Goal: Task Accomplishment & Management: Use online tool/utility

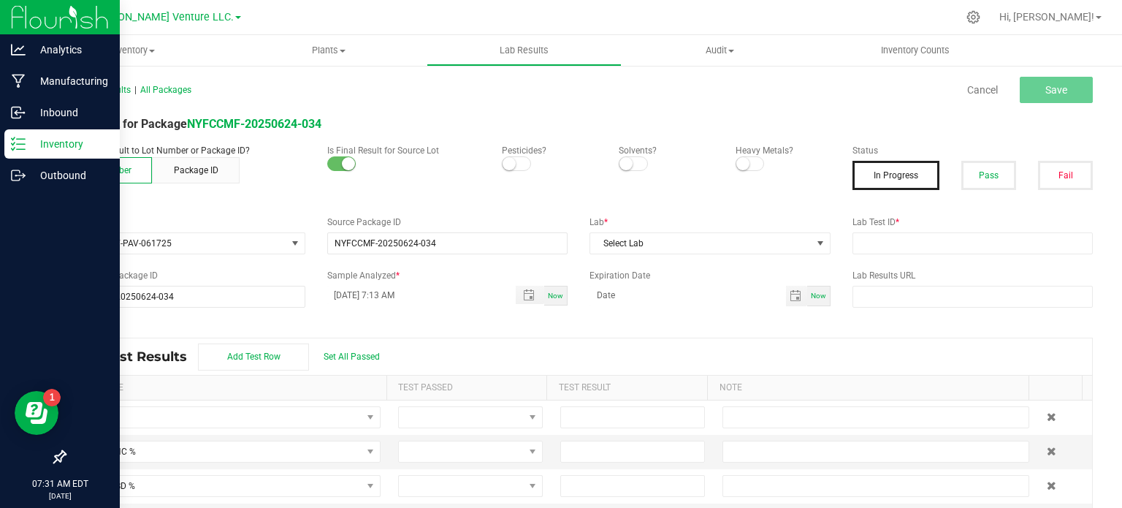
click at [55, 148] on p "Inventory" at bounding box center [70, 144] width 88 height 18
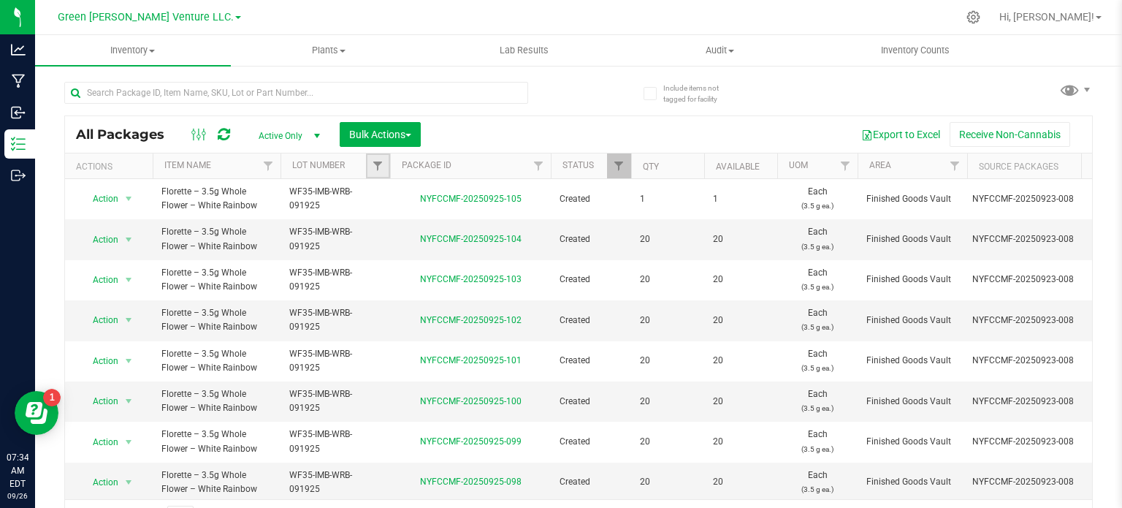
click at [384, 161] on link "Filter" at bounding box center [378, 165] width 24 height 25
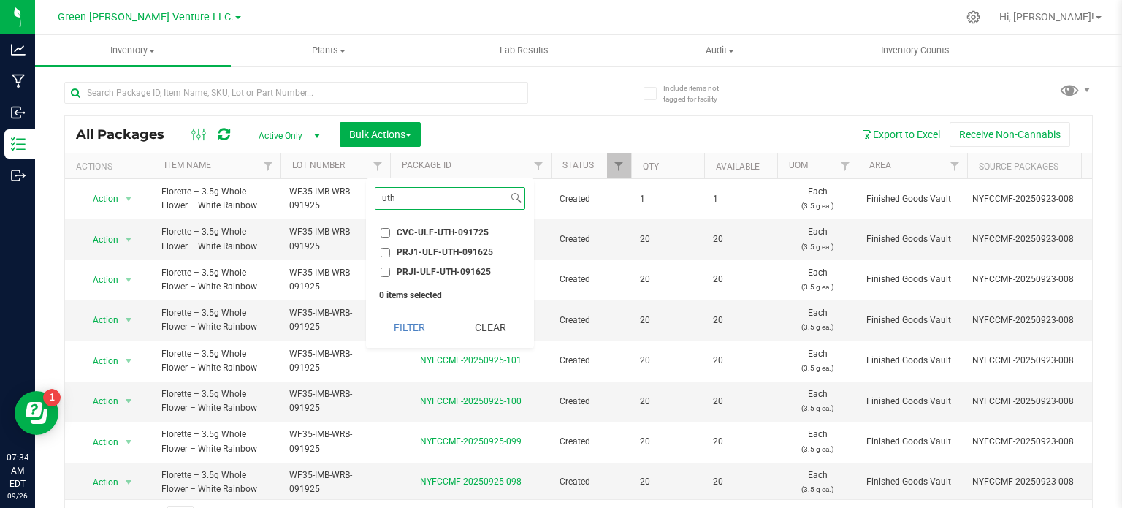
type input "uth"
click at [391, 252] on label "PRJ1-ULF-UTH-091625" at bounding box center [437, 252] width 112 height 9
click at [390, 252] on input "PRJ1-ULF-UTH-091625" at bounding box center [385, 252] width 9 height 9
click at [426, 316] on button "Filter" at bounding box center [410, 327] width 70 height 32
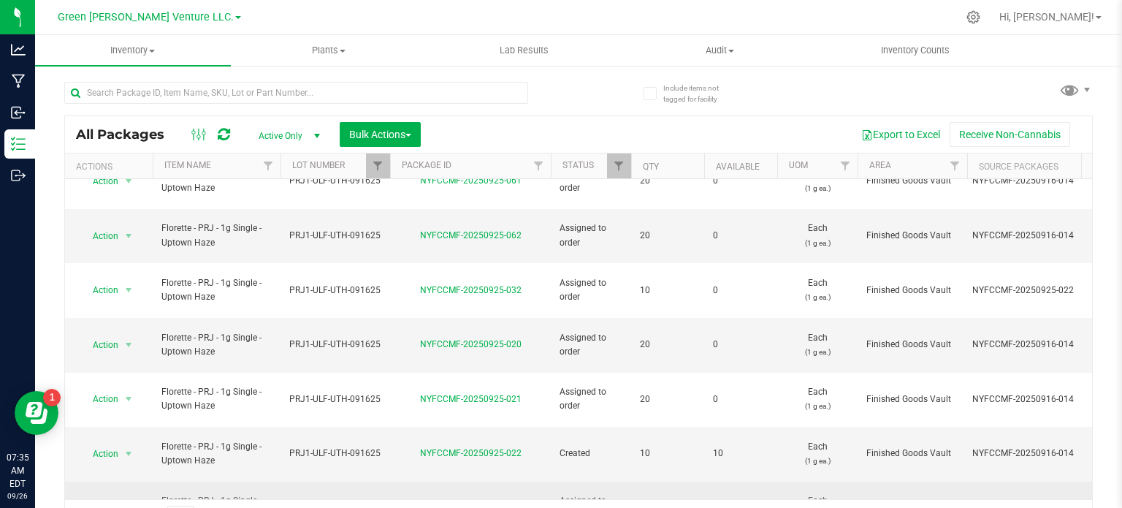
scroll to position [26, 0]
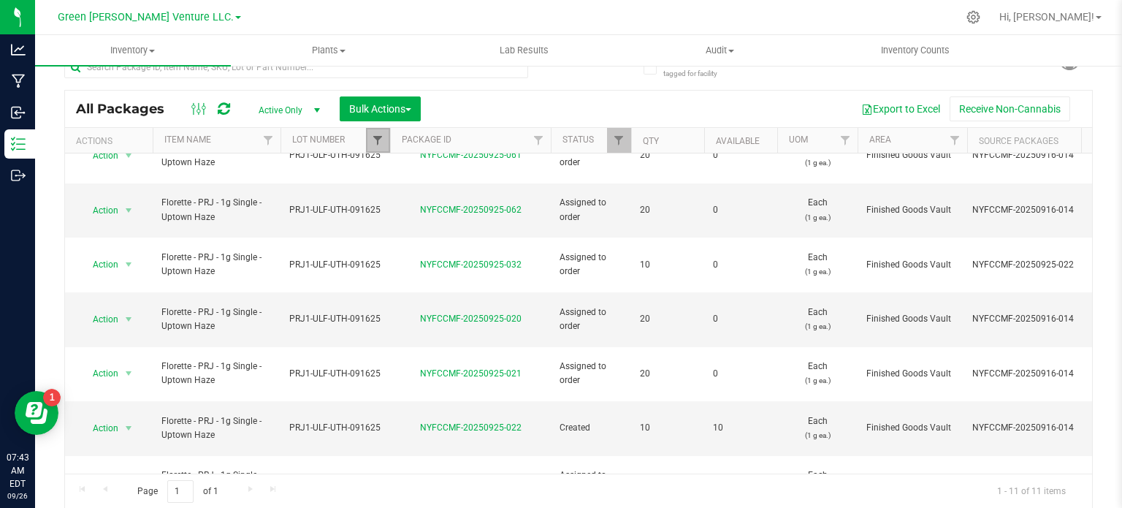
click at [381, 136] on span "Filter" at bounding box center [378, 140] width 12 height 12
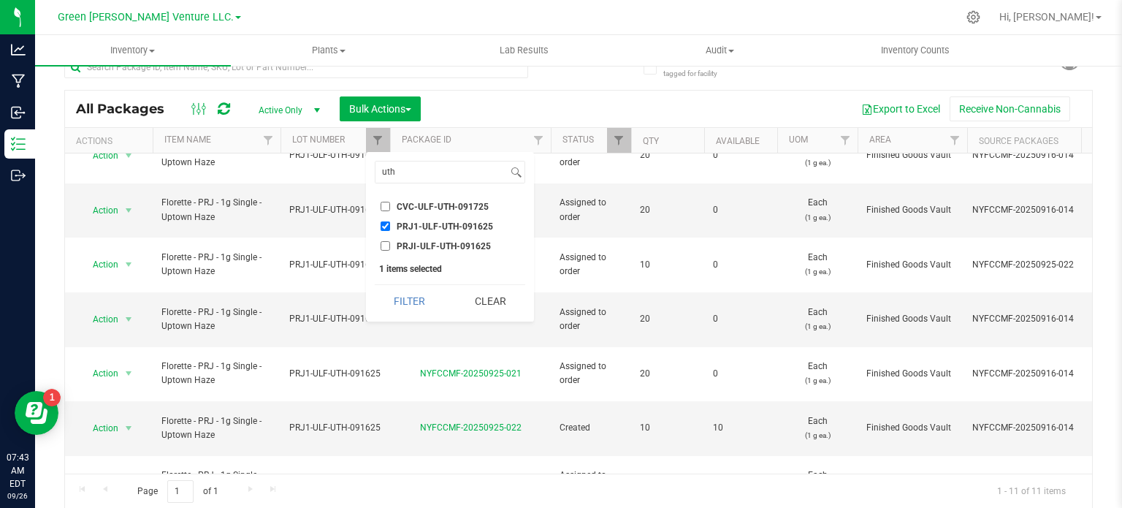
click at [384, 223] on input "PRJ1-ULF-UTH-091625" at bounding box center [385, 225] width 9 height 9
checkbox input "false"
drag, startPoint x: 392, startPoint y: 172, endPoint x: 371, endPoint y: 169, distance: 21.5
click at [371, 169] on div "uth Select All 012123-01THC-193FSD 0260557147654011 2022 Outdoor - LCD x Cherry…" at bounding box center [450, 236] width 168 height 169
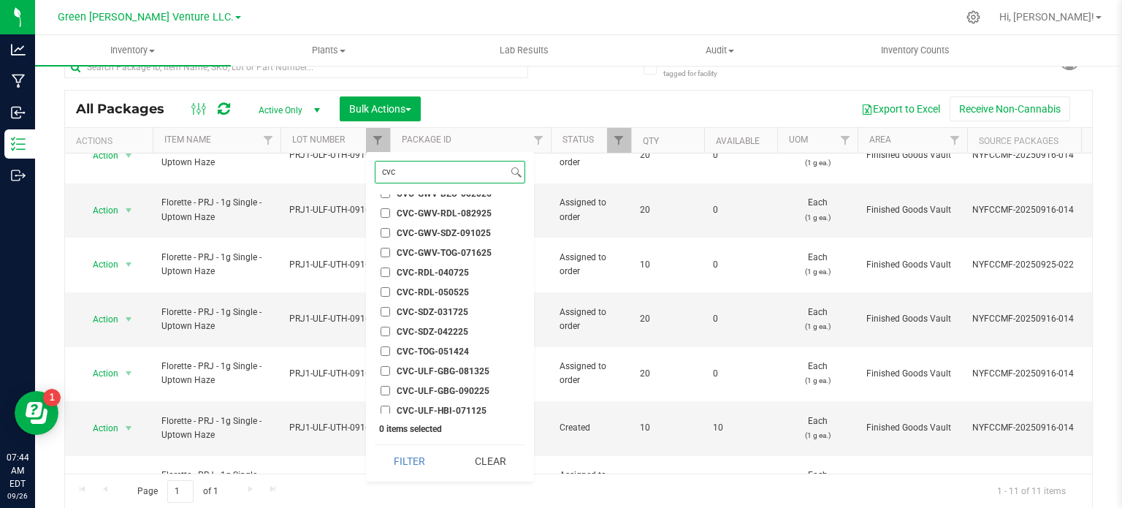
scroll to position [162, 0]
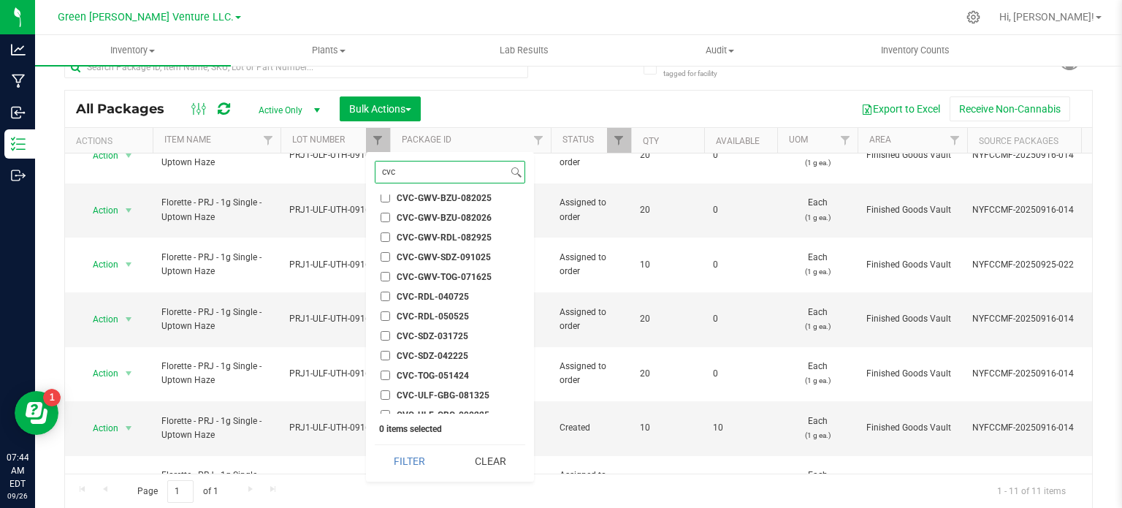
type input "cvc"
click at [386, 234] on input "CVC-GWV-RDL-082925" at bounding box center [385, 236] width 9 height 9
checkbox input "true"
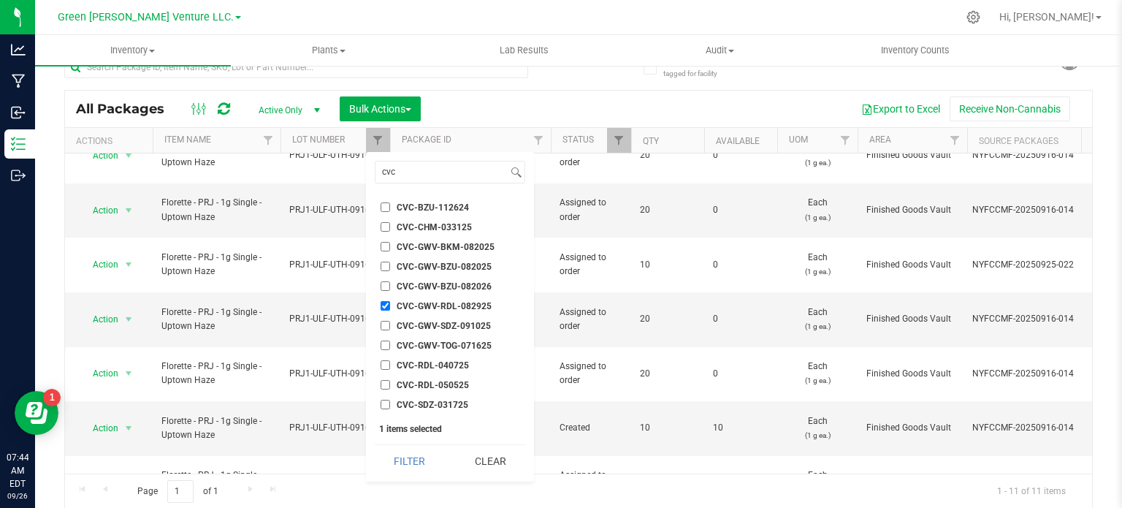
scroll to position [16, 0]
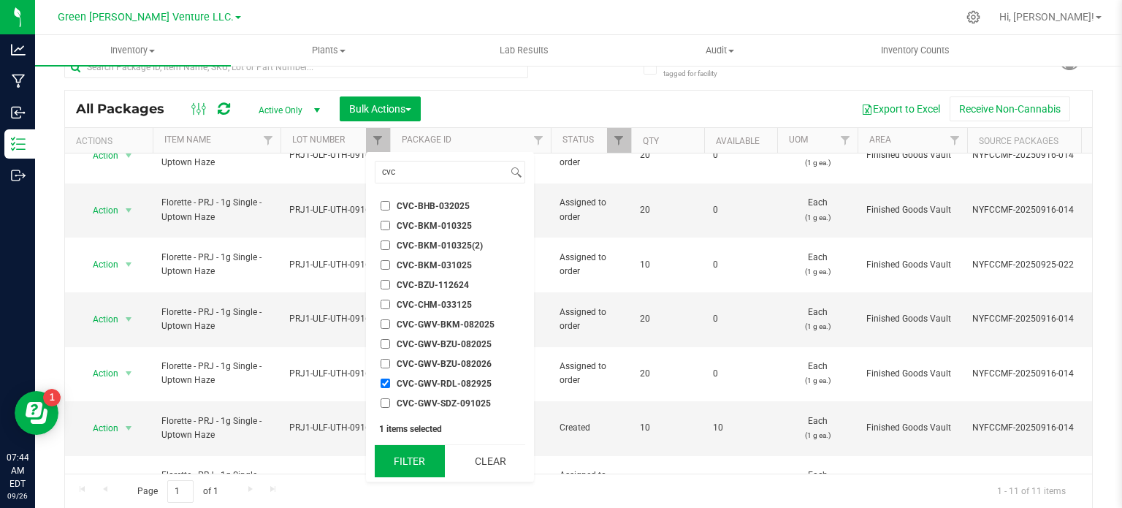
click at [418, 463] on button "Filter" at bounding box center [410, 461] width 70 height 32
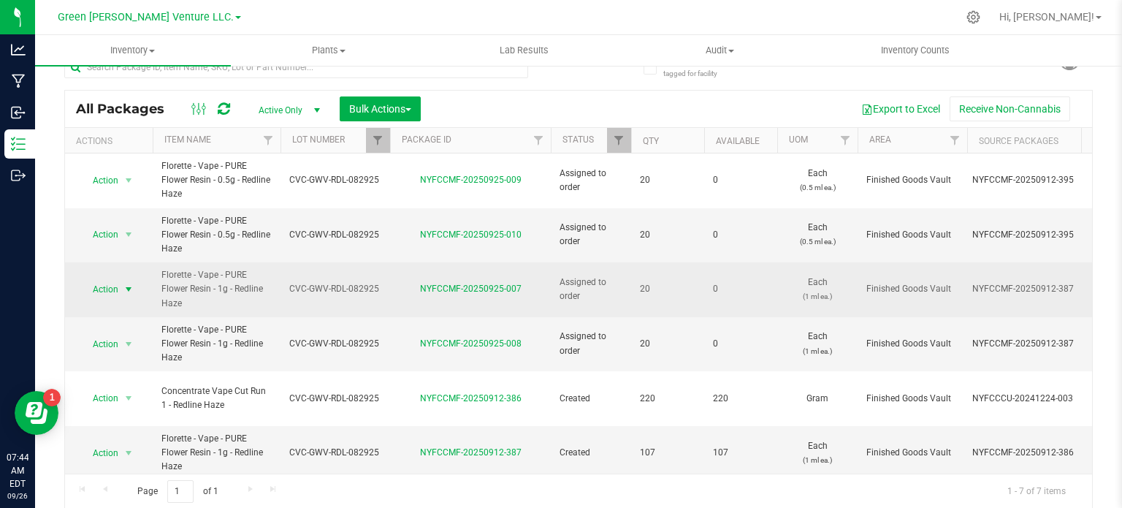
click at [118, 289] on span "Action" at bounding box center [99, 289] width 39 height 20
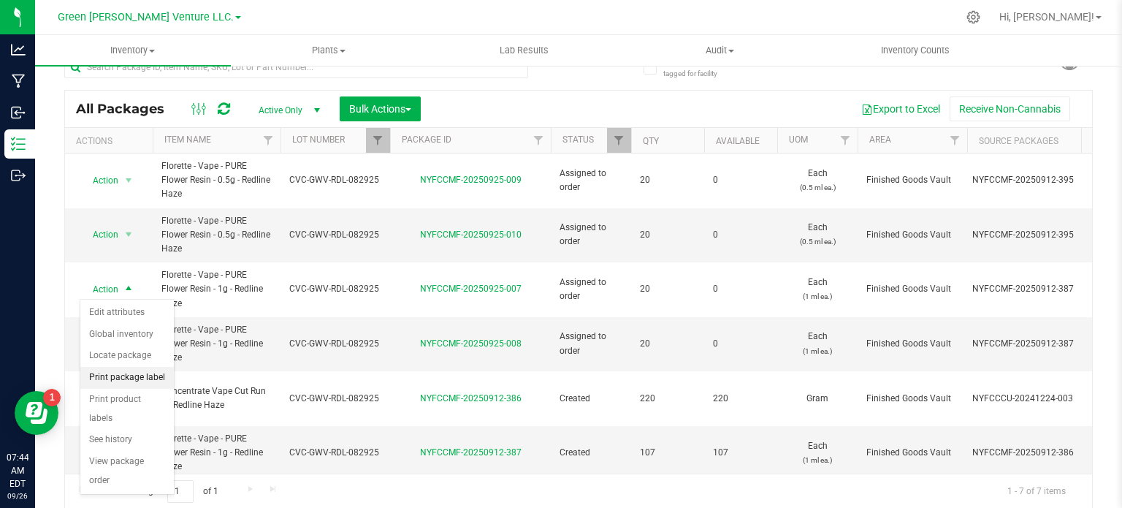
click at [153, 375] on li "Print package label" at bounding box center [127, 378] width 94 height 22
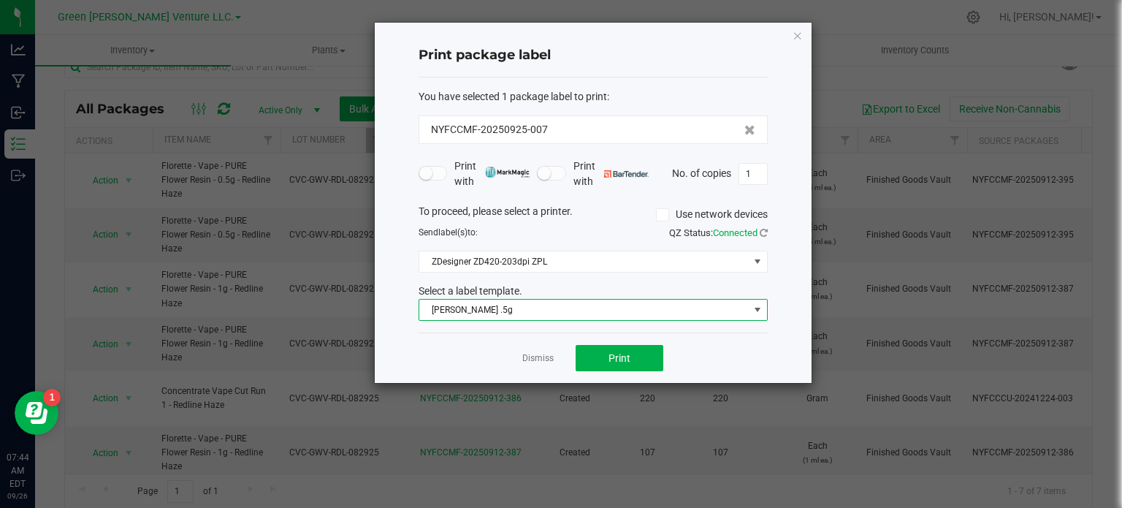
click at [501, 308] on span "Florette Vape .5g" at bounding box center [583, 310] width 329 height 20
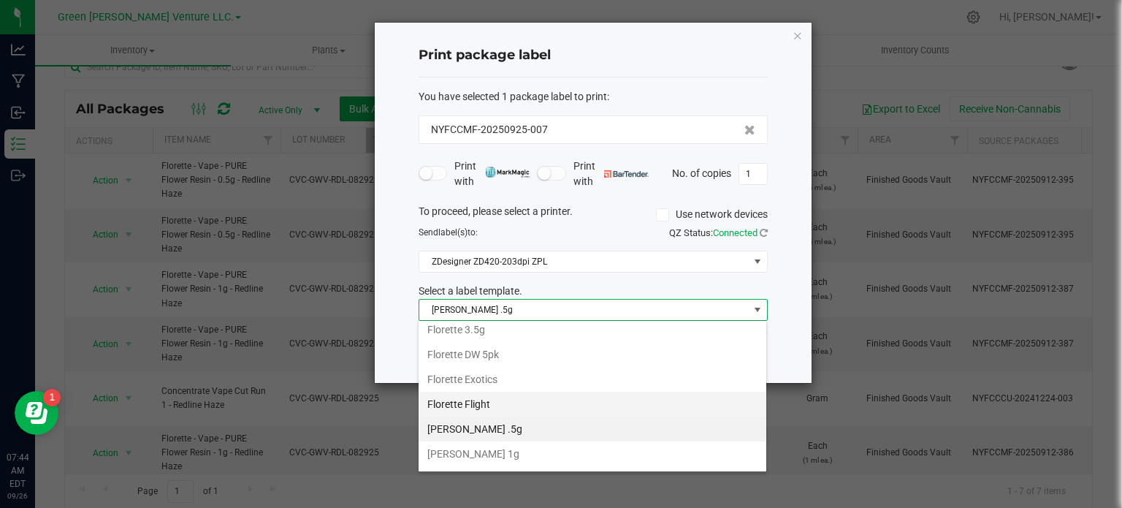
scroll to position [246, 0]
click at [498, 427] on li "[PERSON_NAME] 1g" at bounding box center [593, 436] width 348 height 25
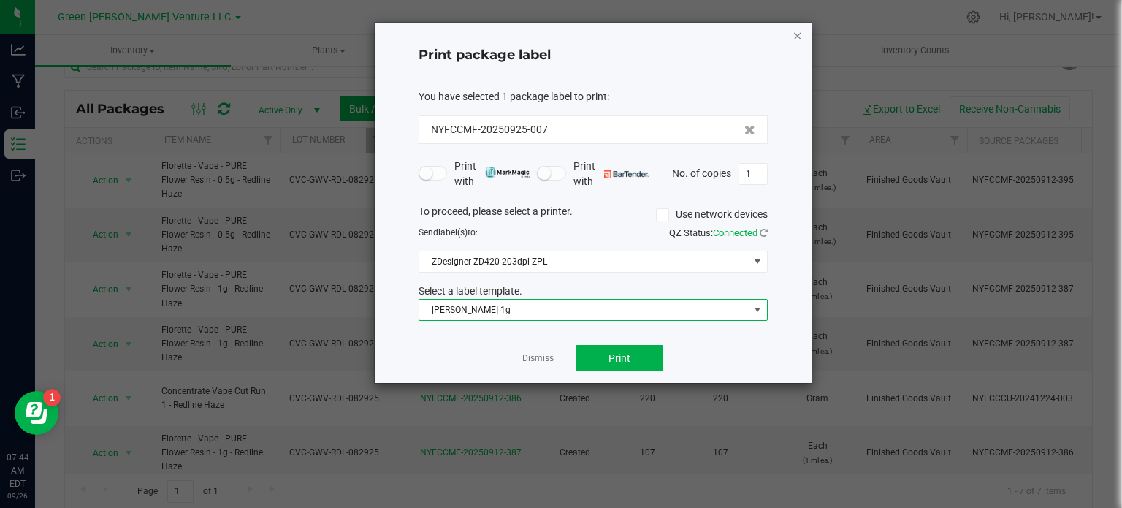
click at [796, 37] on icon "button" at bounding box center [798, 35] width 10 height 18
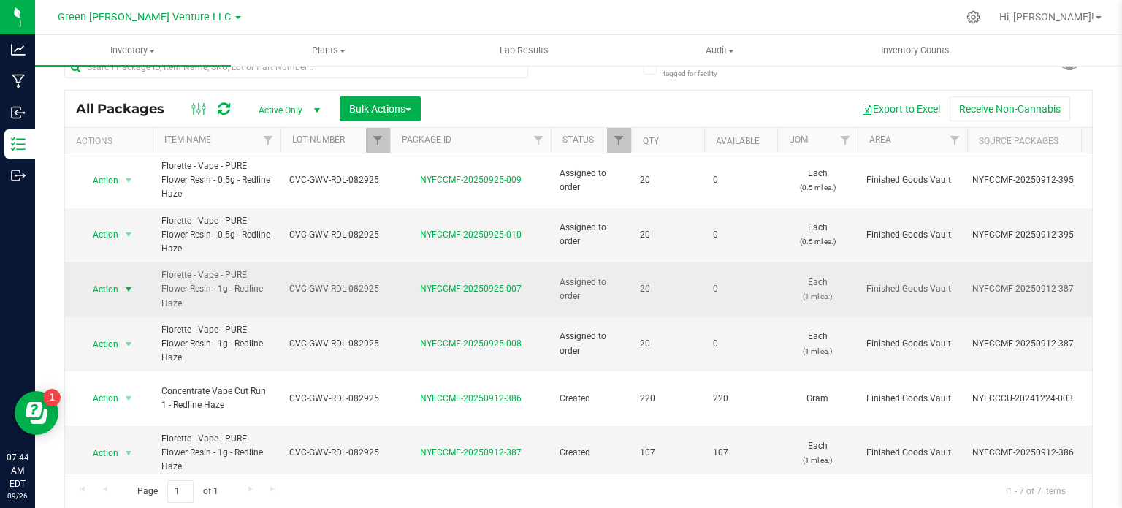
click at [113, 288] on span "Action" at bounding box center [99, 289] width 39 height 20
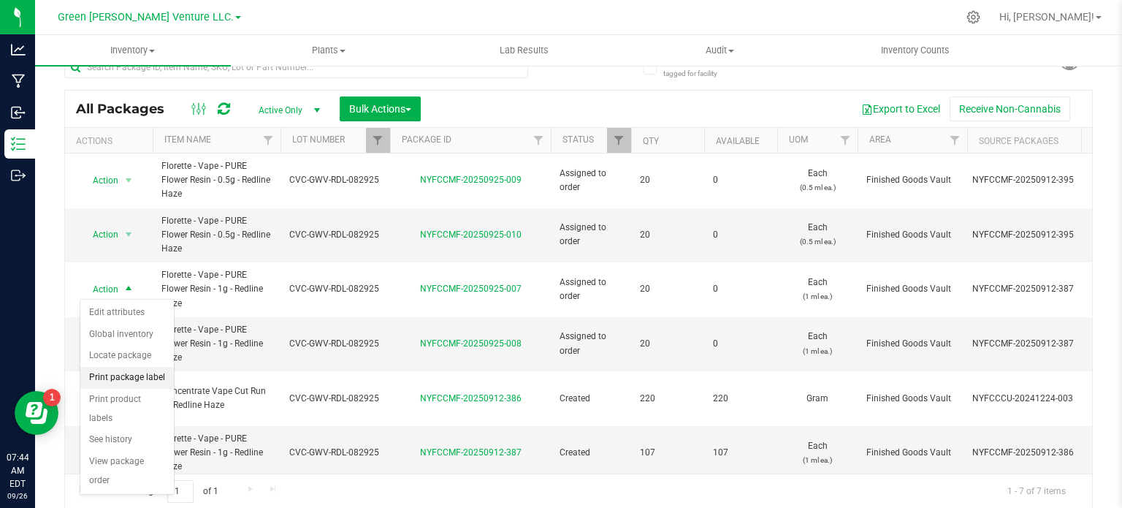
click at [129, 376] on li "Print package label" at bounding box center [127, 378] width 94 height 22
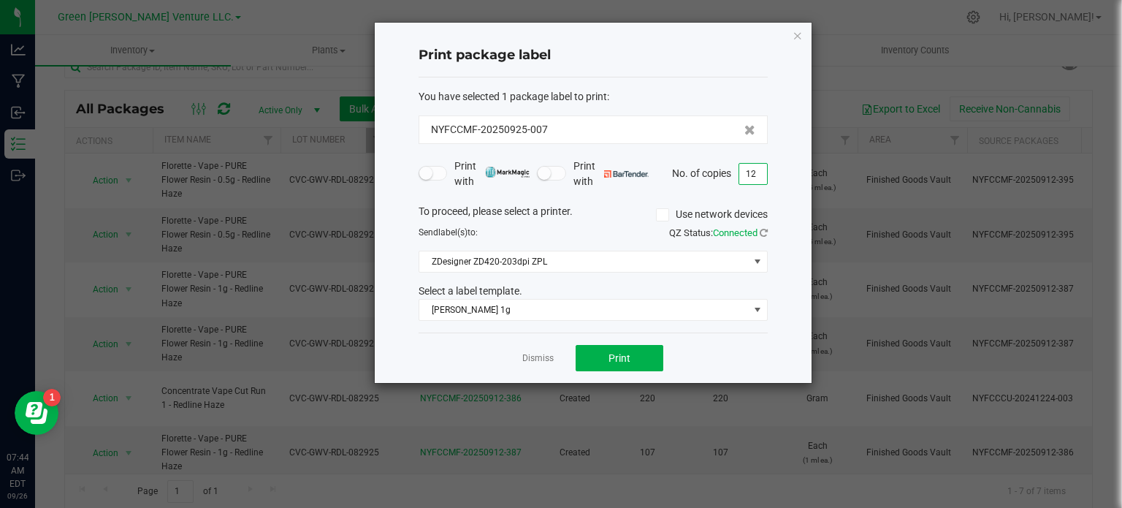
type input "1"
click at [638, 357] on button "Print" at bounding box center [620, 358] width 88 height 26
click at [798, 31] on icon "button" at bounding box center [798, 35] width 10 height 18
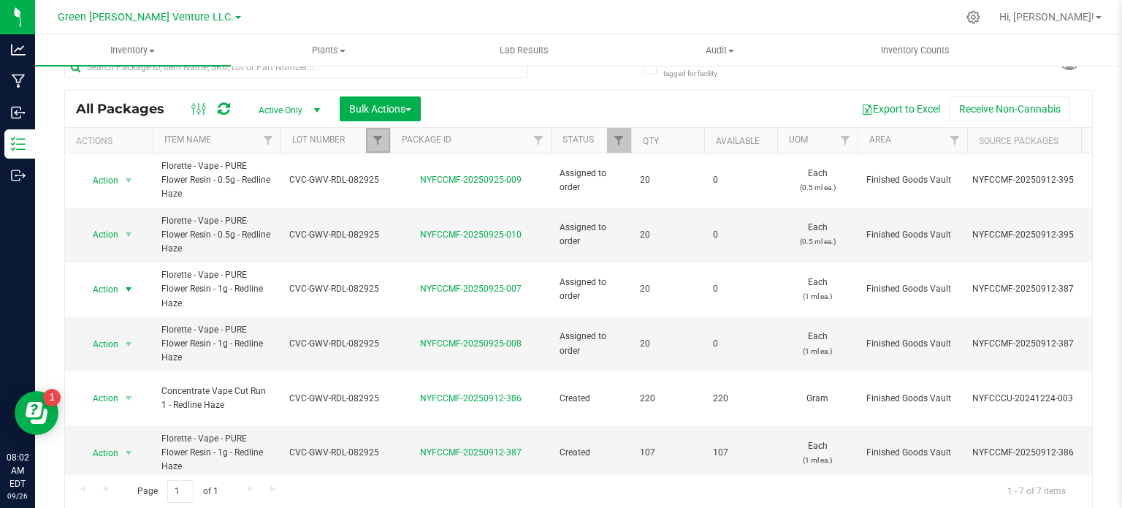
click at [377, 132] on link "Filter" at bounding box center [378, 140] width 24 height 25
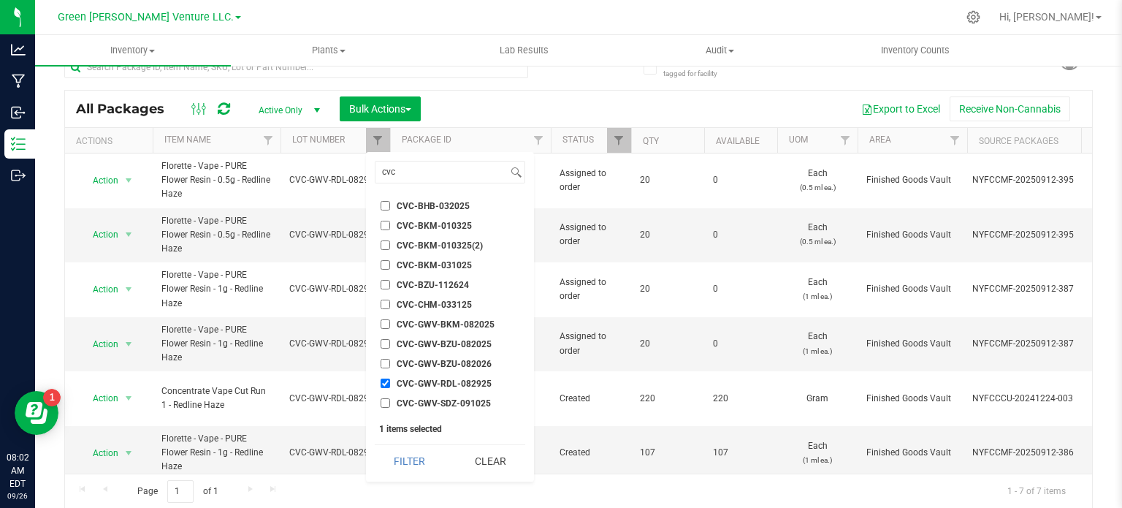
drag, startPoint x: 506, startPoint y: 453, endPoint x: 609, endPoint y: 16, distance: 449.0
click at [506, 449] on button "Clear" at bounding box center [490, 461] width 70 height 32
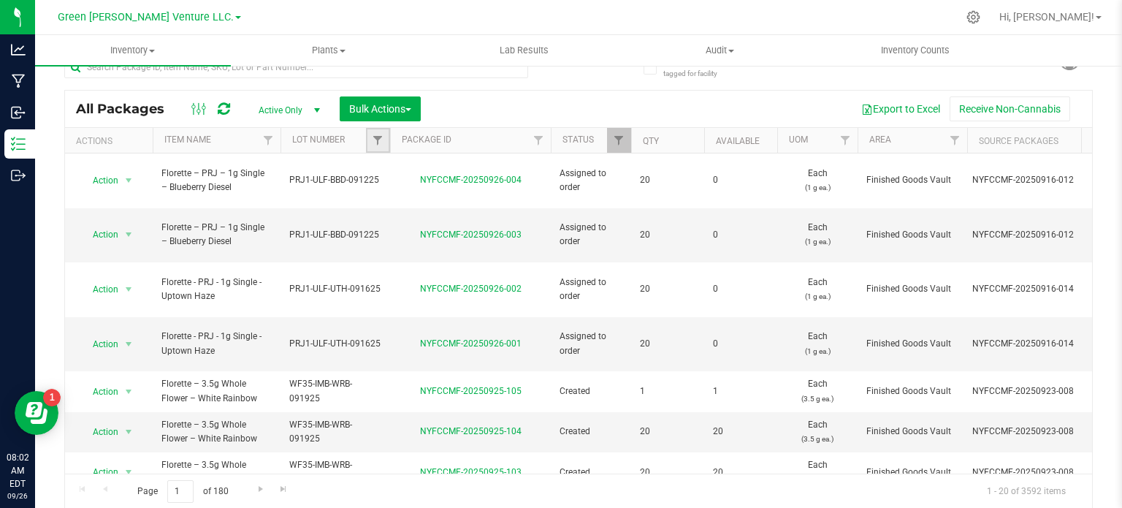
click at [383, 131] on link "Filter" at bounding box center [378, 140] width 24 height 25
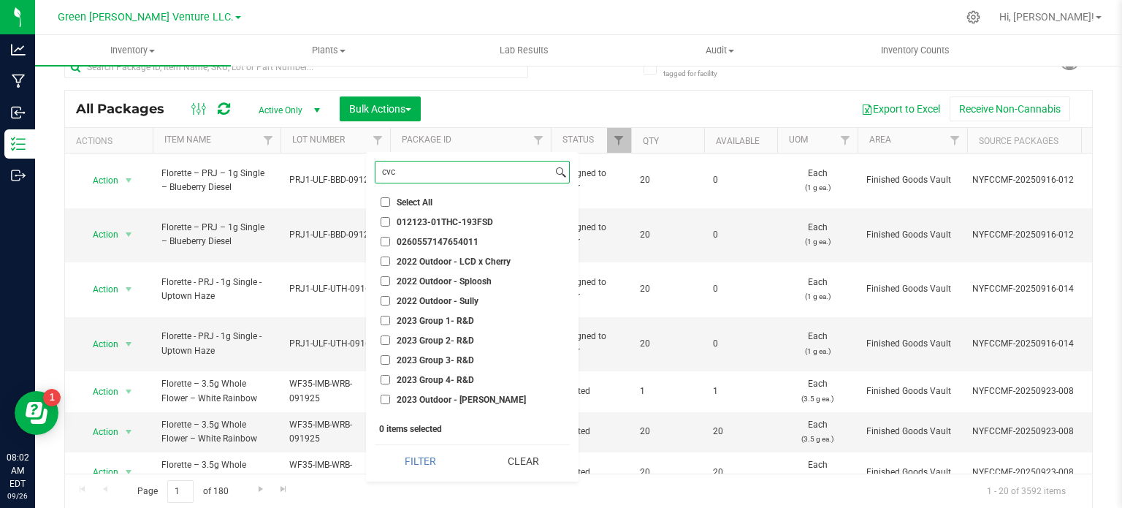
paste input "PRJI-IMB-WRB-092225"
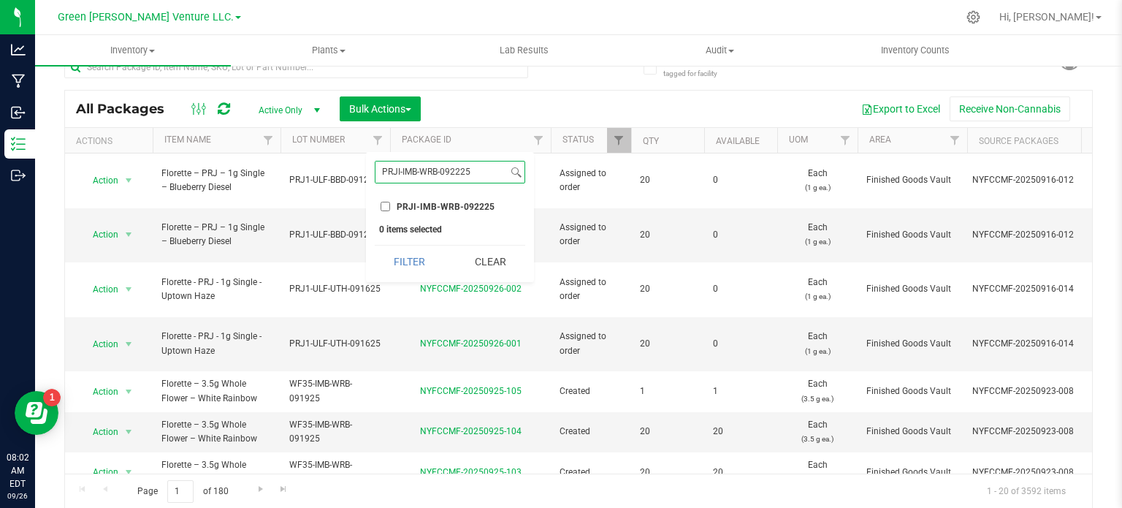
type input "PRJI-IMB-WRB-092225"
click at [384, 205] on input "PRJI-IMB-WRB-092225" at bounding box center [385, 206] width 9 height 9
checkbox input "true"
click at [394, 256] on button "Filter" at bounding box center [410, 261] width 70 height 32
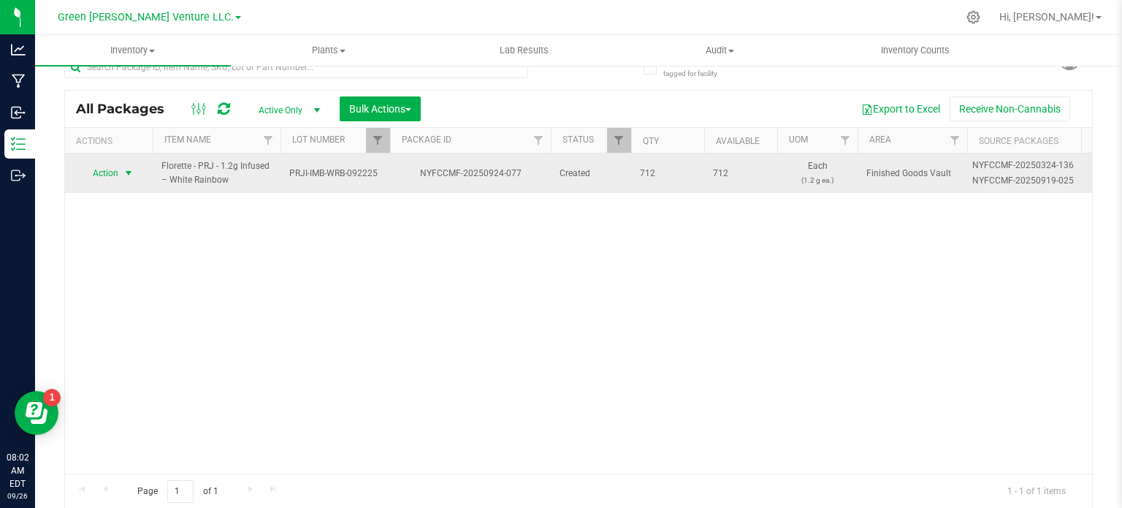
click at [114, 170] on span "Action" at bounding box center [99, 173] width 39 height 20
click at [121, 174] on span "select" at bounding box center [129, 173] width 18 height 20
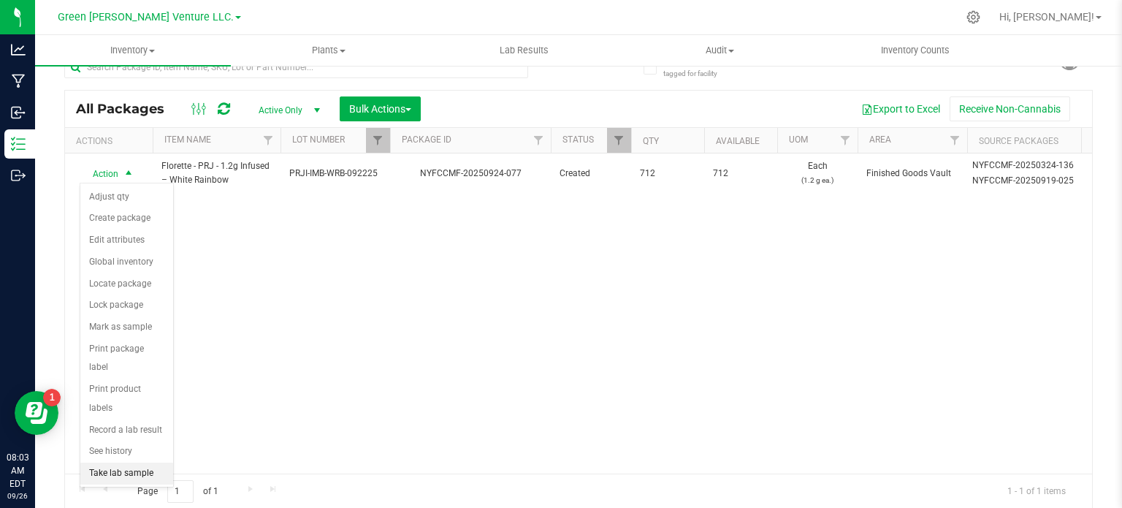
click at [96, 462] on li "Take lab sample" at bounding box center [126, 473] width 93 height 22
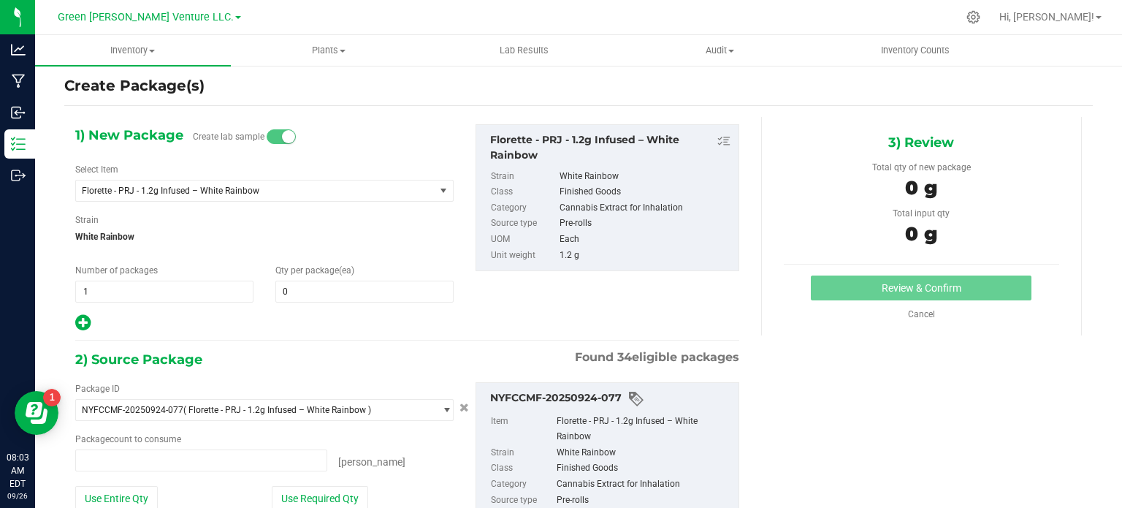
scroll to position [26, 0]
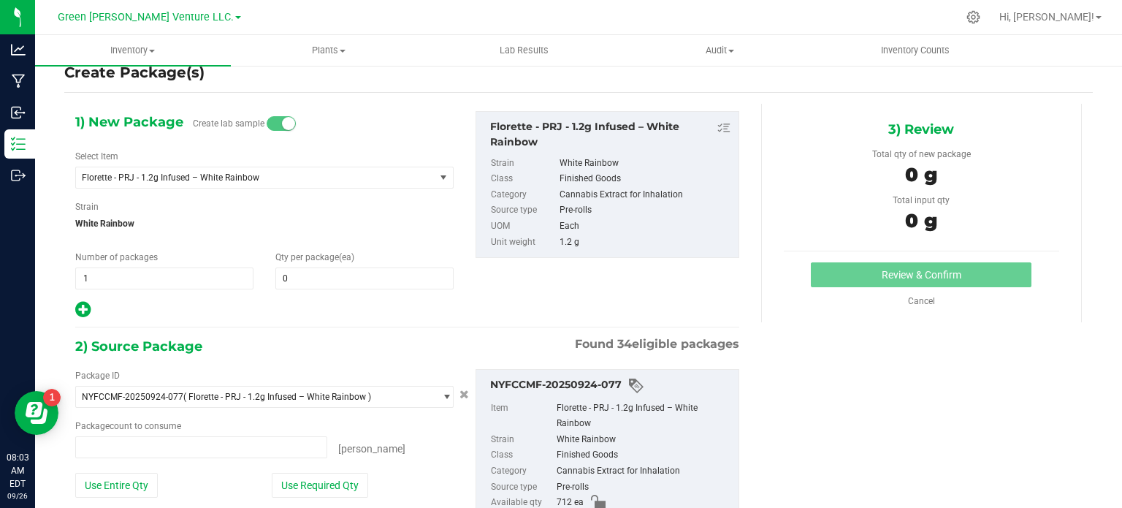
type input "0 ea"
click at [356, 278] on span at bounding box center [364, 278] width 178 height 22
type input "8"
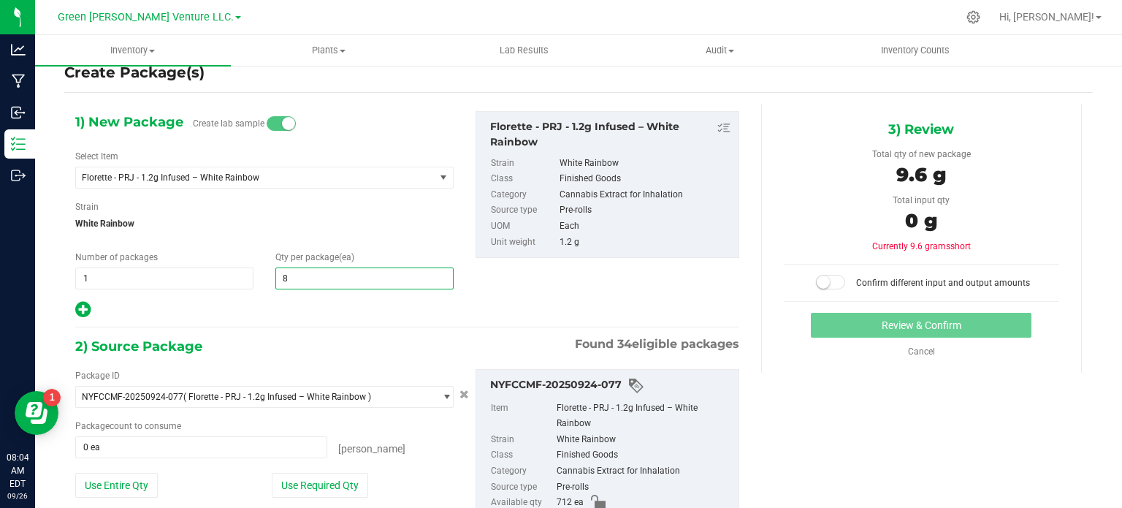
type input "8"
click at [303, 303] on div at bounding box center [264, 309] width 378 height 19
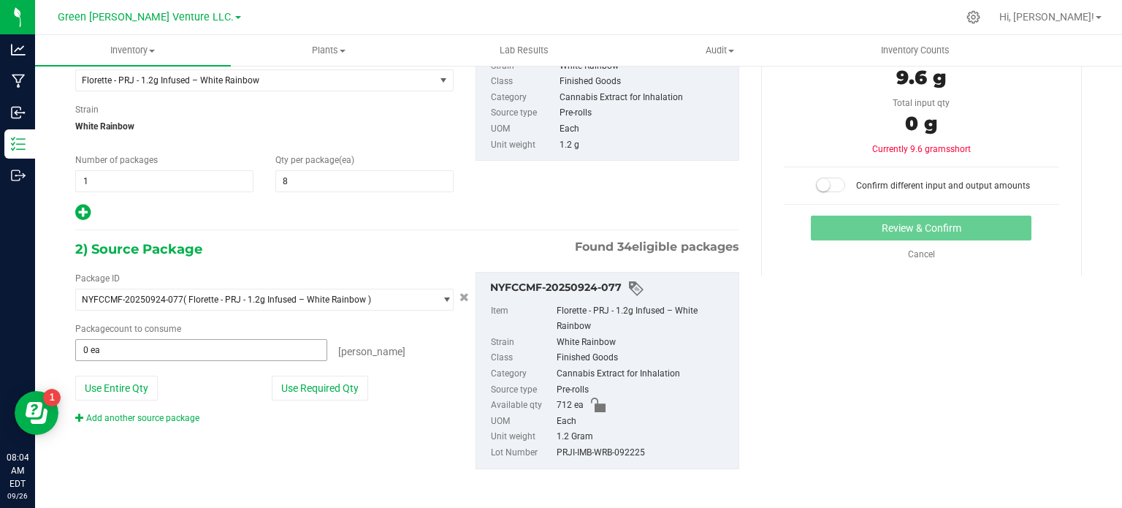
scroll to position [125, 0]
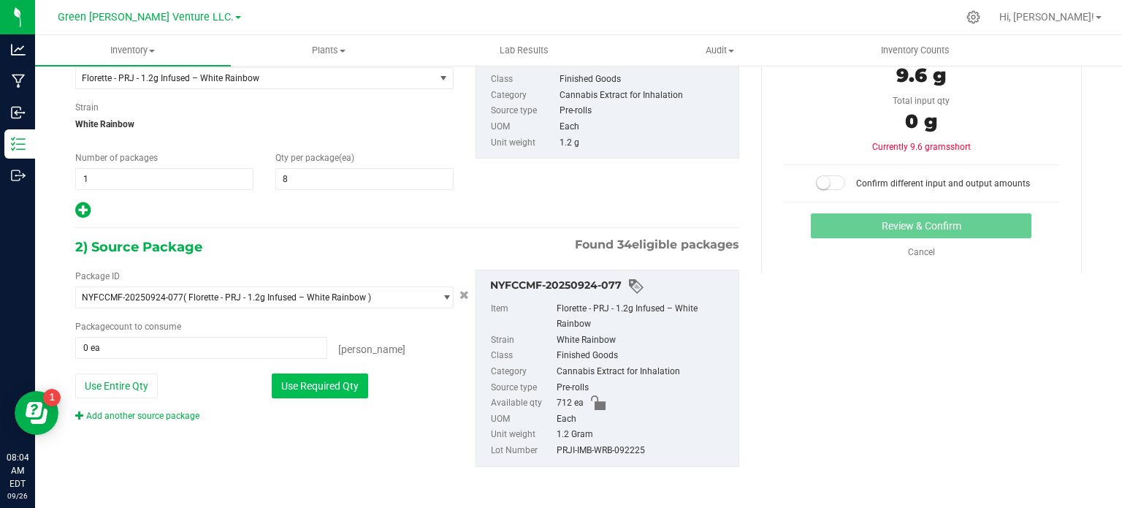
click at [305, 388] on button "Use Required Qty" at bounding box center [320, 385] width 96 height 25
type input "8 ea"
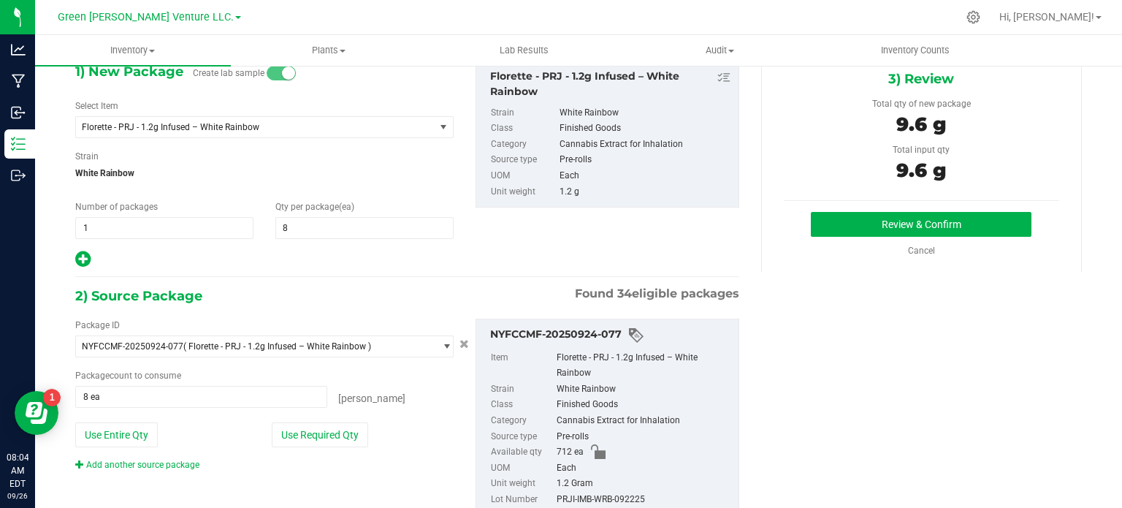
scroll to position [52, 0]
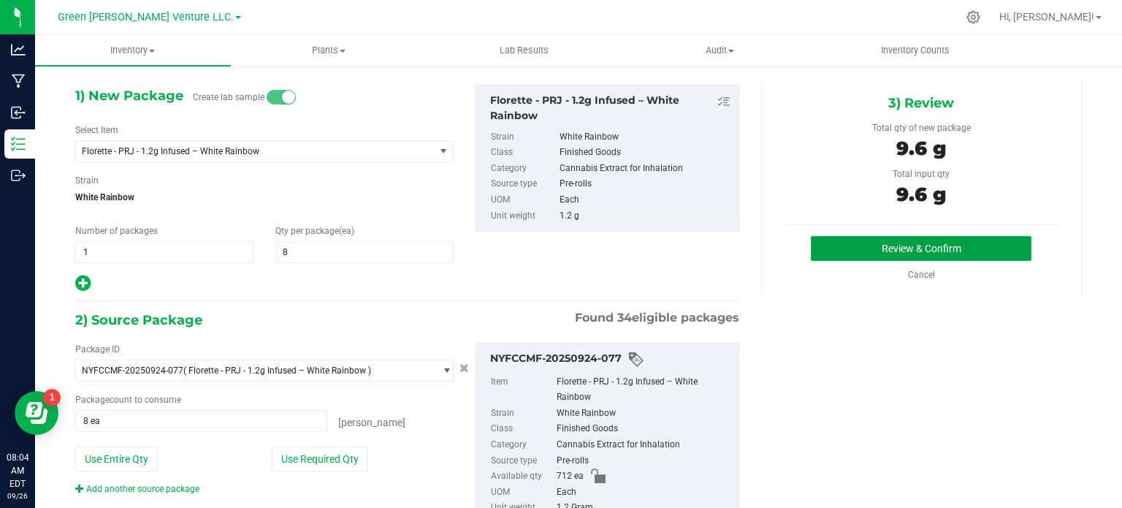
click at [934, 243] on button "Review & Confirm" at bounding box center [921, 248] width 221 height 25
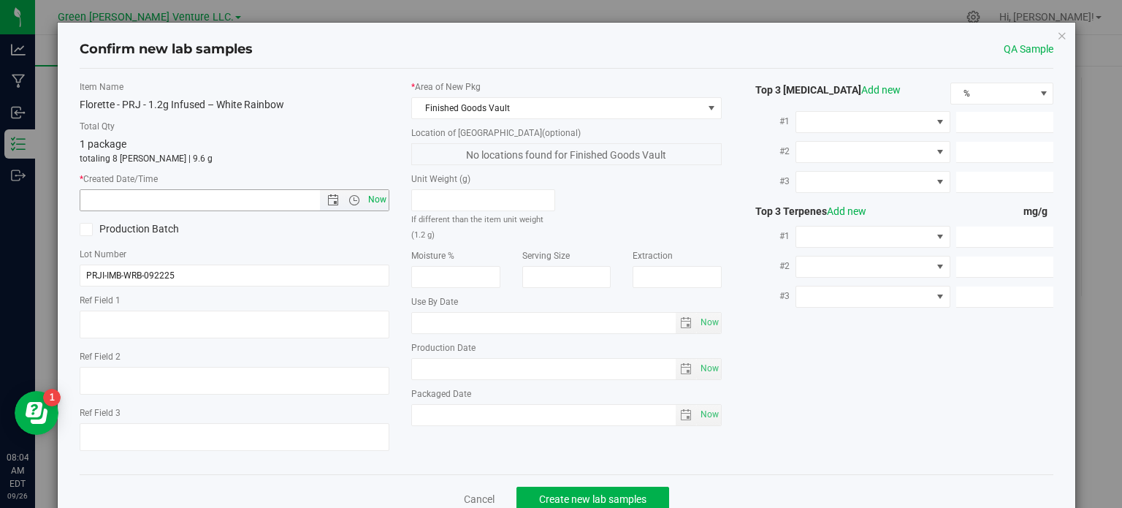
click at [371, 195] on span "Now" at bounding box center [377, 199] width 25 height 21
type input "9/26/2025 8:04 AM"
click at [593, 493] on span "Create new lab samples" at bounding box center [592, 499] width 107 height 12
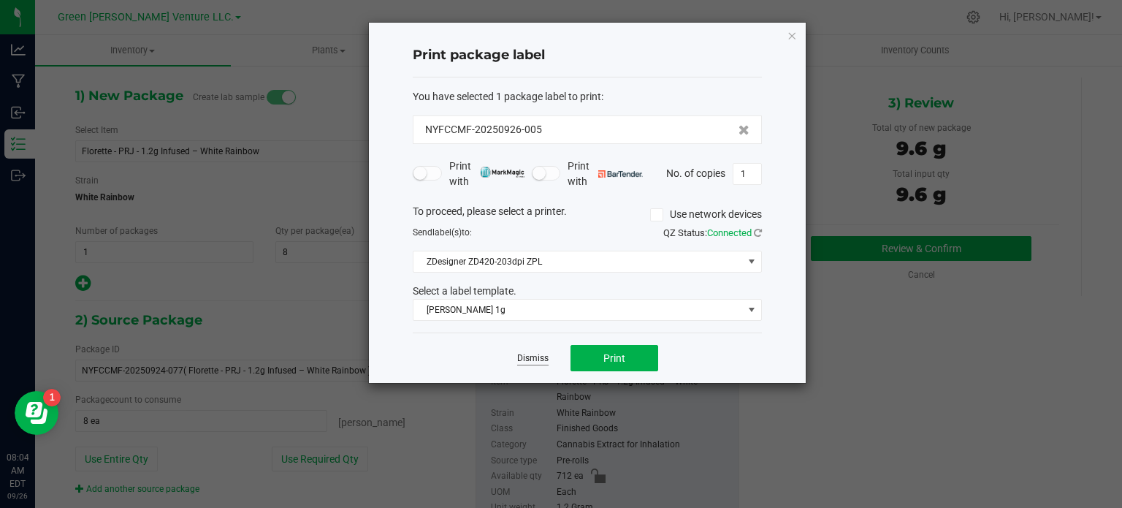
click at [523, 352] on link "Dismiss" at bounding box center [532, 358] width 31 height 12
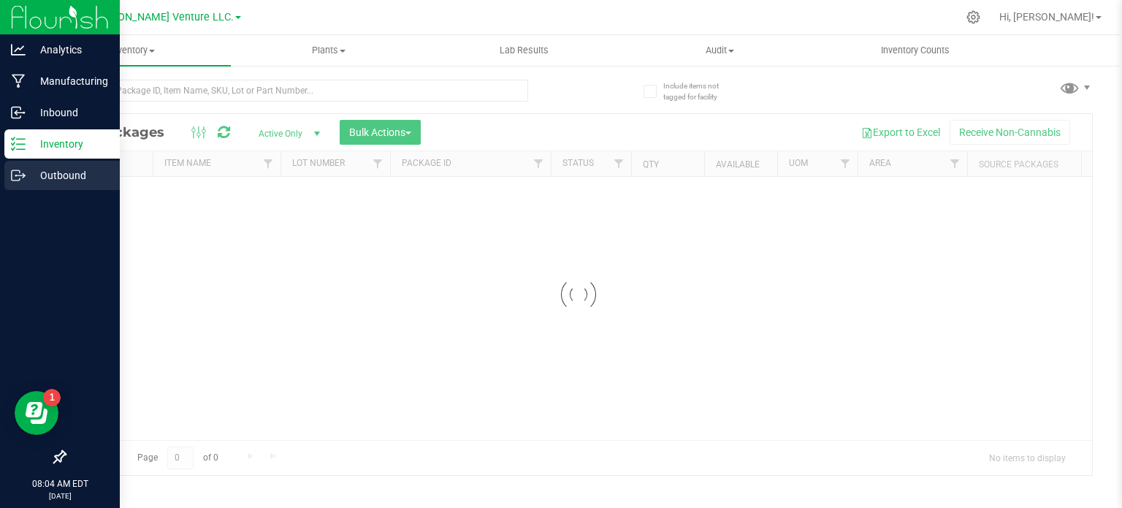
scroll to position [26, 0]
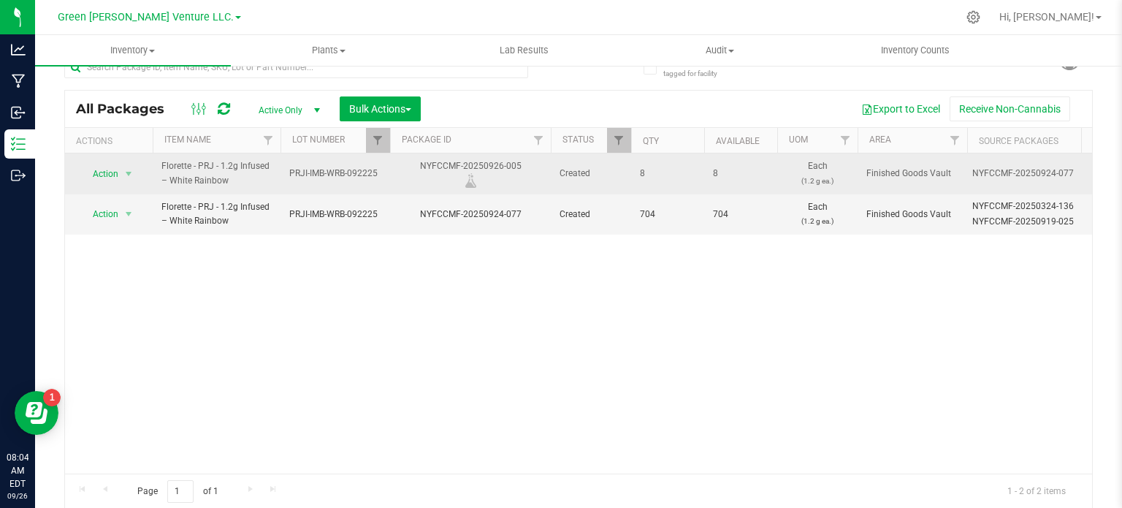
drag, startPoint x: 518, startPoint y: 164, endPoint x: 418, endPoint y: 164, distance: 100.1
click at [418, 164] on div "NYFCCMF-20250926-005" at bounding box center [470, 173] width 165 height 28
copy div "NYFCCMF-20250926-005"
drag, startPoint x: 351, startPoint y: 307, endPoint x: 367, endPoint y: 185, distance: 123.1
click at [351, 306] on div "Action Action Adjust qty Create package Edit attributes Global inventory Locate…" at bounding box center [578, 313] width 1027 height 320
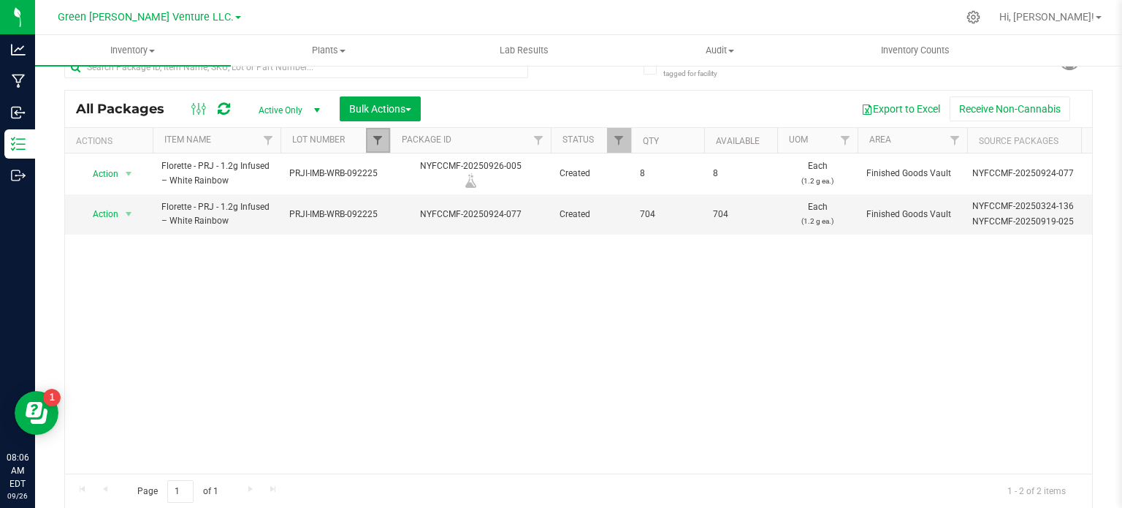
click at [374, 142] on span "Filter" at bounding box center [378, 140] width 12 height 12
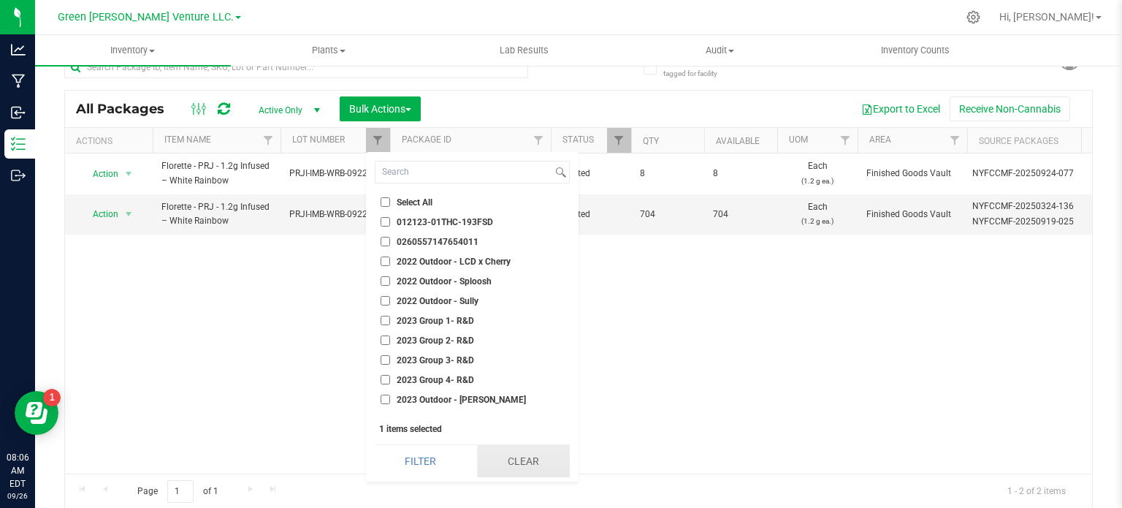
click at [498, 454] on button "Clear" at bounding box center [523, 461] width 93 height 32
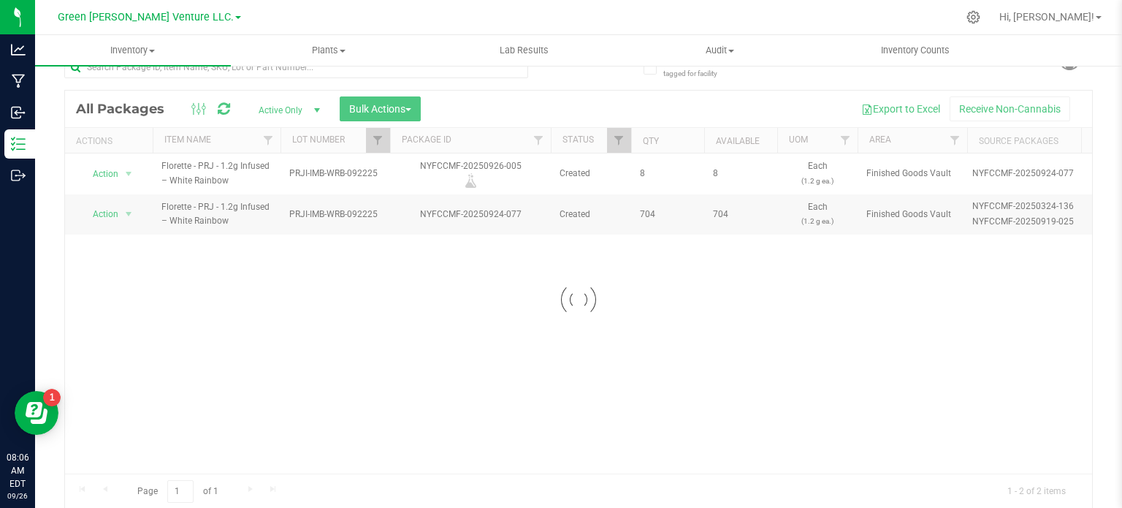
checkbox input "false"
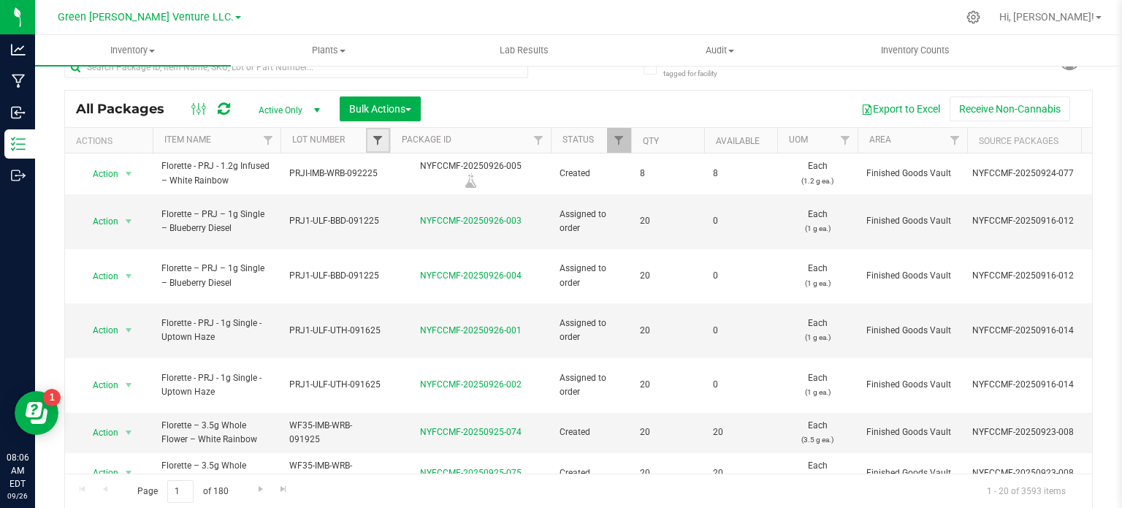
click at [377, 140] on span "Filter" at bounding box center [378, 140] width 12 height 12
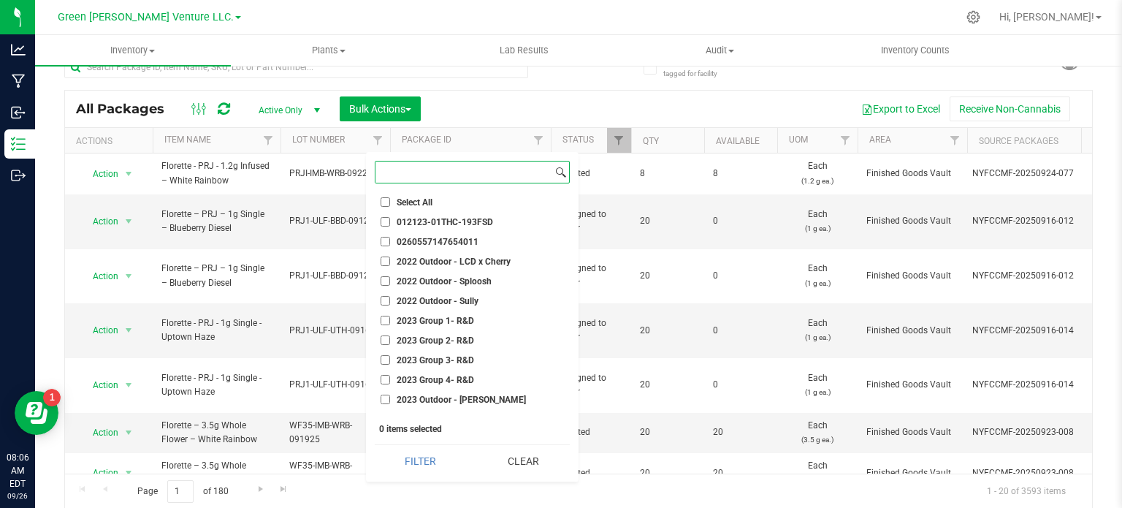
click at [397, 168] on input at bounding box center [463, 171] width 177 height 21
paste input "PRJI-IMB-LCY-092225"
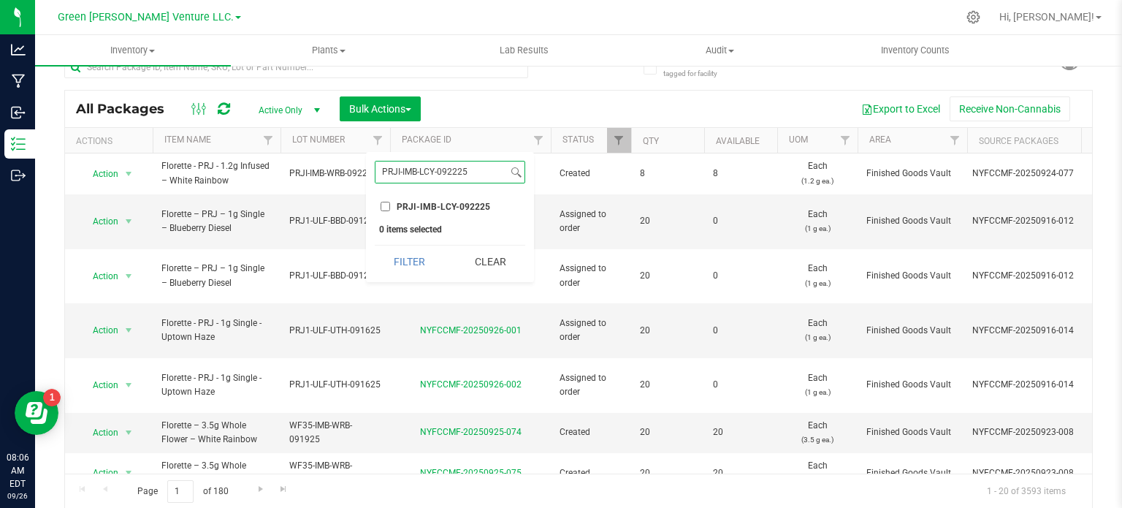
type input "PRJI-IMB-LCY-092225"
click at [387, 207] on input "PRJI-IMB-LCY-092225" at bounding box center [385, 206] width 9 height 9
checkbox input "true"
click at [409, 265] on button "Filter" at bounding box center [410, 261] width 70 height 32
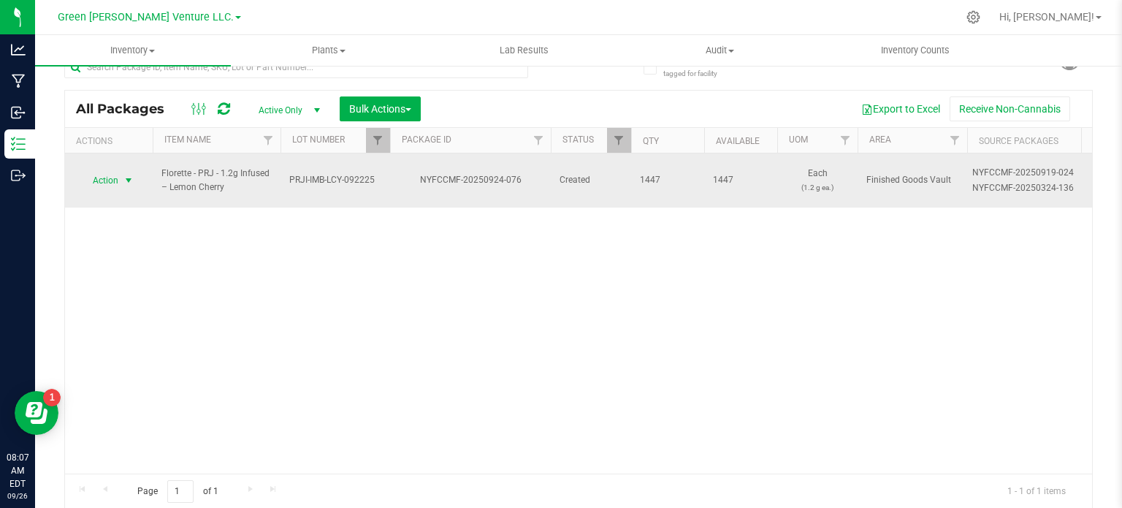
click at [131, 175] on span "select" at bounding box center [129, 181] width 12 height 12
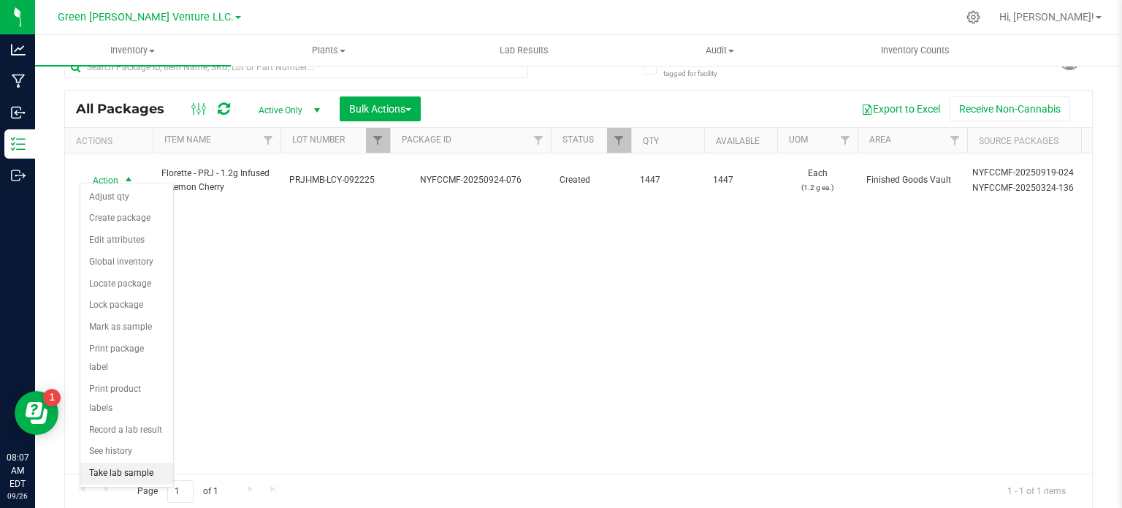
click at [119, 462] on li "Take lab sample" at bounding box center [126, 473] width 93 height 22
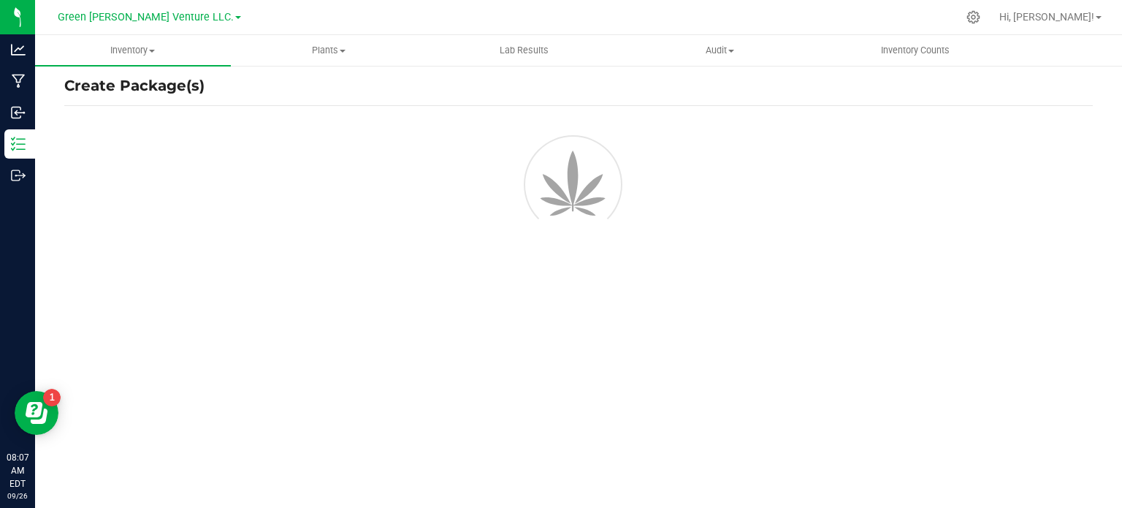
scroll to position [26, 0]
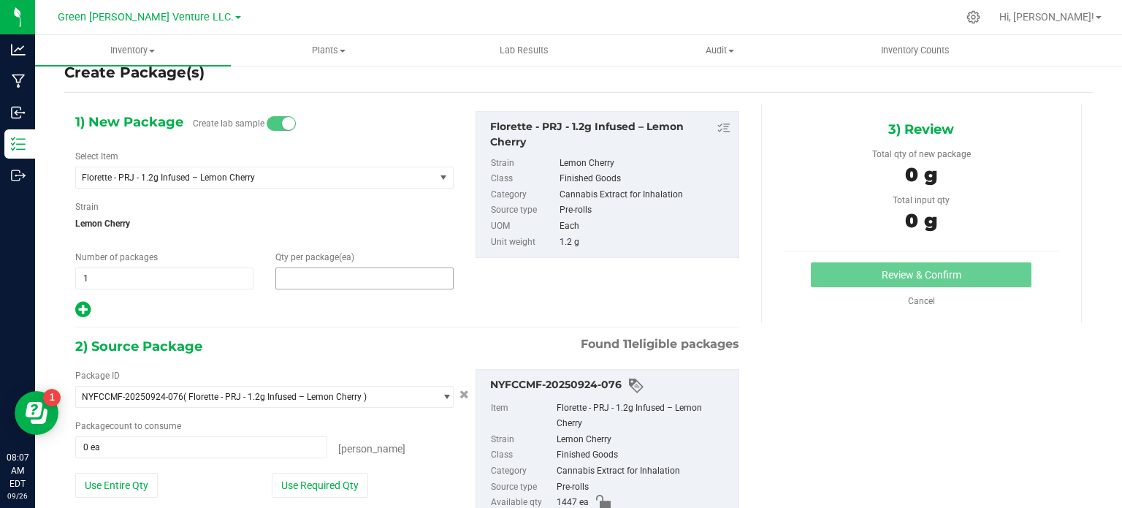
click at [308, 278] on span at bounding box center [364, 278] width 178 height 22
type input "13"
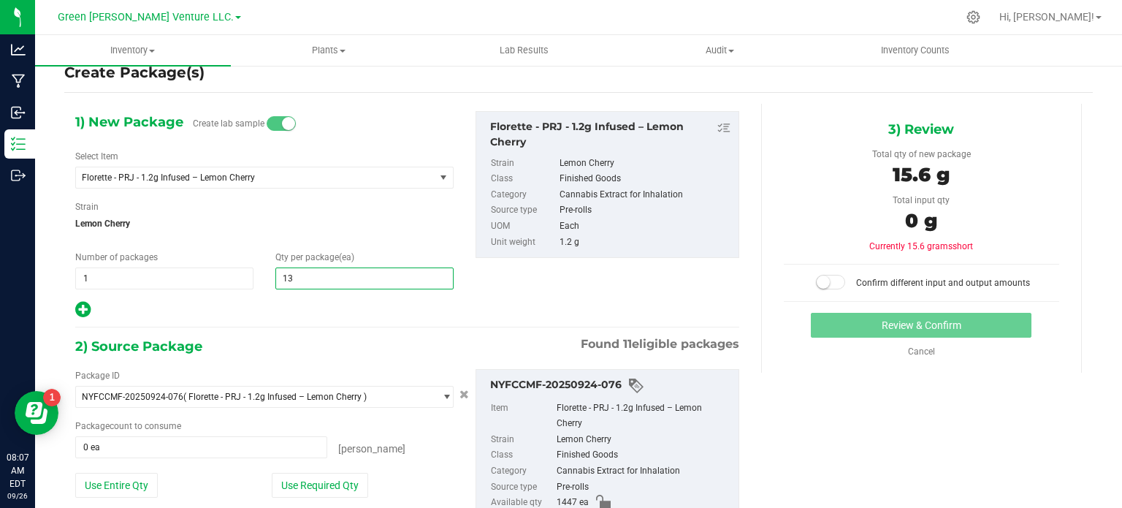
type input "13"
click at [286, 306] on div at bounding box center [264, 309] width 378 height 19
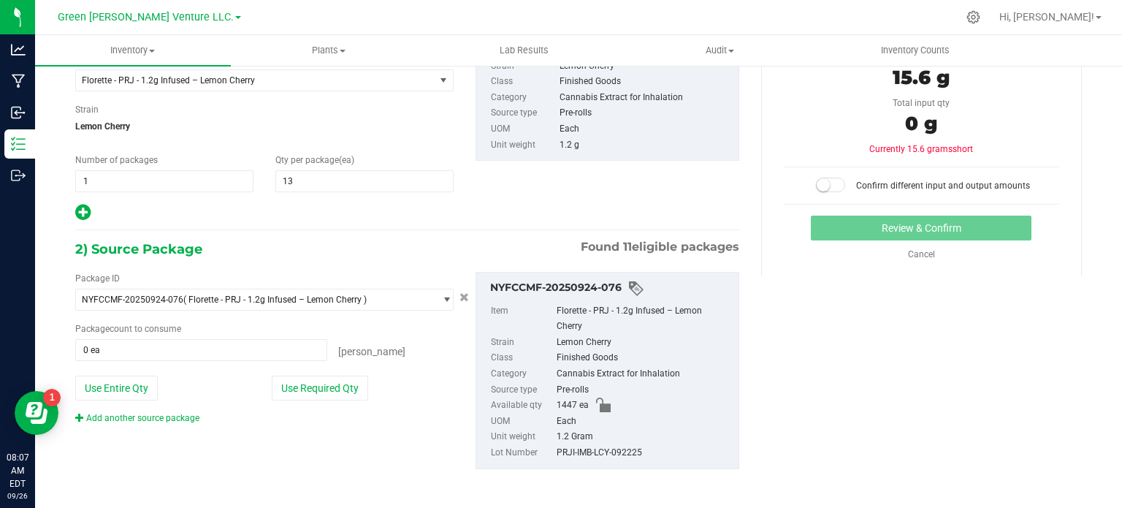
scroll to position [125, 0]
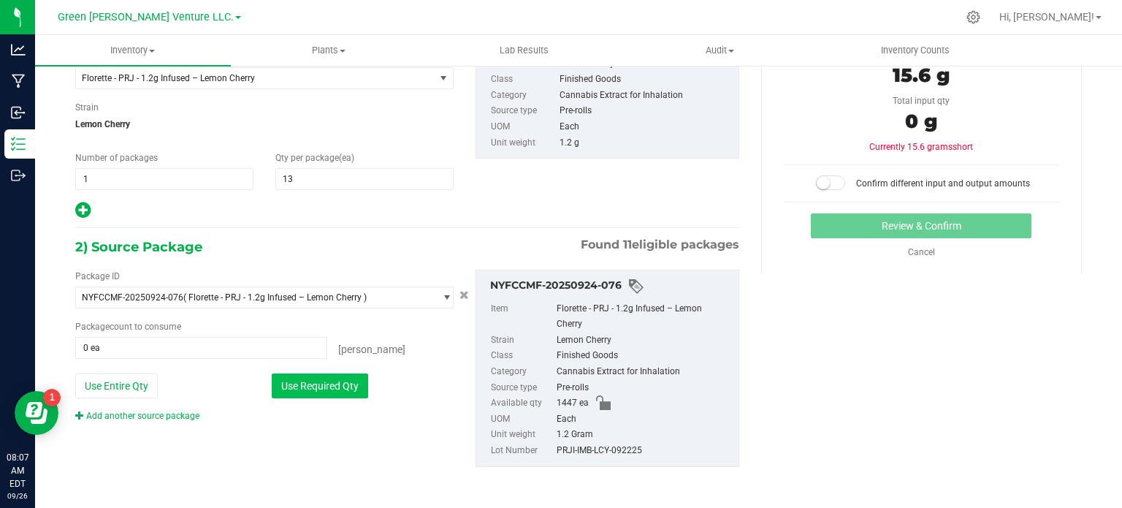
click at [298, 380] on button "Use Required Qty" at bounding box center [320, 385] width 96 height 25
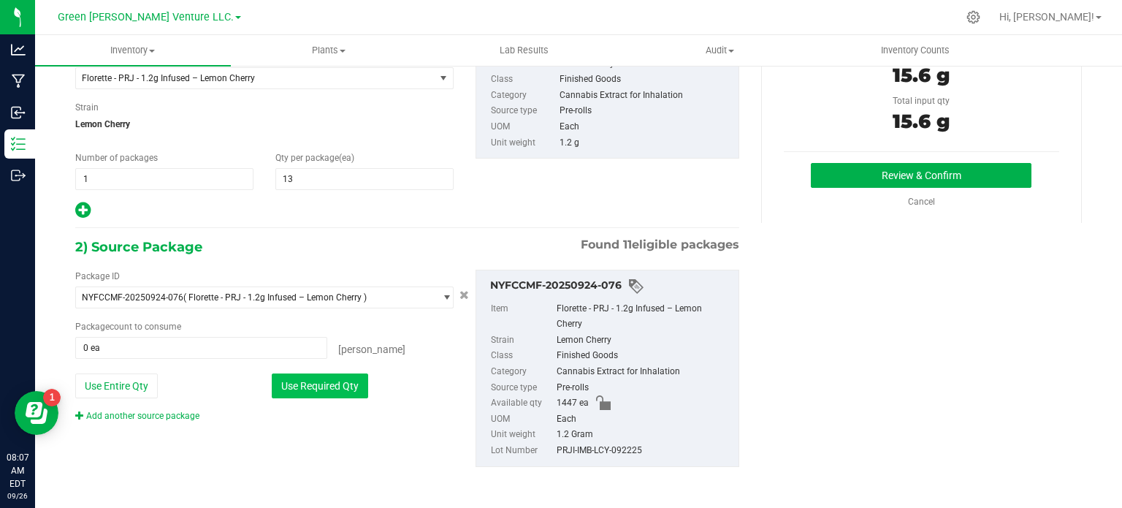
type input "13 ea"
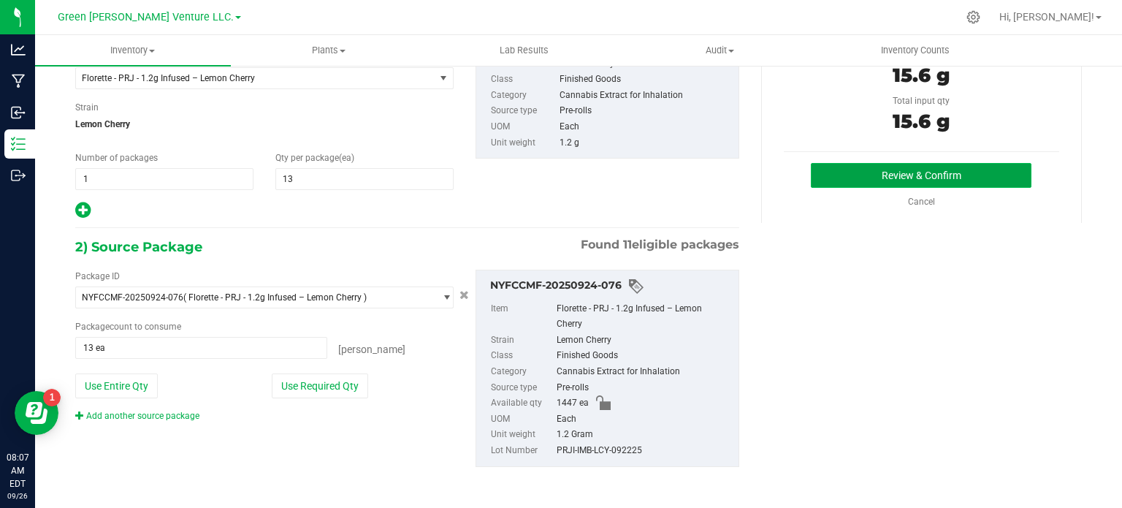
click at [851, 181] on button "Review & Confirm" at bounding box center [921, 175] width 221 height 25
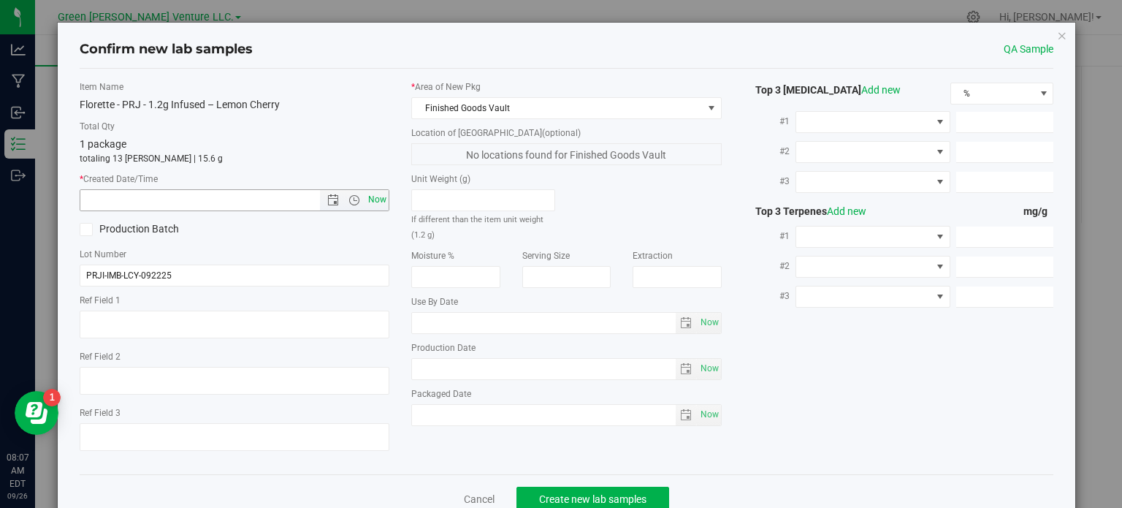
click at [377, 199] on span "Now" at bounding box center [377, 199] width 25 height 21
type input "9/26/2025 8:07 AM"
click at [590, 495] on span "Create new lab samples" at bounding box center [592, 499] width 107 height 12
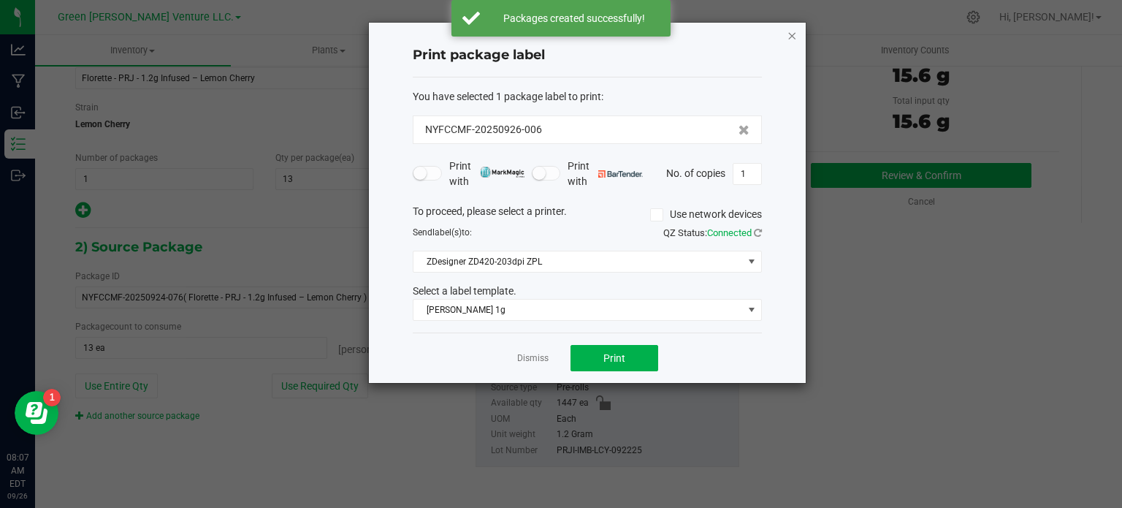
click at [792, 31] on icon "button" at bounding box center [792, 35] width 10 height 18
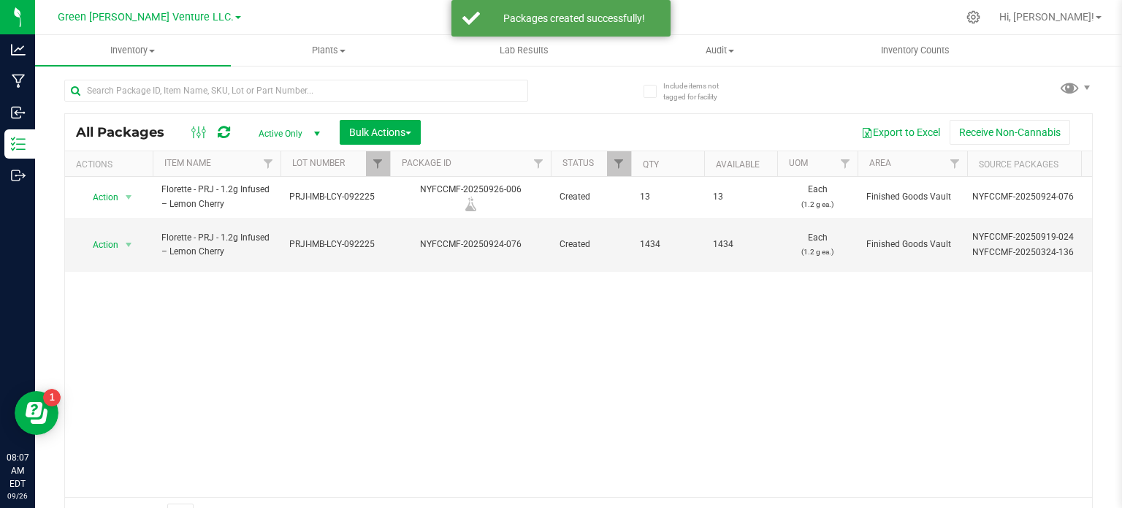
scroll to position [26, 0]
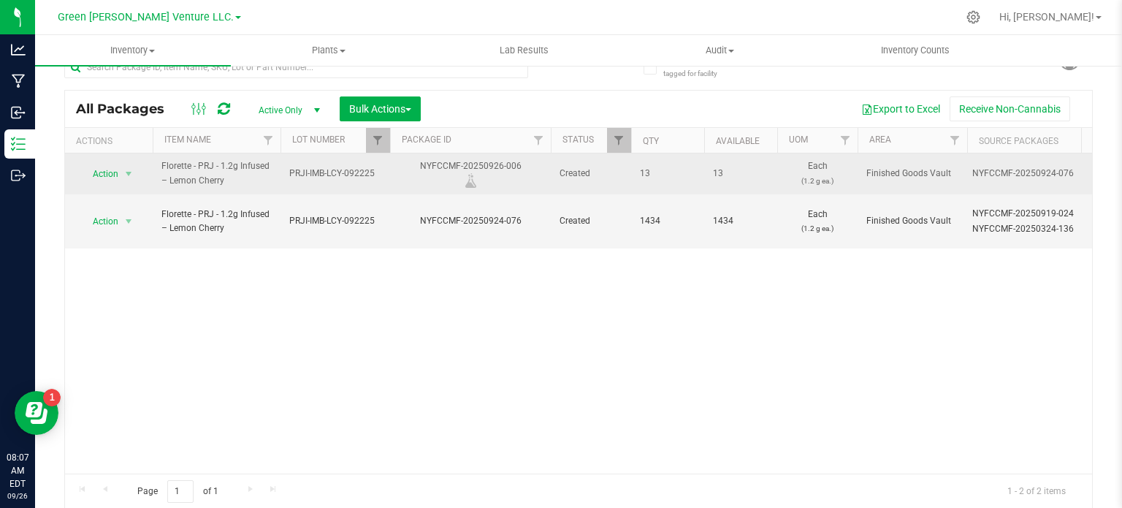
drag, startPoint x: 519, startPoint y: 164, endPoint x: 417, endPoint y: 162, distance: 102.3
click at [417, 162] on div "NYFCCMF-20250926-006" at bounding box center [470, 173] width 165 height 28
copy div "NYFCCMF-20250926-006"
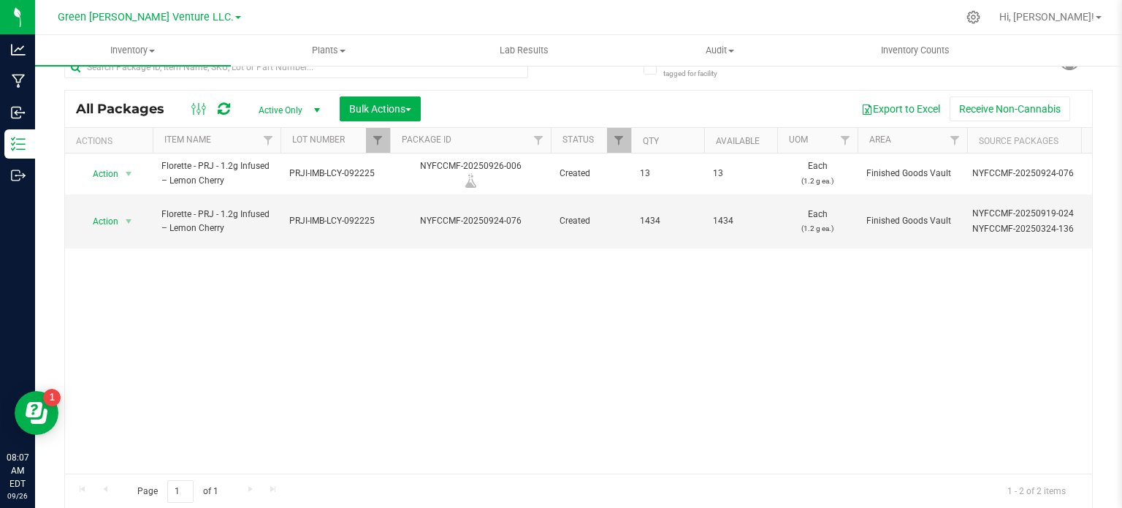
click at [415, 315] on div "Action Action Adjust qty Create package Edit attributes Global inventory Locate…" at bounding box center [578, 313] width 1027 height 320
click at [379, 140] on span "Filter" at bounding box center [378, 140] width 12 height 12
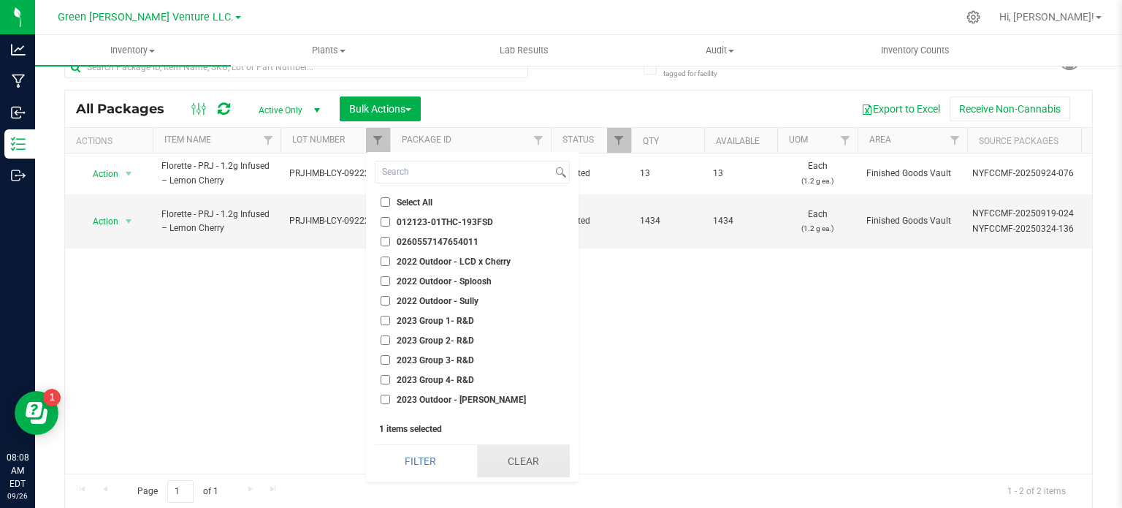
click at [505, 461] on button "Clear" at bounding box center [523, 461] width 93 height 32
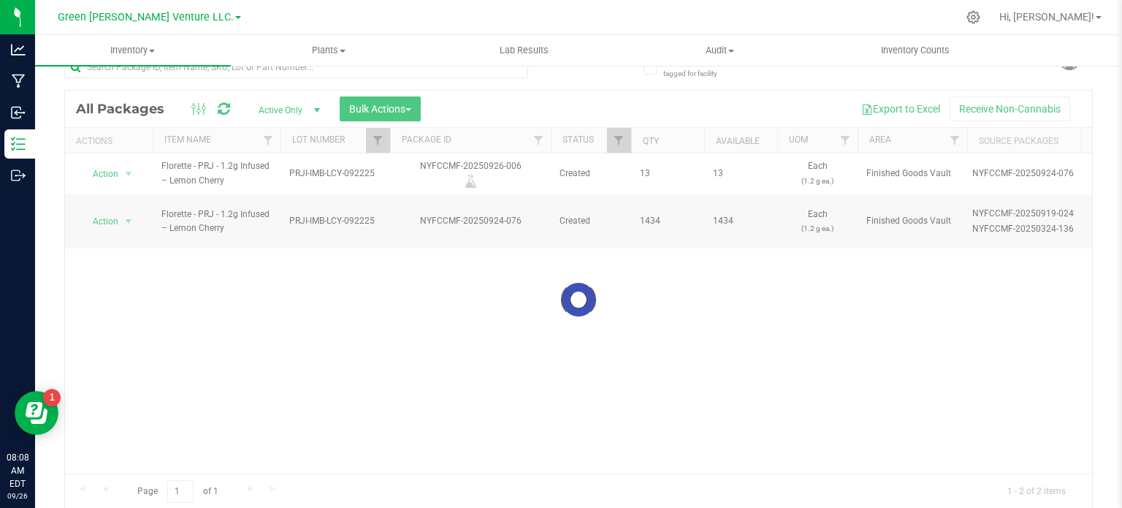
checkbox input "false"
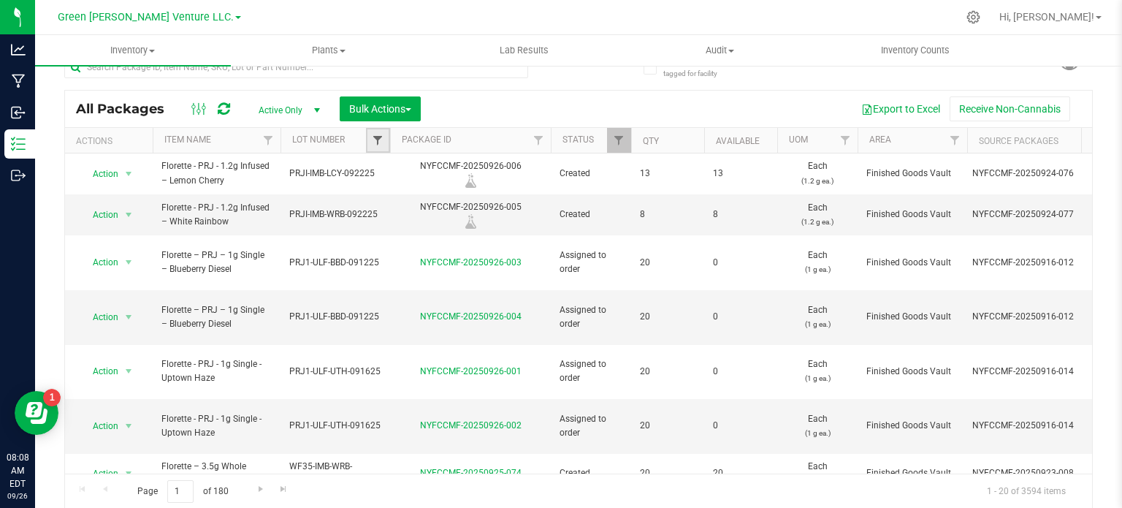
click at [371, 137] on link "Filter" at bounding box center [378, 140] width 24 height 25
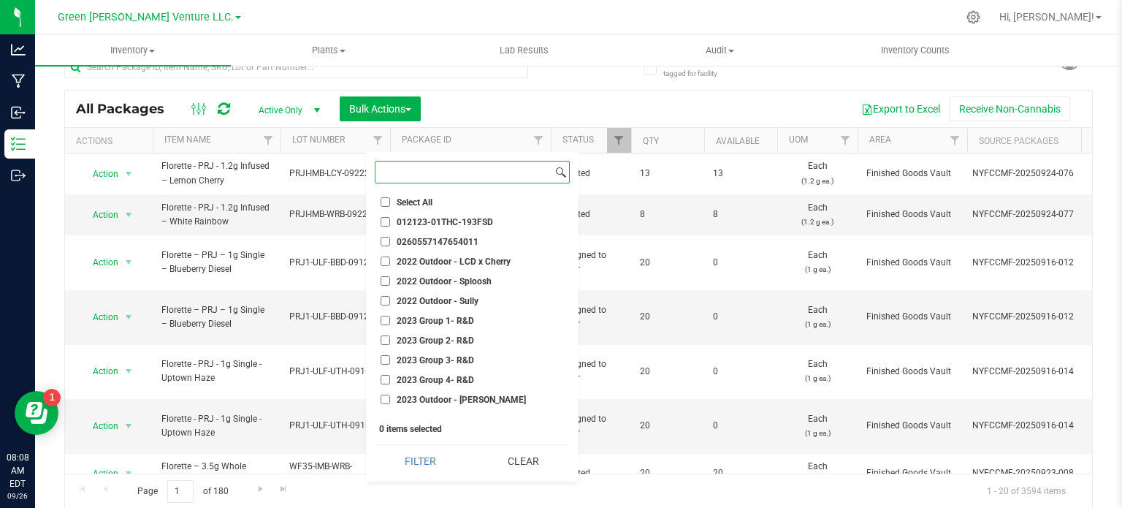
click at [403, 173] on input at bounding box center [463, 171] width 177 height 21
paste input "PRJI-IMB-RRZ-092225"
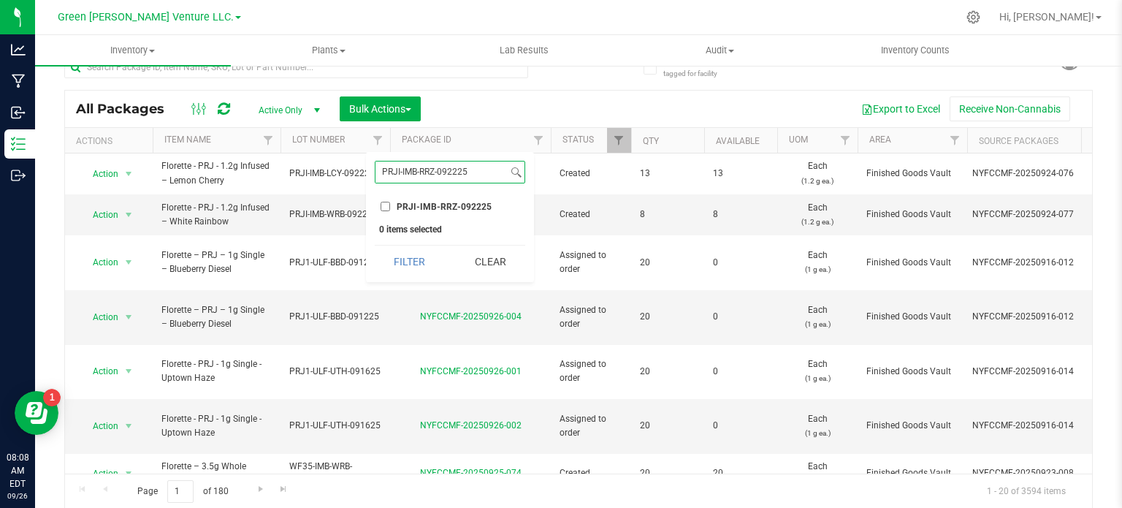
type input "PRJI-IMB-RRZ-092225"
click at [383, 205] on input "PRJI-IMB-RRZ-092225" at bounding box center [385, 206] width 9 height 9
checkbox input "true"
click at [383, 271] on button "Filter" at bounding box center [410, 261] width 70 height 32
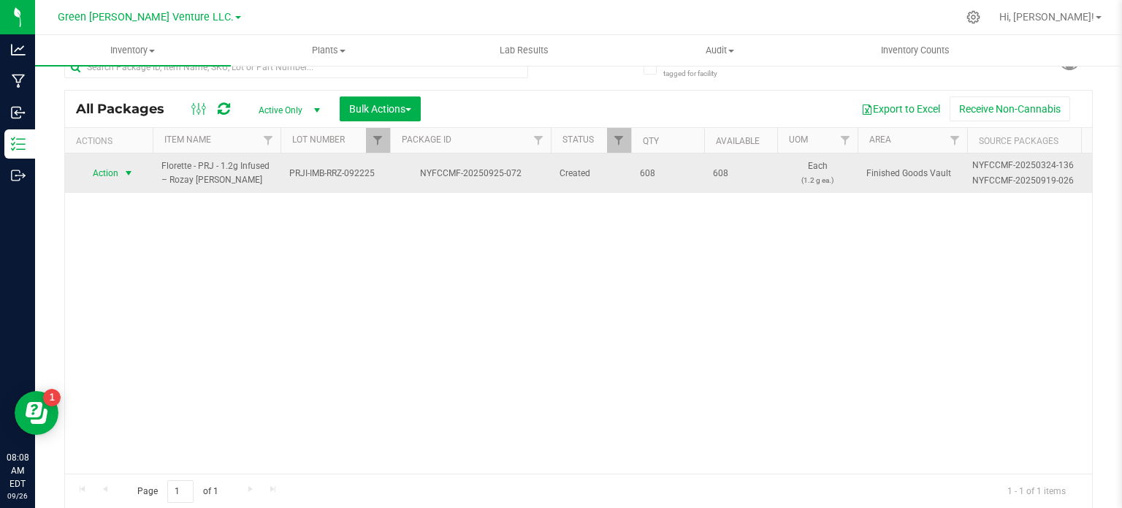
click at [121, 175] on span "select" at bounding box center [129, 173] width 18 height 20
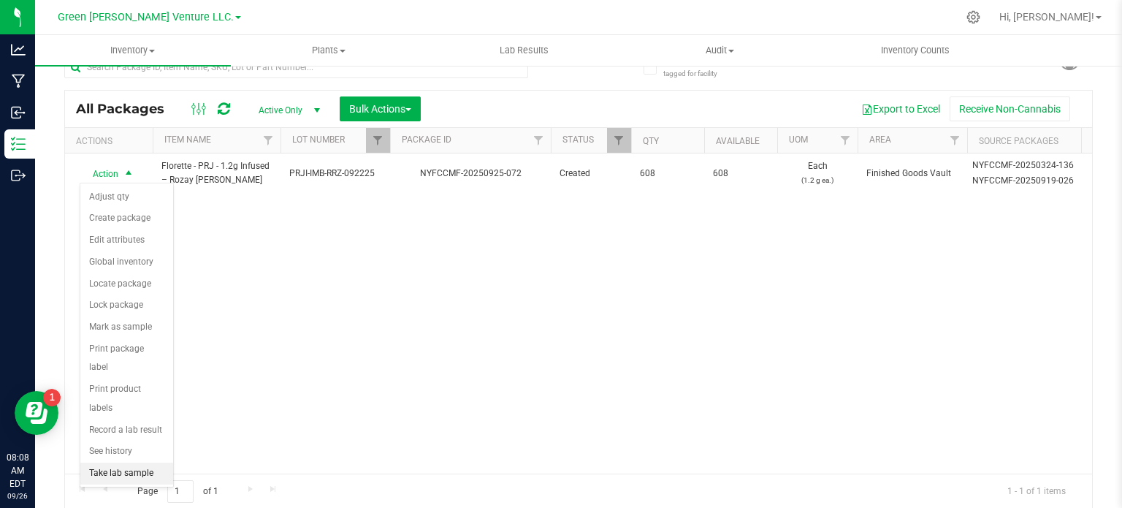
click at [129, 462] on li "Take lab sample" at bounding box center [126, 473] width 93 height 22
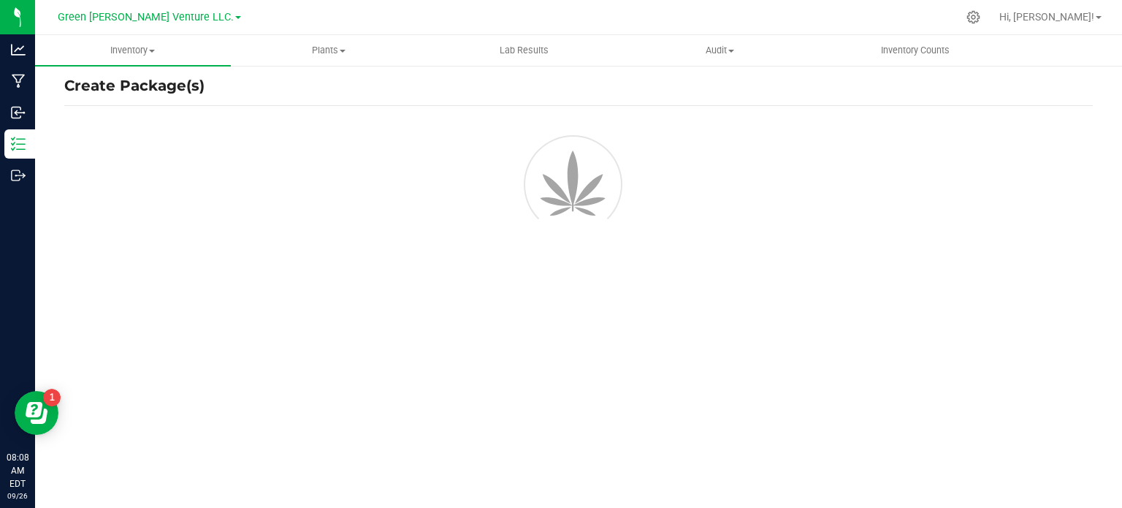
scroll to position [26, 0]
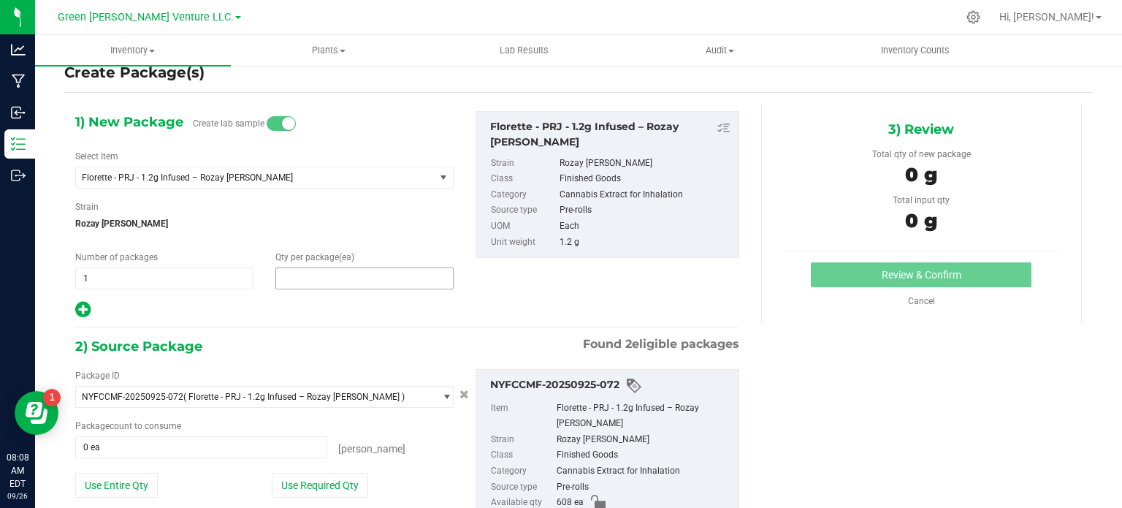
click at [324, 280] on span at bounding box center [364, 278] width 178 height 22
type input "8"
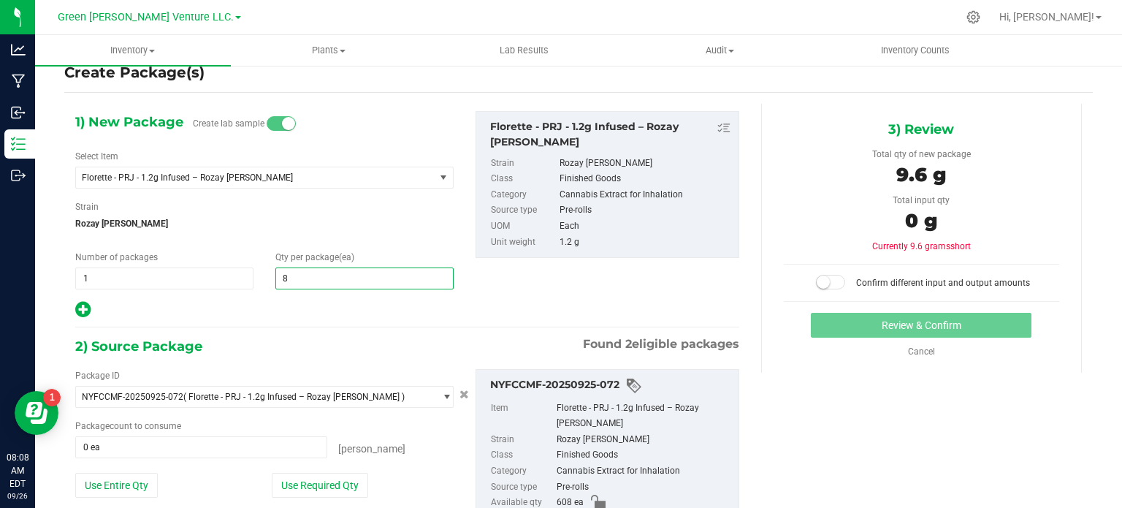
type input "8"
click at [290, 323] on div "1) New Package Create lab sample Select Item Florette - PRJ - 1.2g Infused – Ro…" at bounding box center [407, 350] width 686 height 493
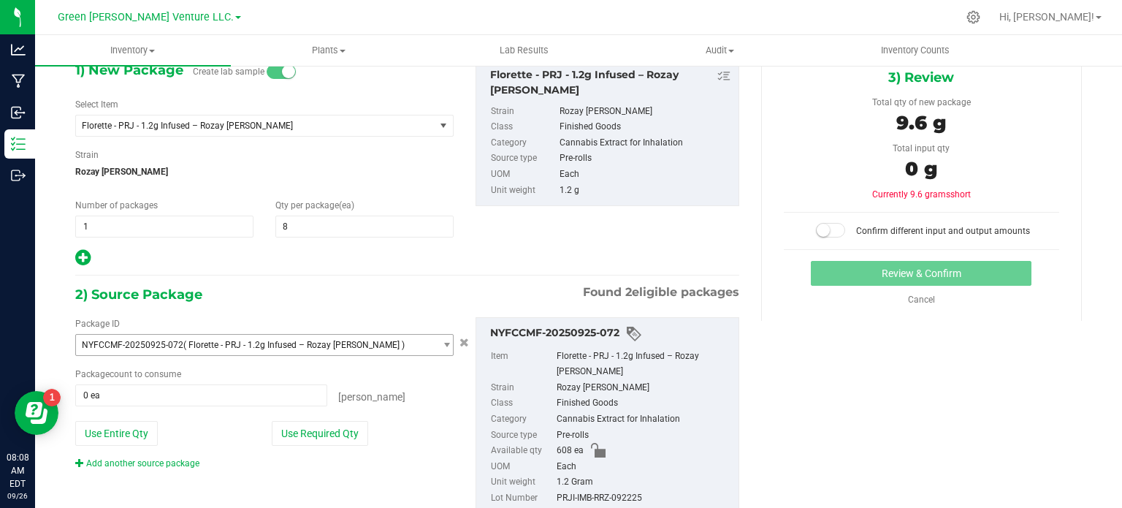
scroll to position [125, 0]
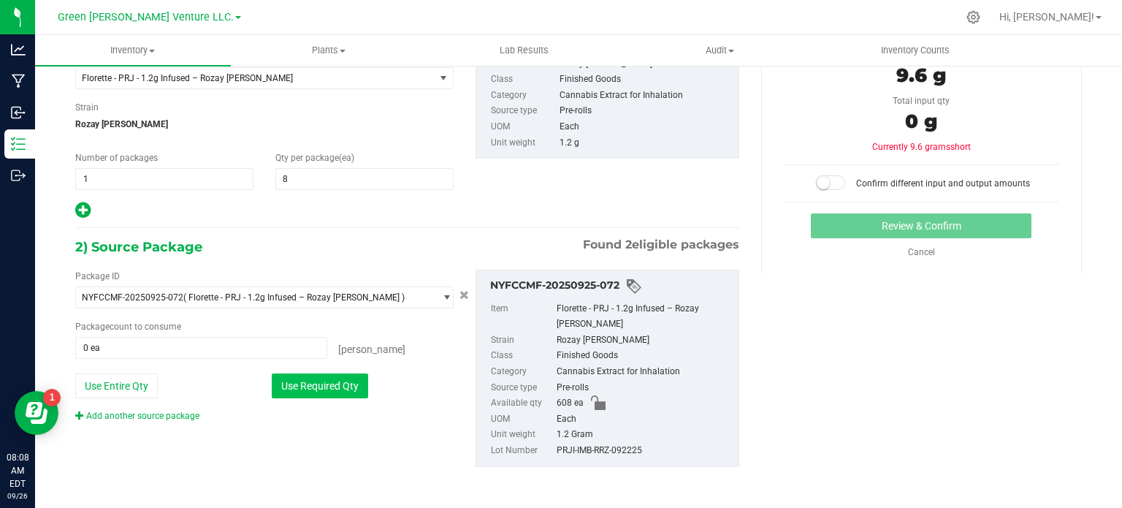
click at [307, 376] on button "Use Required Qty" at bounding box center [320, 385] width 96 height 25
type input "8 ea"
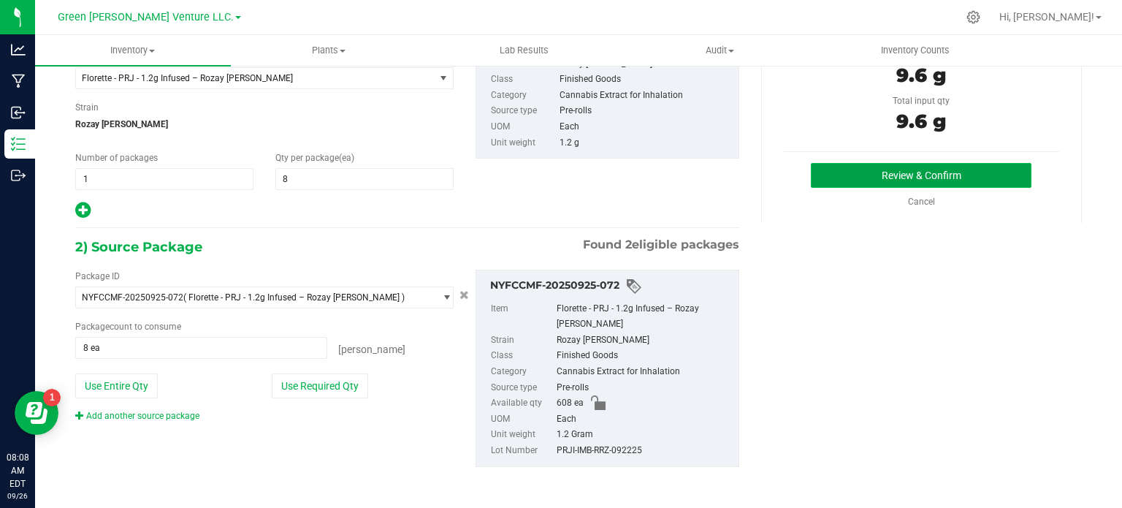
click at [939, 171] on button "Review & Confirm" at bounding box center [921, 175] width 221 height 25
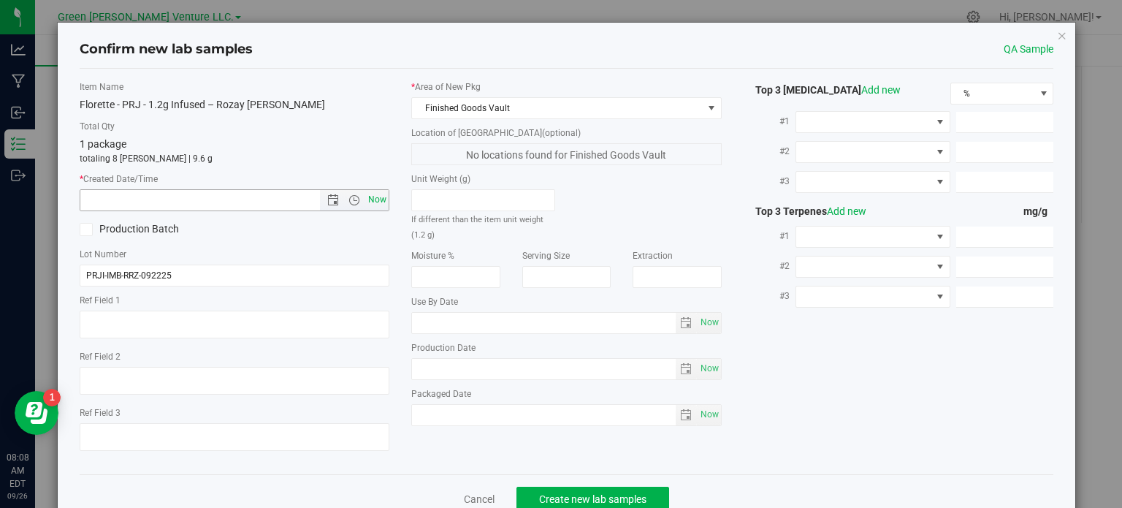
click at [373, 197] on span "Now" at bounding box center [377, 199] width 25 height 21
type input "9/26/2025 8:08 AM"
drag, startPoint x: 552, startPoint y: 492, endPoint x: 552, endPoint y: 473, distance: 19.0
click at [553, 490] on button "Create new lab samples" at bounding box center [592, 499] width 153 height 25
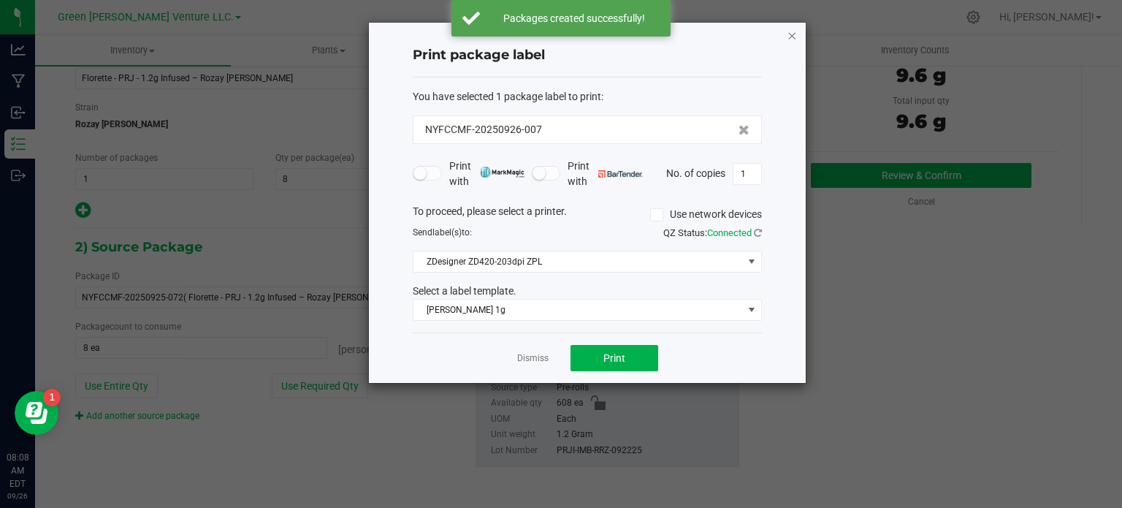
click at [792, 32] on icon "button" at bounding box center [792, 35] width 10 height 18
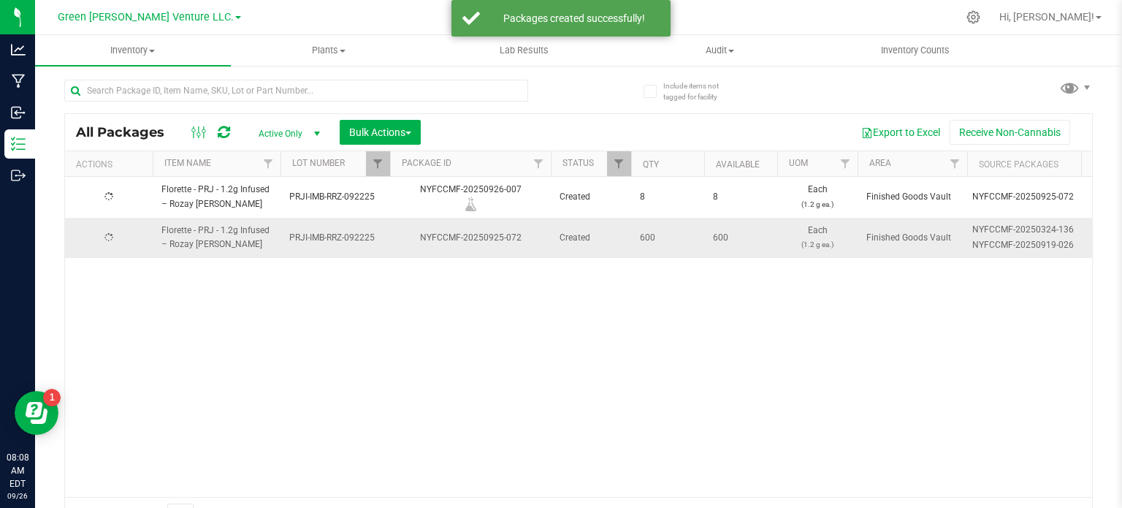
scroll to position [26, 0]
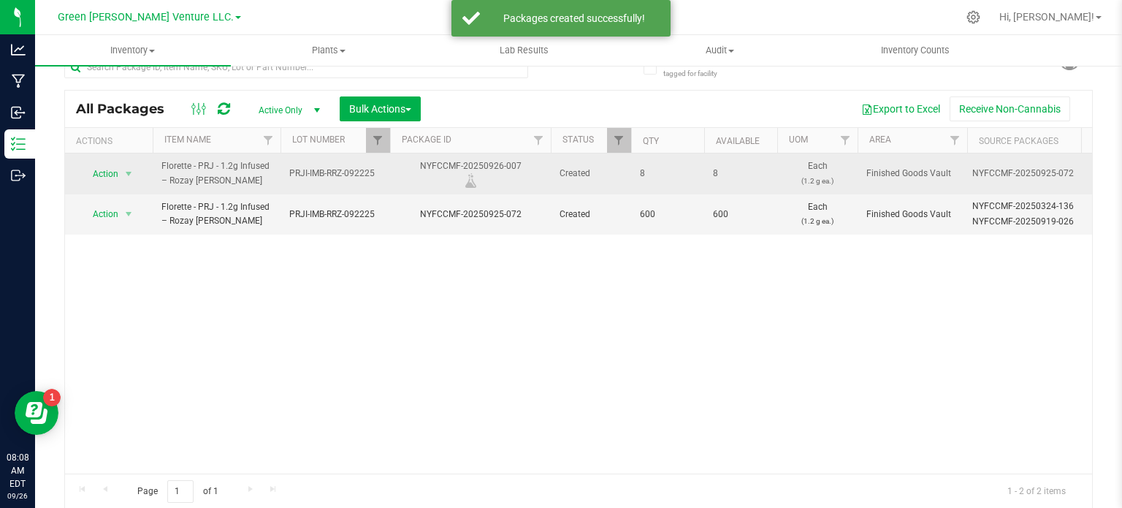
drag, startPoint x: 527, startPoint y: 160, endPoint x: 418, endPoint y: 154, distance: 109.0
click at [418, 154] on td "NYFCCMF-20250926-007" at bounding box center [470, 173] width 161 height 41
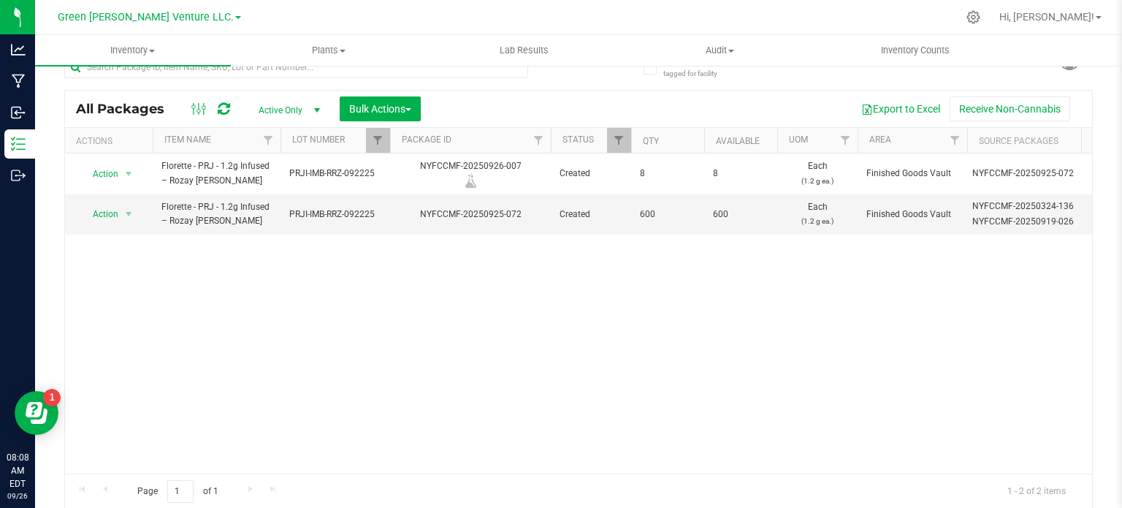
copy div "NYFCCMF-20250926-007"
click at [388, 136] on div at bounding box center [390, 141] width 7 height 26
click at [380, 140] on span "Filter" at bounding box center [378, 140] width 12 height 12
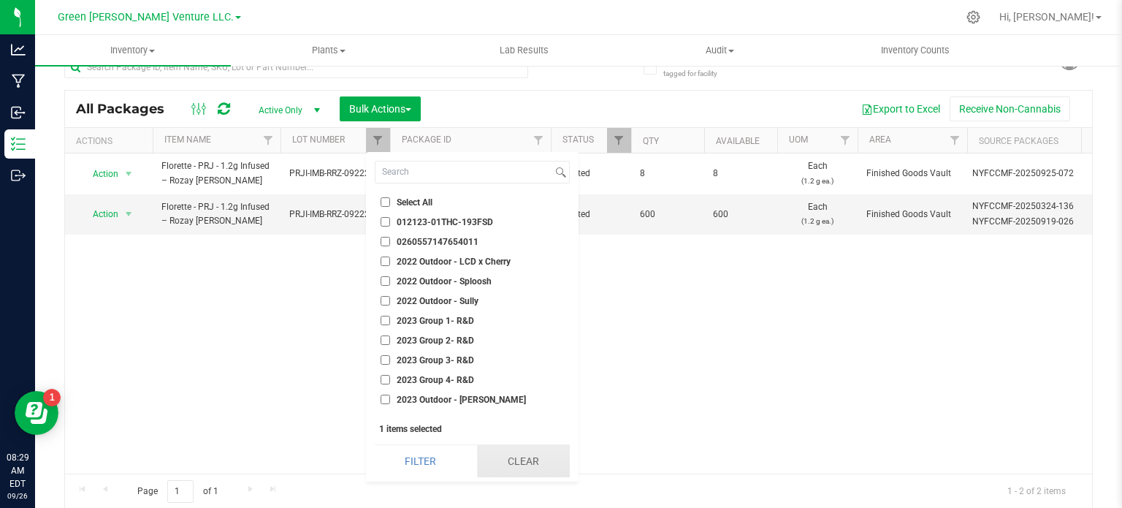
click at [497, 464] on button "Clear" at bounding box center [523, 461] width 93 height 32
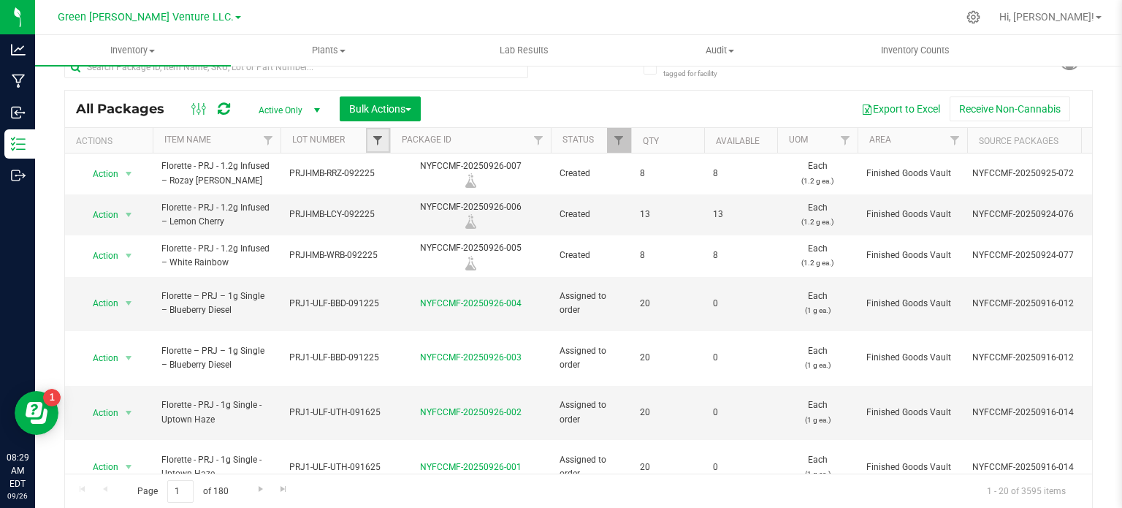
click at [376, 138] on span "Filter" at bounding box center [378, 140] width 12 height 12
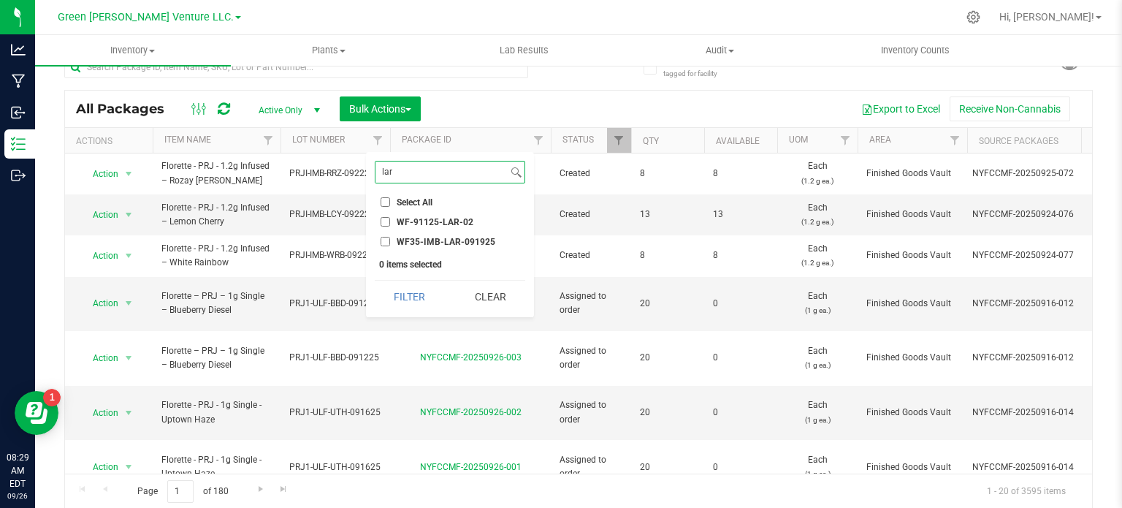
type input "lar"
click at [384, 240] on input "WF35-IMB-LAR-091925" at bounding box center [385, 241] width 9 height 9
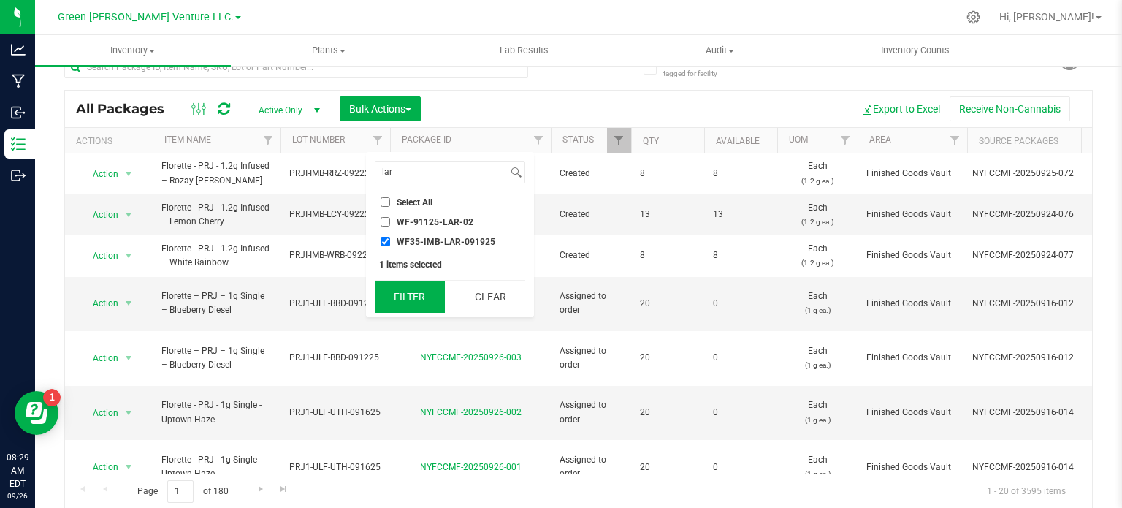
click at [403, 286] on button "Filter" at bounding box center [410, 297] width 70 height 32
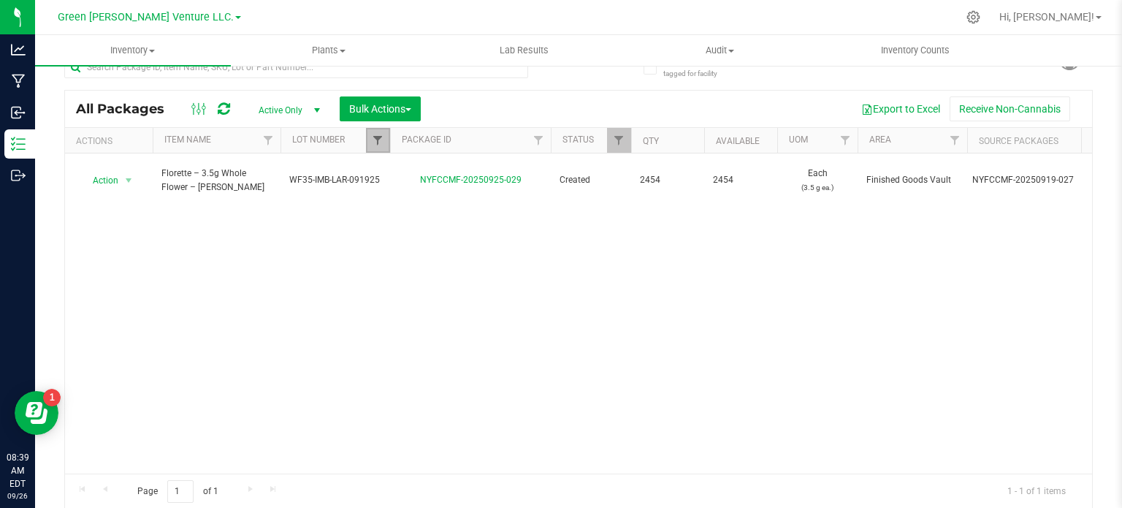
click at [378, 137] on span "Filter" at bounding box center [378, 140] width 12 height 12
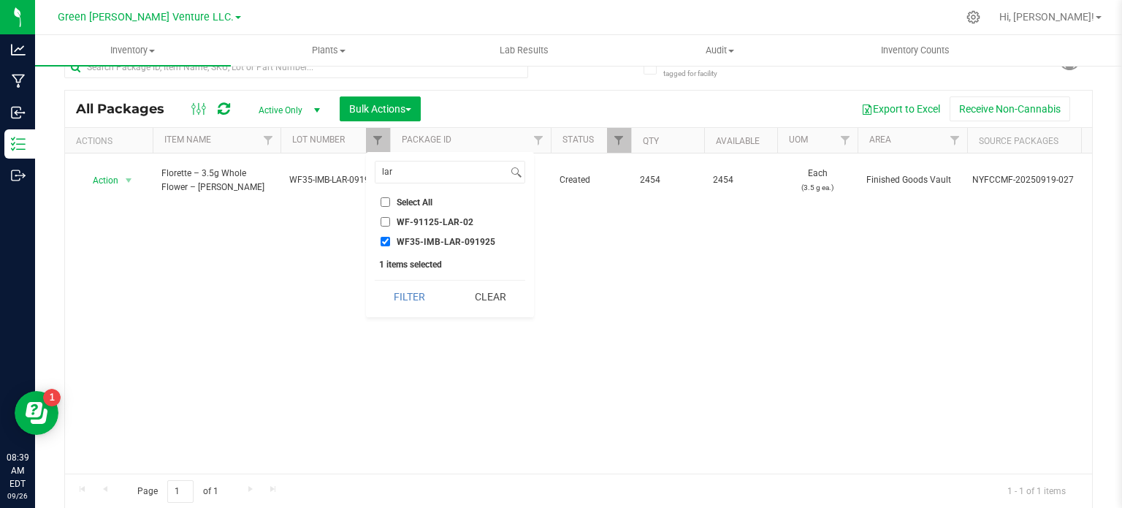
click at [386, 240] on input "WF35-IMB-LAR-091925" at bounding box center [385, 241] width 9 height 9
checkbox input "false"
drag, startPoint x: 400, startPoint y: 177, endPoint x: 380, endPoint y: 176, distance: 20.5
click at [380, 176] on input "lar" at bounding box center [441, 171] width 132 height 21
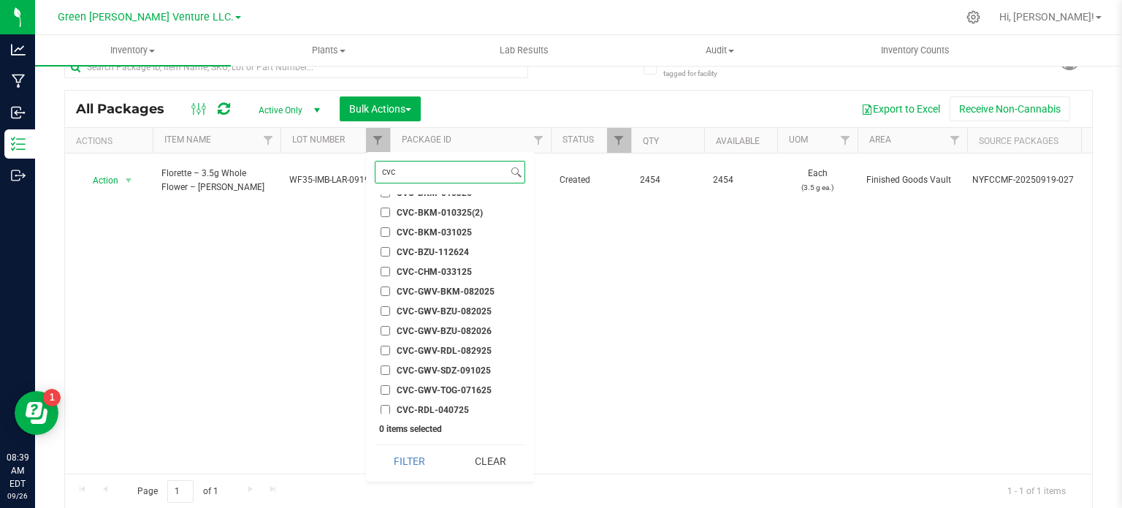
scroll to position [73, 0]
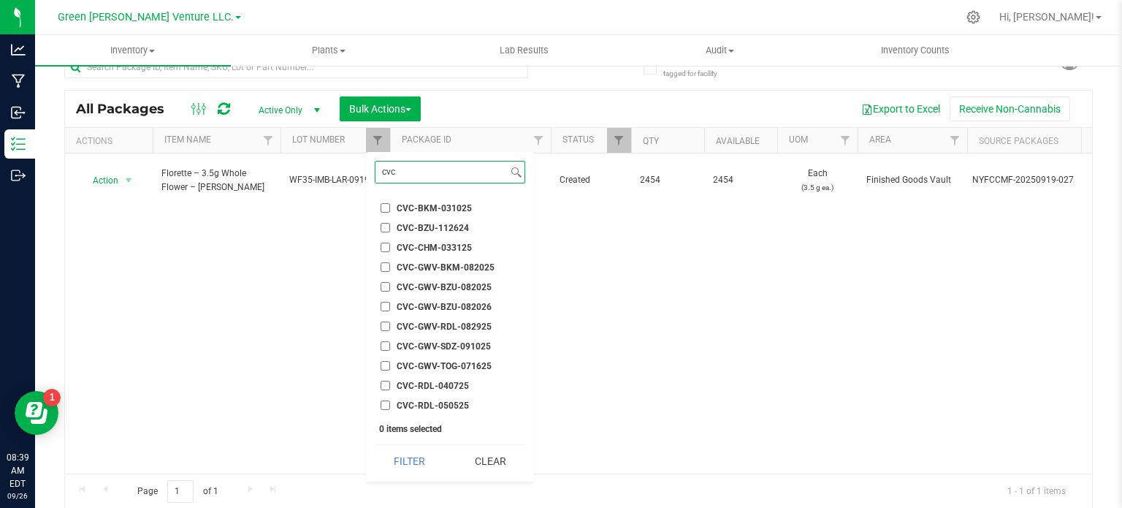
type input "cvc"
click at [385, 326] on input "CVC-GWV-RDL-082925" at bounding box center [385, 325] width 9 height 9
checkbox input "true"
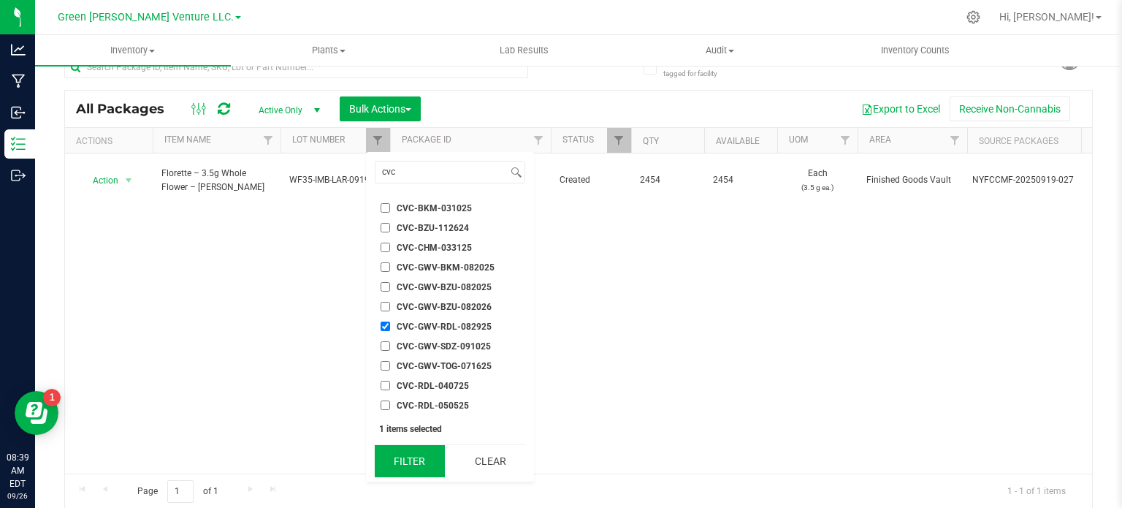
click at [415, 455] on button "Filter" at bounding box center [410, 461] width 70 height 32
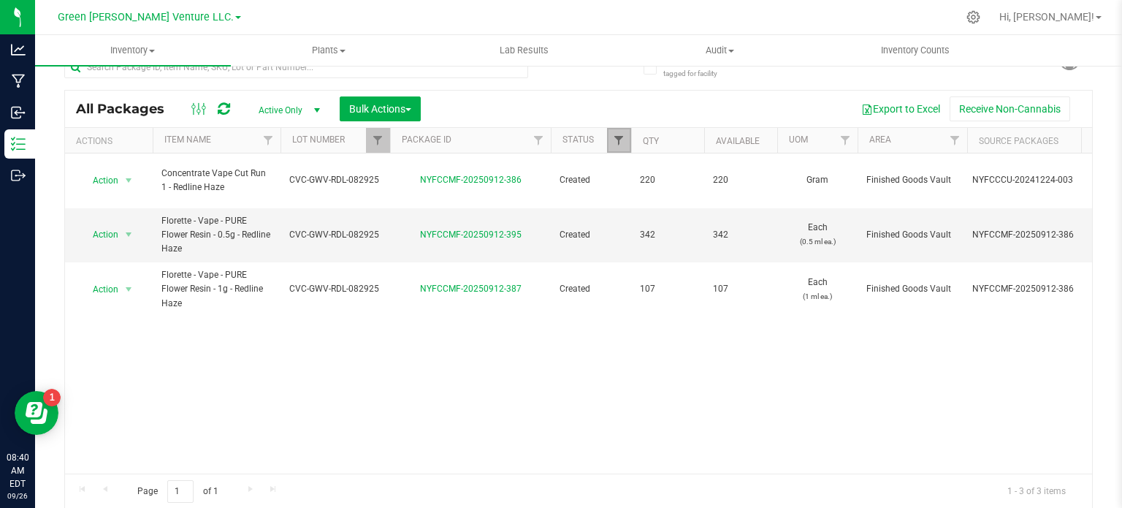
click at [618, 140] on span "Filter" at bounding box center [619, 140] width 12 height 12
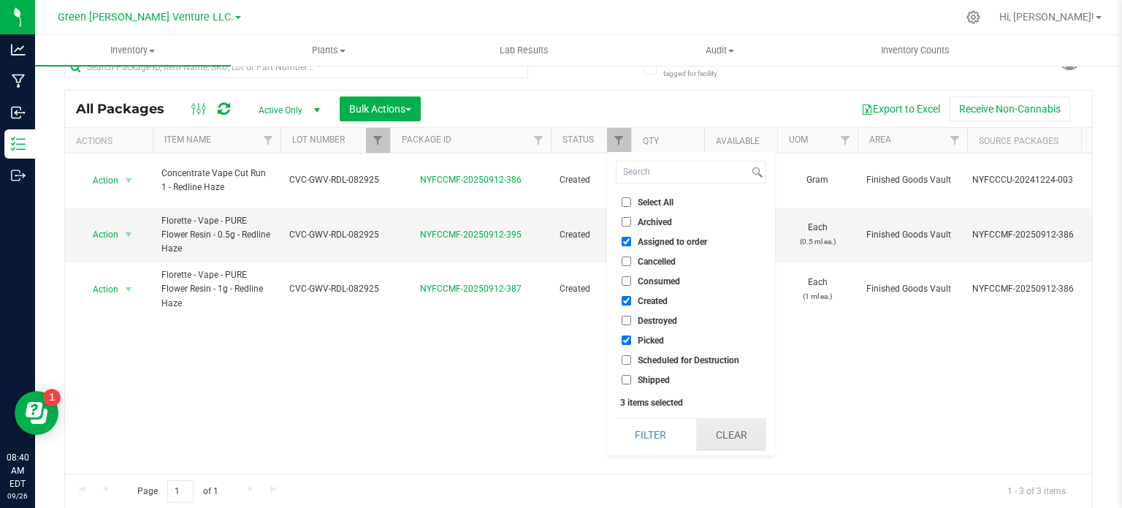
click at [741, 432] on button "Clear" at bounding box center [731, 435] width 70 height 32
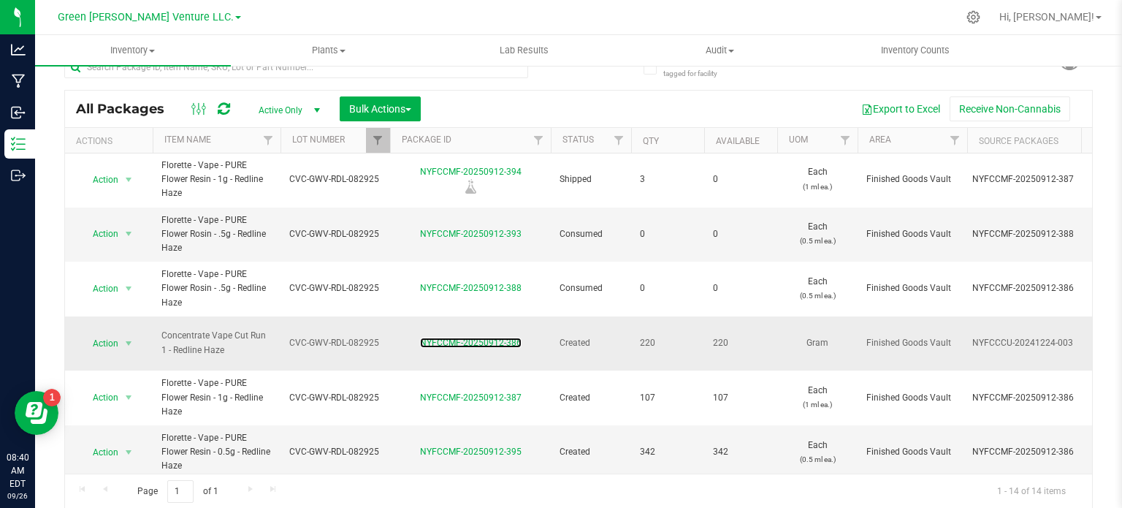
click at [503, 336] on div "NYFCCMF-20250912-386" at bounding box center [470, 343] width 165 height 14
click at [506, 337] on link "NYFCCMF-20250912-386" at bounding box center [471, 342] width 102 height 10
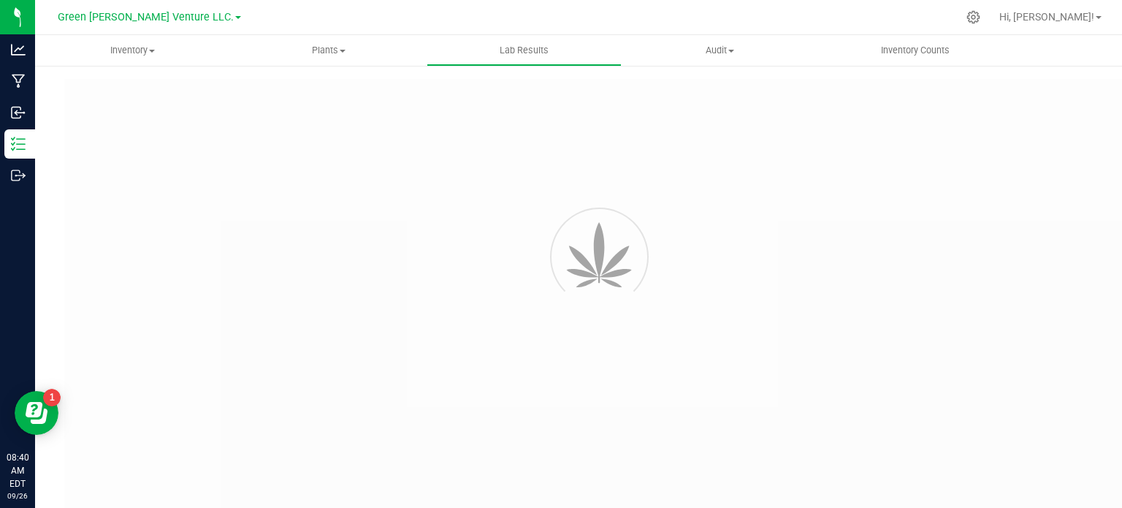
type input "NYFCCMF-20250912-395"
type input "AL50913002-001"
type input "NYFCCMF-20250912-395"
type input "09/17/2025 9:22 AM"
type input "09/17/2026"
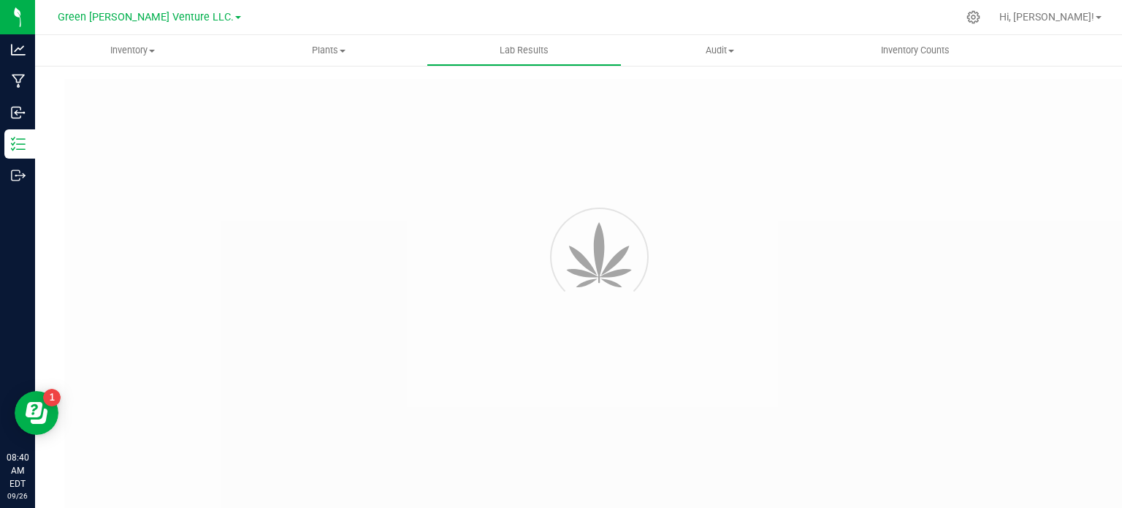
type input "https://www.florettecannabis.com/test-results"
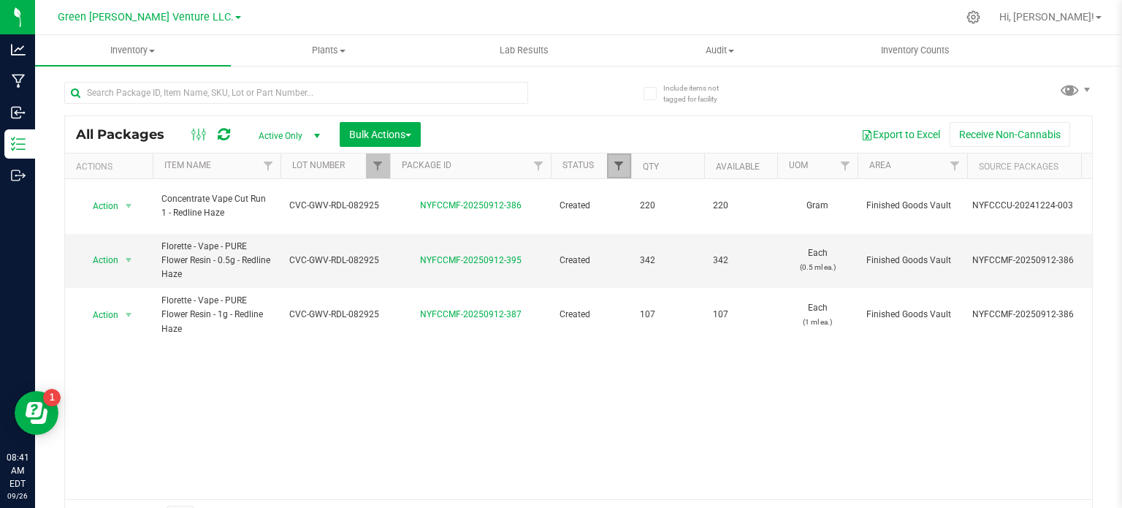
click at [616, 162] on span "Filter" at bounding box center [619, 166] width 12 height 12
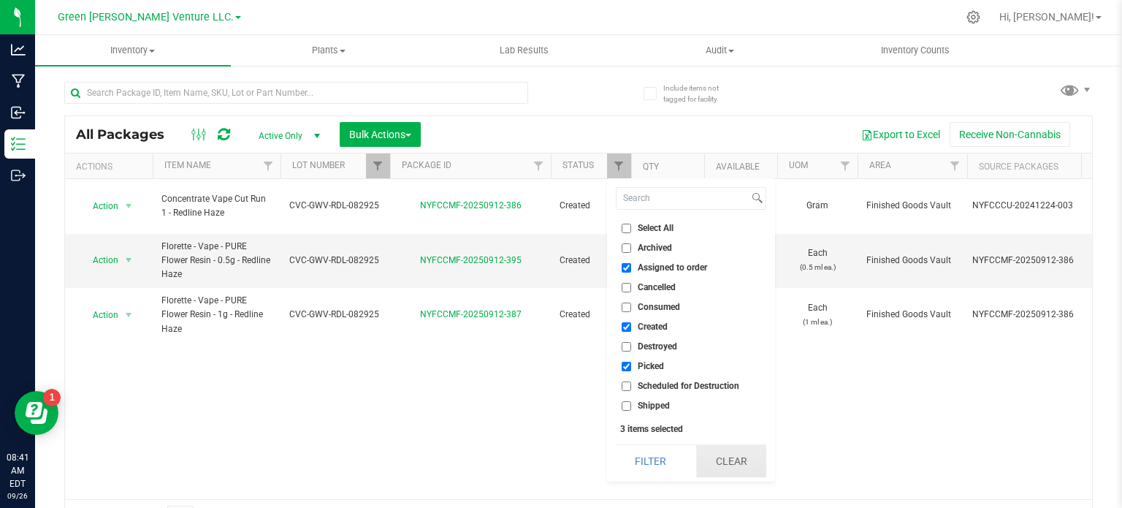
click at [720, 455] on button "Clear" at bounding box center [731, 461] width 70 height 32
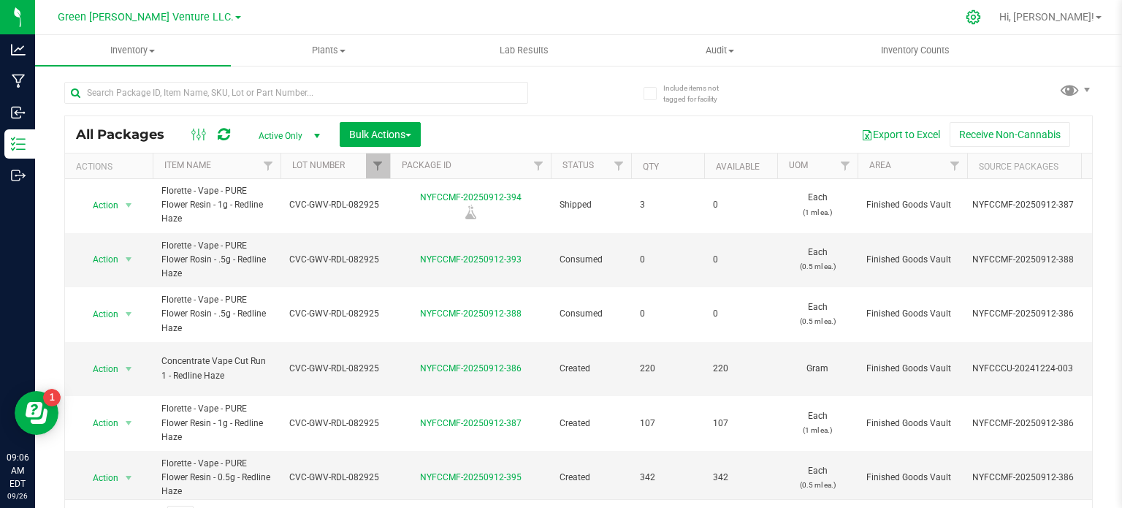
click at [981, 13] on icon at bounding box center [973, 16] width 15 height 15
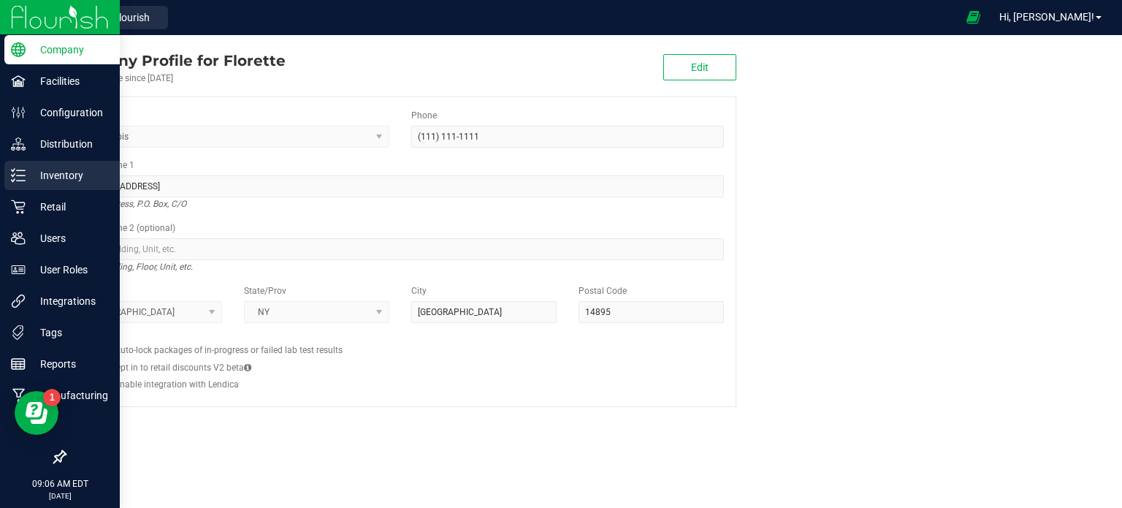
click at [69, 178] on p "Inventory" at bounding box center [70, 176] width 88 height 18
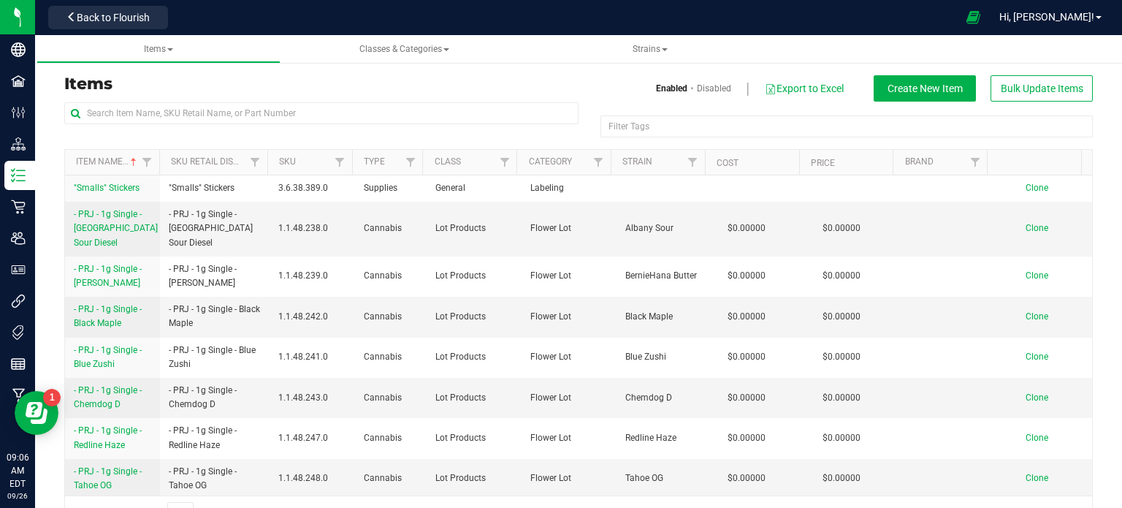
click at [914, 75] on div "Items Enabled Disabled Export to Excel Create New Item Bulk Update Items Filter…" at bounding box center [578, 294] width 1029 height 474
click at [908, 83] on span "Create New Item" at bounding box center [925, 89] width 75 height 12
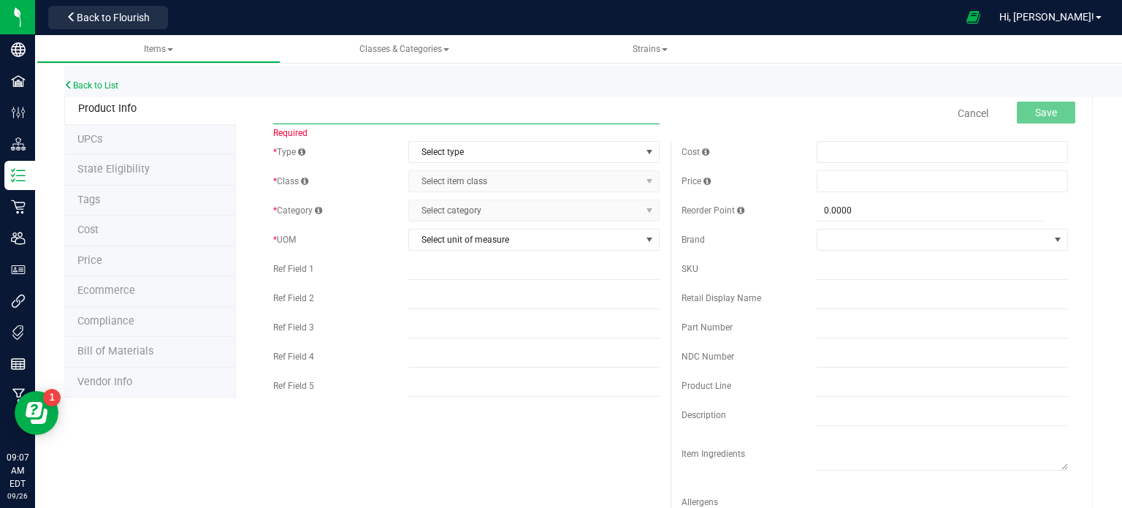
click at [353, 111] on input "text" at bounding box center [466, 113] width 386 height 22
paste input "Florette - PRJ - 1.2g Infused – Coochie [PERSON_NAME]"
type input "Florette - PRJ - 1.2g Infused – Coochie [PERSON_NAME]"
click at [608, 148] on span "Select type" at bounding box center [525, 152] width 232 height 20
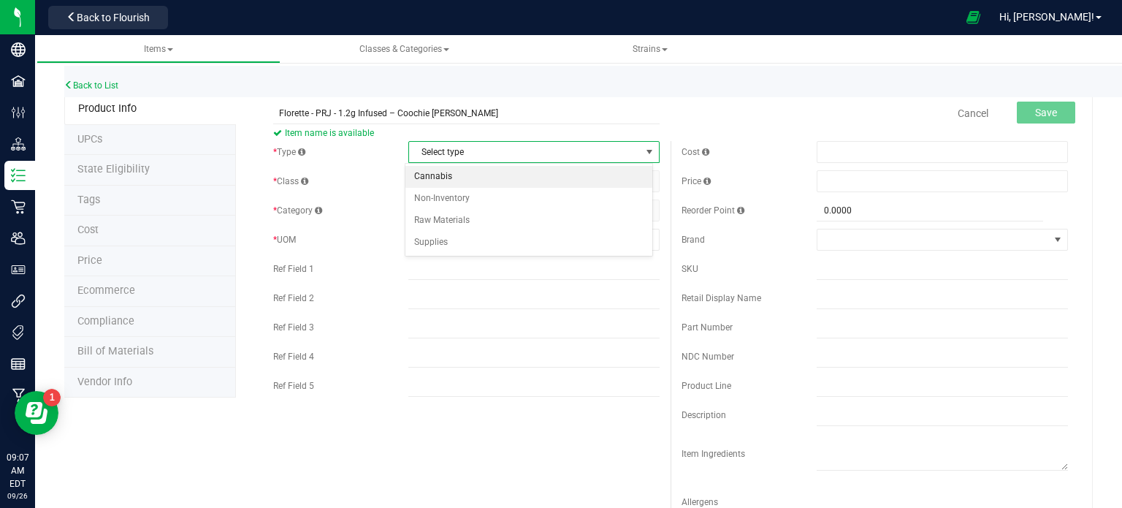
click at [493, 184] on li "Cannabis" at bounding box center [528, 177] width 247 height 22
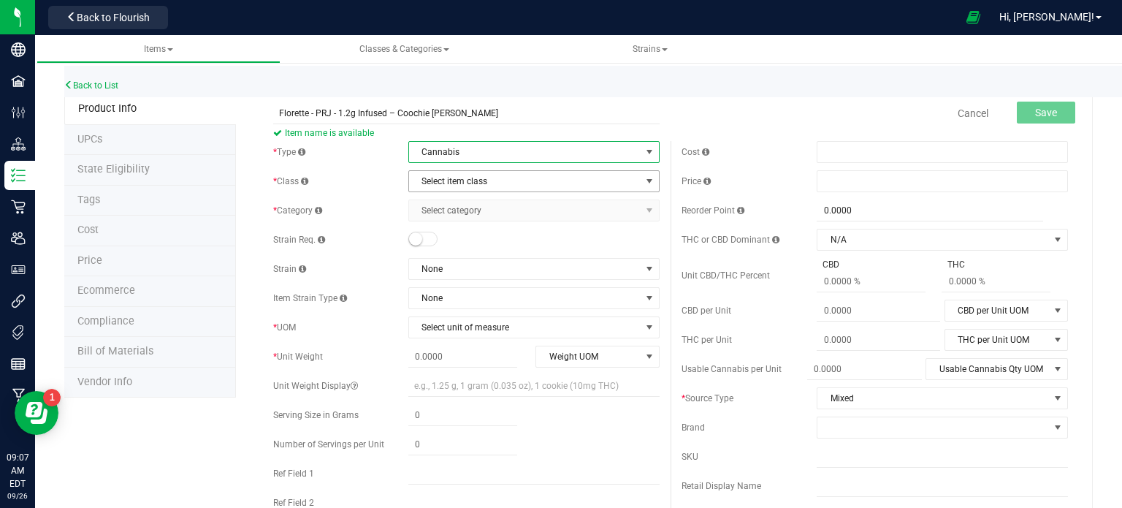
click at [493, 183] on span "Select item class" at bounding box center [525, 181] width 232 height 20
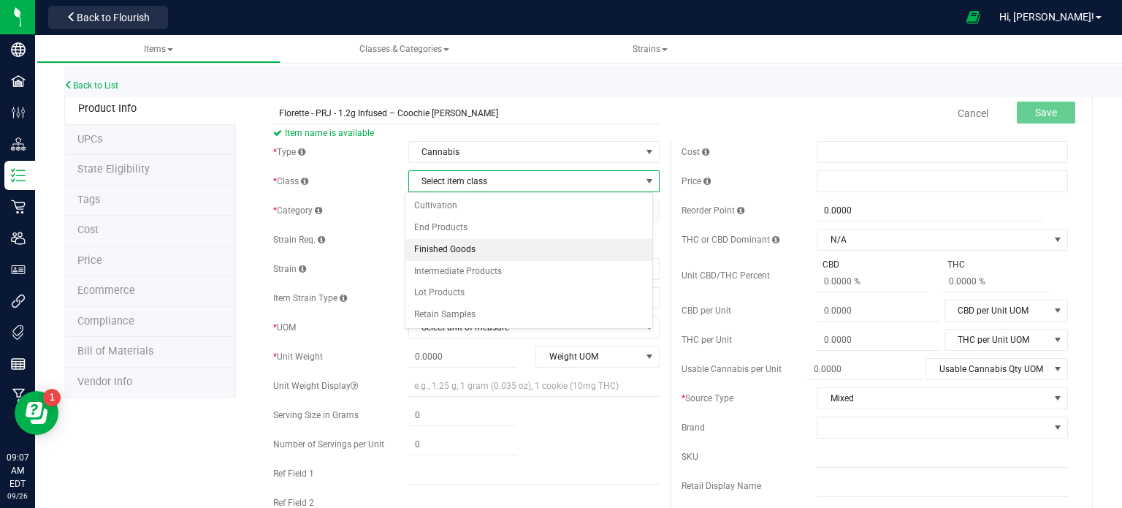
click at [492, 249] on li "Finished Goods" at bounding box center [528, 250] width 247 height 22
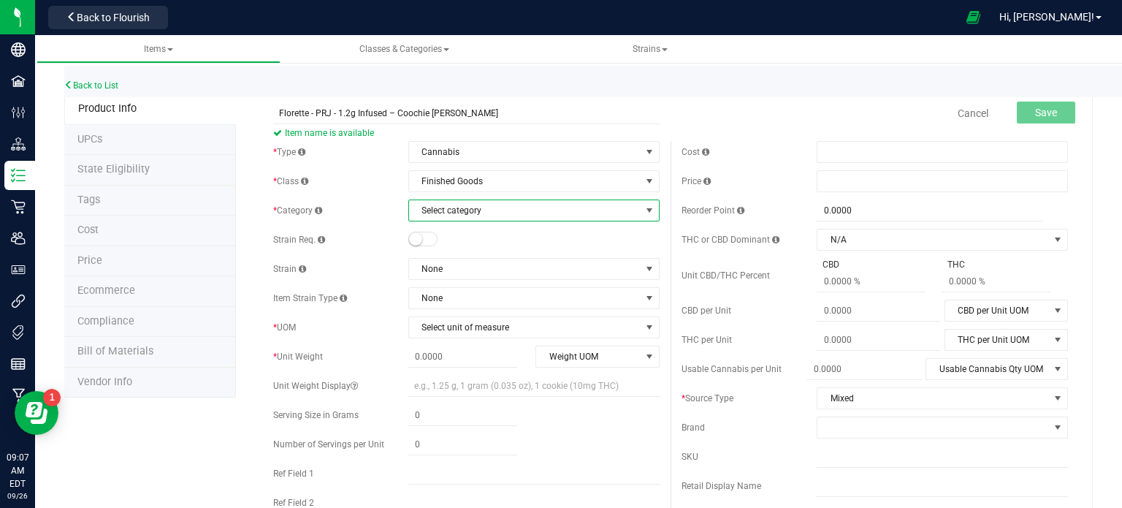
click at [495, 214] on span "Select category" at bounding box center [525, 210] width 232 height 20
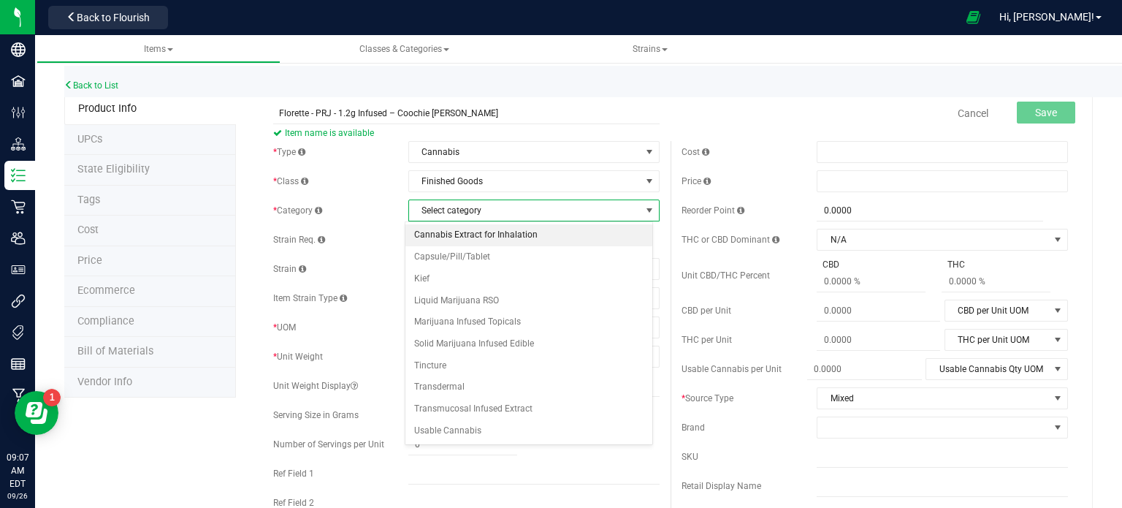
click at [495, 235] on li "Cannabis Extract for Inhalation" at bounding box center [528, 235] width 247 height 22
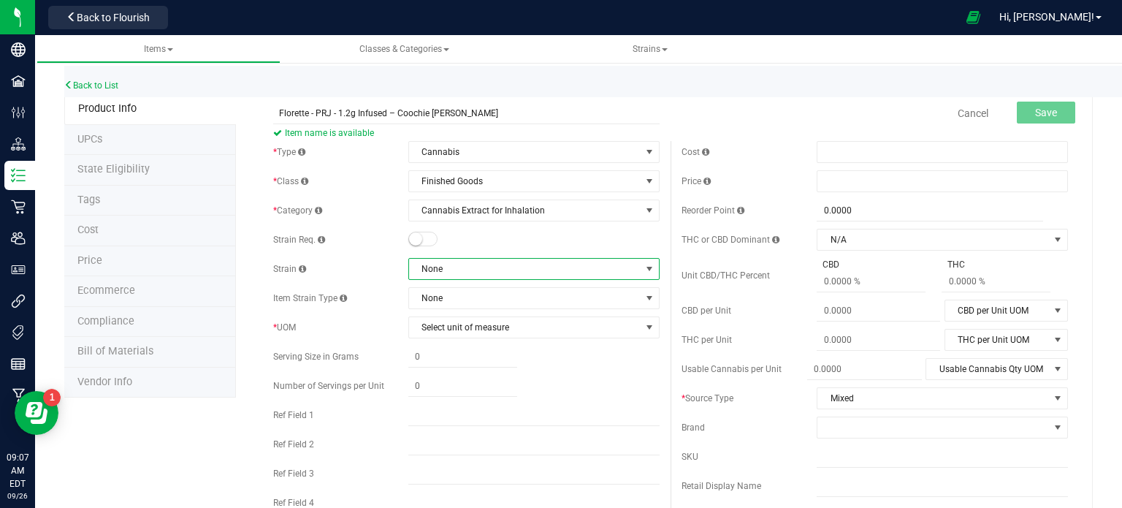
click at [468, 274] on span "None" at bounding box center [525, 269] width 232 height 20
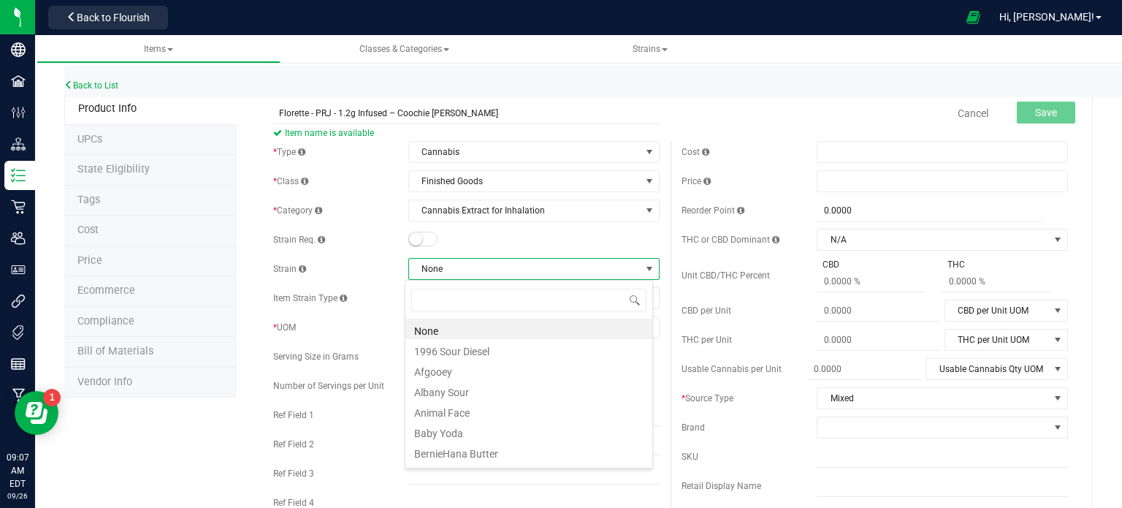
scroll to position [21, 248]
type input "coo"
click at [495, 325] on li "Coochie [PERSON_NAME]" at bounding box center [528, 328] width 247 height 20
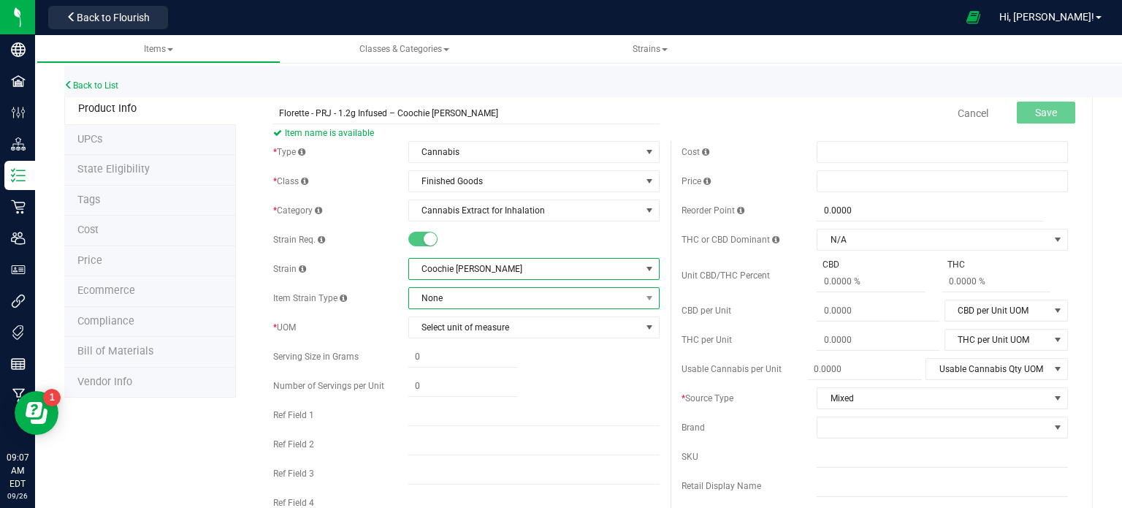
click at [473, 302] on span "None" at bounding box center [525, 298] width 232 height 20
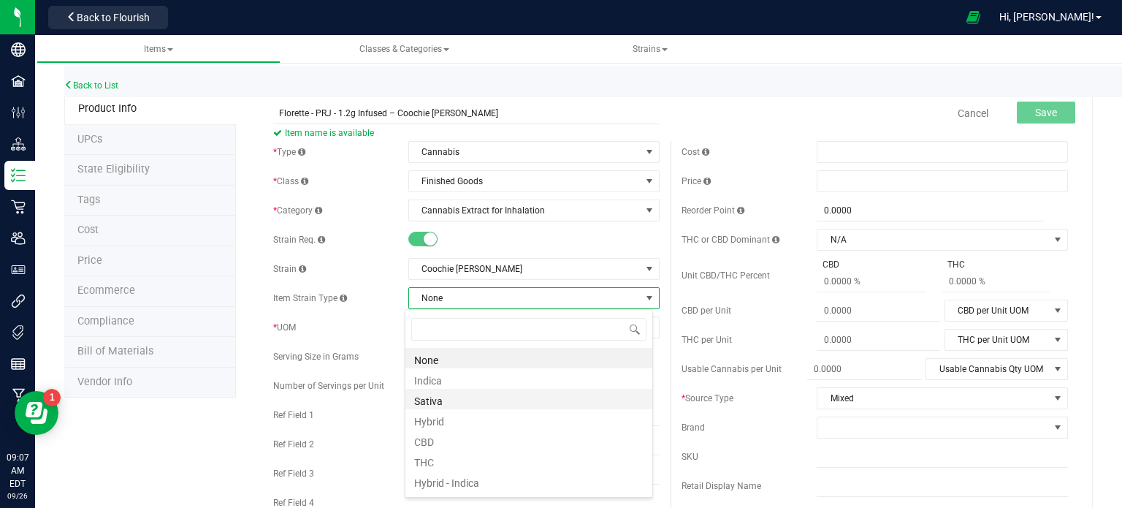
click at [471, 401] on li "Sativa" at bounding box center [528, 399] width 247 height 20
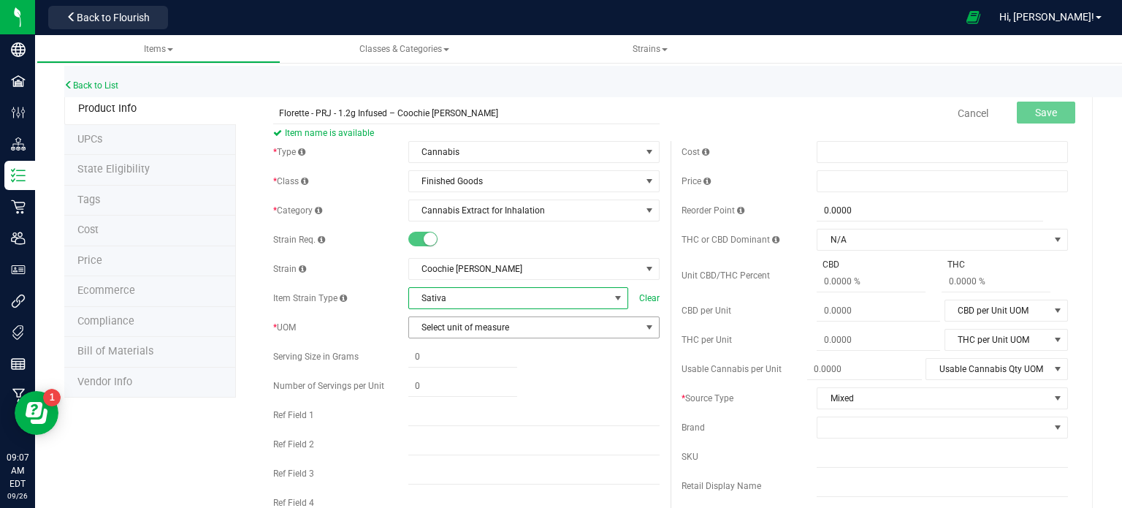
click at [470, 329] on span "Select unit of measure" at bounding box center [525, 327] width 232 height 20
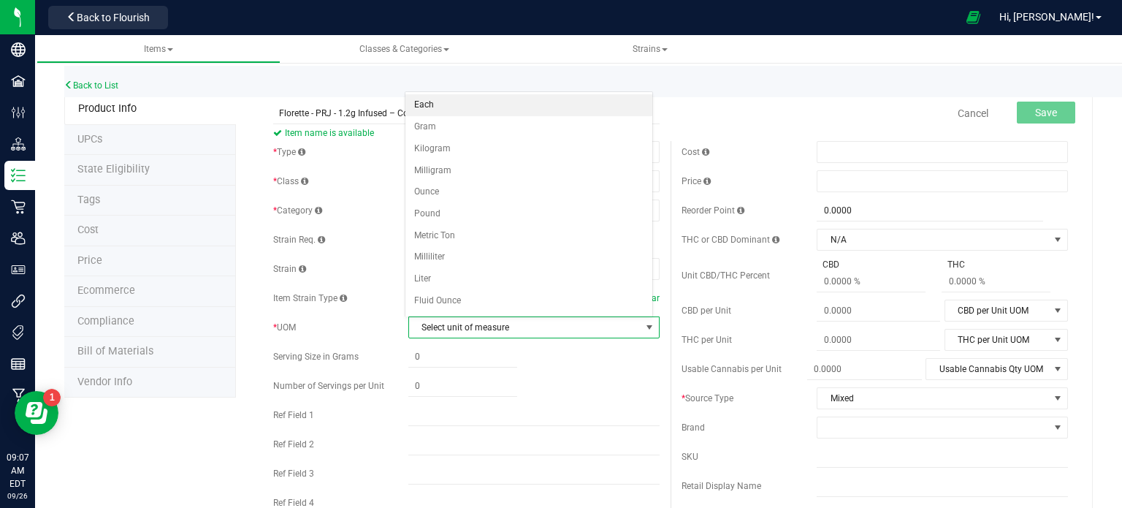
click at [476, 99] on li "Each" at bounding box center [528, 105] width 247 height 22
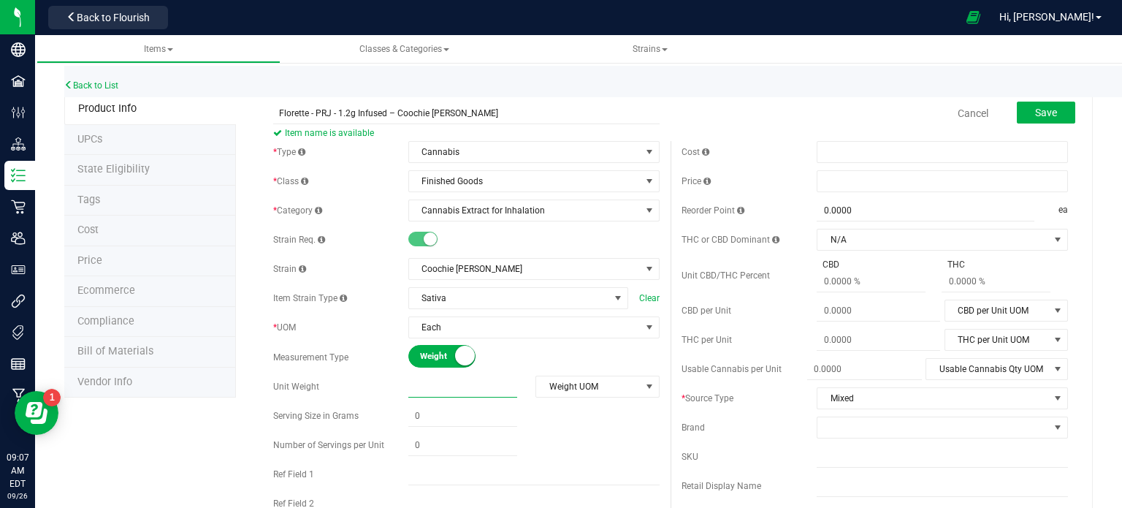
click at [451, 382] on span at bounding box center [462, 386] width 109 height 21
type input "1.2"
type input "1.2000"
click at [601, 384] on span "Weight UOM" at bounding box center [588, 386] width 104 height 20
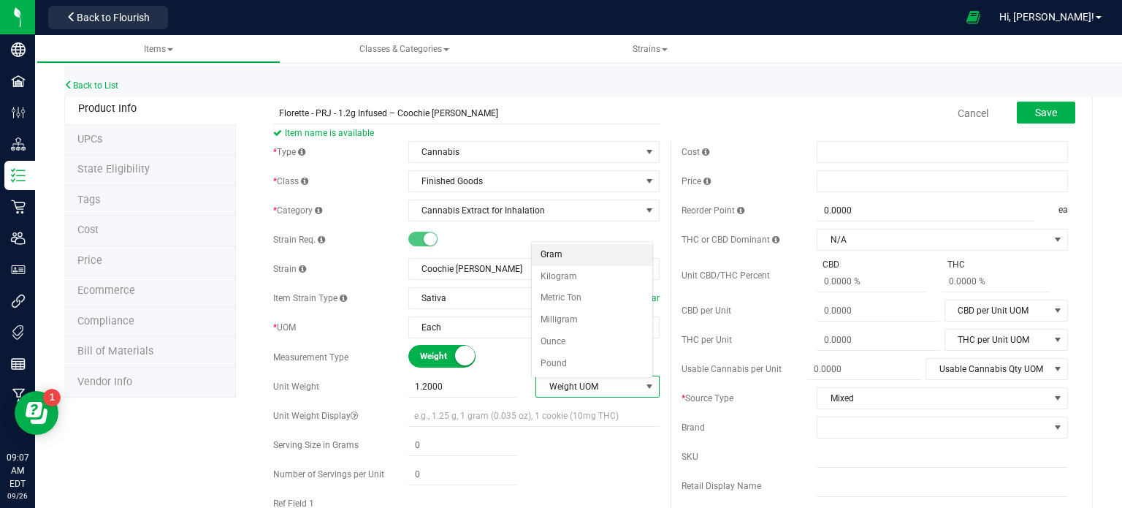
click at [575, 248] on li "Gram" at bounding box center [592, 255] width 121 height 22
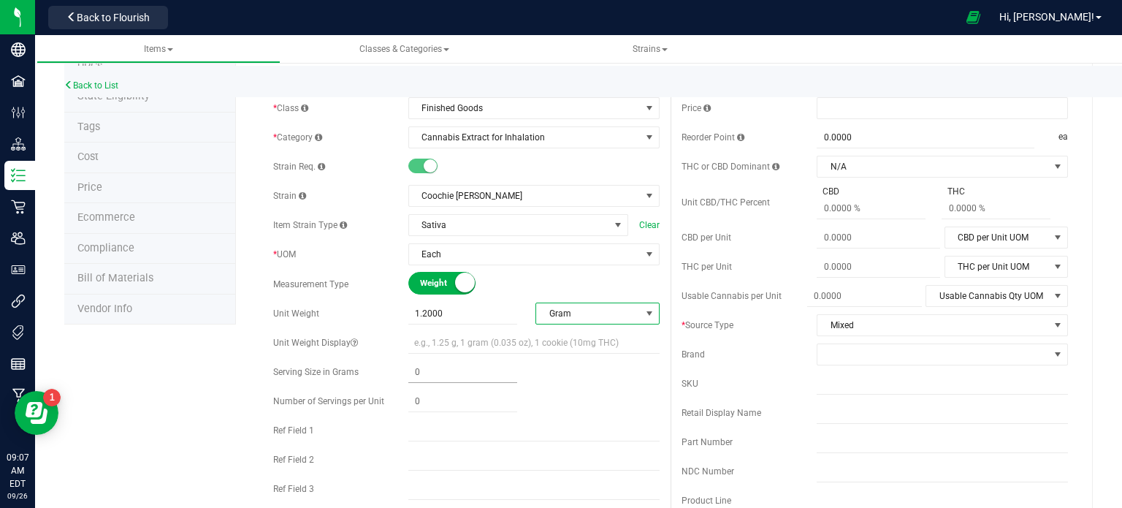
scroll to position [146, 0]
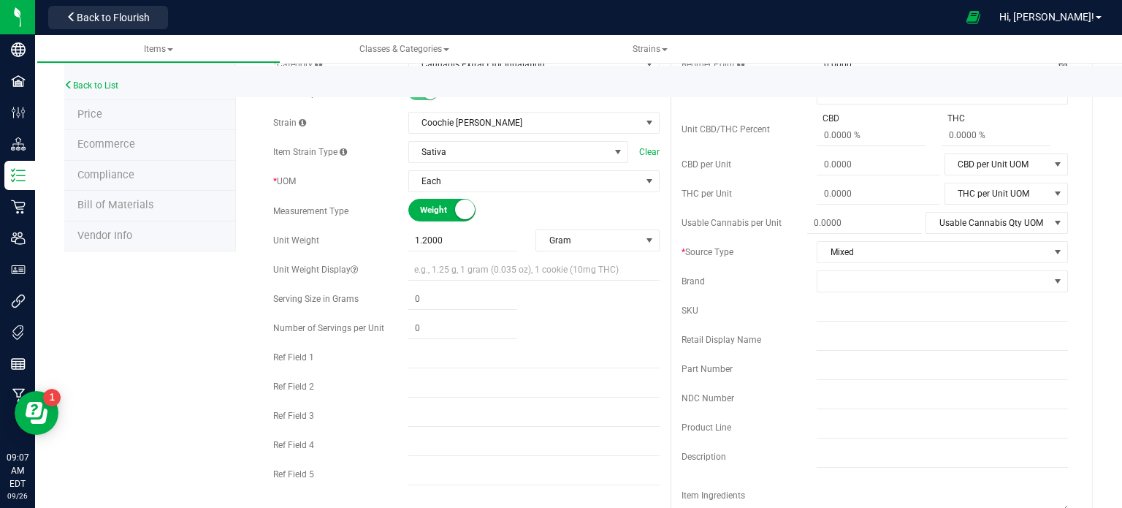
click at [428, 251] on div "* Type Cannabis Select type Cannabis Non-Inventory Raw Materials Supplies * Cla…" at bounding box center [466, 243] width 408 height 497
click at [444, 271] on input "text" at bounding box center [533, 270] width 251 height 22
click at [421, 289] on span at bounding box center [462, 299] width 109 height 21
click at [427, 300] on span at bounding box center [462, 299] width 109 height 21
type input ".025"
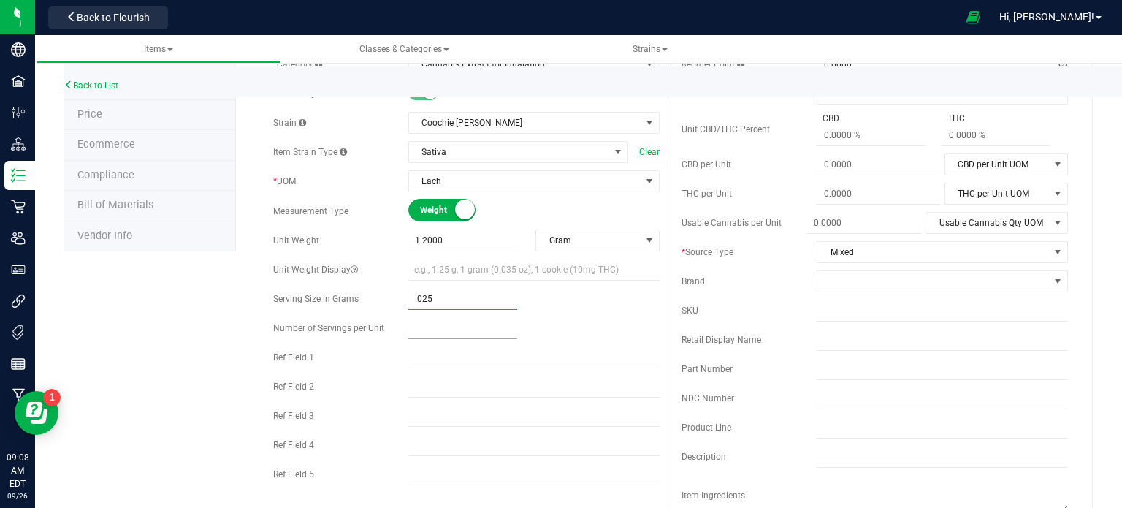
type input "0.0250"
click at [466, 322] on span at bounding box center [462, 328] width 109 height 21
type input "48"
type input "48.00"
click at [875, 256] on span "Mixed" at bounding box center [933, 252] width 232 height 20
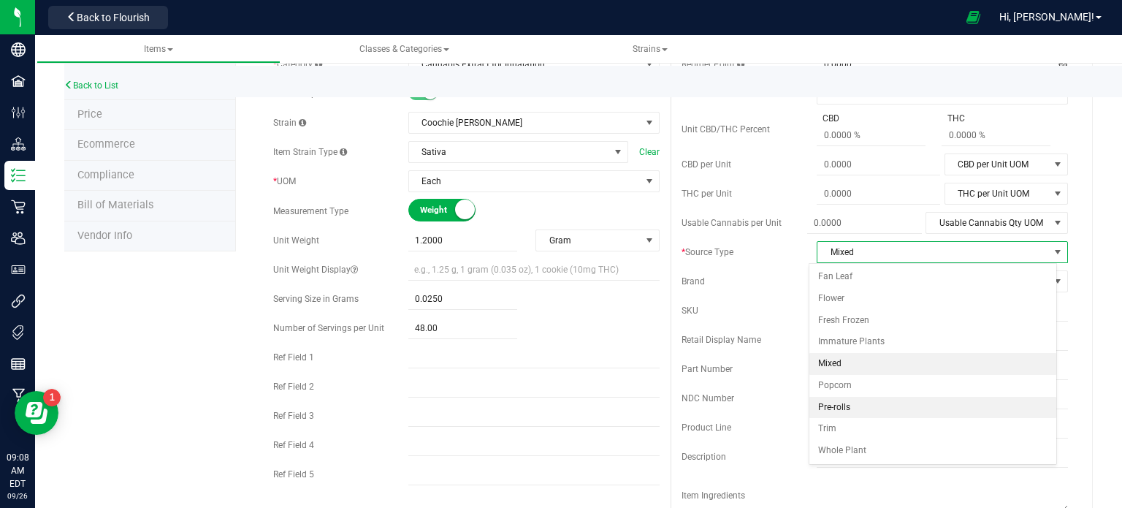
click at [850, 409] on li "Pre-rolls" at bounding box center [932, 408] width 247 height 22
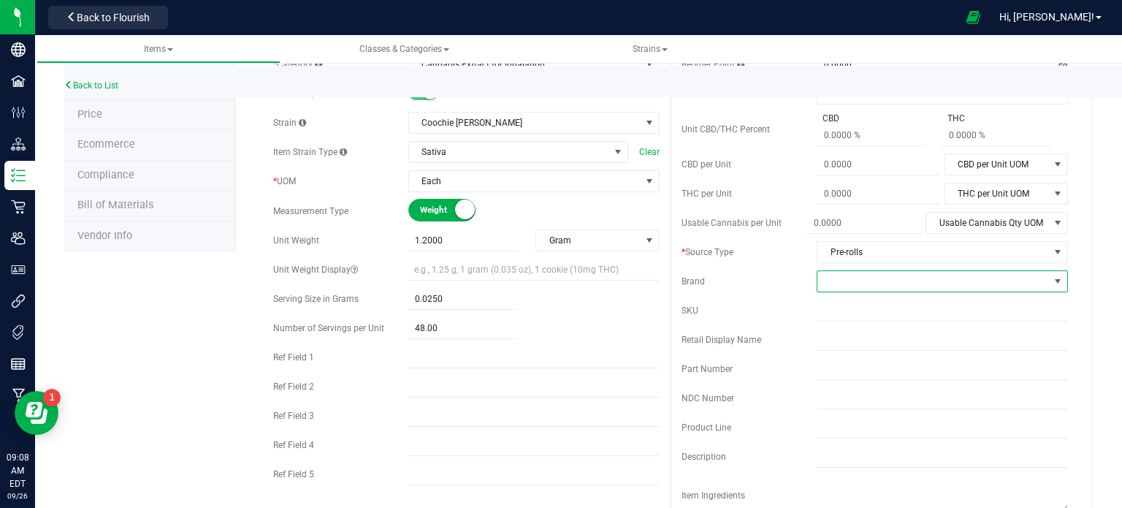
click at [840, 283] on span at bounding box center [933, 281] width 232 height 20
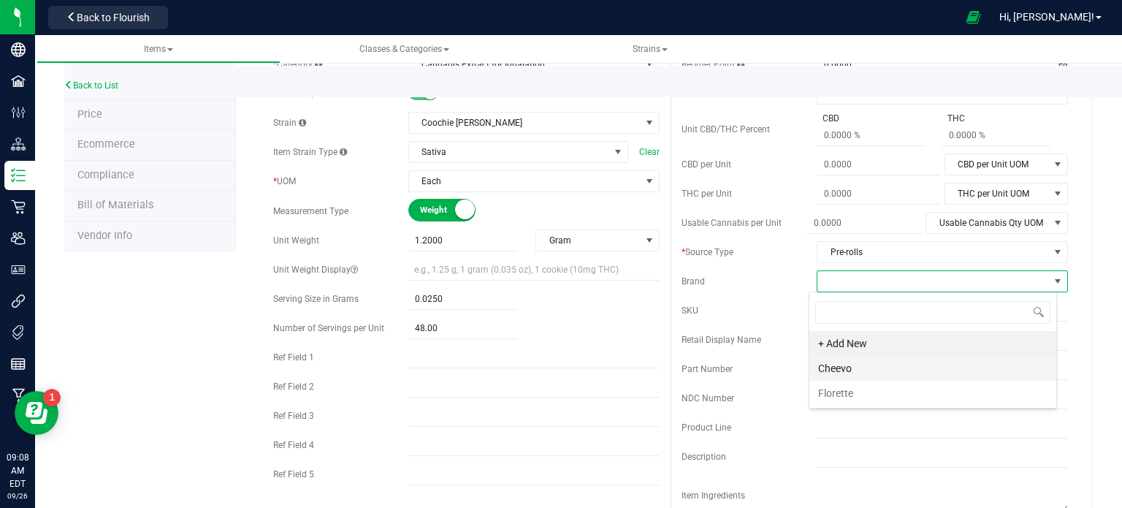
scroll to position [21, 248]
click at [839, 391] on li "Florette" at bounding box center [932, 393] width 247 height 25
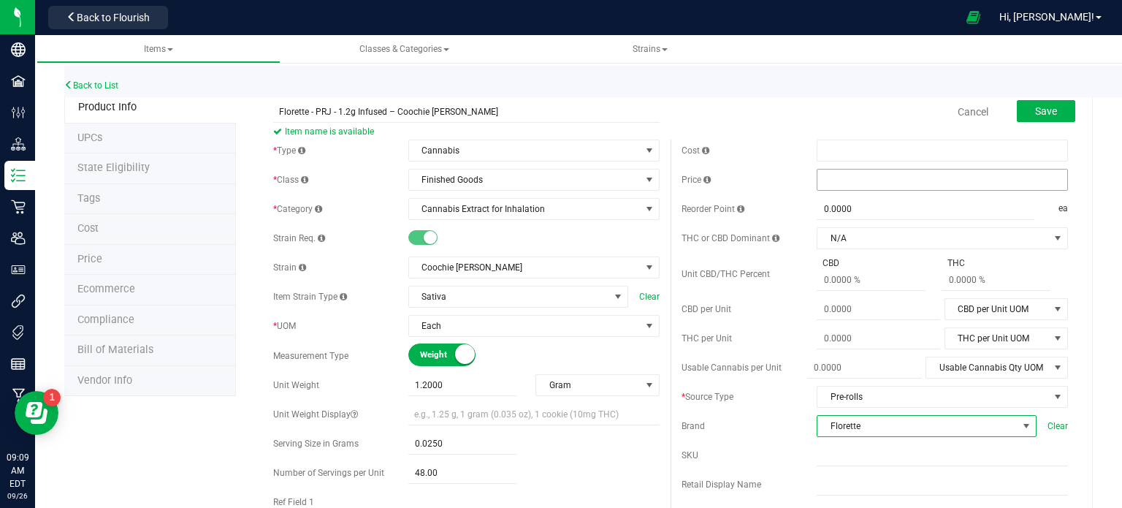
scroll to position [0, 0]
click at [1046, 110] on button "Save" at bounding box center [1046, 113] width 58 height 22
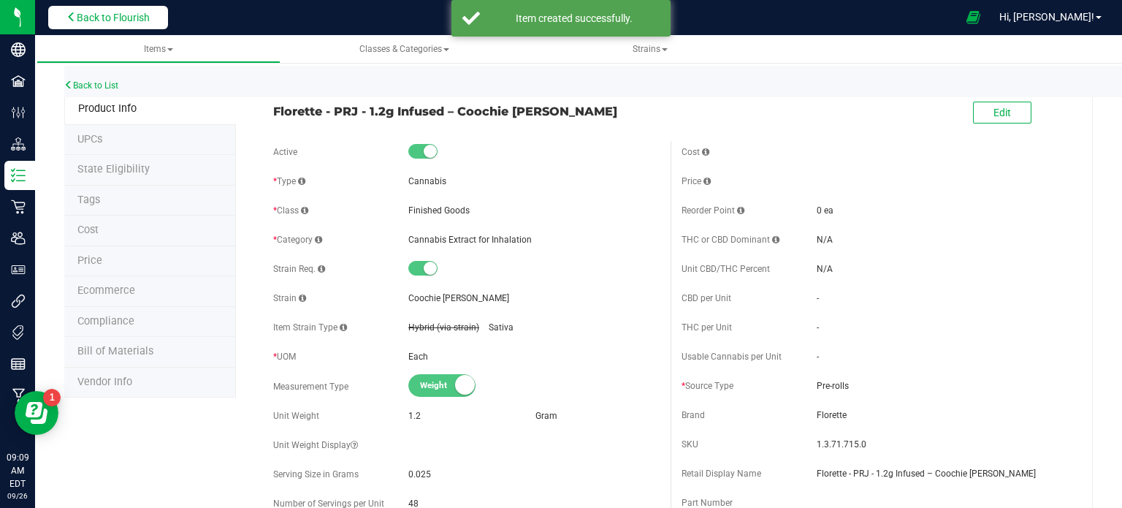
click at [131, 16] on span "Back to Flourish" at bounding box center [113, 18] width 73 height 12
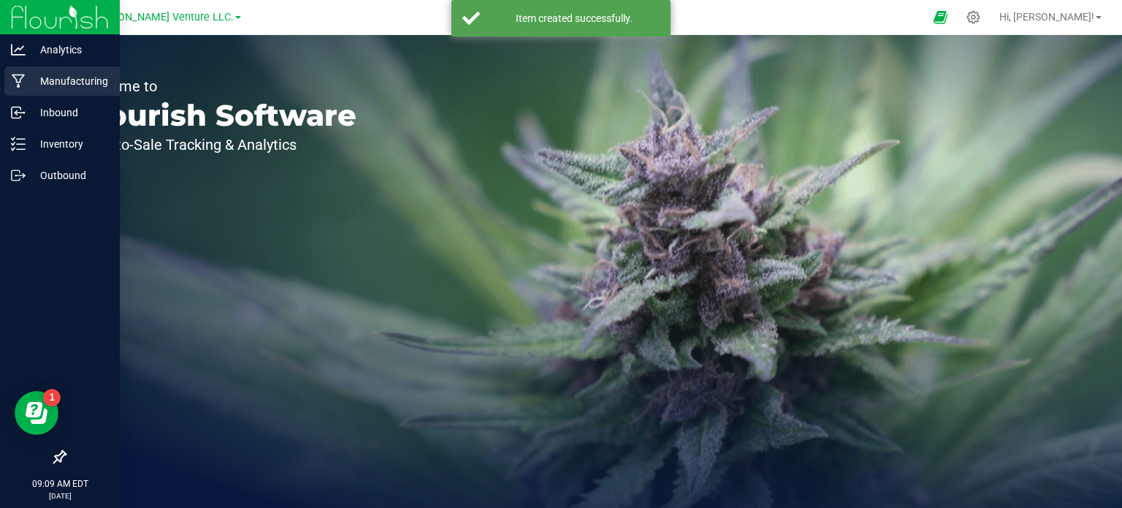
click at [75, 84] on p "Manufacturing" at bounding box center [70, 81] width 88 height 18
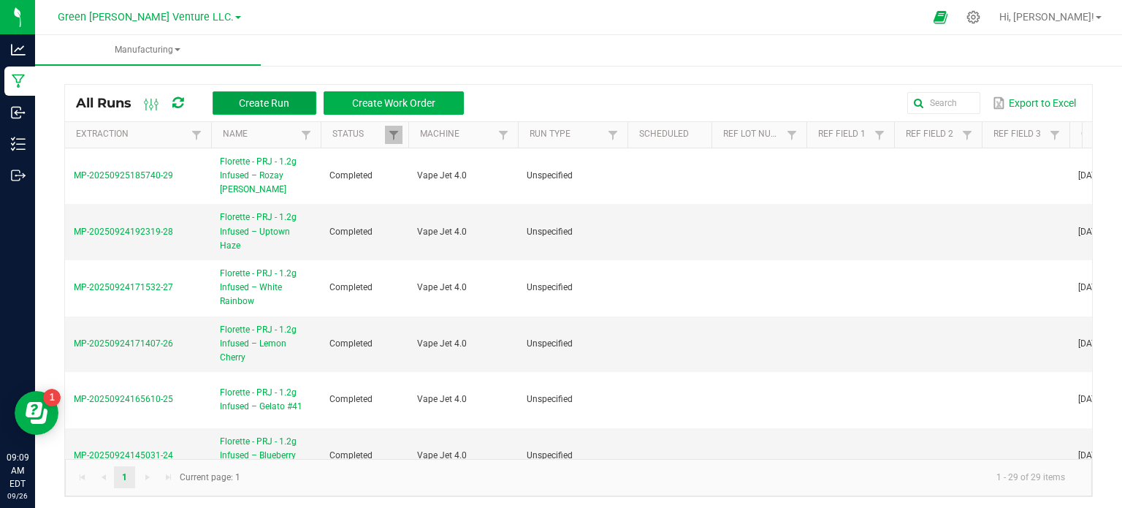
click at [272, 106] on span "Create Run" at bounding box center [264, 103] width 50 height 12
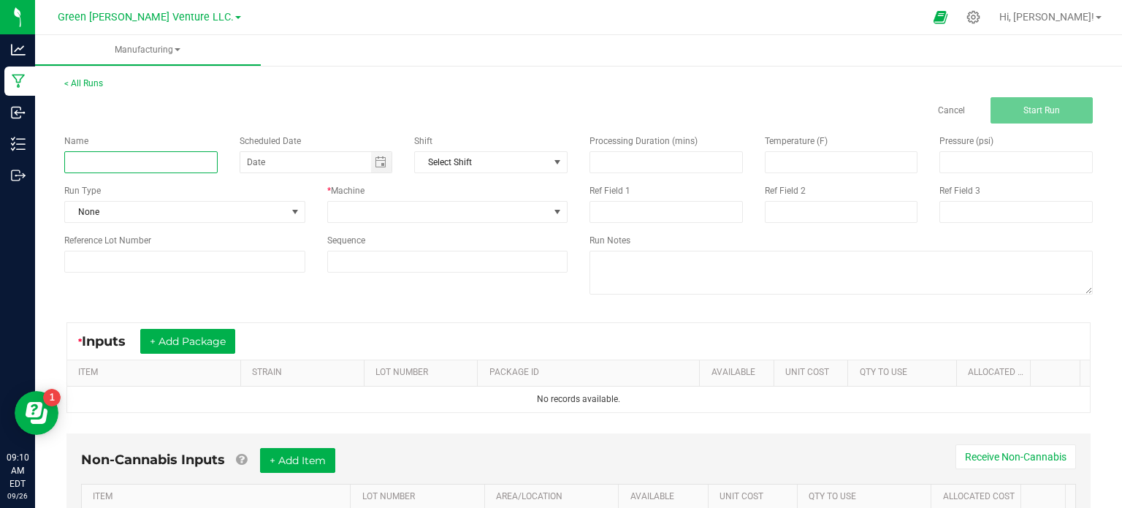
click at [94, 162] on input at bounding box center [140, 162] width 153 height 22
click at [145, 154] on input at bounding box center [140, 162] width 153 height 22
paste input "Florette - PRJ - 1.2g Infused – Coochie [PERSON_NAME]"
type input "Florette - PRJ - 1.2g Infused – Coochie [PERSON_NAME]"
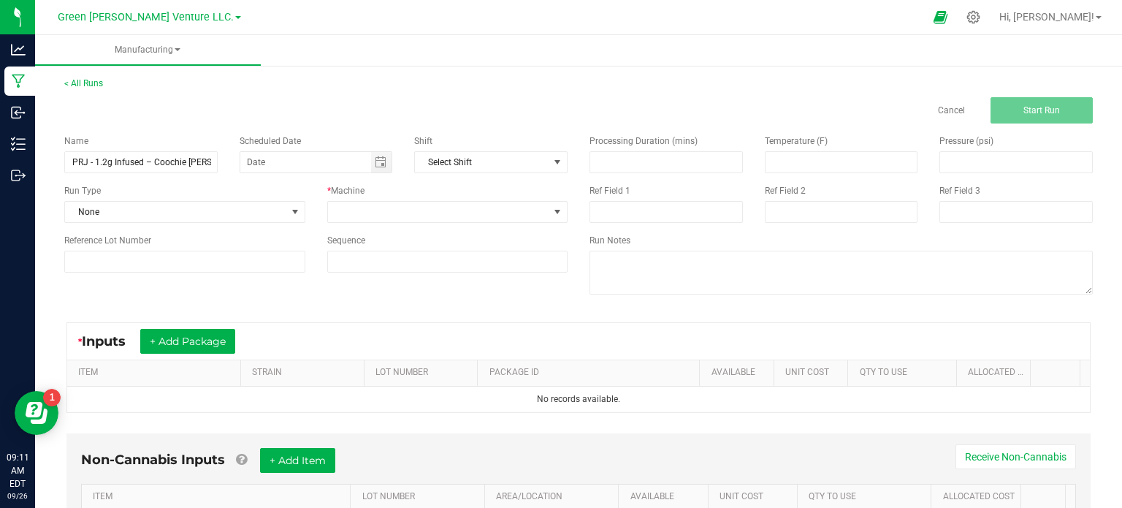
scroll to position [0, 0]
click at [172, 180] on div "Name Florette - PRJ - 1.2g Infused – Coochie Runtz Scheduled Date Shift Select …" at bounding box center [315, 203] width 525 height 160
click at [360, 207] on span at bounding box center [438, 212] width 221 height 20
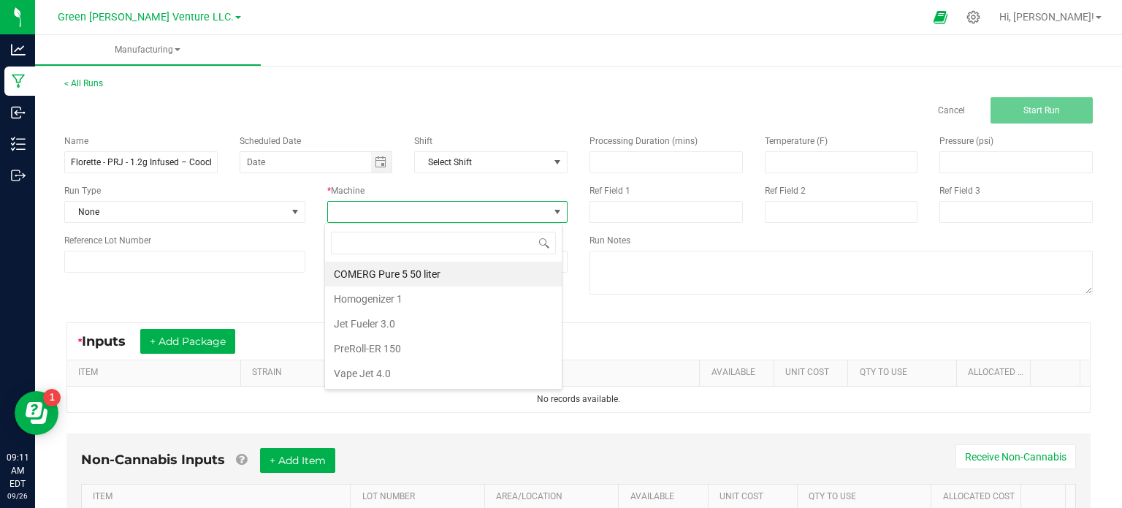
scroll to position [21, 237]
click at [378, 365] on li "Vape Jet 4.0" at bounding box center [443, 373] width 237 height 25
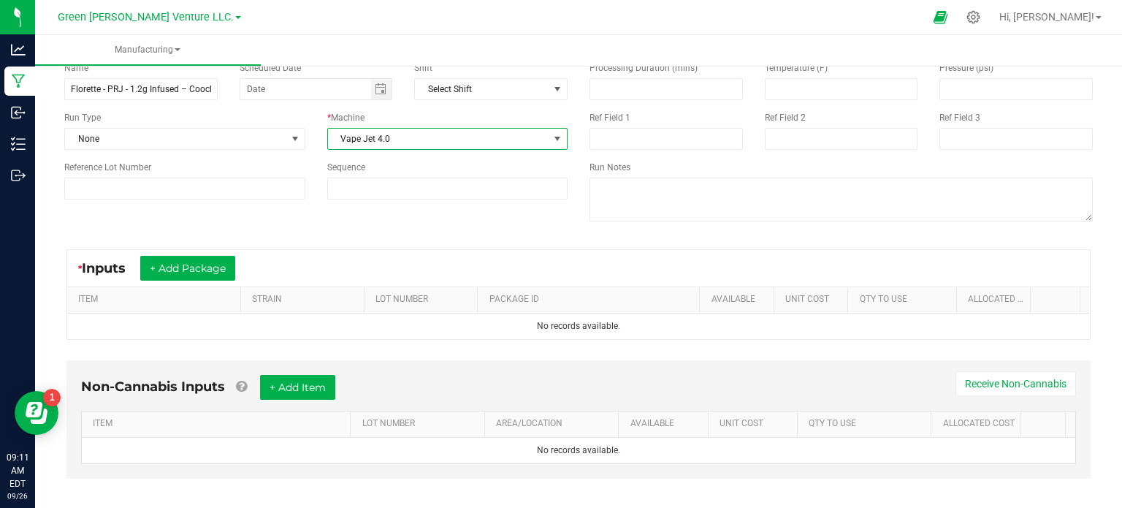
scroll to position [84, 0]
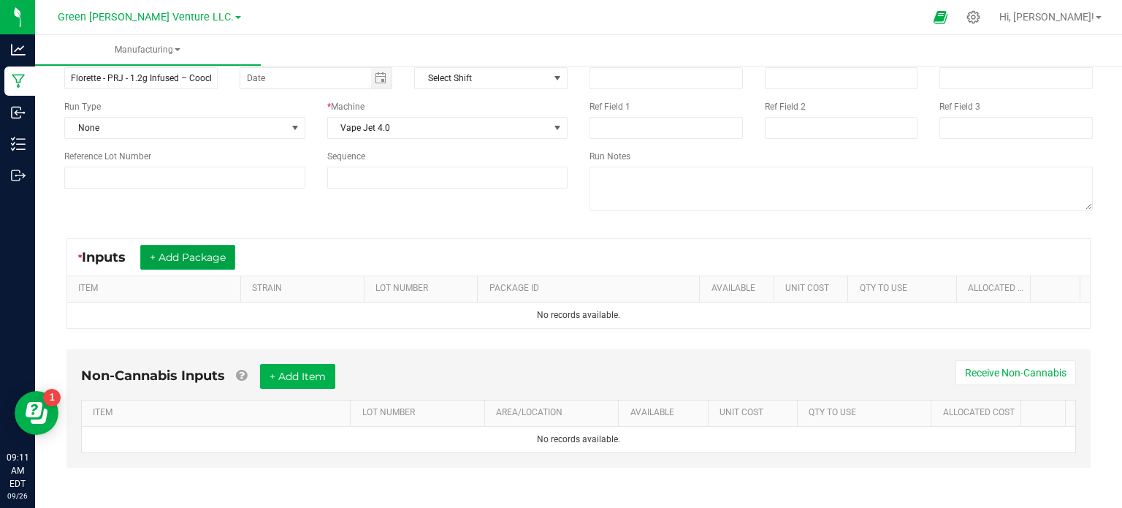
click at [214, 259] on button "+ Add Package" at bounding box center [187, 257] width 95 height 25
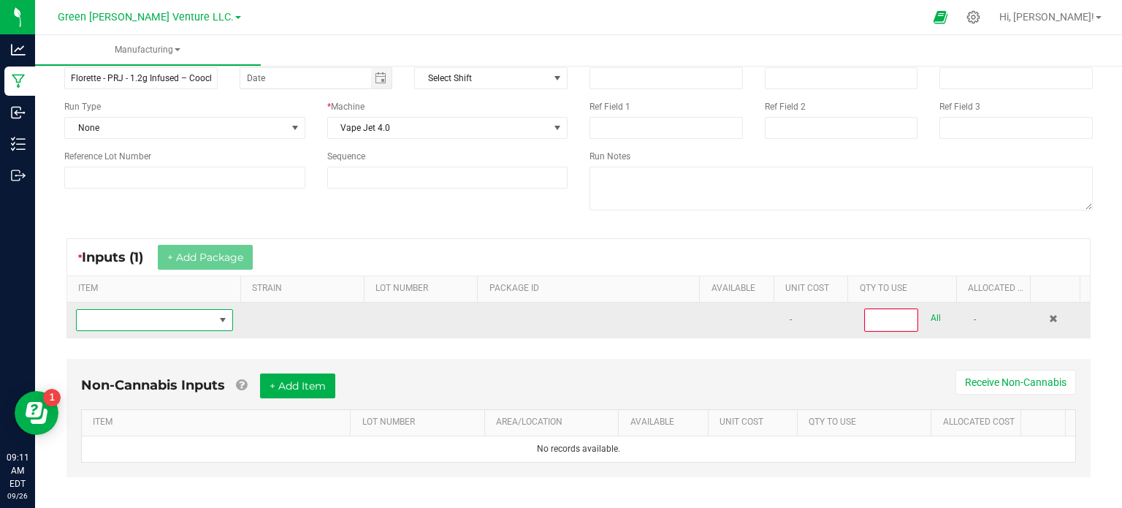
click at [145, 315] on span "NO DATA FOUND" at bounding box center [145, 320] width 137 height 20
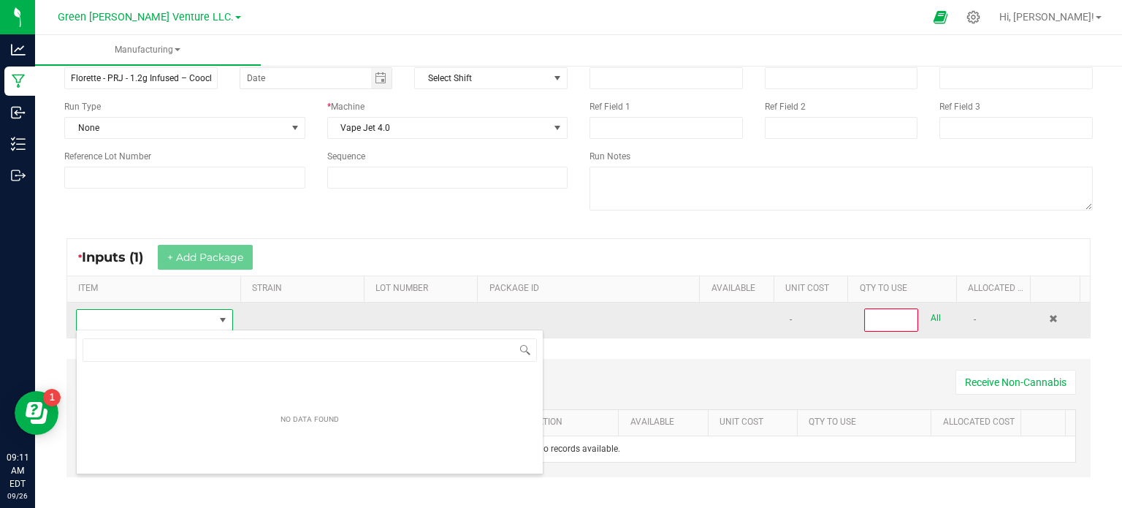
scroll to position [21, 151]
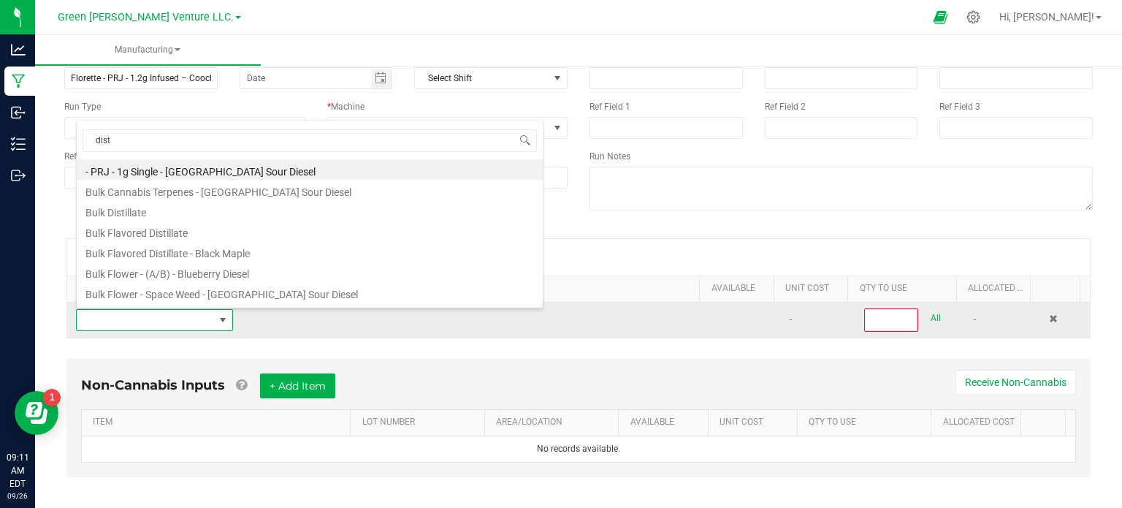
type input "disti"
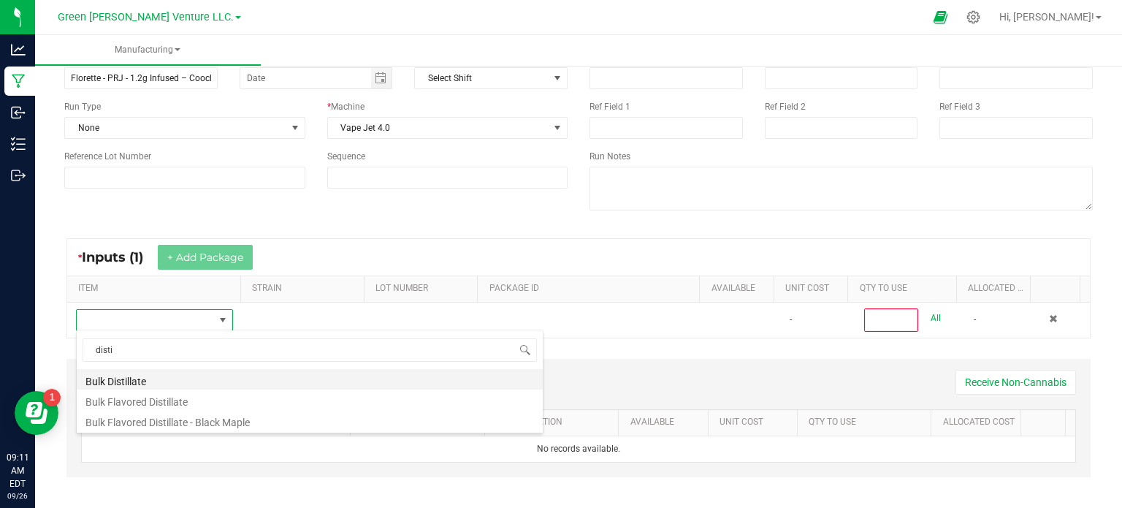
click at [129, 385] on li "Bulk Distillate" at bounding box center [310, 379] width 466 height 20
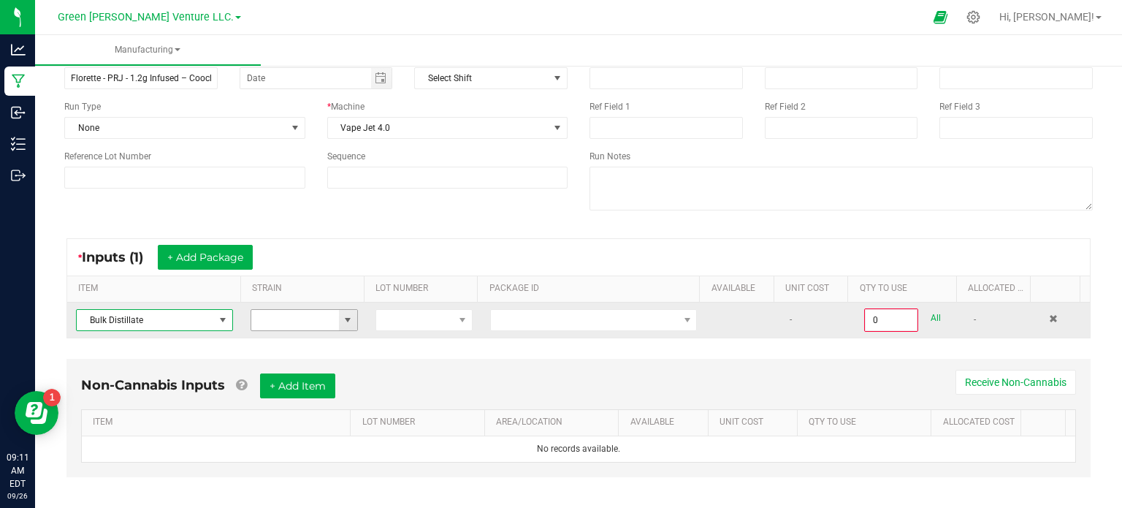
click at [342, 319] on span at bounding box center [348, 320] width 12 height 12
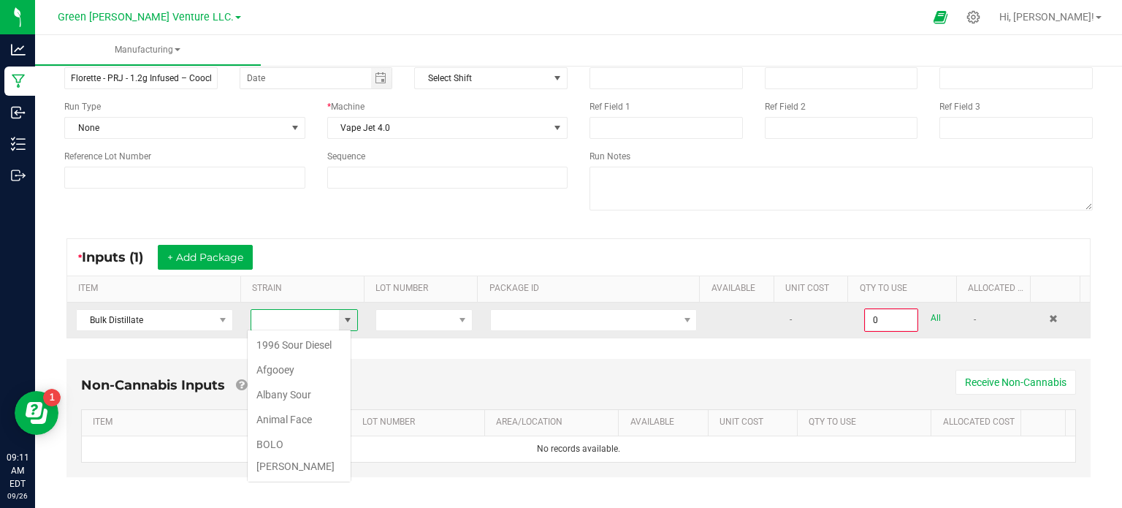
scroll to position [21, 104]
click at [342, 319] on span at bounding box center [348, 320] width 12 height 12
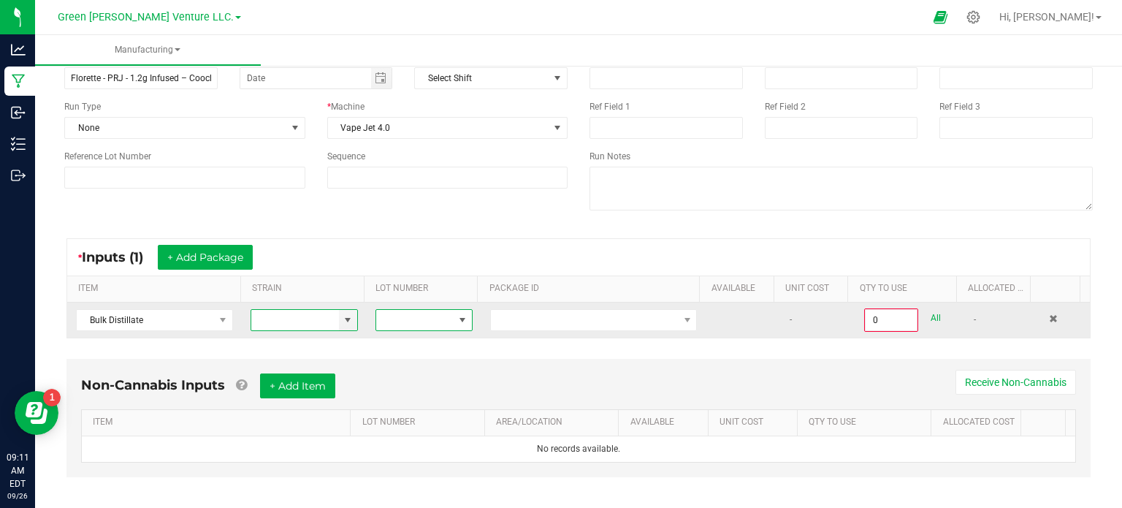
click at [457, 316] on span at bounding box center [463, 320] width 12 height 12
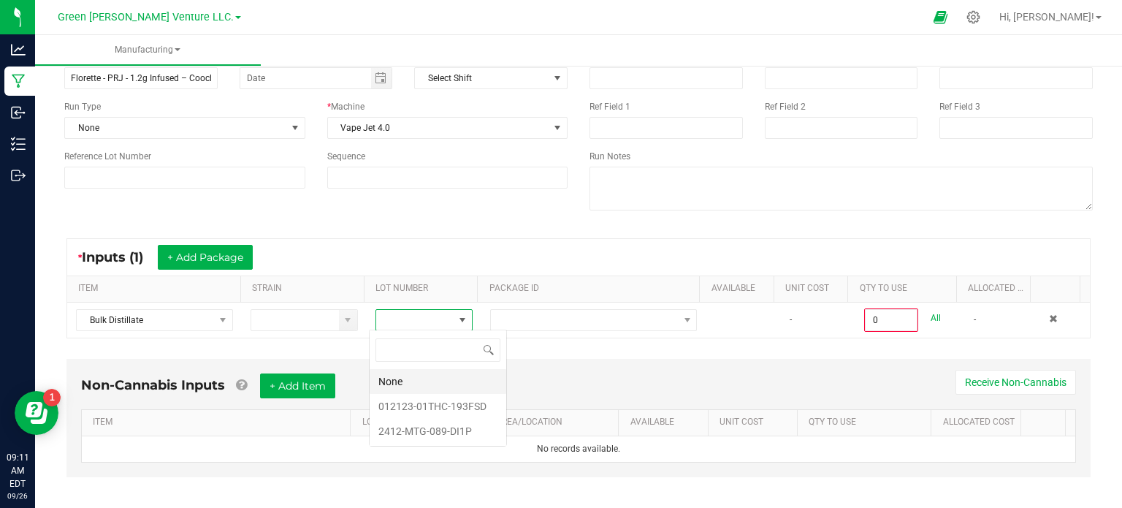
scroll to position [21, 94]
click at [443, 400] on li "012123-01THC-193FSD" at bounding box center [438, 406] width 137 height 25
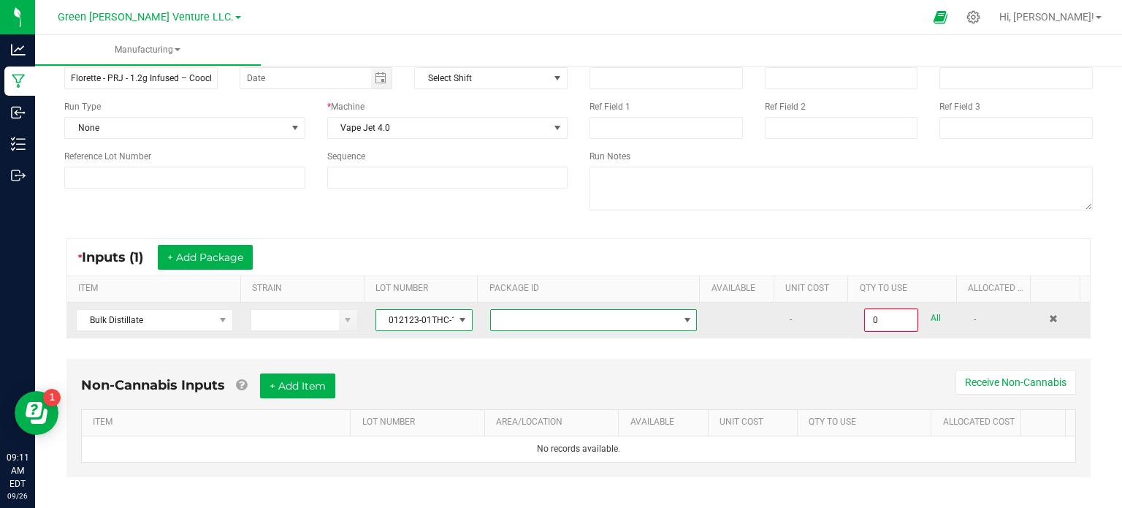
drag, startPoint x: 676, startPoint y: 317, endPoint x: 672, endPoint y: 324, distance: 7.9
click at [682, 317] on span at bounding box center [688, 320] width 12 height 12
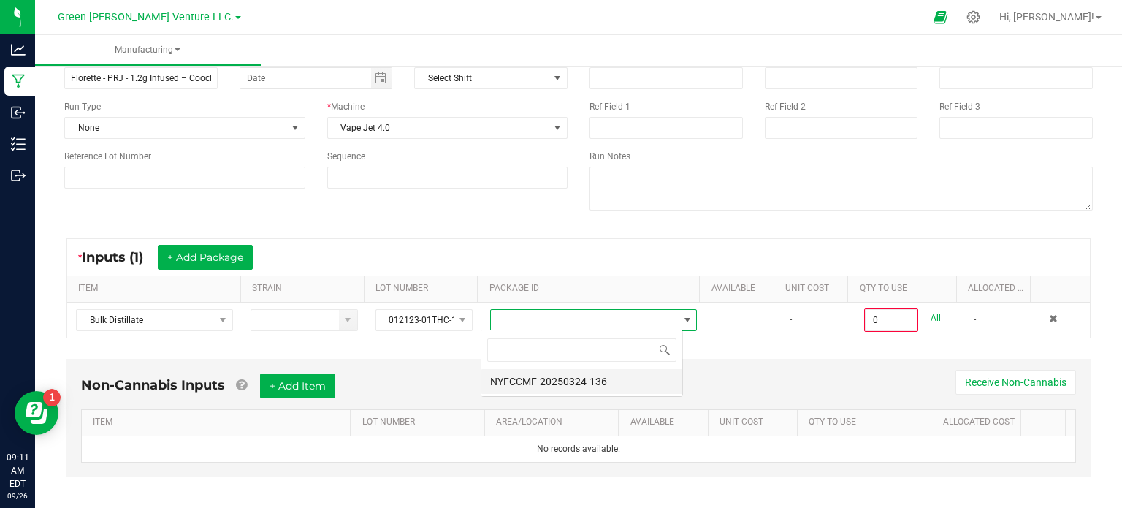
scroll to position [21, 202]
click at [643, 384] on li "NYFCCMF-20250324-136" at bounding box center [581, 381] width 201 height 25
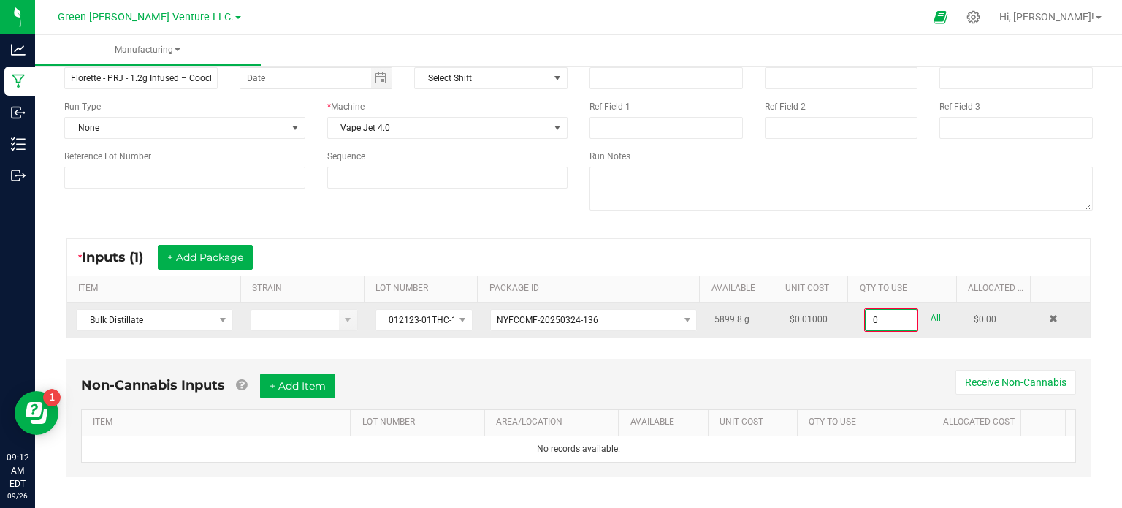
click at [866, 323] on input "0" at bounding box center [891, 320] width 51 height 20
type input "0"
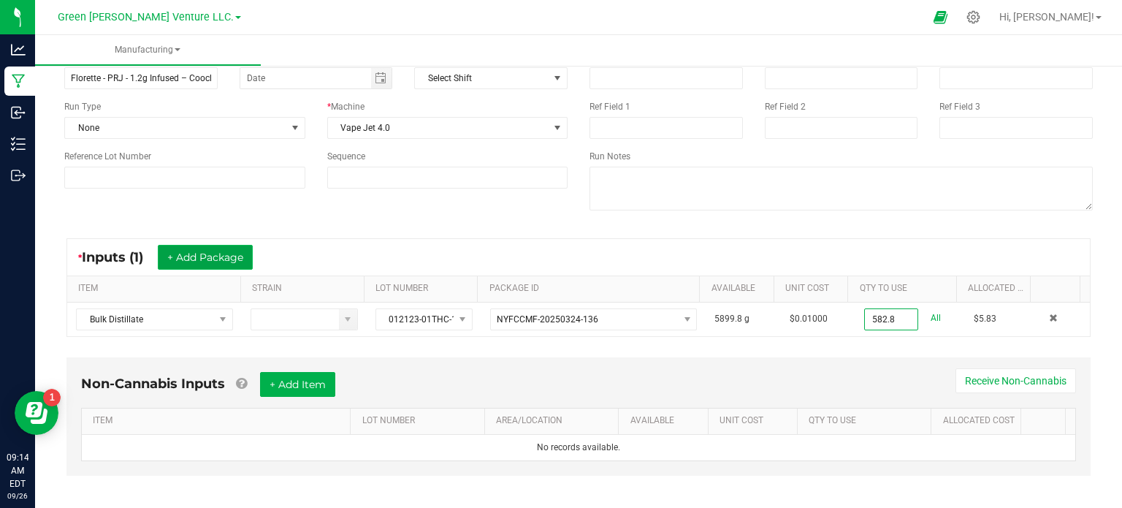
type input "582.8000 g"
click at [213, 256] on button "+ Add Package" at bounding box center [205, 257] width 95 height 25
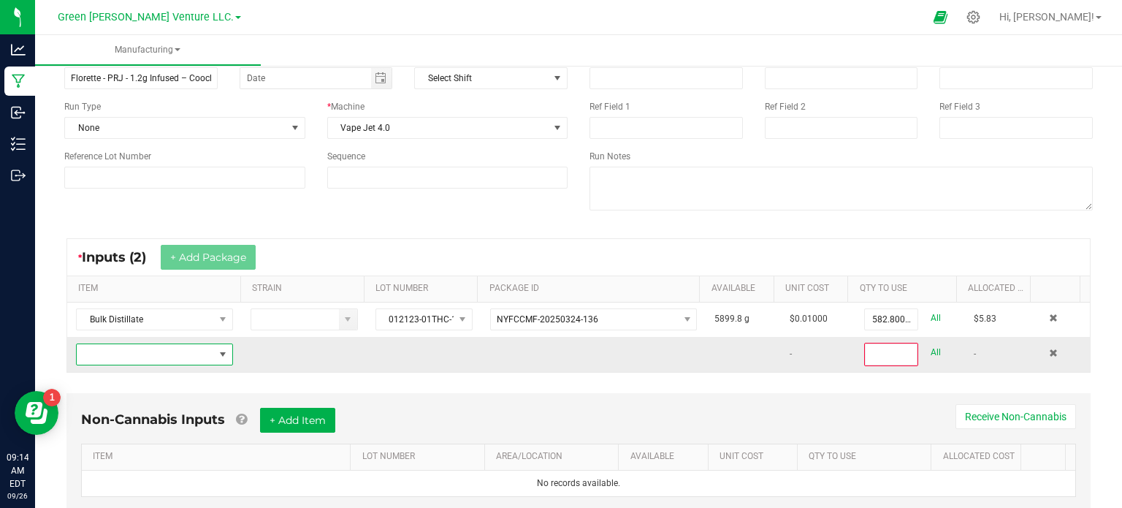
click at [221, 353] on span "NO DATA FOUND" at bounding box center [223, 354] width 12 height 12
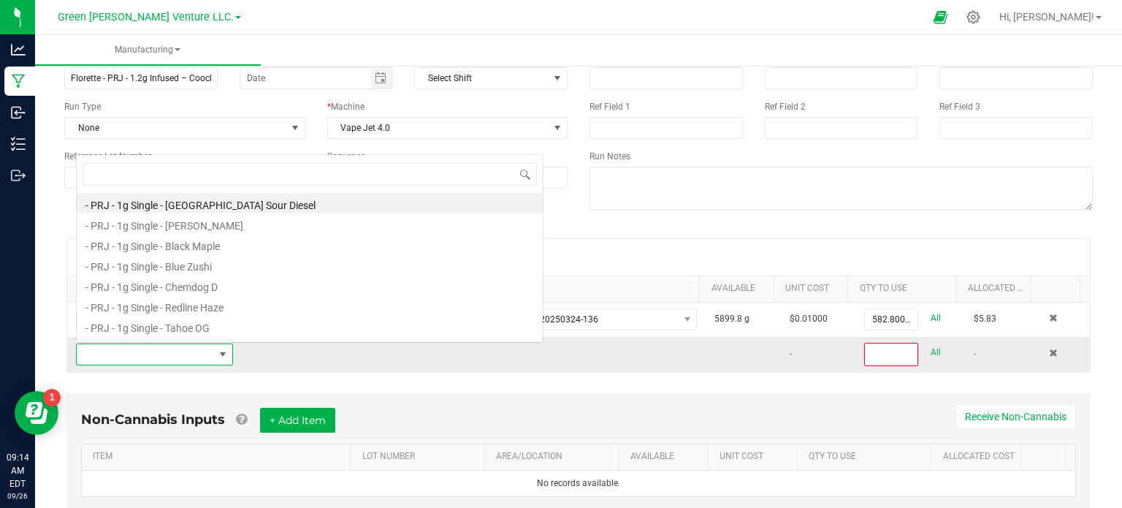
scroll to position [21, 151]
type input "cooc"
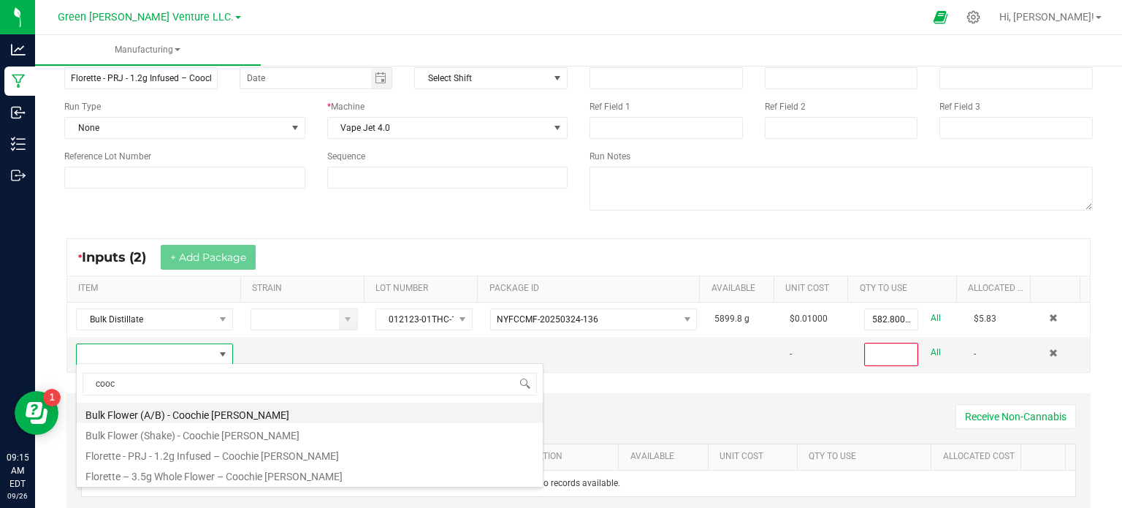
click at [200, 413] on li "Bulk Flower (A/B) - Coochie [PERSON_NAME]" at bounding box center [310, 413] width 466 height 20
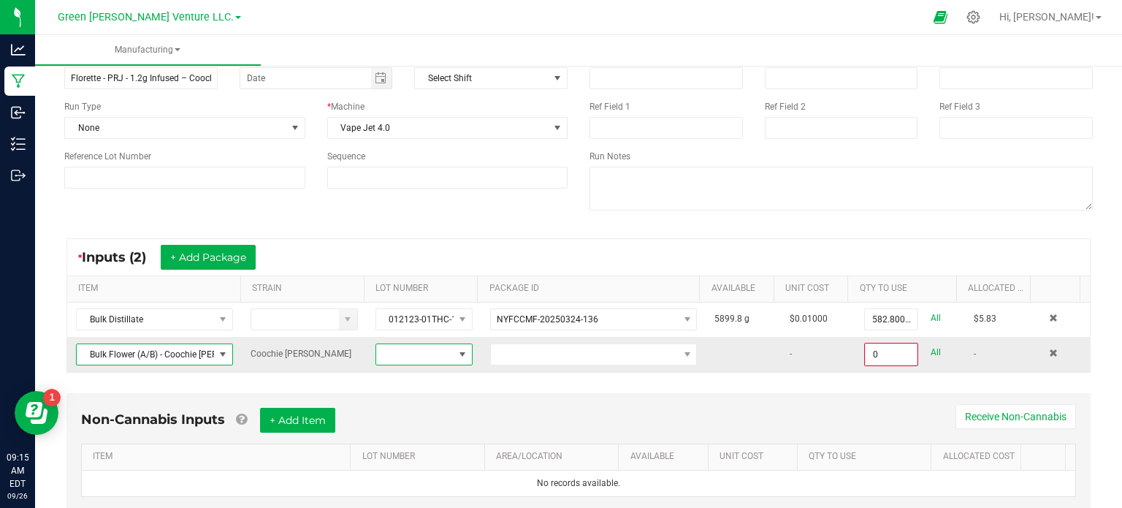
click at [457, 354] on span at bounding box center [463, 354] width 12 height 12
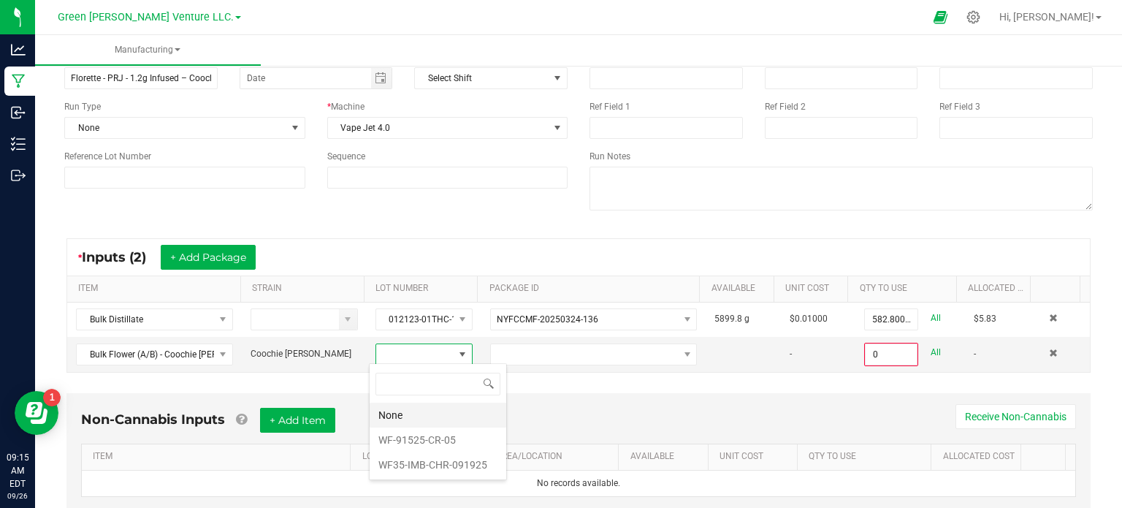
scroll to position [21, 94]
click at [432, 443] on li "WF-91525-CR-05" at bounding box center [438, 439] width 137 height 25
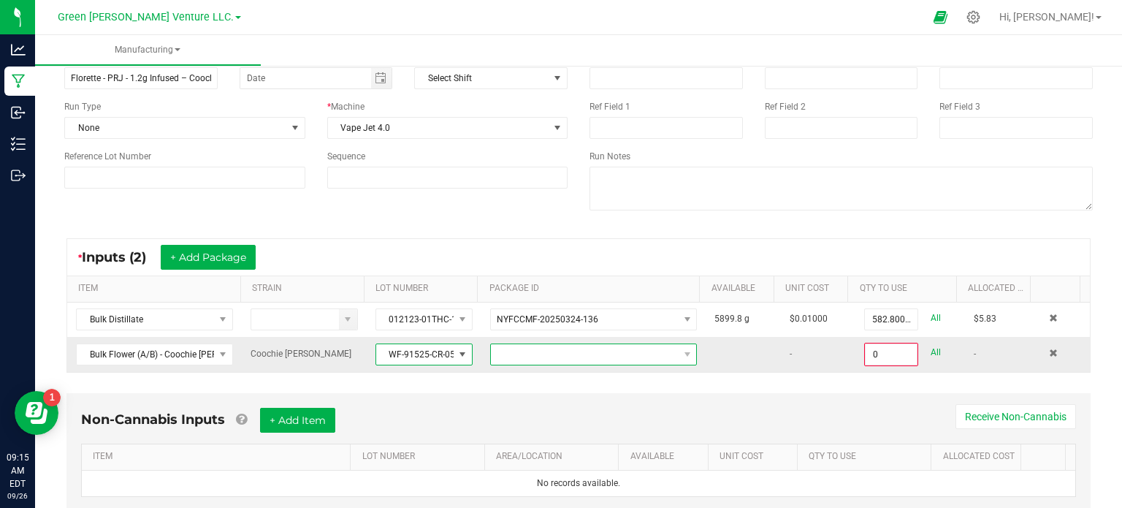
click at [531, 344] on span at bounding box center [584, 354] width 187 height 20
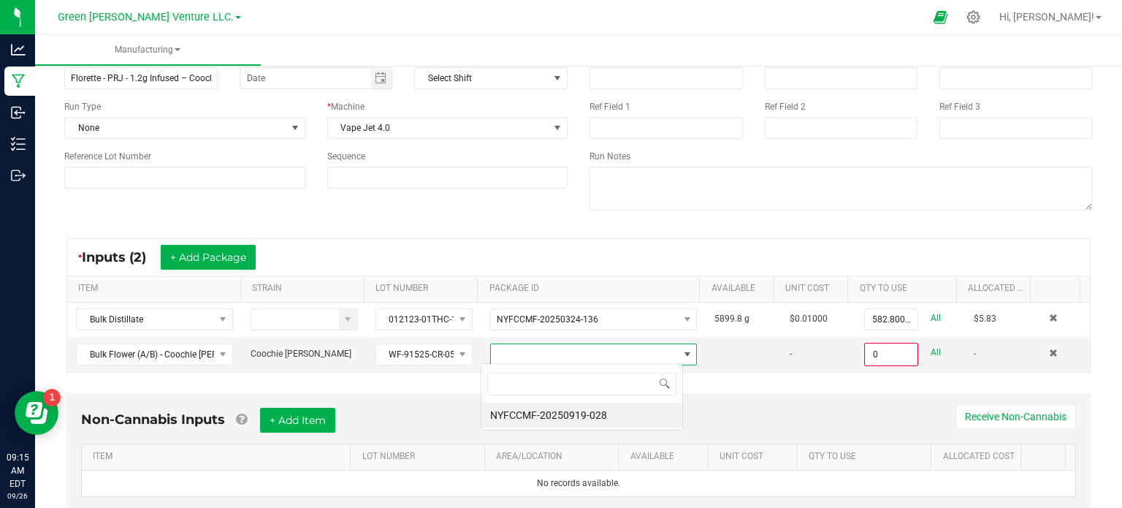
scroll to position [21, 202]
click at [538, 417] on li "NYFCCMF-20250919-028" at bounding box center [581, 415] width 201 height 25
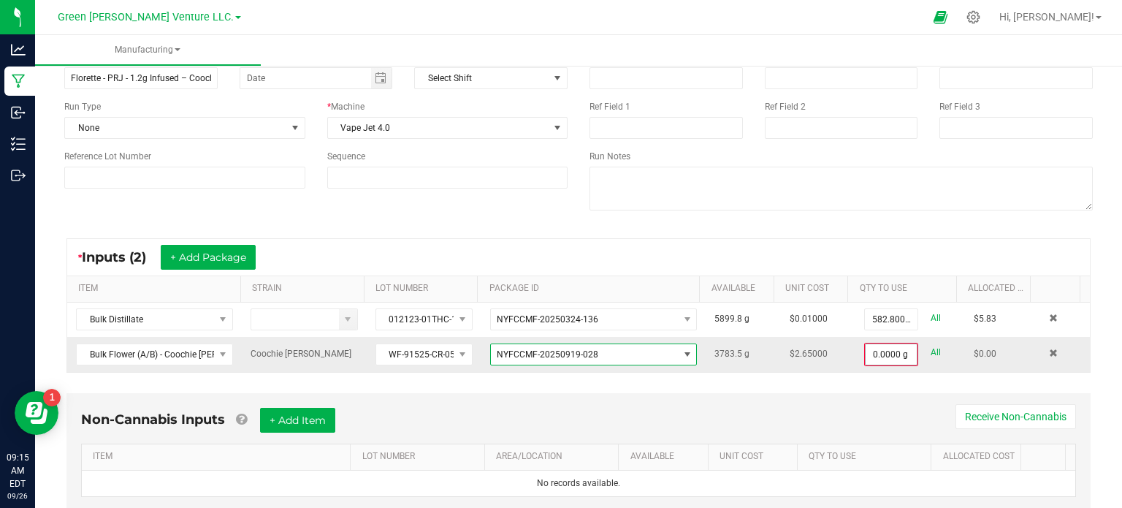
type input "0"
click at [870, 345] on input "0" at bounding box center [891, 354] width 51 height 20
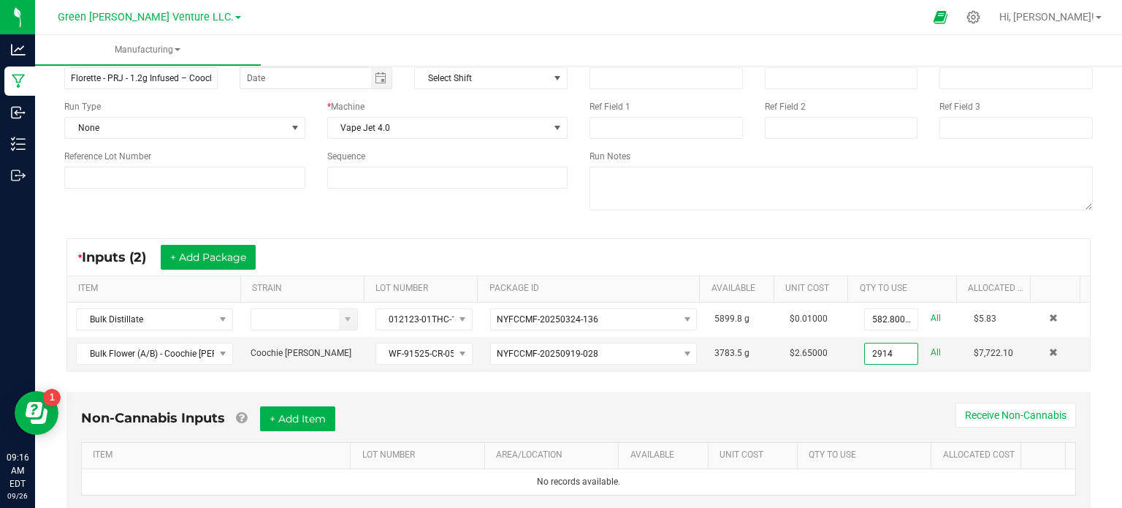
type input "2914.0000 g"
click at [543, 379] on div "* Inputs (2) + Add Package ITEM STRAIN LOT NUMBER PACKAGE ID AVAILABLE Unit Cos…" at bounding box center [578, 304] width 1050 height 159
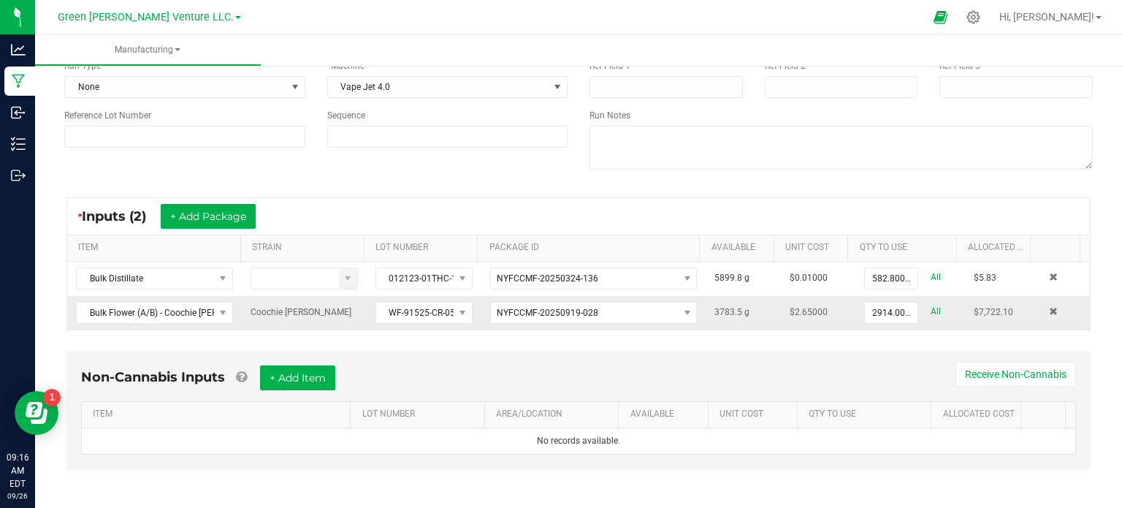
scroll to position [126, 0]
click at [598, 309] on span "NYFCCMF-20250919-028" at bounding box center [584, 312] width 187 height 20
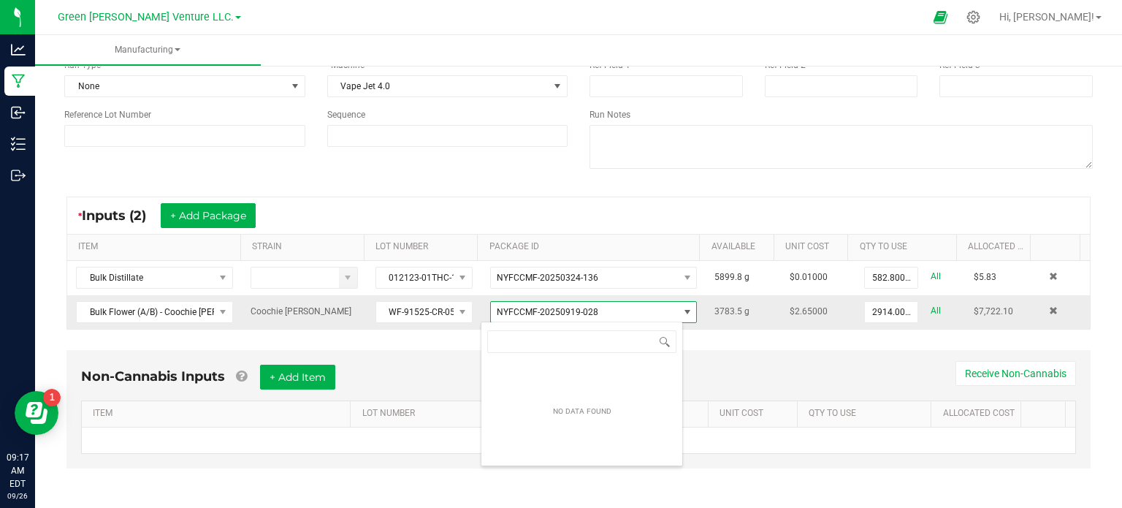
scroll to position [21, 202]
click at [607, 310] on span "NYFCCMF-20250919-028" at bounding box center [584, 312] width 187 height 20
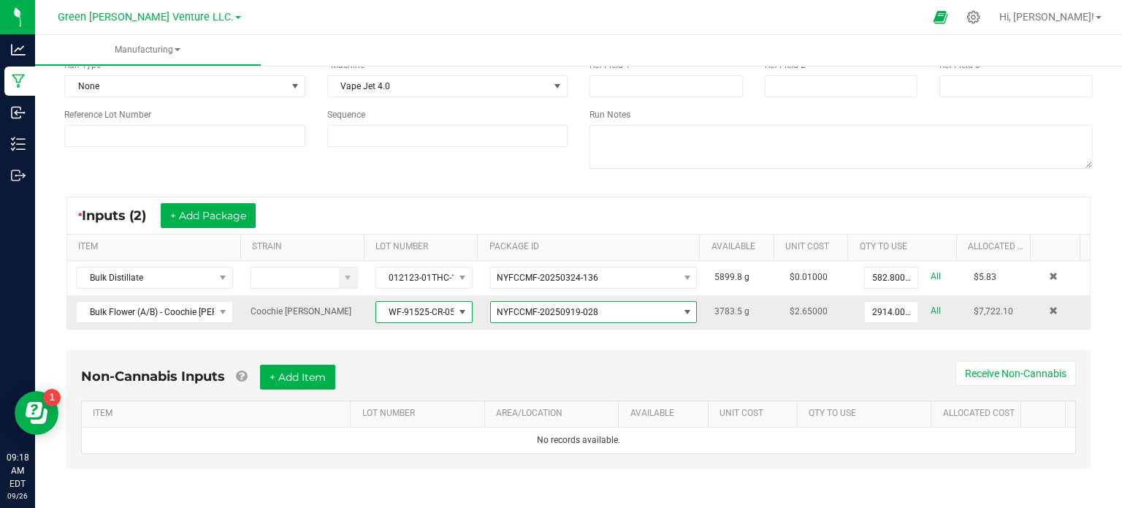
click at [457, 309] on span at bounding box center [463, 312] width 12 height 12
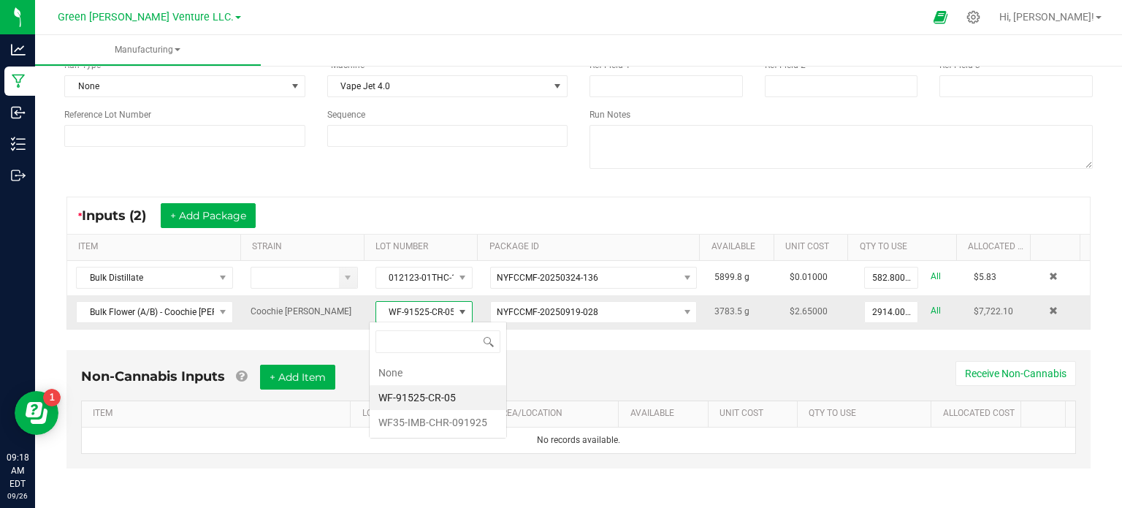
scroll to position [21, 94]
click at [457, 309] on span at bounding box center [463, 312] width 12 height 12
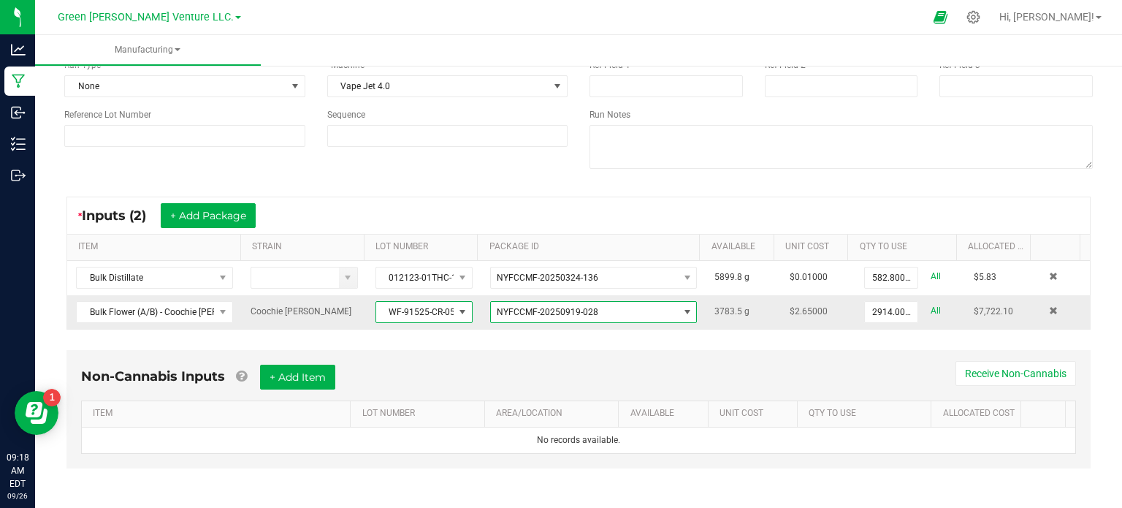
click at [682, 310] on span "NO DATA FOUND" at bounding box center [688, 312] width 12 height 12
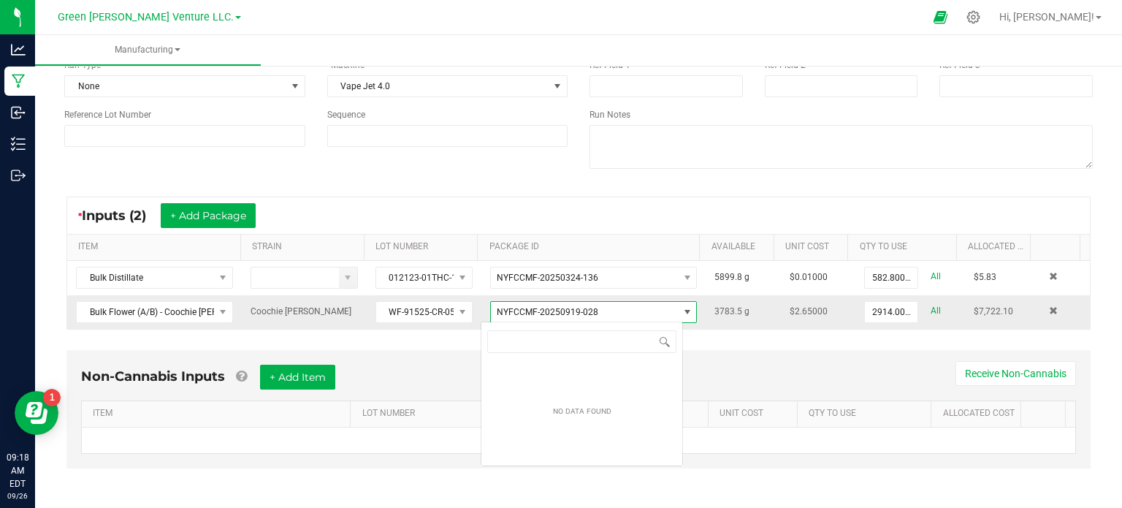
scroll to position [21, 202]
click at [682, 310] on span "NO DATA FOUND" at bounding box center [688, 312] width 12 height 12
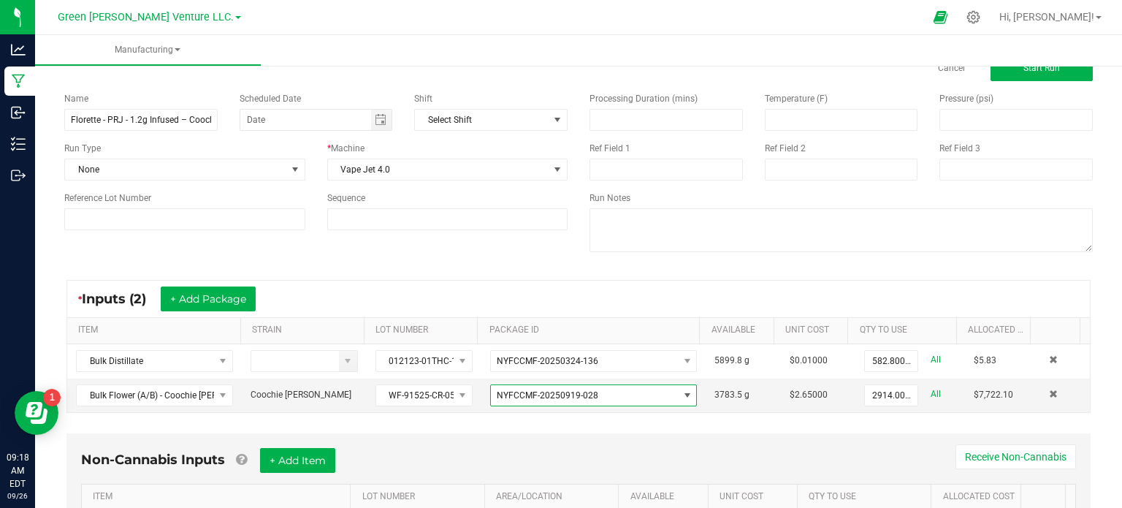
scroll to position [0, 0]
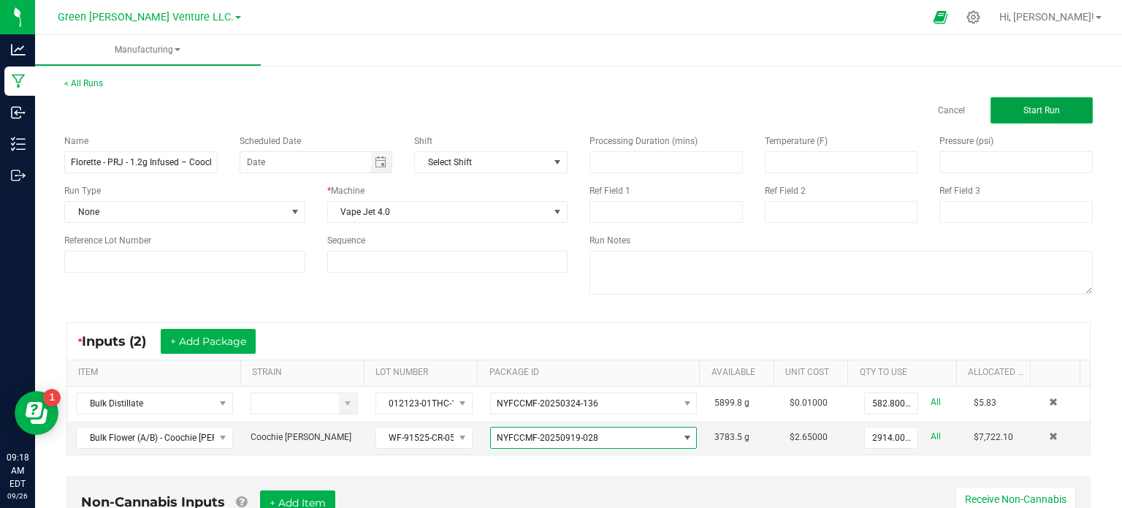
click at [1042, 107] on span "Start Run" at bounding box center [1041, 110] width 37 height 10
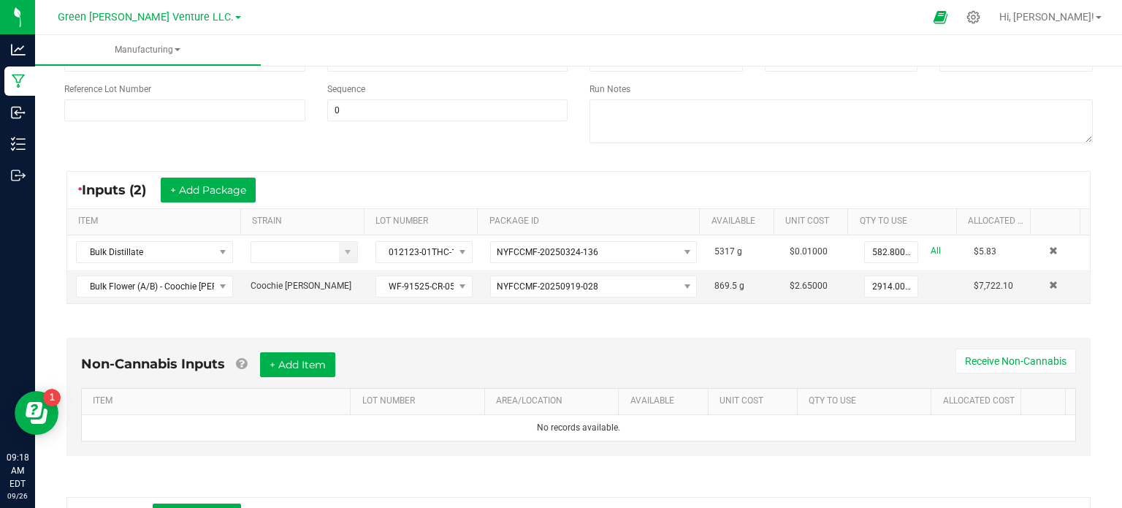
scroll to position [365, 0]
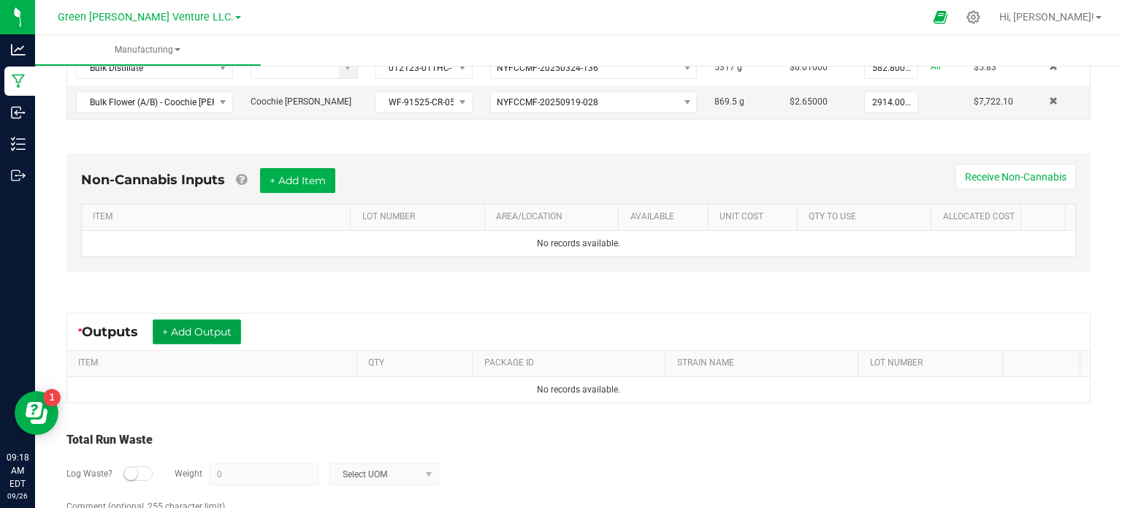
click at [198, 335] on button "+ Add Output" at bounding box center [197, 331] width 88 height 25
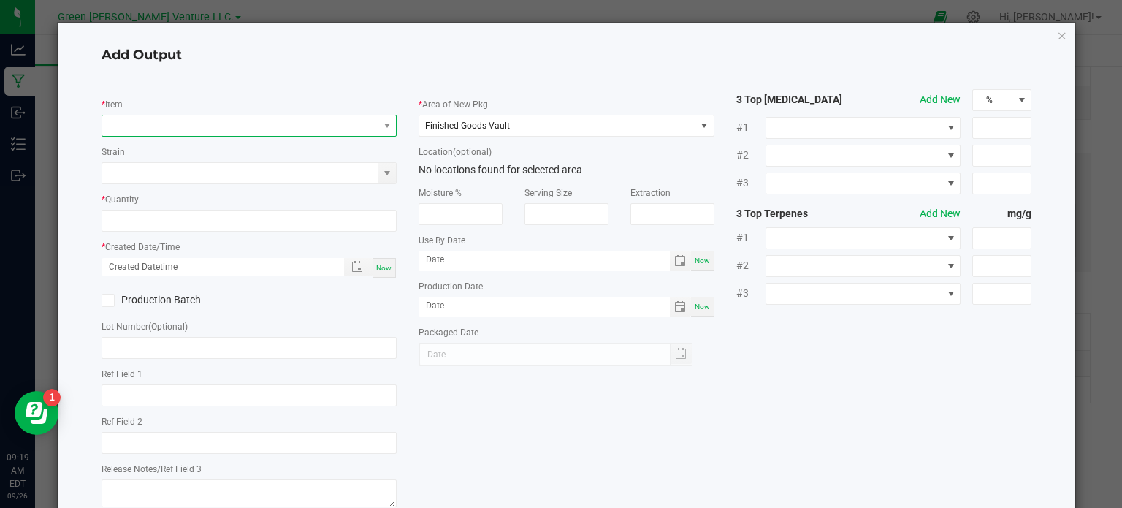
click at [156, 123] on span "NO DATA FOUND" at bounding box center [240, 125] width 276 height 20
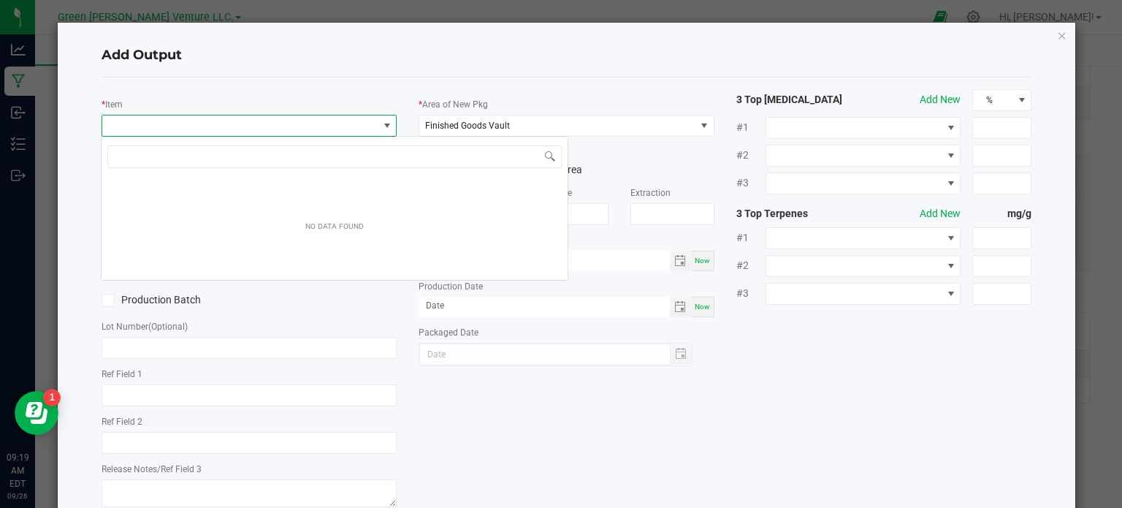
scroll to position [21, 292]
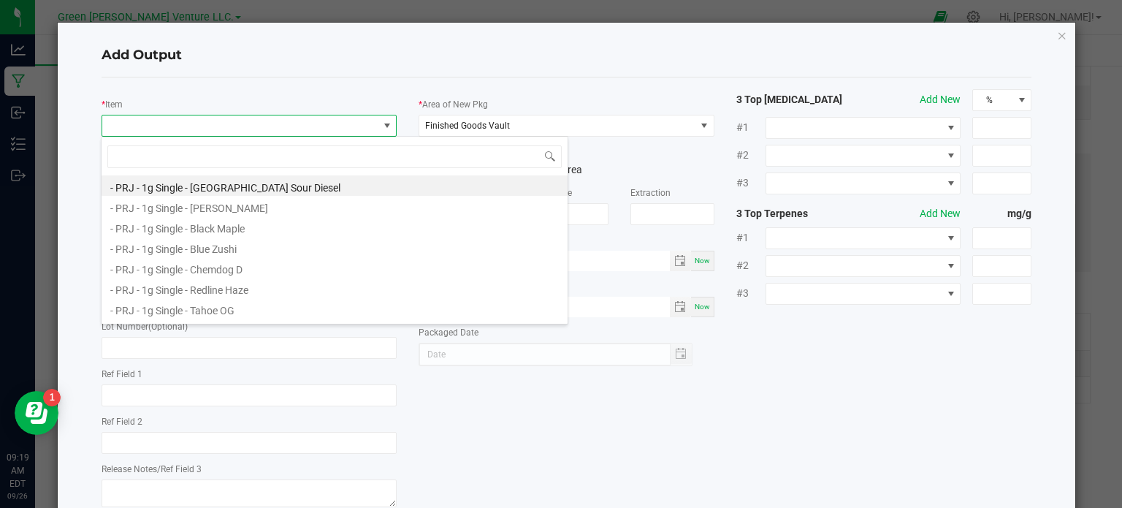
drag, startPoint x: 156, startPoint y: 123, endPoint x: 232, endPoint y: 72, distance: 91.4
click at [232, 72] on div "Add Output" at bounding box center [567, 55] width 931 height 43
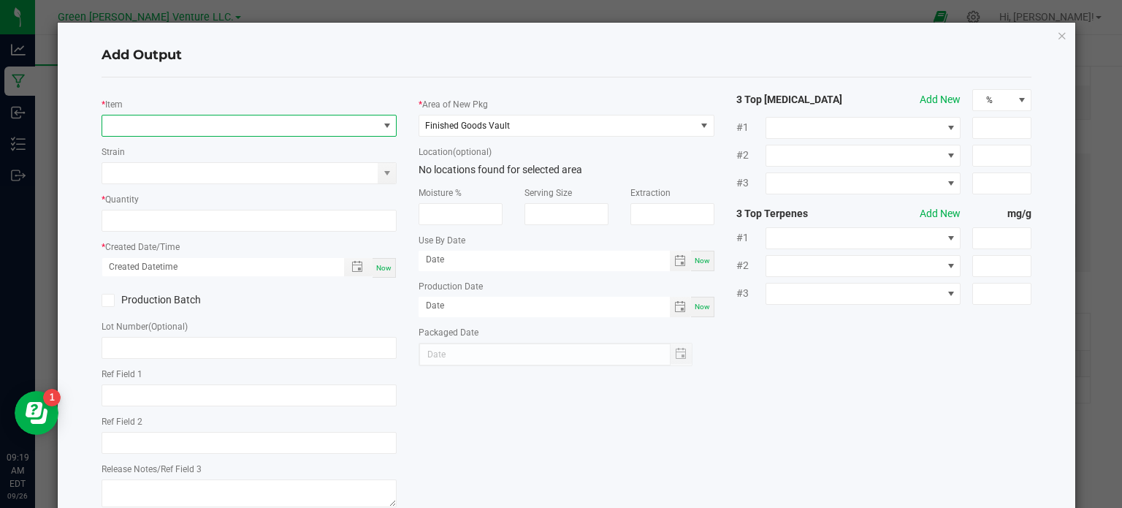
click at [161, 123] on span "NO DATA FOUND" at bounding box center [240, 125] width 276 height 20
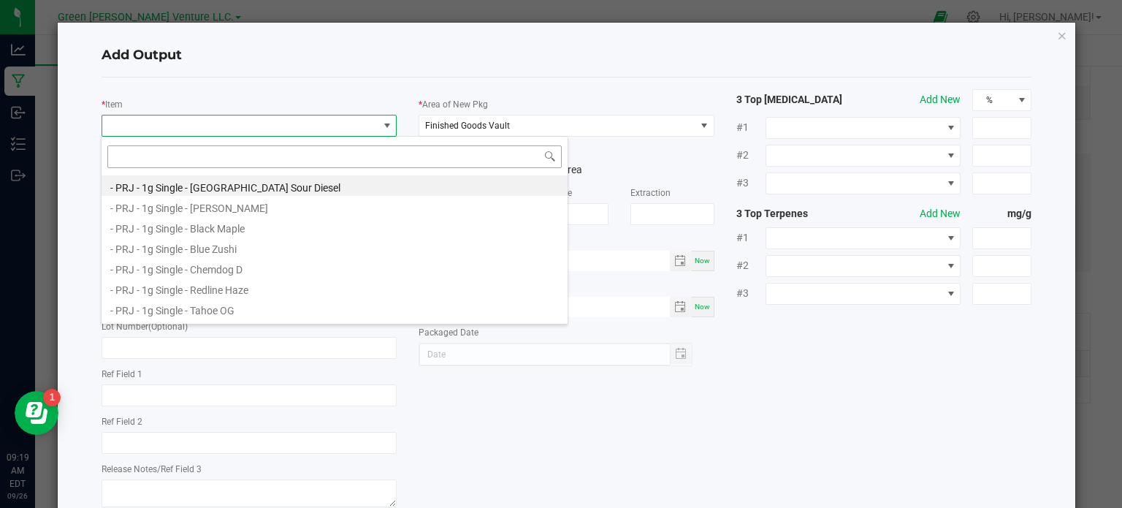
click at [159, 152] on input at bounding box center [334, 156] width 454 height 23
type input "Florette - PRJ - 1.2g Infused – Coochie [PERSON_NAME]"
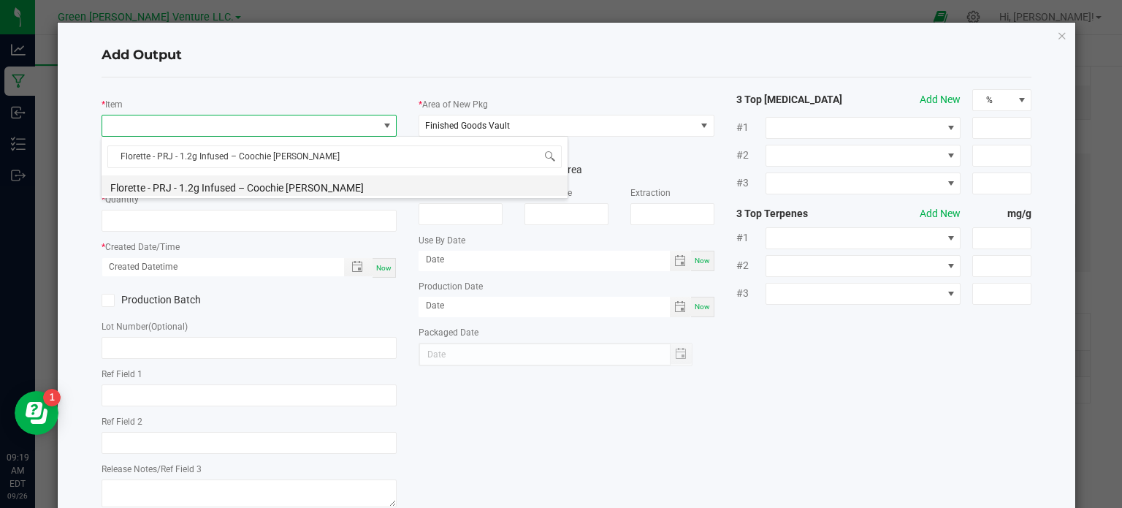
click at [195, 182] on li "Florette - PRJ - 1.2g Infused – Coochie [PERSON_NAME]" at bounding box center [335, 185] width 466 height 20
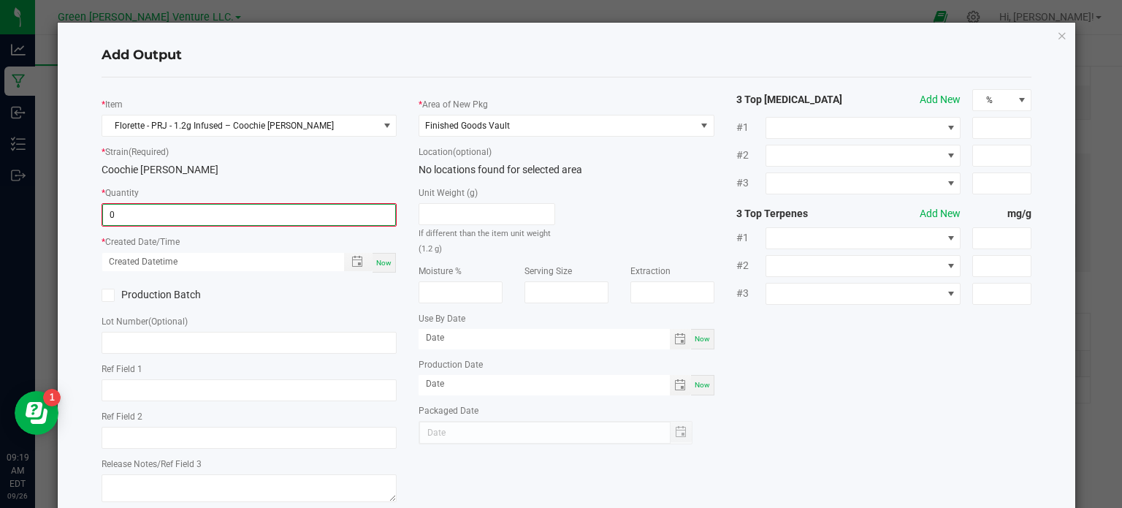
click at [173, 218] on input "0" at bounding box center [249, 215] width 293 height 20
type input "2914 ea"
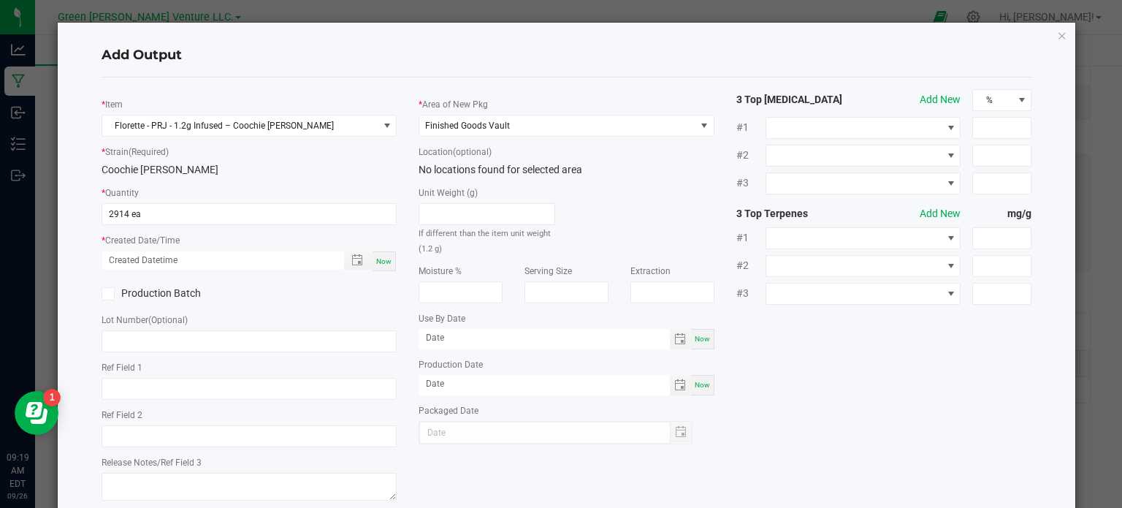
click at [107, 294] on icon at bounding box center [107, 294] width 9 height 0
click at [0, 0] on input "Production Batch" at bounding box center [0, 0] width 0 height 0
click at [134, 340] on input "text" at bounding box center [250, 341] width 296 height 22
click at [169, 337] on input "text" at bounding box center [250, 341] width 296 height 22
paste input "PRJI-IMB-CHR-092425"
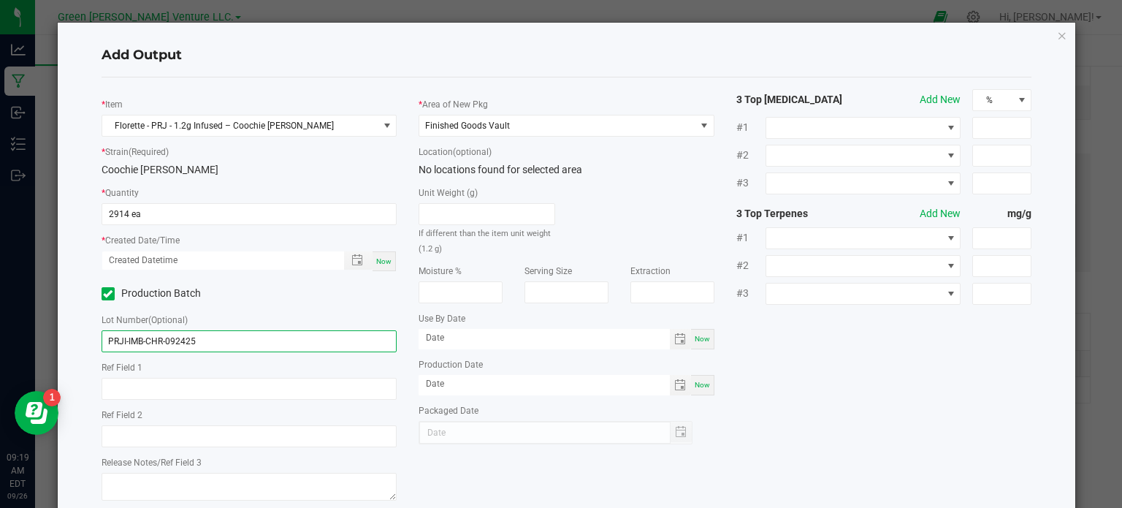
type input "PRJI-IMB-CHR-092425"
click at [385, 259] on span "Now" at bounding box center [383, 261] width 15 height 8
type input "09/26/2025 9:19 AM"
type input "[DATE]"
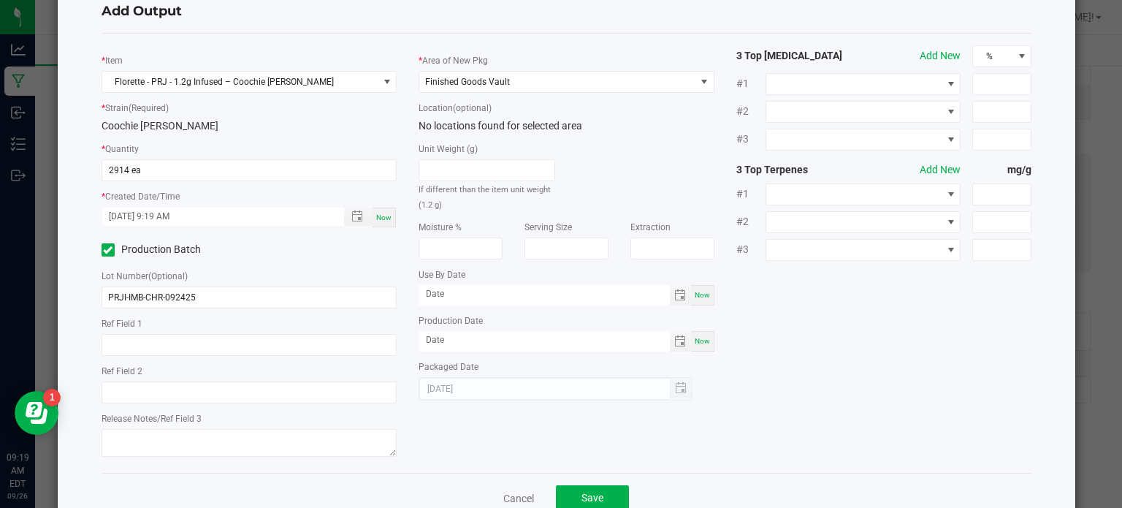
scroll to position [82, 0]
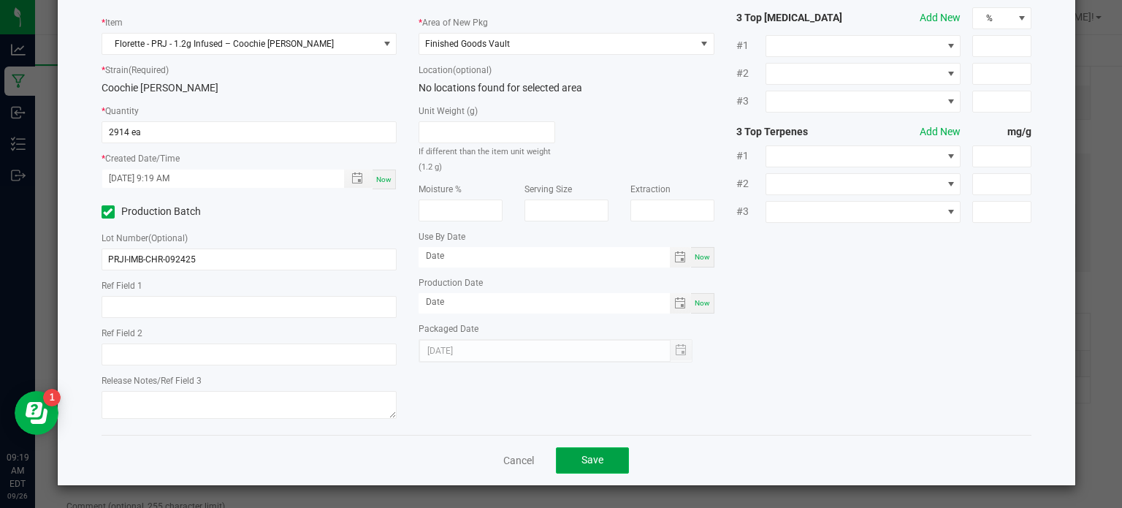
click at [590, 465] on span "Save" at bounding box center [592, 460] width 22 height 12
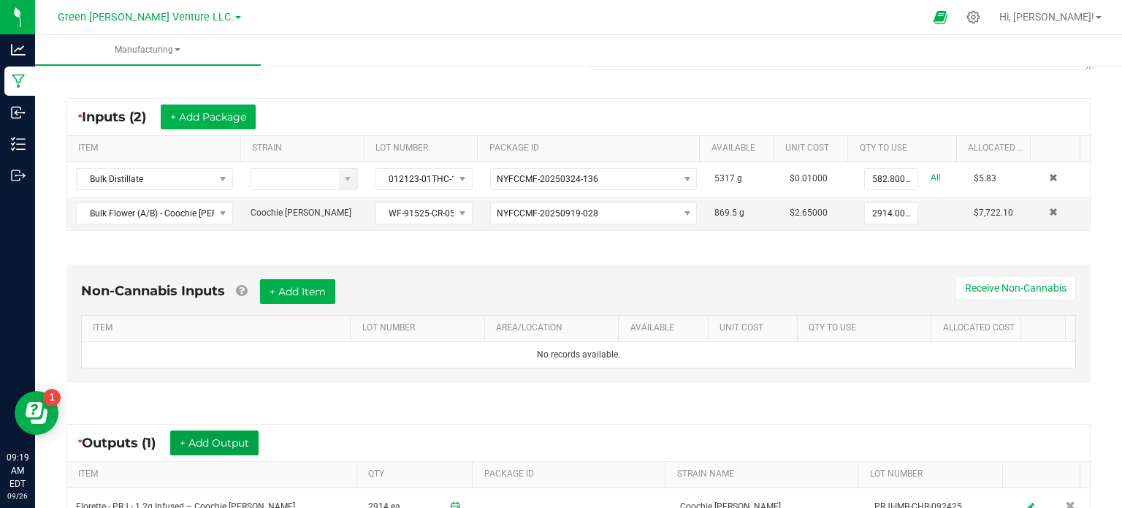
scroll to position [0, 0]
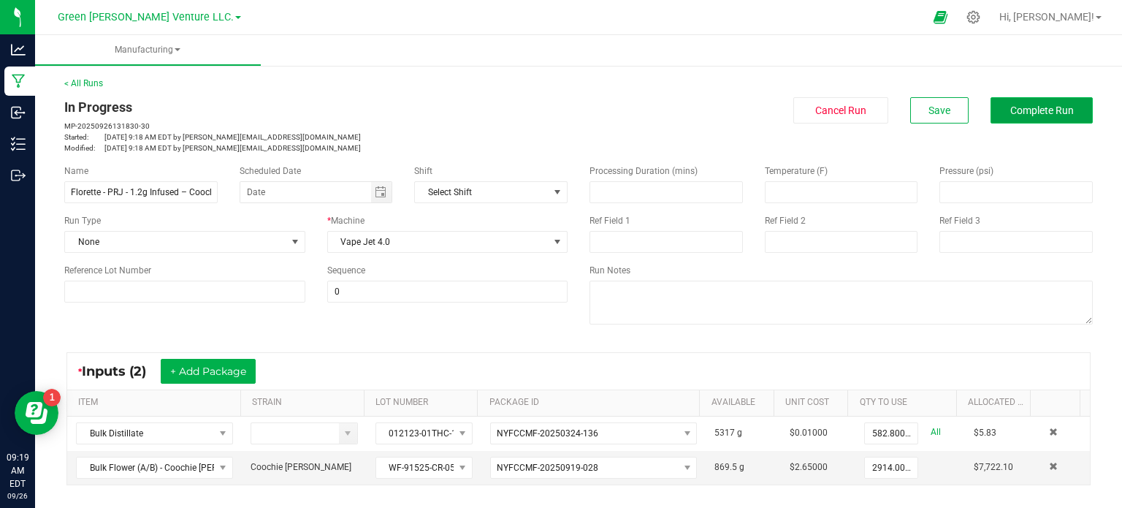
click at [1042, 108] on span "Complete Run" at bounding box center [1042, 110] width 64 height 12
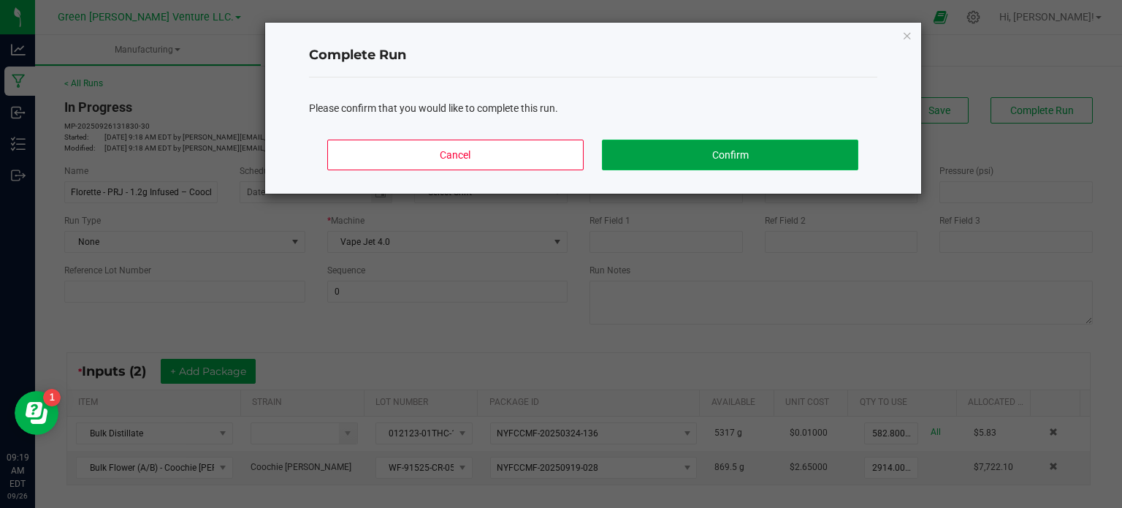
click at [790, 151] on button "Confirm" at bounding box center [730, 155] width 256 height 31
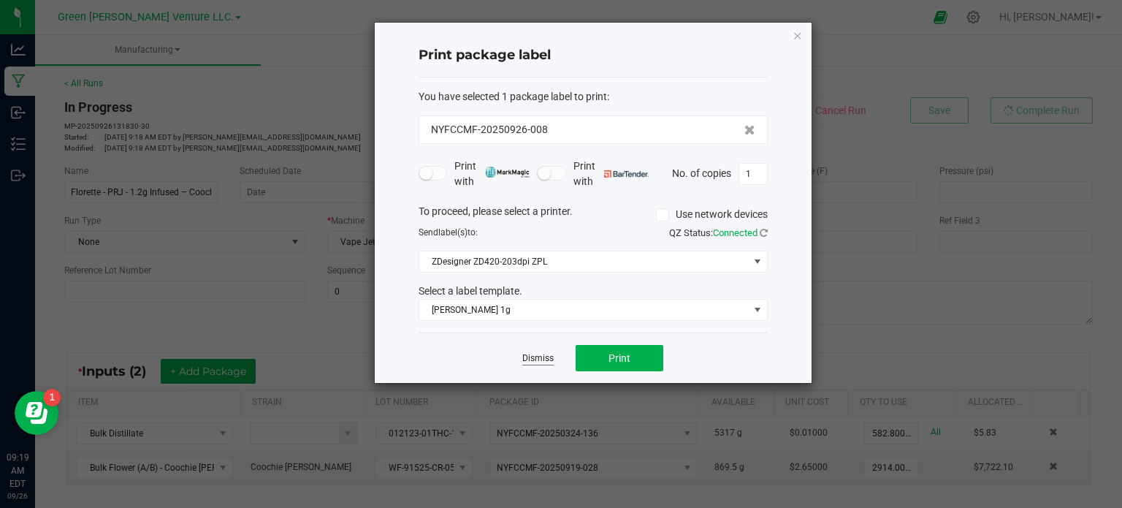
click at [549, 357] on link "Dismiss" at bounding box center [537, 358] width 31 height 12
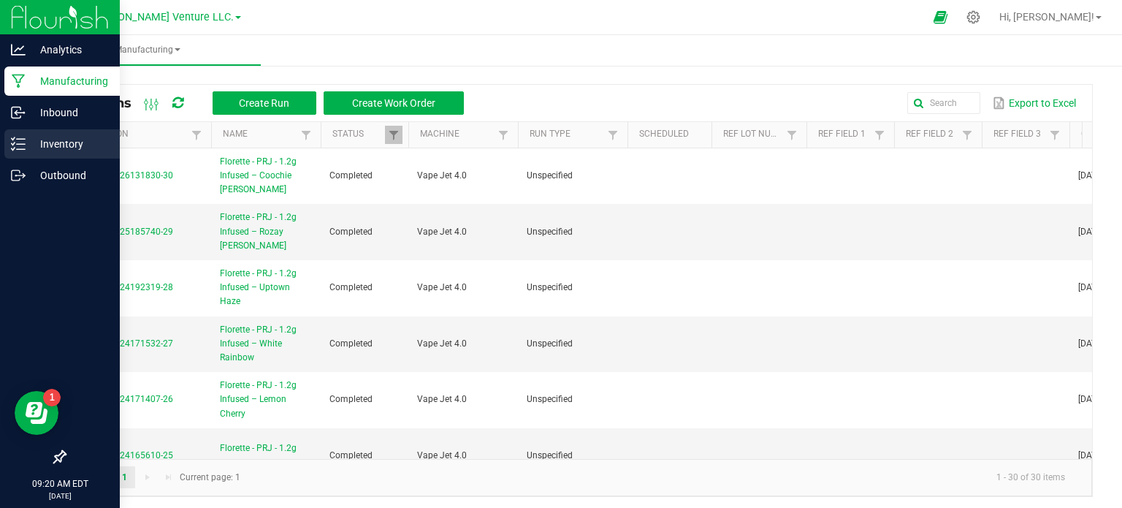
click at [61, 139] on p "Inventory" at bounding box center [70, 144] width 88 height 18
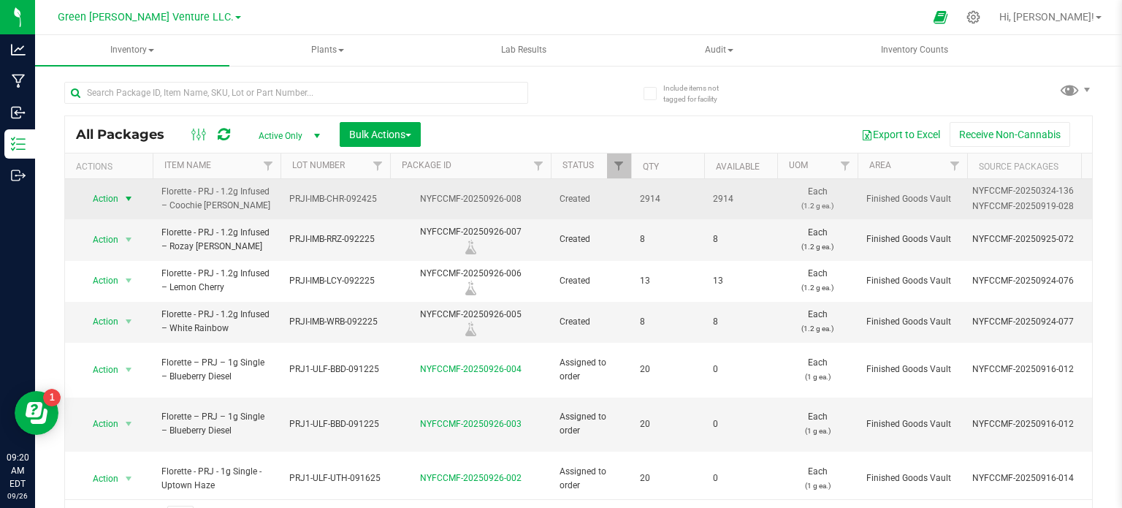
click at [104, 197] on span "Action" at bounding box center [99, 198] width 39 height 20
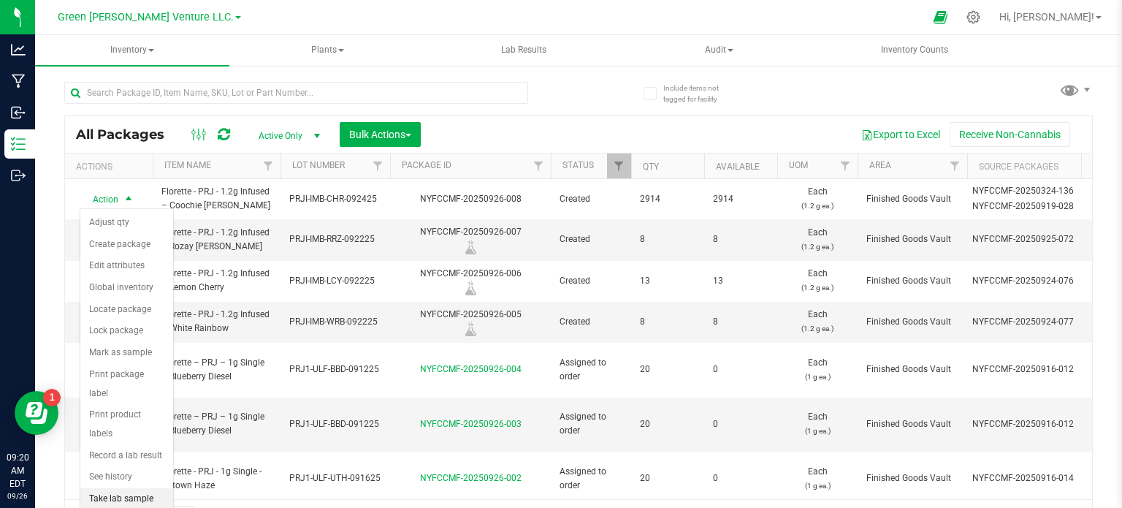
click at [143, 488] on li "Take lab sample" at bounding box center [126, 499] width 93 height 22
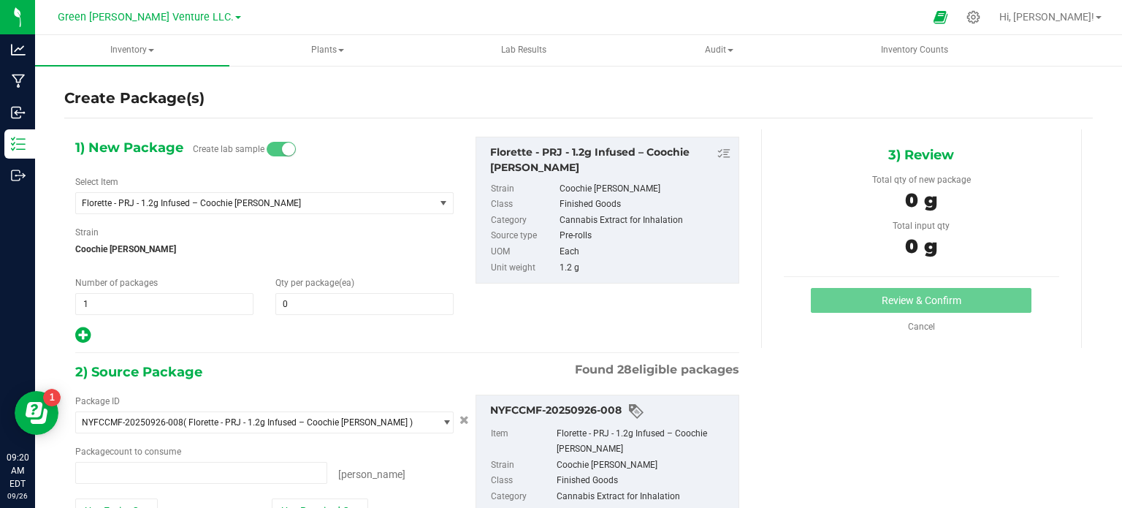
type input "0 ea"
click at [294, 310] on span at bounding box center [364, 304] width 178 height 22
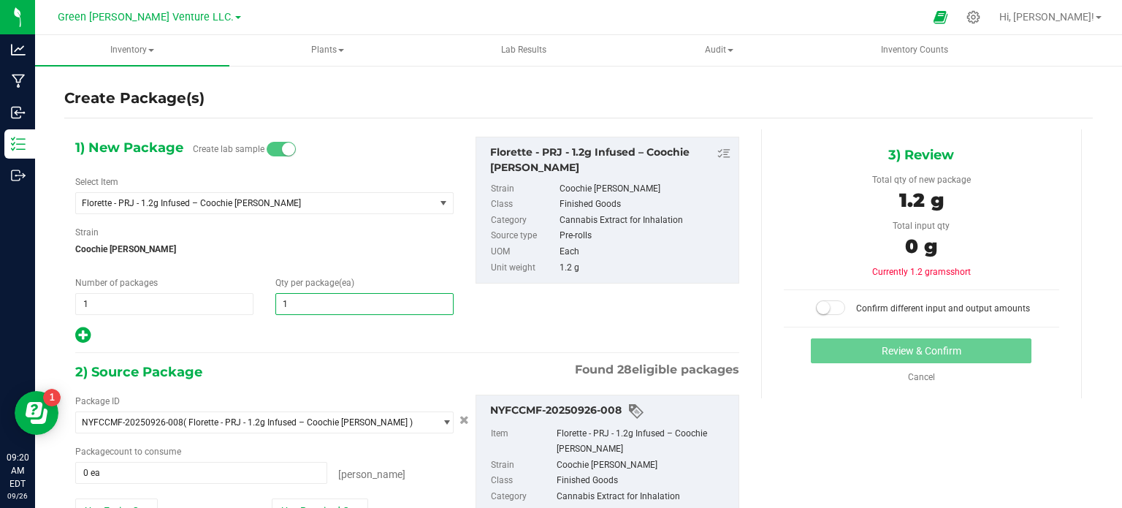
type input "13"
click at [308, 222] on div "1) New Package Create lab sample Select Item Florette - PRJ - 1.2g Infused – Co…" at bounding box center [264, 241] width 400 height 208
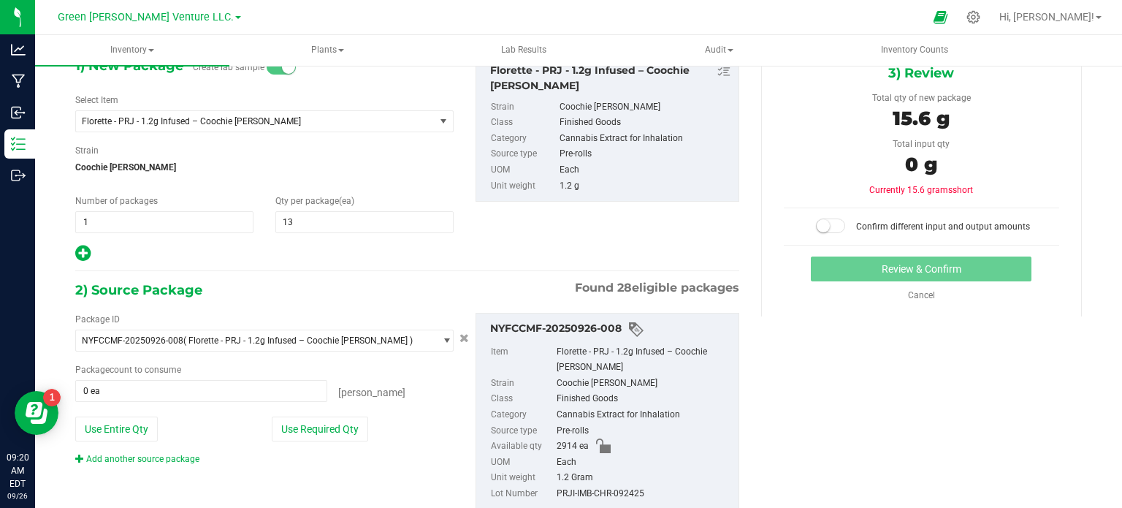
scroll to position [125, 0]
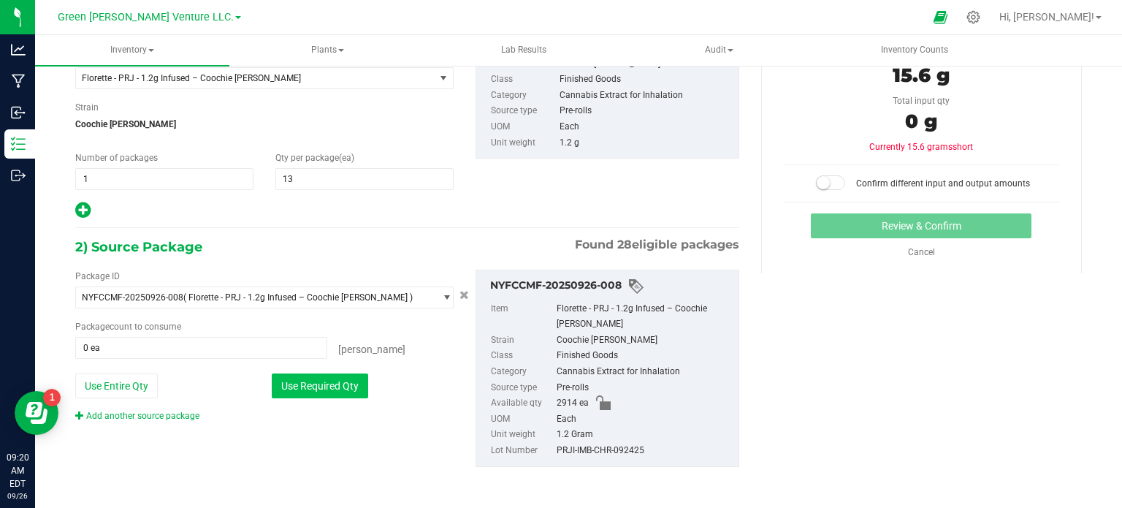
click at [324, 393] on button "Use Required Qty" at bounding box center [320, 385] width 96 height 25
type input "13 ea"
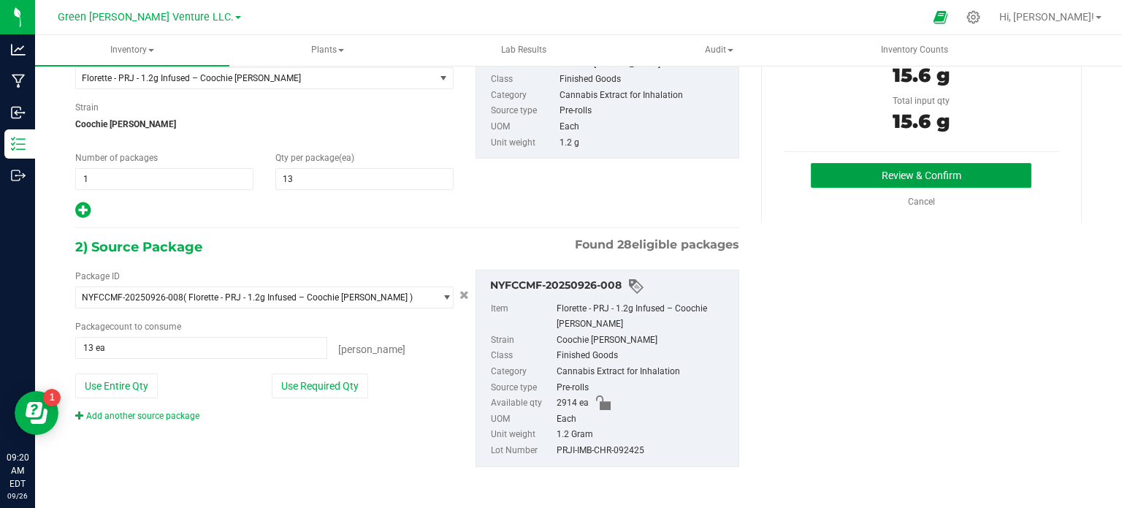
click at [900, 178] on button "Review & Confirm" at bounding box center [921, 175] width 221 height 25
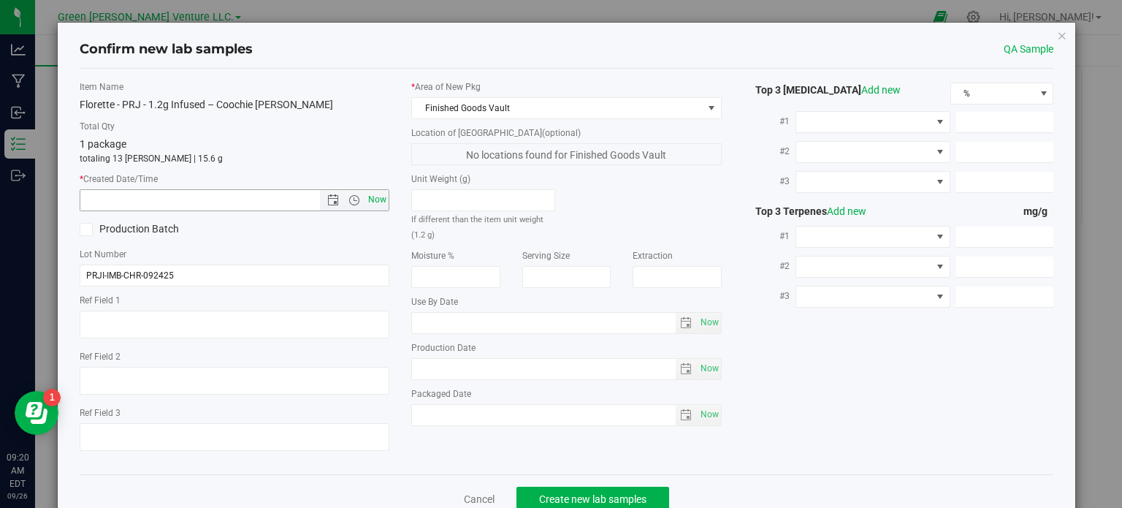
click at [375, 199] on span "Now" at bounding box center [377, 199] width 25 height 21
type input "9/26/2025 9:20 AM"
click at [590, 496] on span "Create new lab samples" at bounding box center [592, 499] width 107 height 12
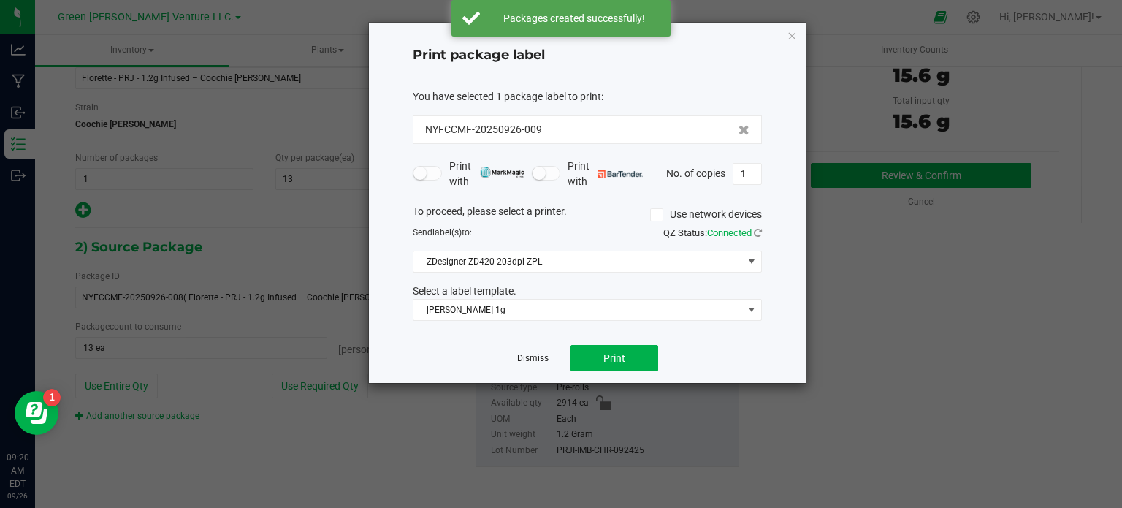
click at [541, 354] on link "Dismiss" at bounding box center [532, 358] width 31 height 12
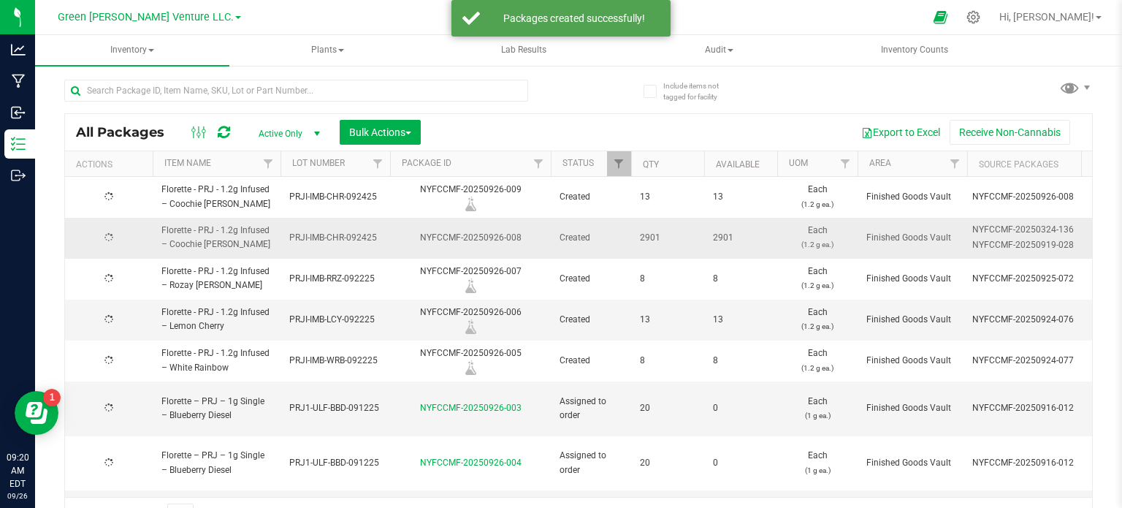
scroll to position [26, 0]
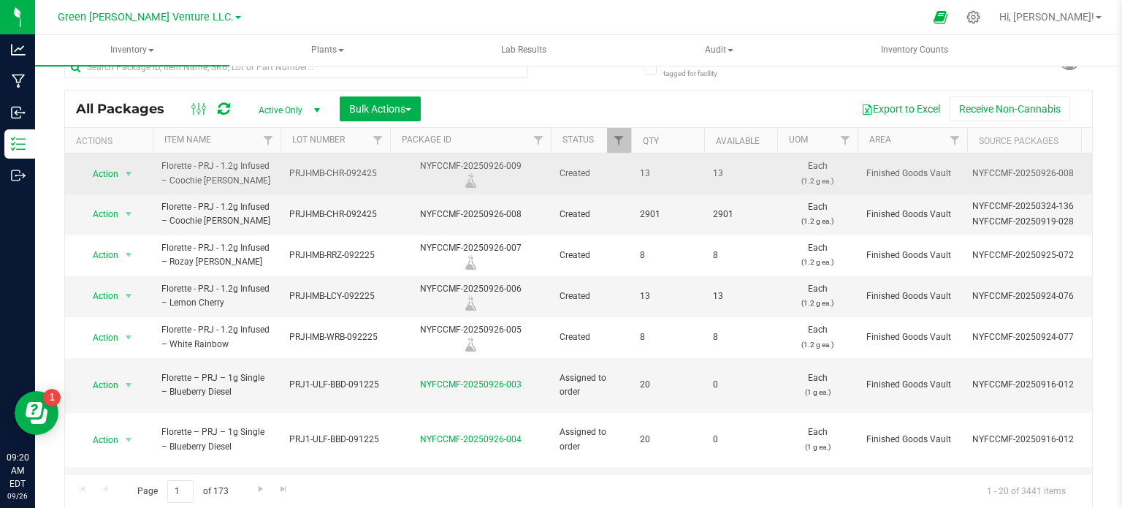
drag, startPoint x: 520, startPoint y: 164, endPoint x: 418, endPoint y: 159, distance: 102.4
click at [418, 159] on div "NYFCCMF-20250926-009" at bounding box center [470, 173] width 165 height 28
copy div "NYFCCMF-20250926-009"
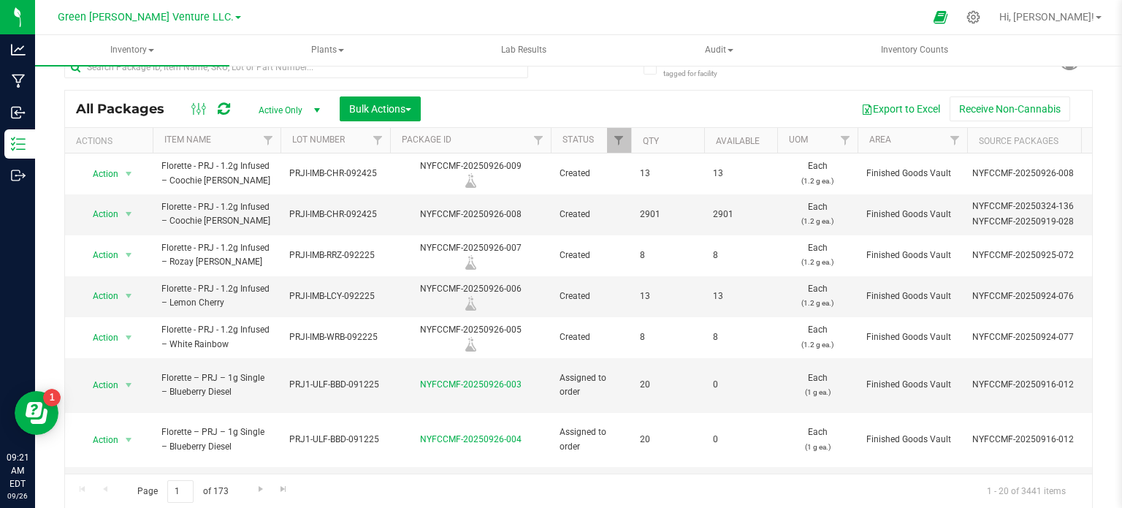
click at [461, 142] on th "Package ID" at bounding box center [470, 141] width 161 height 26
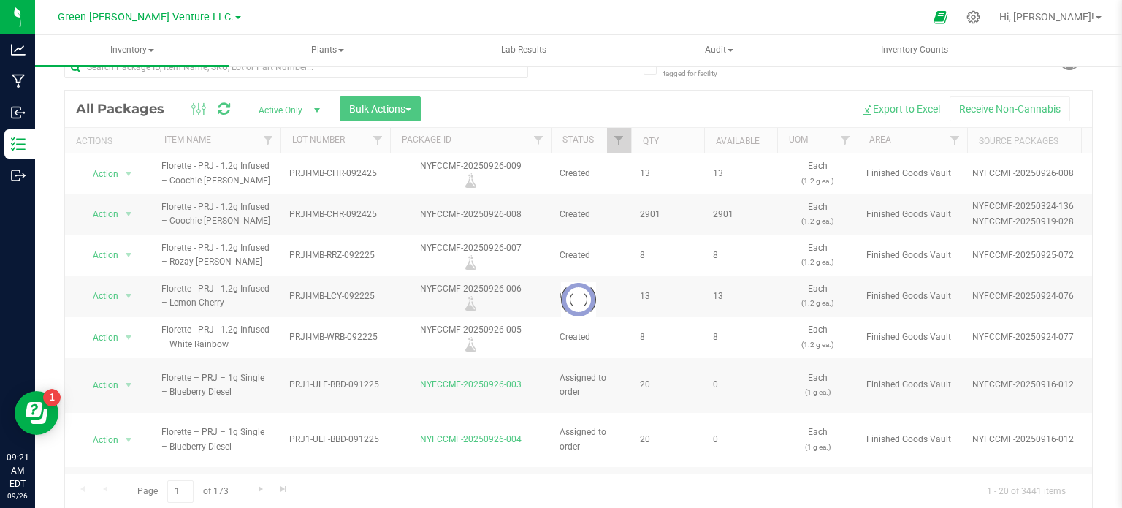
click at [377, 134] on div at bounding box center [578, 300] width 1027 height 418
click at [373, 134] on div at bounding box center [578, 300] width 1027 height 418
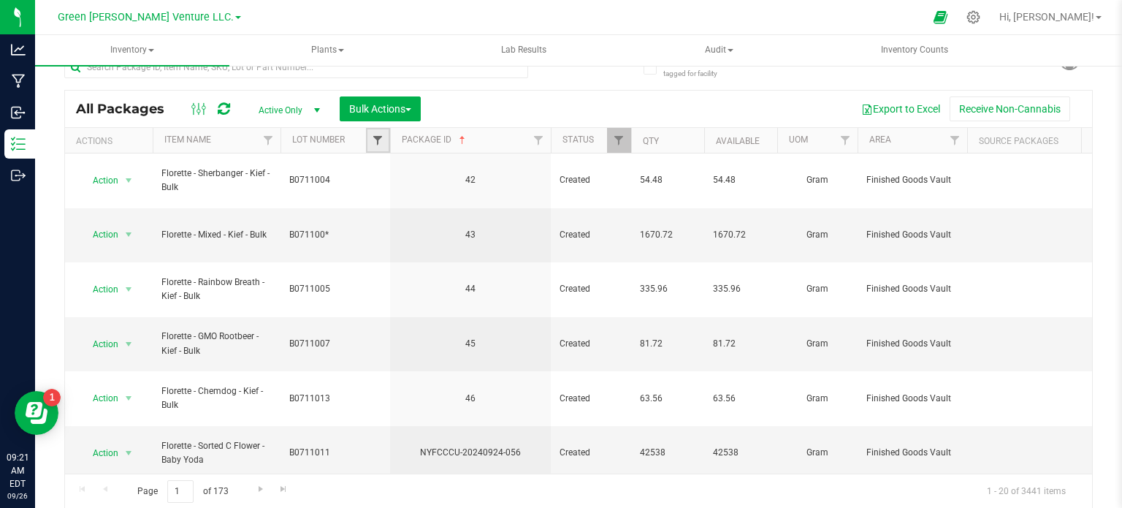
click at [375, 133] on link "Filter" at bounding box center [378, 140] width 24 height 25
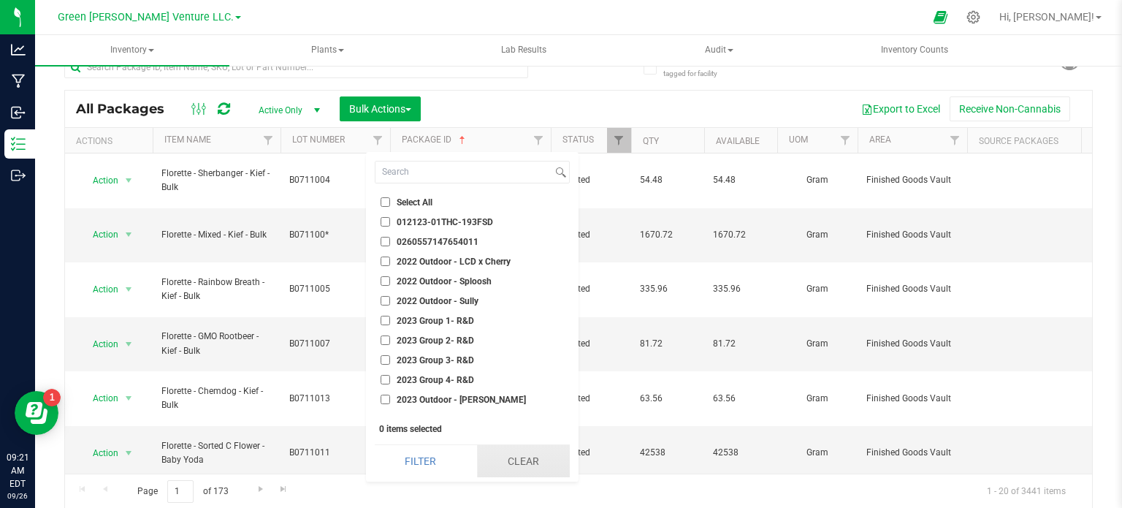
click at [491, 447] on button "Clear" at bounding box center [523, 461] width 93 height 32
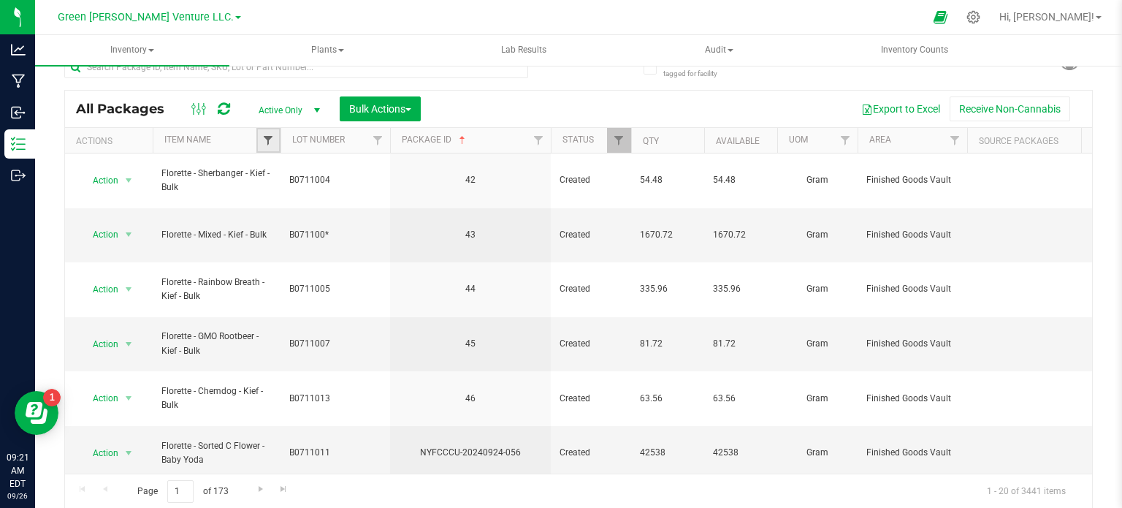
click at [268, 140] on span "Filter" at bounding box center [268, 140] width 12 height 12
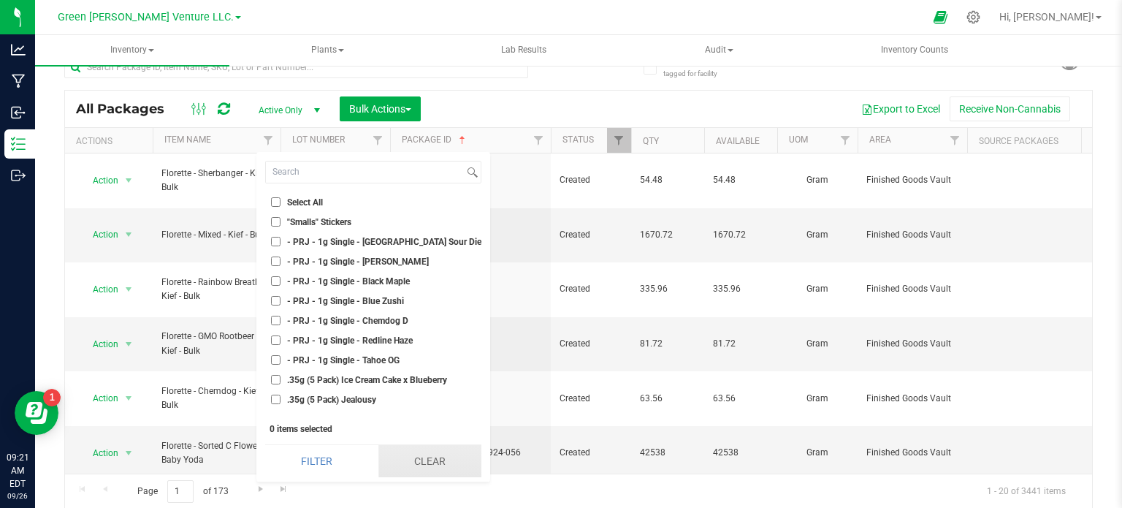
click at [397, 455] on button "Clear" at bounding box center [429, 461] width 103 height 32
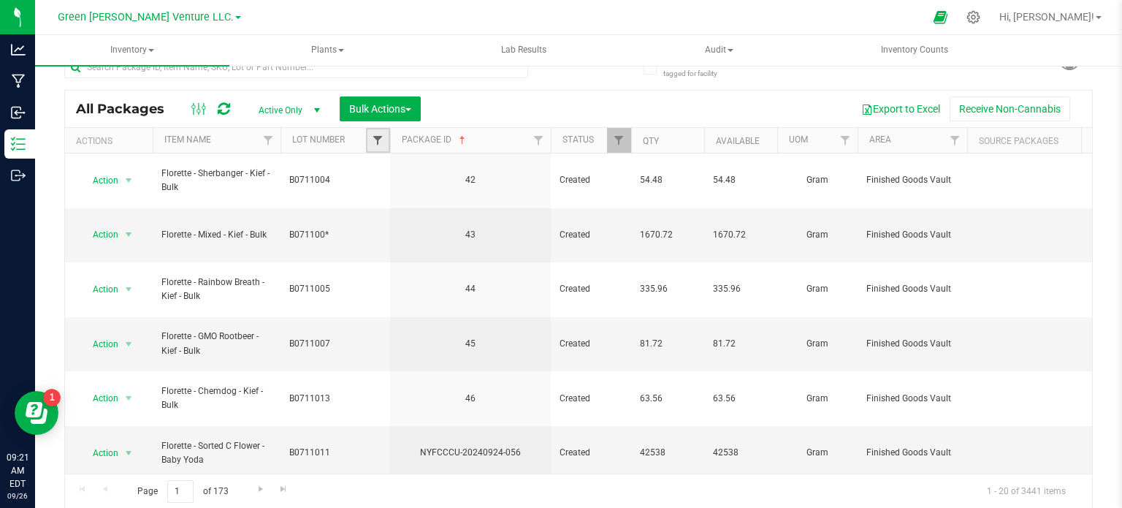
click at [374, 134] on span "Filter" at bounding box center [378, 140] width 12 height 12
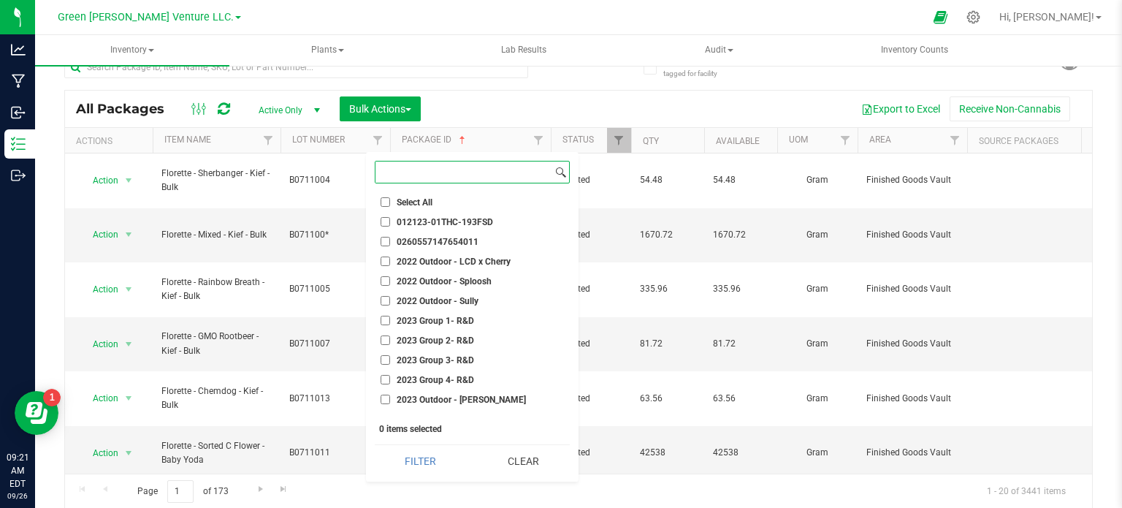
click at [386, 172] on input at bounding box center [463, 171] width 177 height 21
paste input "PRJI-ULF-BBD-091225"
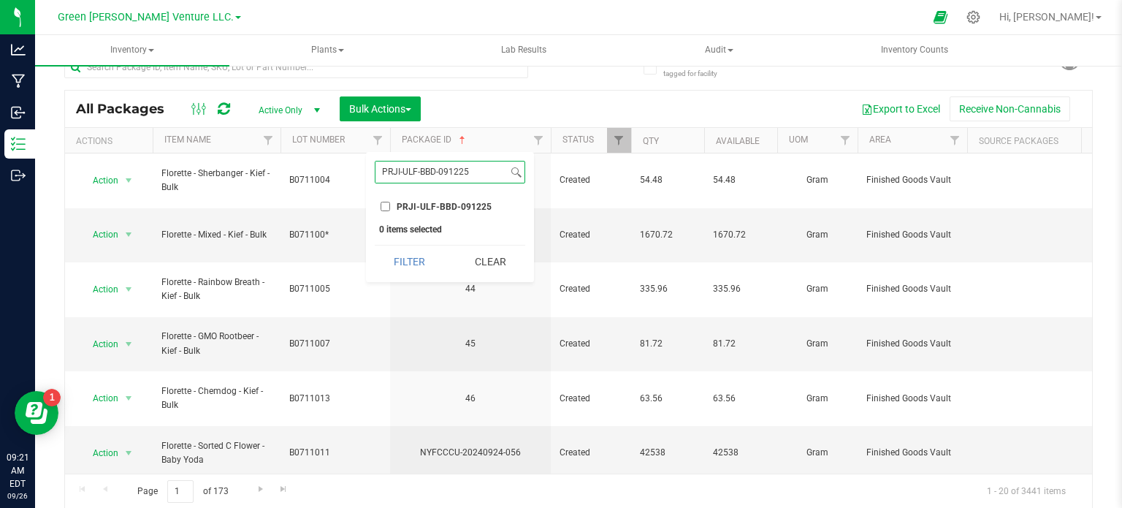
type input "PRJI-ULF-BBD-091225"
click at [383, 207] on input "PRJI-ULF-BBD-091225" at bounding box center [385, 206] width 9 height 9
checkbox input "true"
click at [405, 271] on button "Filter" at bounding box center [410, 261] width 70 height 32
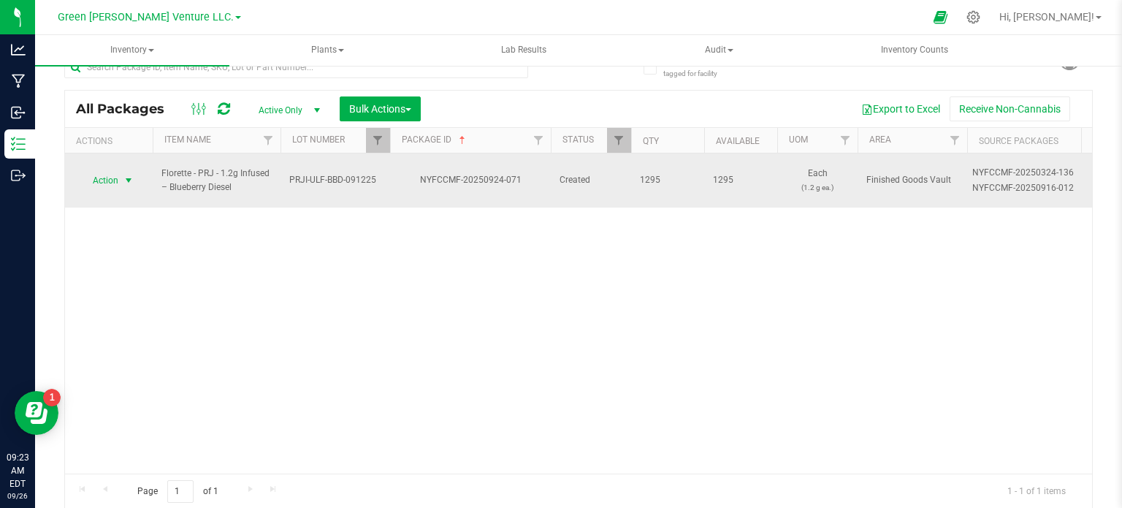
click at [133, 175] on span "select" at bounding box center [129, 181] width 12 height 12
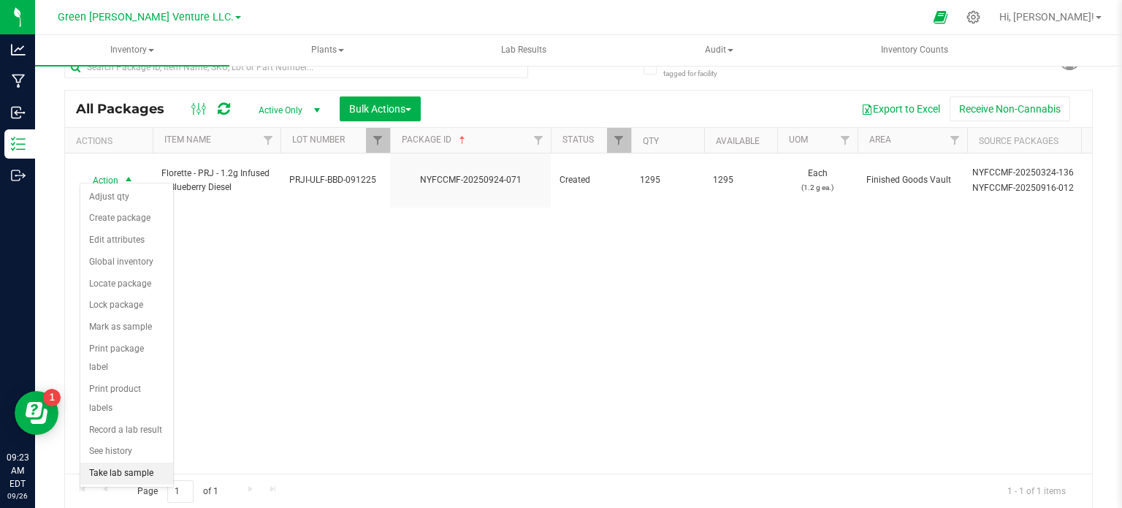
click at [139, 462] on li "Take lab sample" at bounding box center [126, 473] width 93 height 22
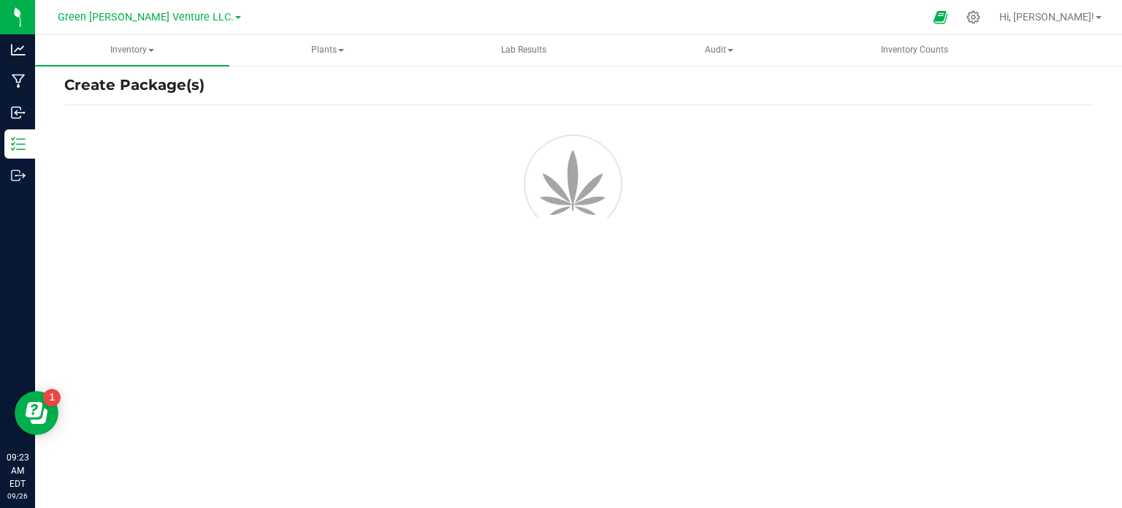
scroll to position [12, 0]
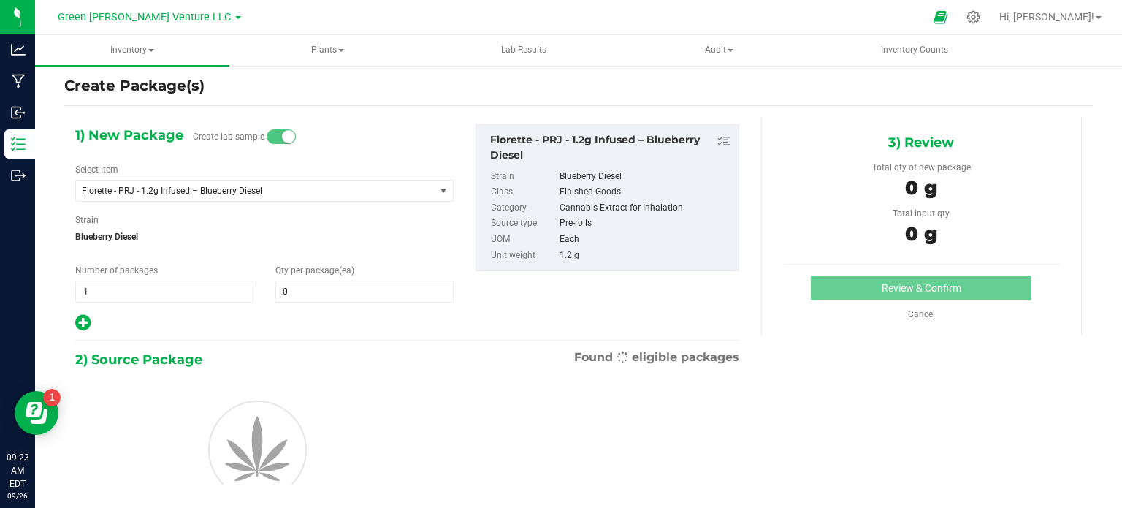
type input "0"
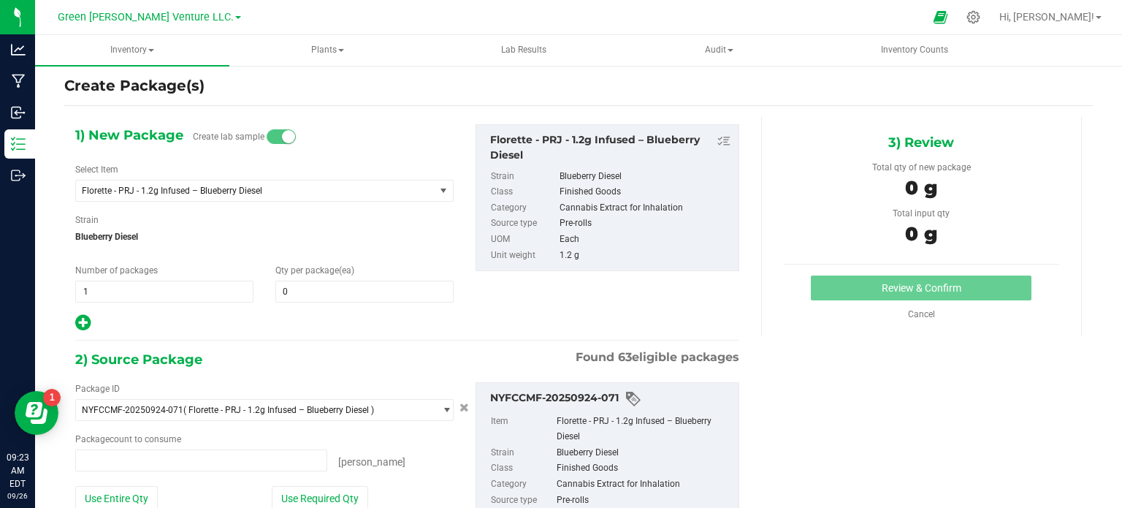
type input "0 ea"
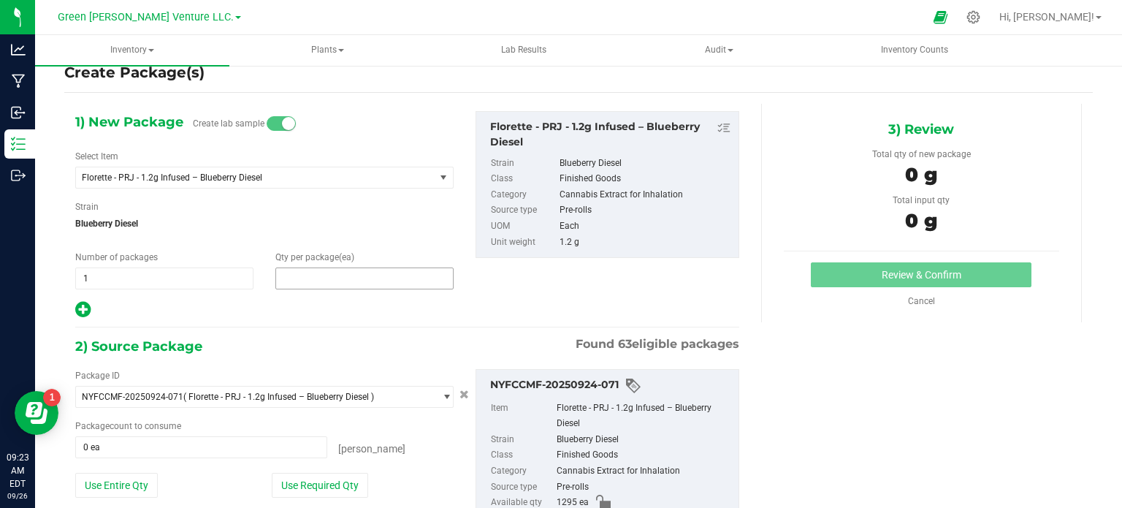
click at [320, 275] on span at bounding box center [364, 278] width 178 height 22
type input "13"
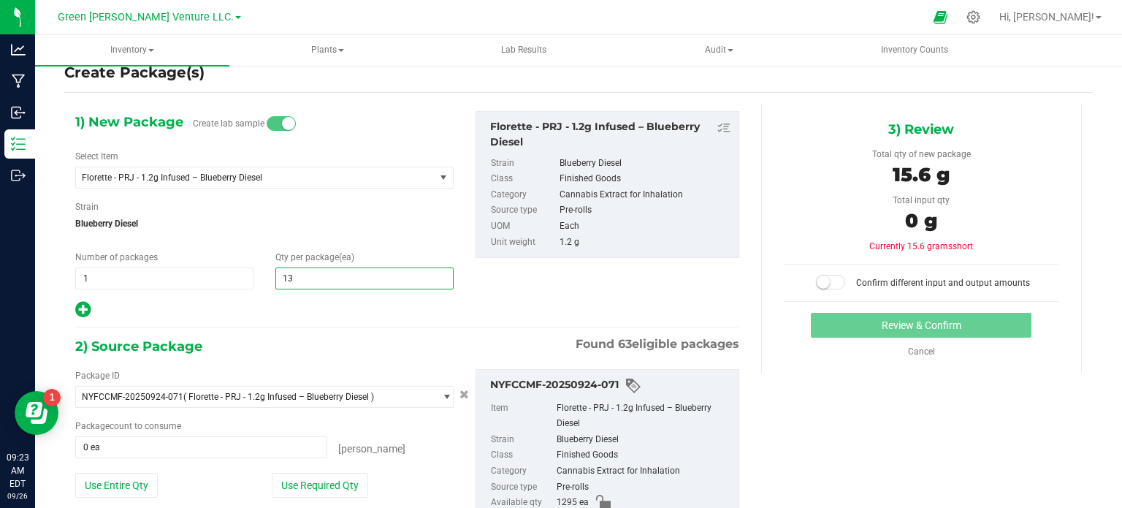
type input "13"
click at [304, 310] on div at bounding box center [264, 309] width 378 height 19
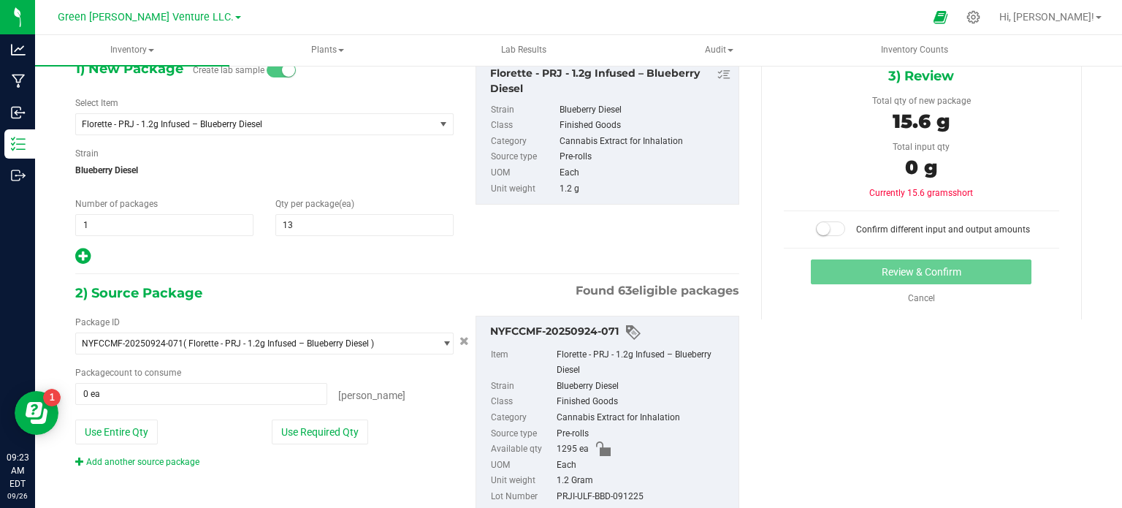
scroll to position [125, 0]
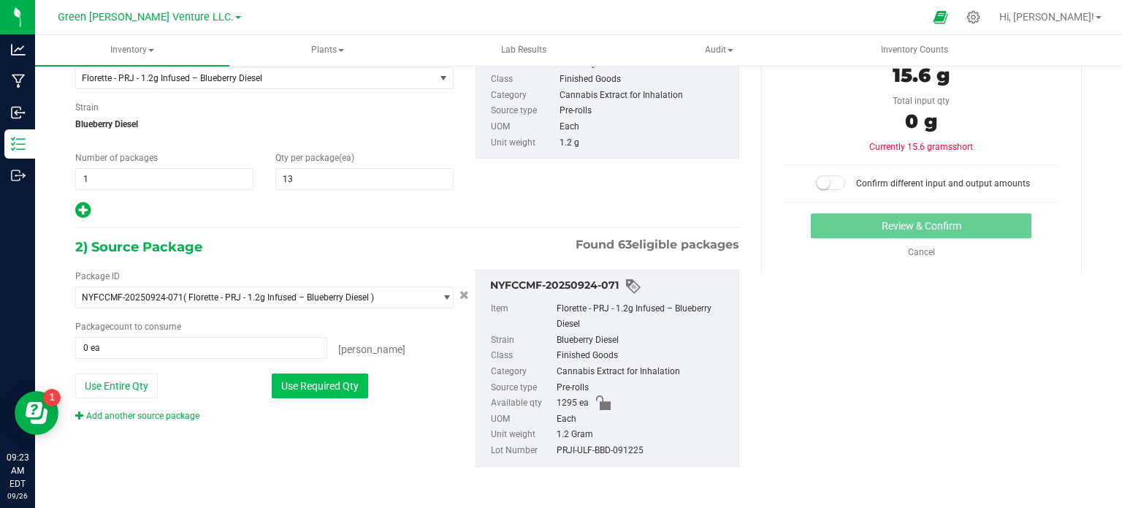
click at [340, 385] on button "Use Required Qty" at bounding box center [320, 385] width 96 height 25
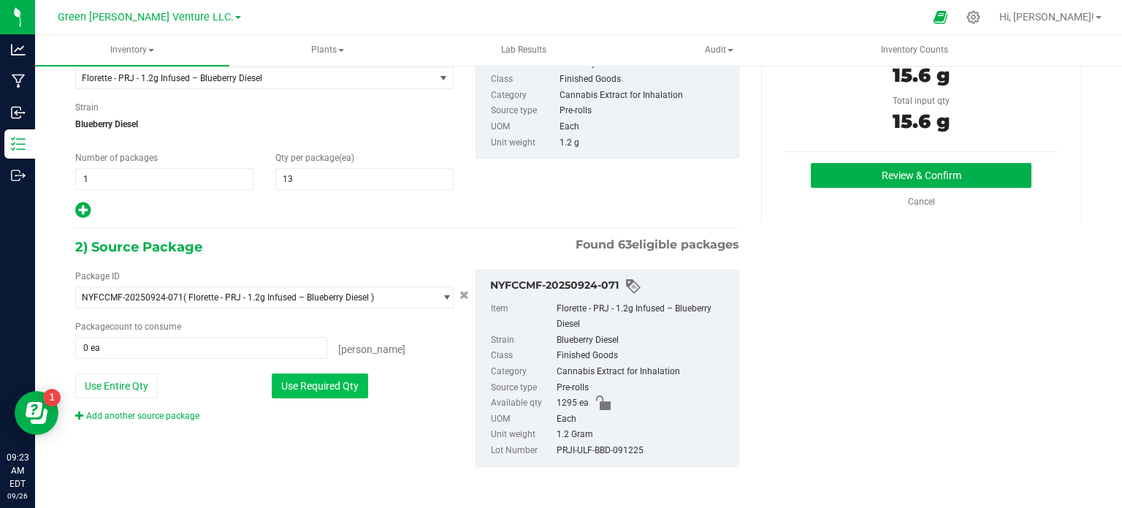
type input "13 ea"
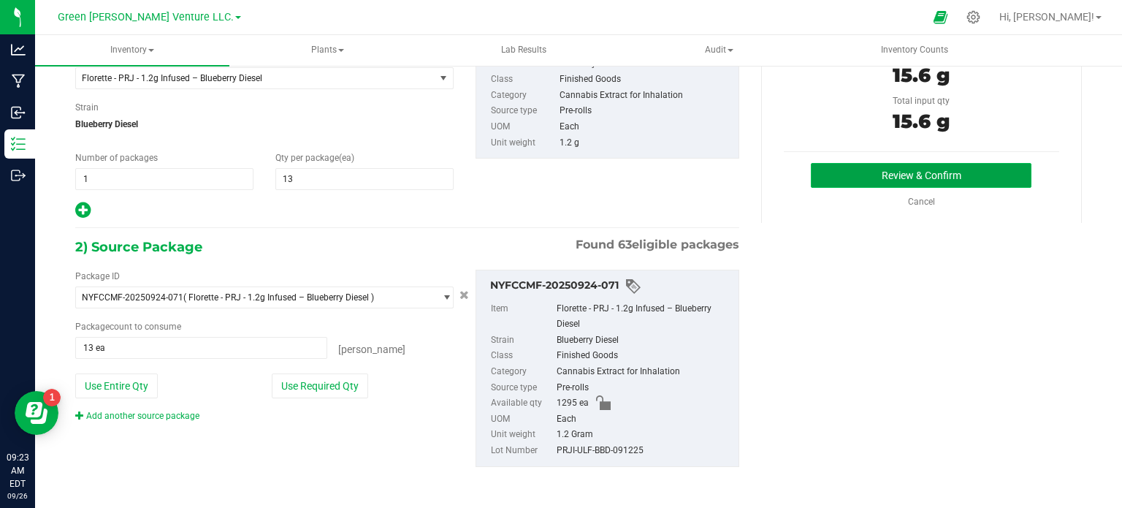
click at [867, 163] on button "Review & Confirm" at bounding box center [921, 175] width 221 height 25
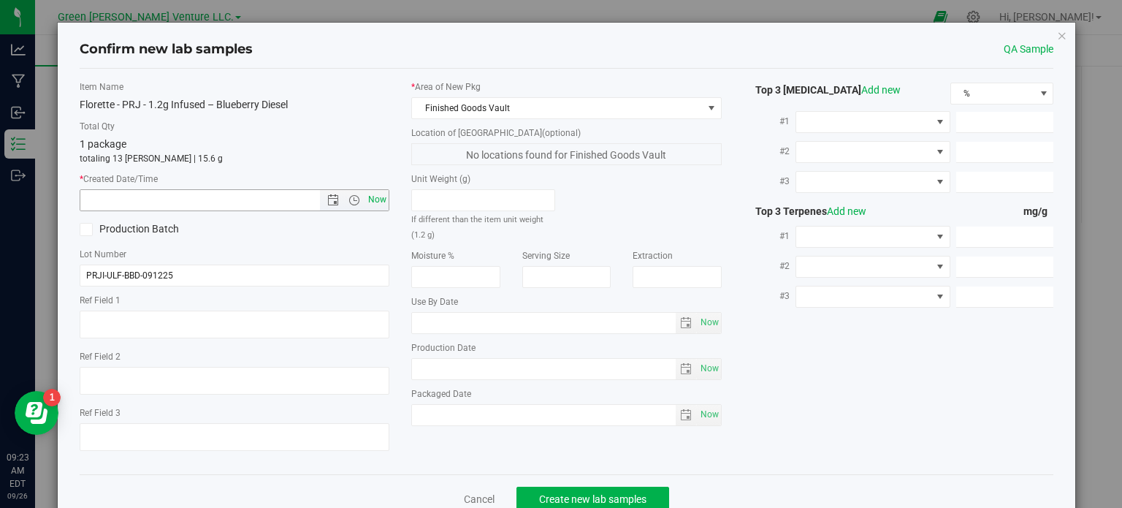
click at [376, 202] on span "Now" at bounding box center [377, 199] width 25 height 21
type input "9/26/2025 9:23 AM"
click at [573, 498] on span "Create new lab samples" at bounding box center [592, 499] width 107 height 12
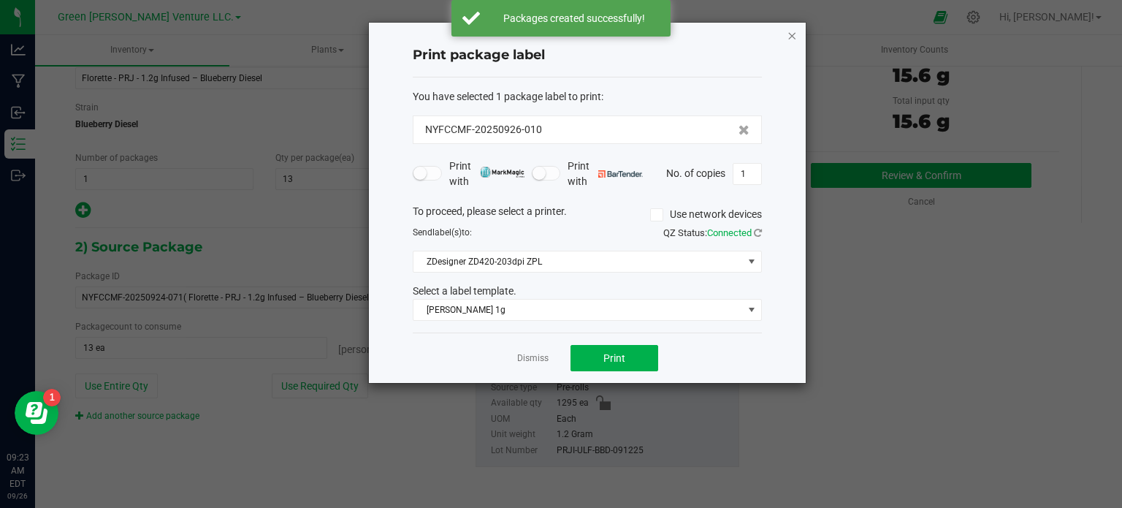
click at [795, 34] on icon "button" at bounding box center [792, 35] width 10 height 18
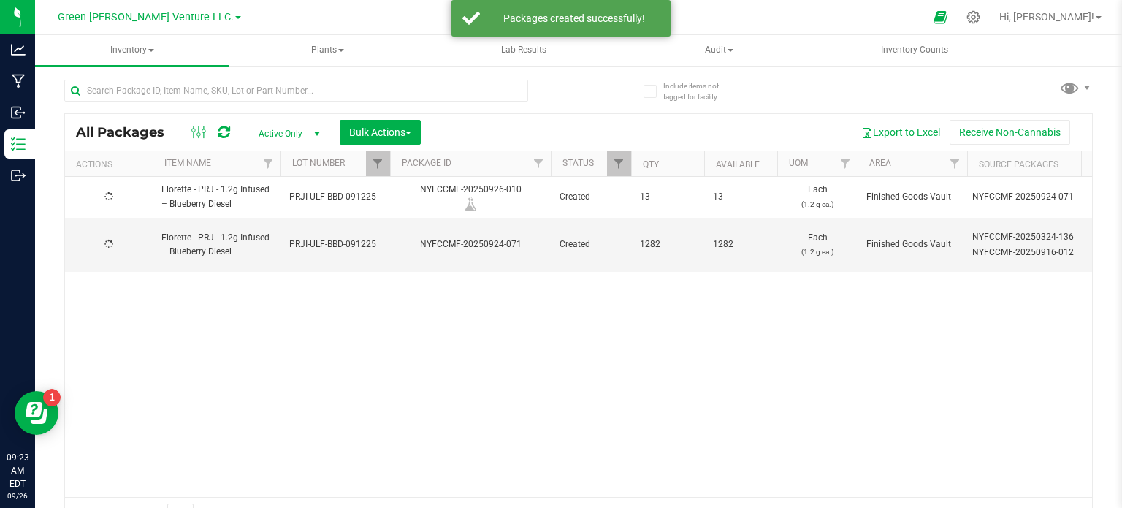
scroll to position [26, 0]
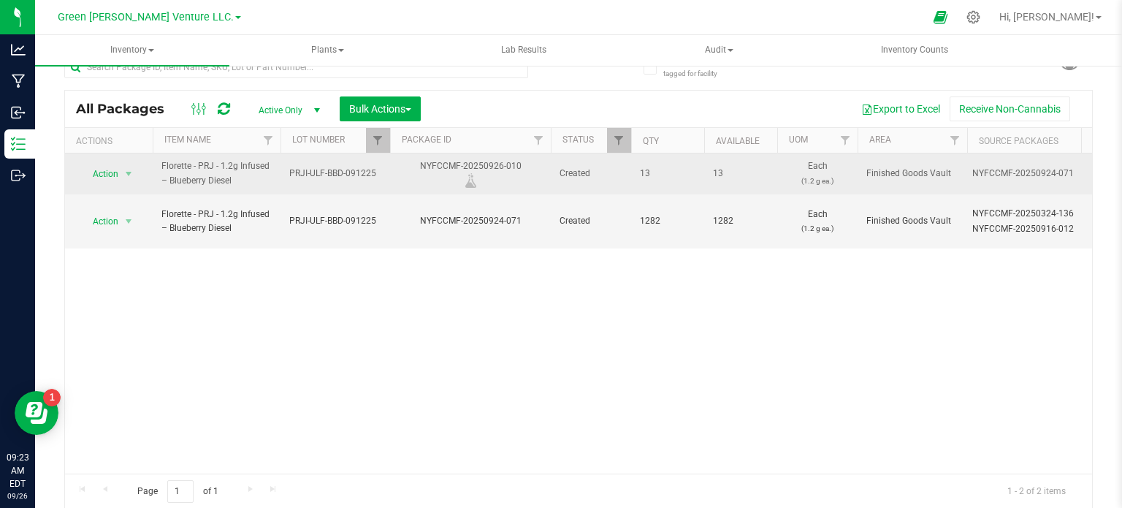
drag, startPoint x: 527, startPoint y: 167, endPoint x: 421, endPoint y: 165, distance: 105.9
click at [421, 165] on div "NYFCCMF-20250926-010" at bounding box center [470, 173] width 165 height 28
copy div "NYFCCMF-20250926-010"
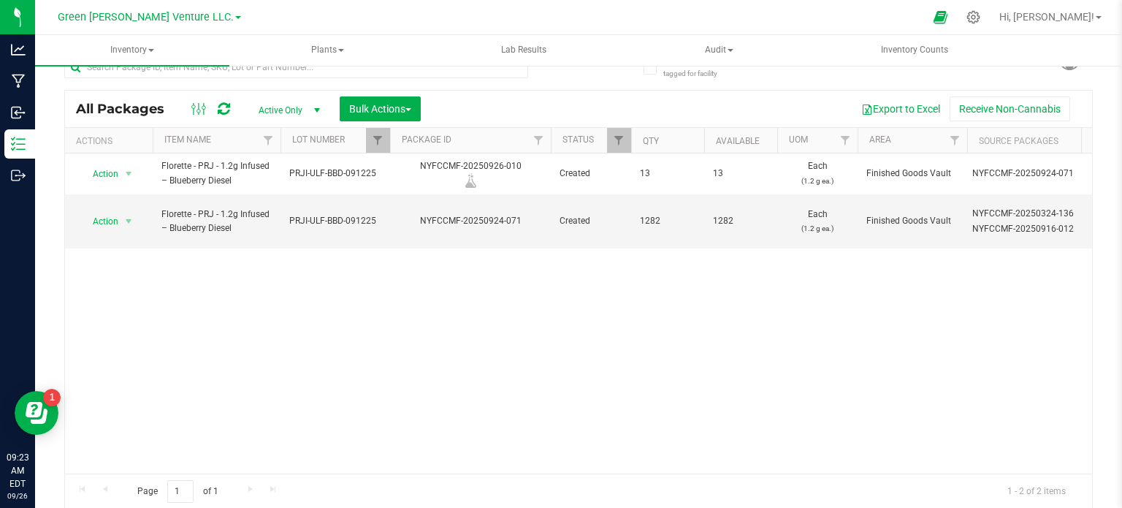
drag, startPoint x: 398, startPoint y: 302, endPoint x: 398, endPoint y: 272, distance: 29.2
click at [398, 301] on div "Action Action Adjust qty Create package Edit attributes Global inventory Locate…" at bounding box center [578, 313] width 1027 height 320
drag, startPoint x: 374, startPoint y: 139, endPoint x: 380, endPoint y: 145, distance: 8.8
click at [374, 139] on span "Filter" at bounding box center [378, 140] width 12 height 12
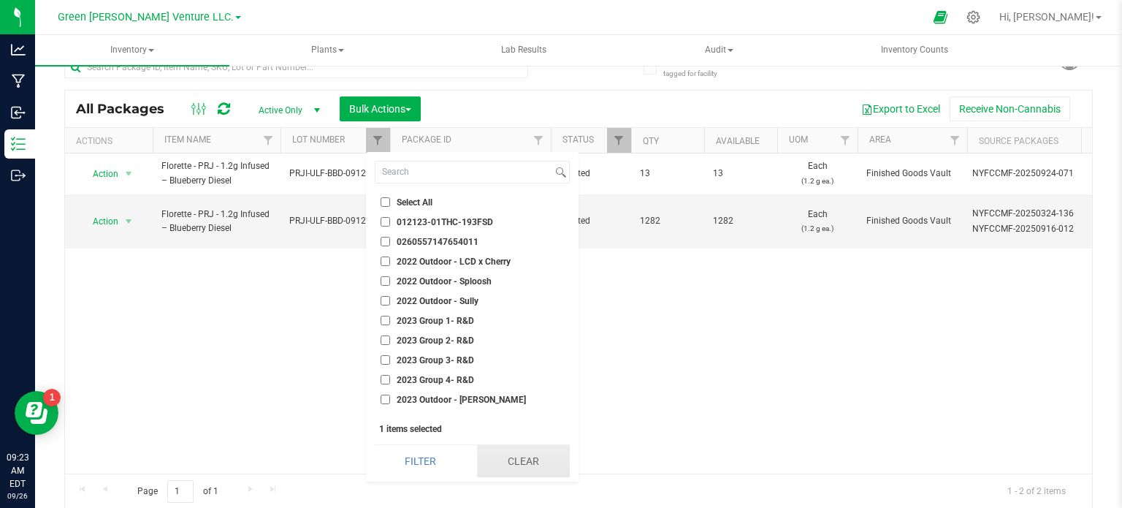
click at [520, 461] on button "Clear" at bounding box center [523, 461] width 93 height 32
checkbox input "false"
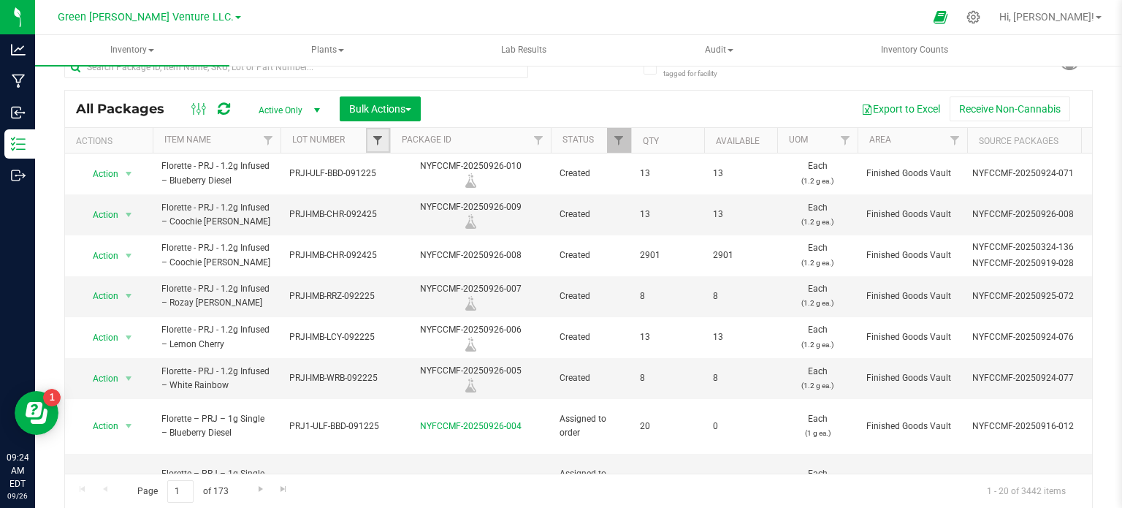
click at [382, 139] on span "Filter" at bounding box center [378, 140] width 12 height 12
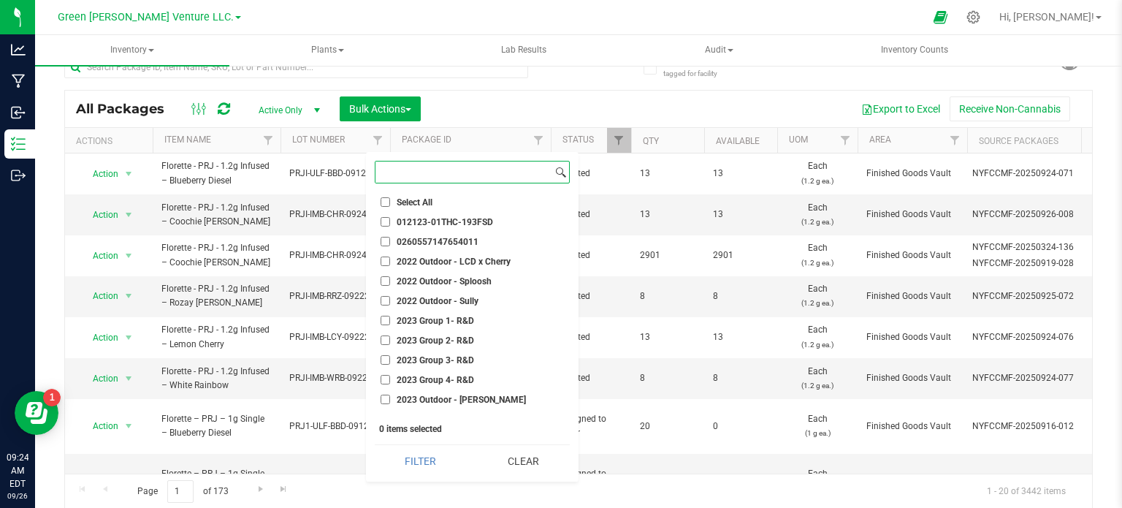
click at [427, 170] on input at bounding box center [463, 171] width 177 height 21
paste input "PRJI-ULF-UTH-091625"
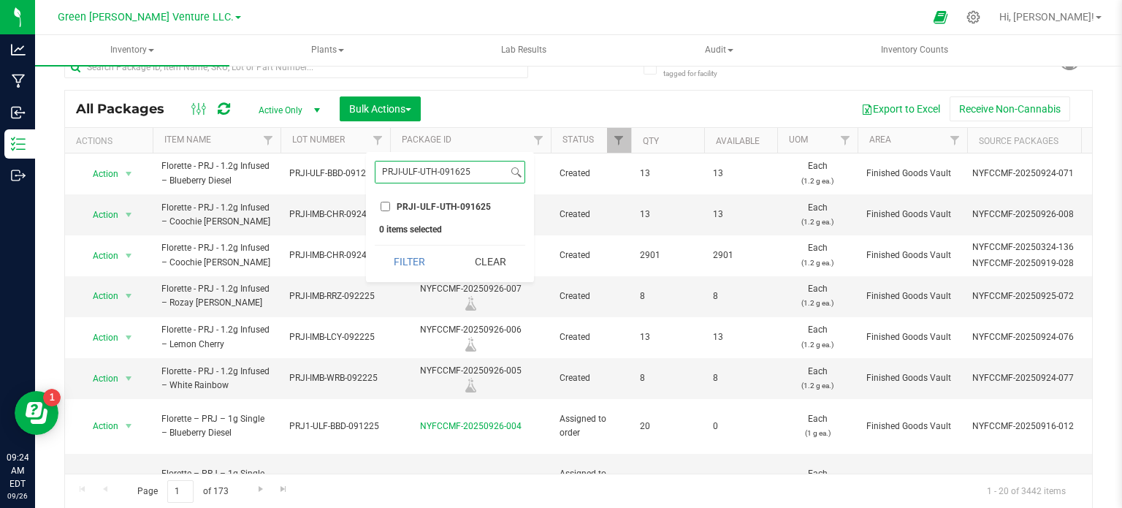
type input "PRJI-ULF-UTH-091625"
drag, startPoint x: 386, startPoint y: 204, endPoint x: 401, endPoint y: 234, distance: 34.3
click at [386, 205] on input "PRJI-ULF-UTH-091625" at bounding box center [385, 206] width 9 height 9
checkbox input "true"
click at [414, 262] on button "Filter" at bounding box center [410, 261] width 70 height 32
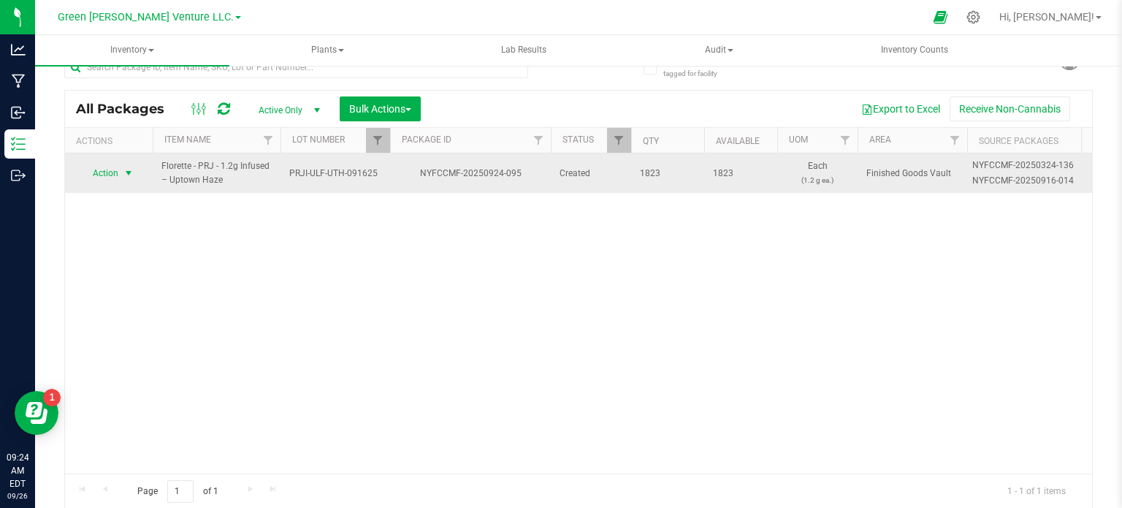
click at [103, 169] on span "Action" at bounding box center [99, 173] width 39 height 20
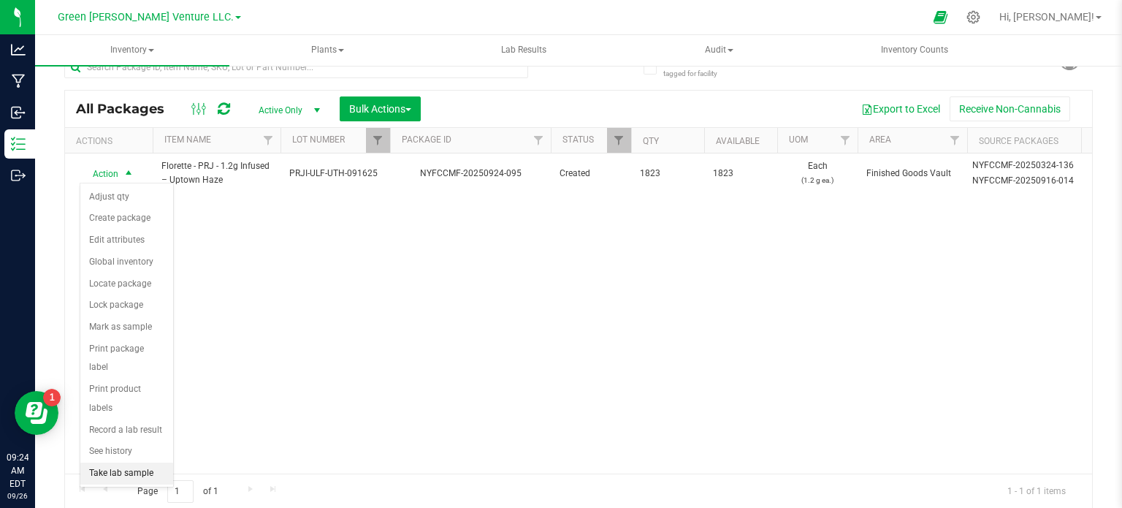
click at [135, 462] on li "Take lab sample" at bounding box center [126, 473] width 93 height 22
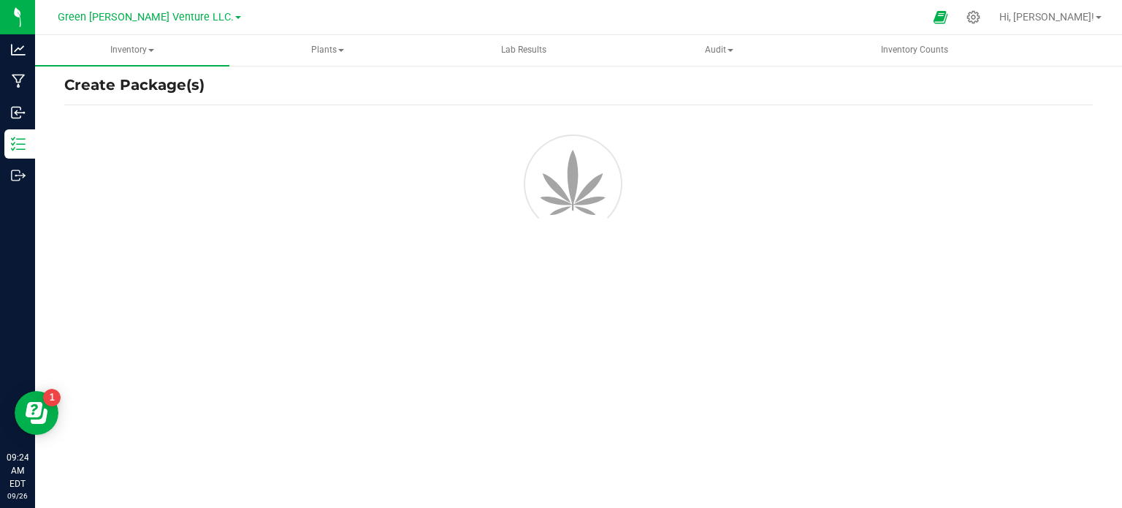
scroll to position [12, 0]
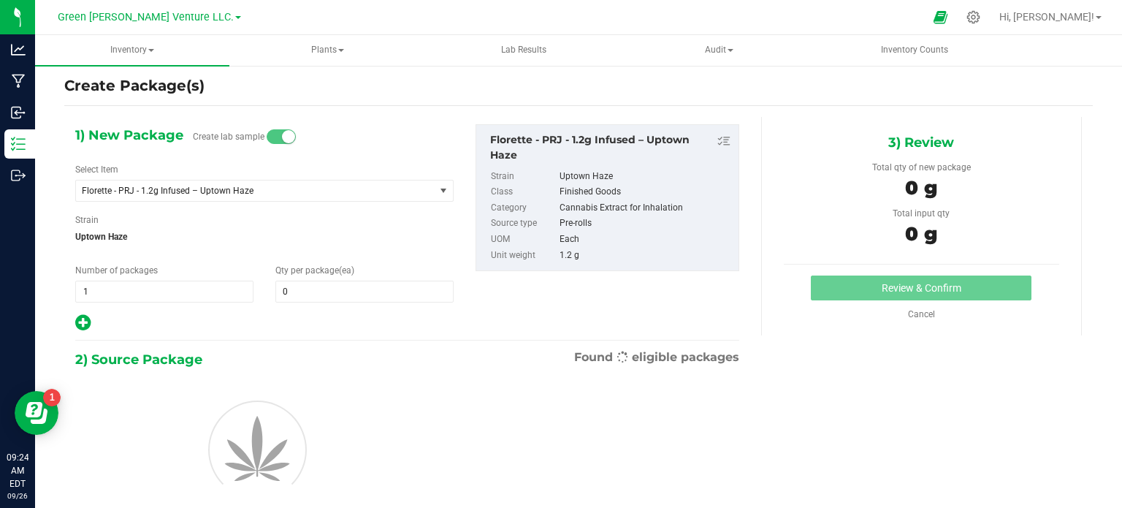
type input "0"
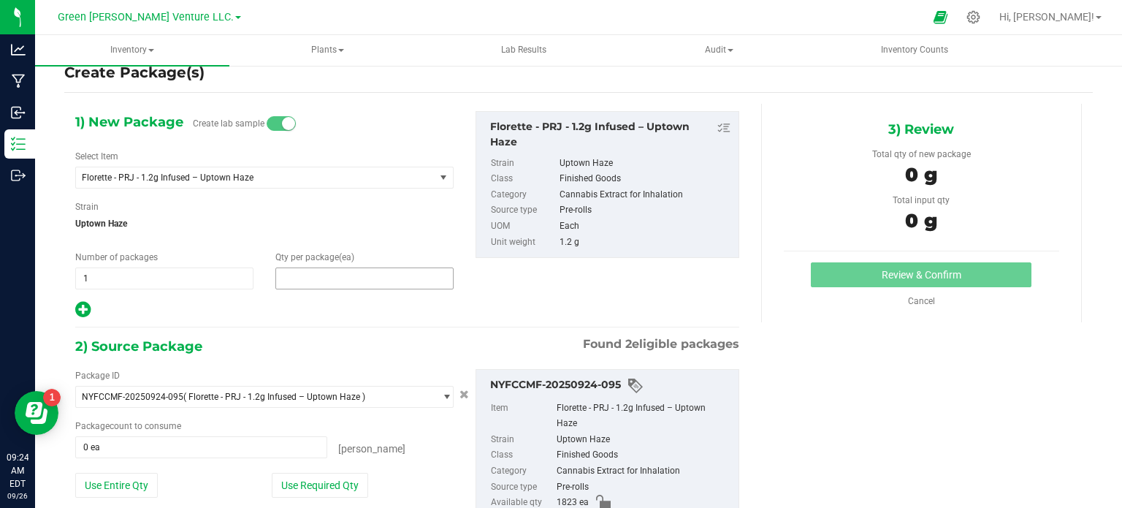
drag, startPoint x: 324, startPoint y: 274, endPoint x: 321, endPoint y: 263, distance: 11.3
click at [324, 274] on span at bounding box center [364, 278] width 178 height 22
type input "13"
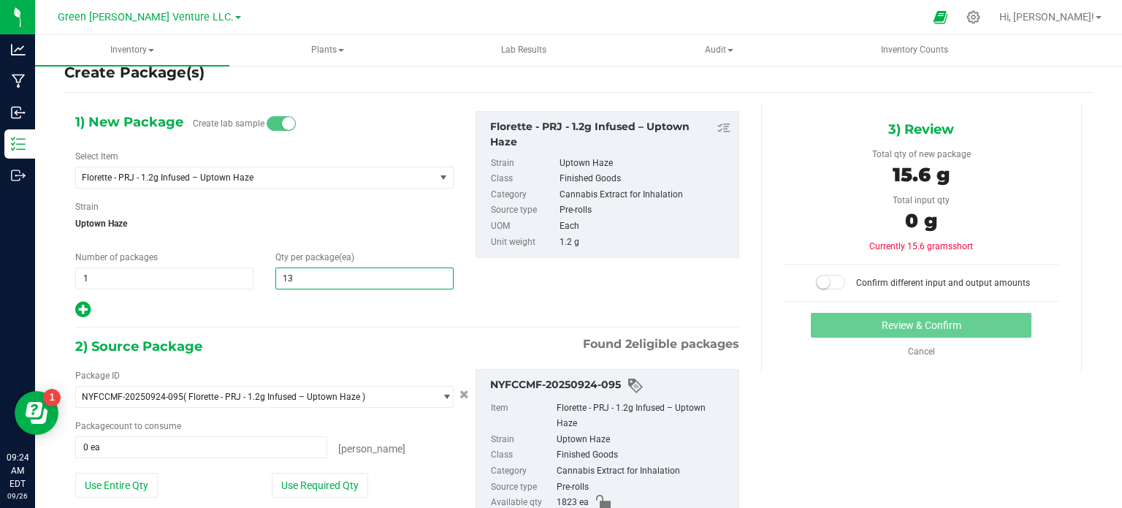
type input "13"
click at [354, 240] on div "1) New Package Create lab sample Select Item Florette - PRJ - 1.2g Infused – Up…" at bounding box center [264, 215] width 400 height 208
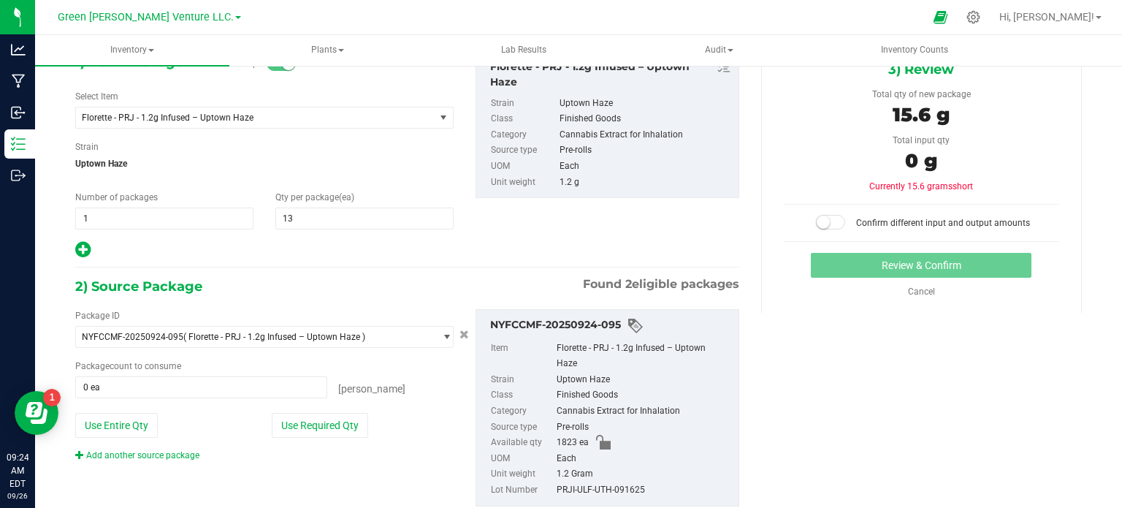
scroll to position [125, 0]
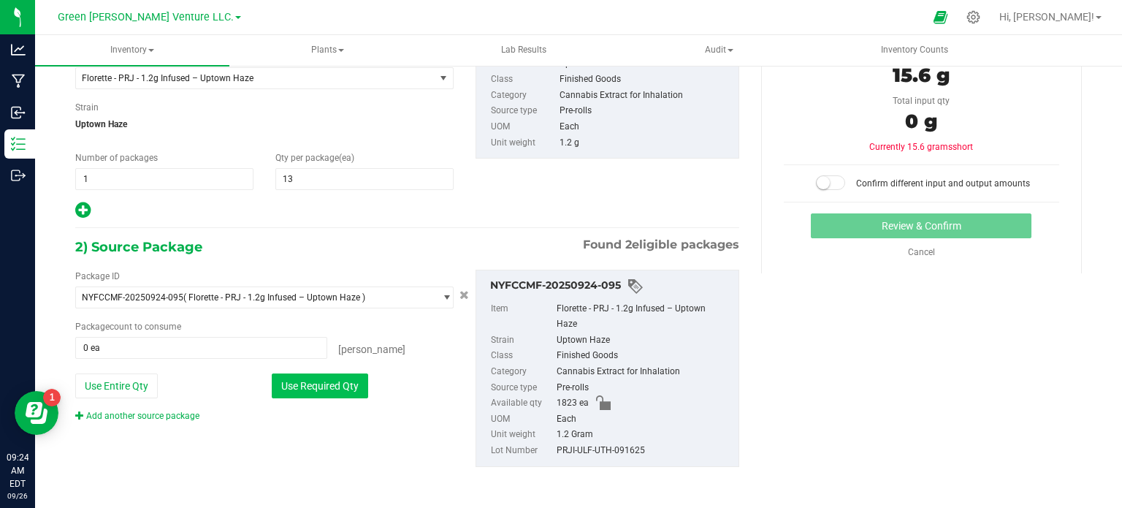
click at [348, 391] on button "Use Required Qty" at bounding box center [320, 385] width 96 height 25
type input "13 ea"
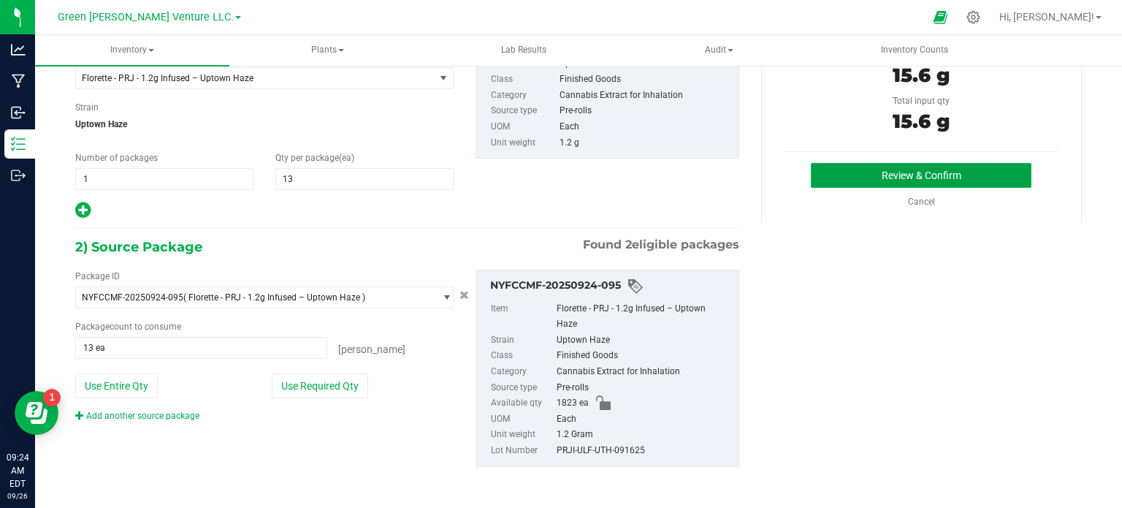
click at [936, 165] on button "Review & Confirm" at bounding box center [921, 175] width 221 height 25
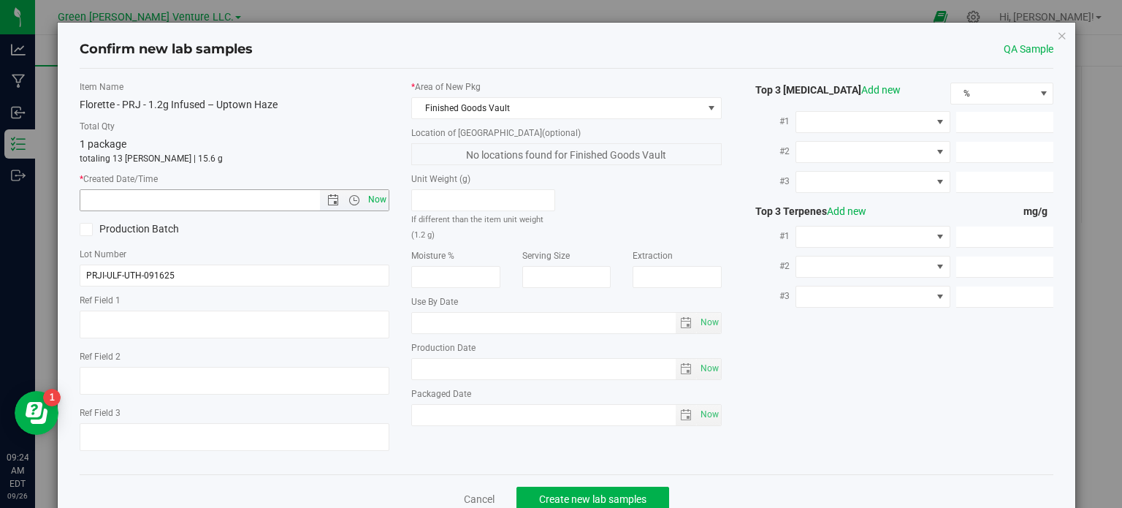
click at [377, 197] on span "Now" at bounding box center [377, 199] width 25 height 21
type input "9/26/2025 9:24 AM"
click at [552, 490] on button "Create new lab samples" at bounding box center [592, 499] width 153 height 25
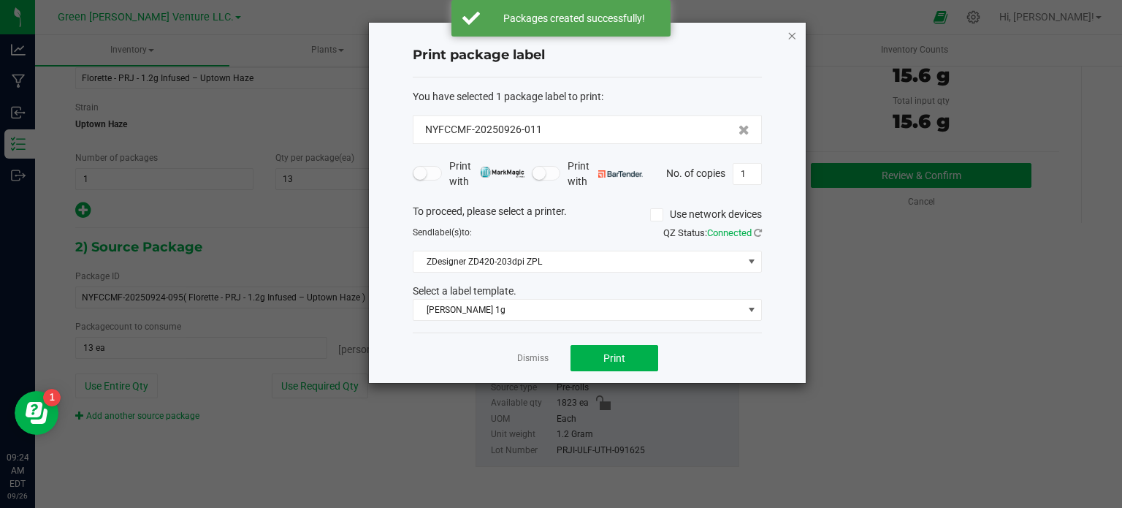
click at [791, 36] on icon "button" at bounding box center [792, 35] width 10 height 18
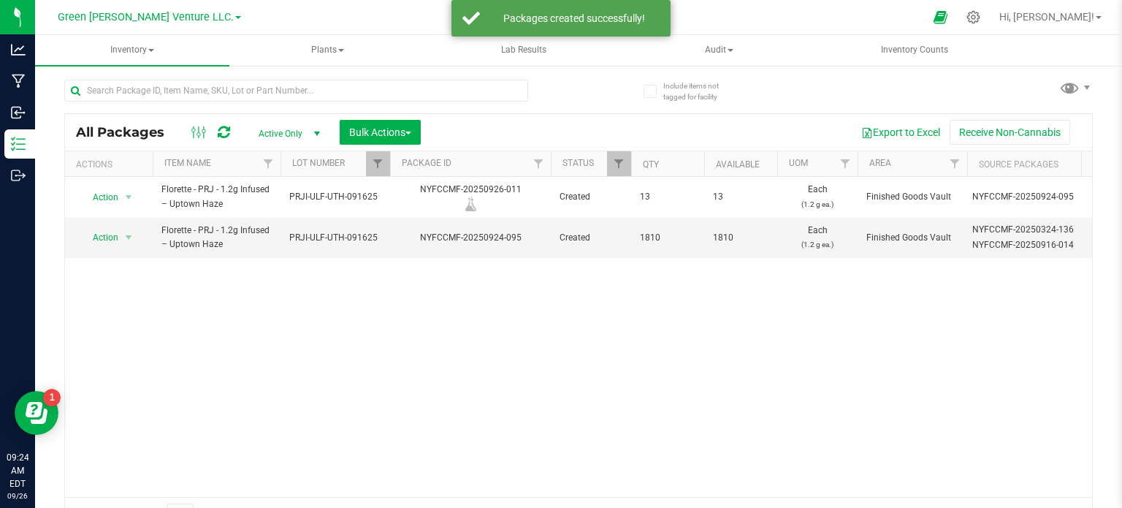
scroll to position [26, 0]
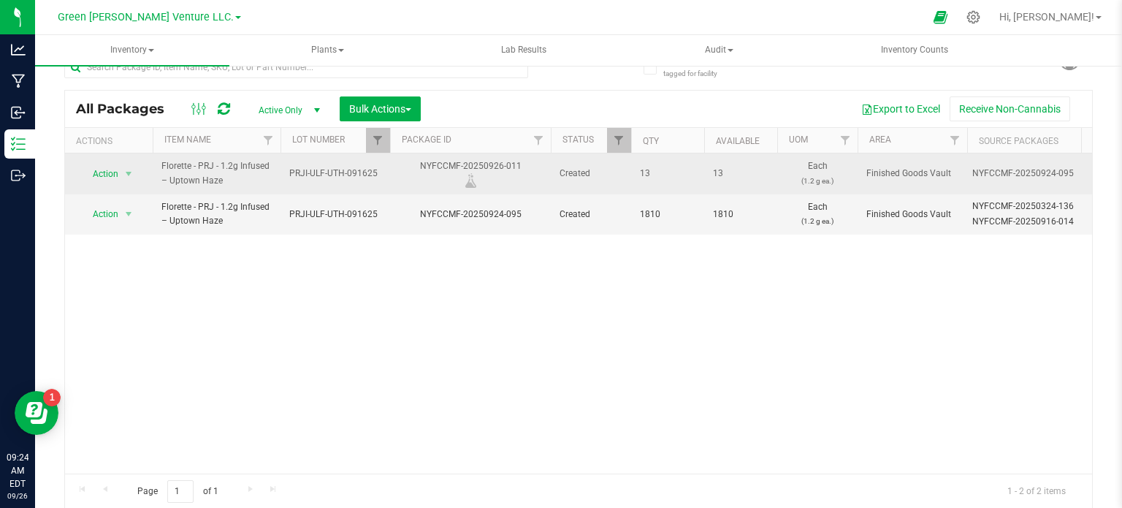
drag, startPoint x: 514, startPoint y: 165, endPoint x: 421, endPoint y: 167, distance: 92.8
click at [421, 167] on div "NYFCCMF-20250926-011" at bounding box center [470, 173] width 165 height 28
copy div "NYFCCMF-20250926-011"
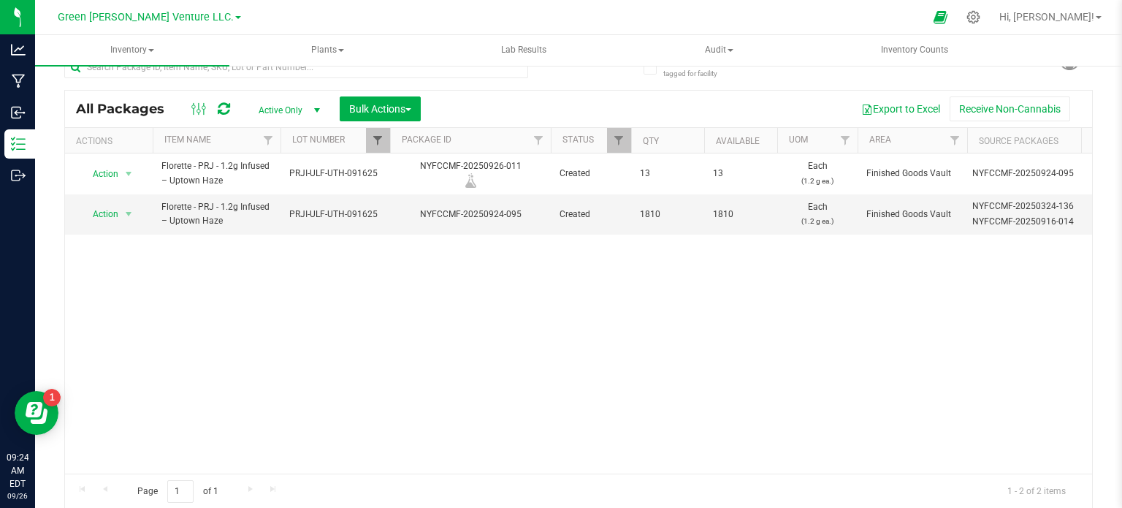
drag, startPoint x: 381, startPoint y: 363, endPoint x: 377, endPoint y: 142, distance: 220.7
click at [385, 340] on div "Action Action Adjust qty Create package Edit attributes Global inventory Locate…" at bounding box center [578, 313] width 1027 height 320
click at [379, 134] on span "Filter" at bounding box center [378, 140] width 12 height 12
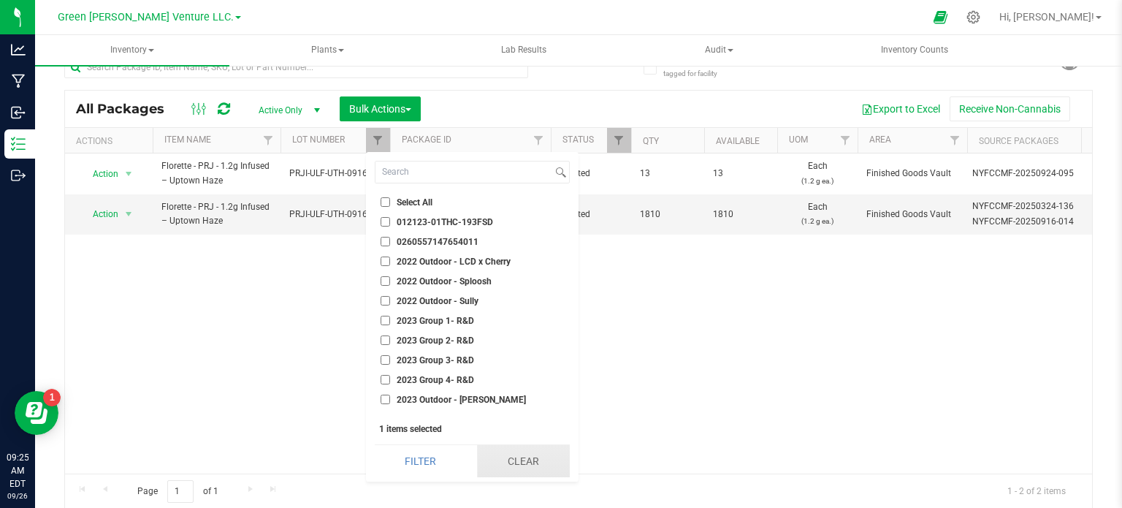
click at [495, 461] on button "Clear" at bounding box center [523, 461] width 93 height 32
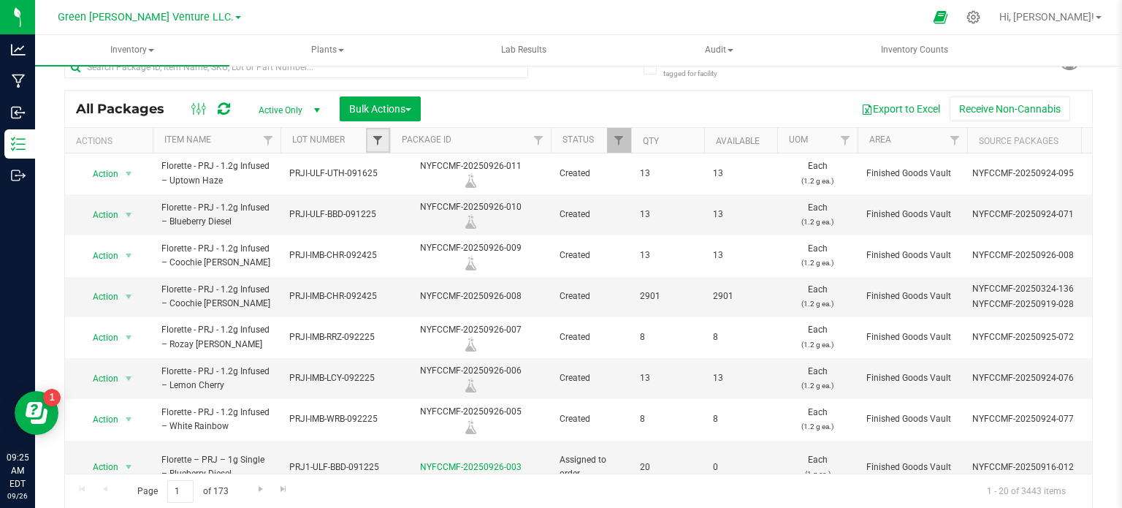
click at [374, 134] on span "Filter" at bounding box center [378, 140] width 12 height 12
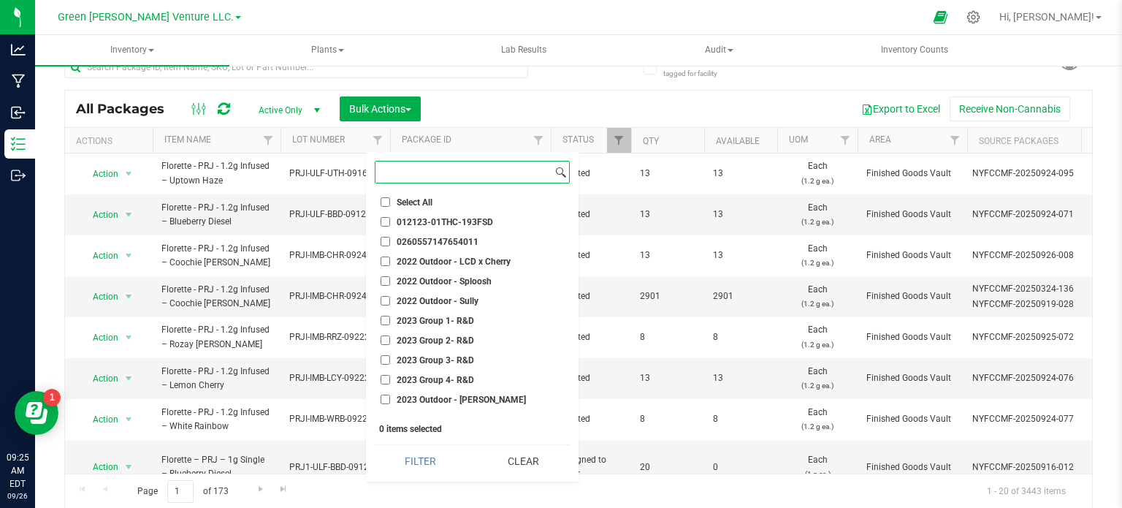
paste input "PRJI-CAG-G41-091625"
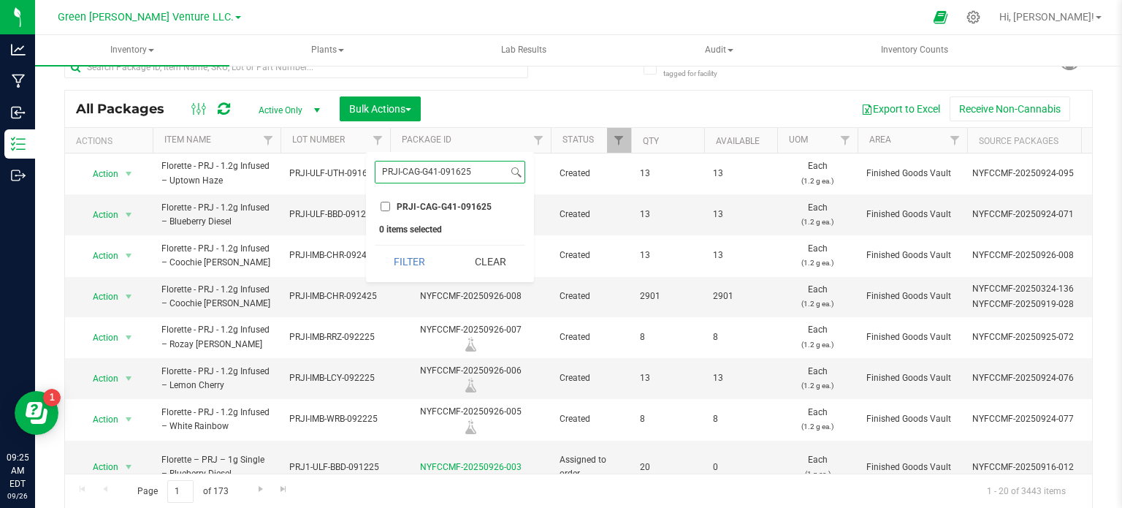
type input "PRJI-CAG-G41-091625"
click at [384, 207] on input "PRJI-CAG-G41-091625" at bounding box center [385, 206] width 9 height 9
checkbox input "true"
click at [401, 258] on button "Filter" at bounding box center [410, 261] width 70 height 32
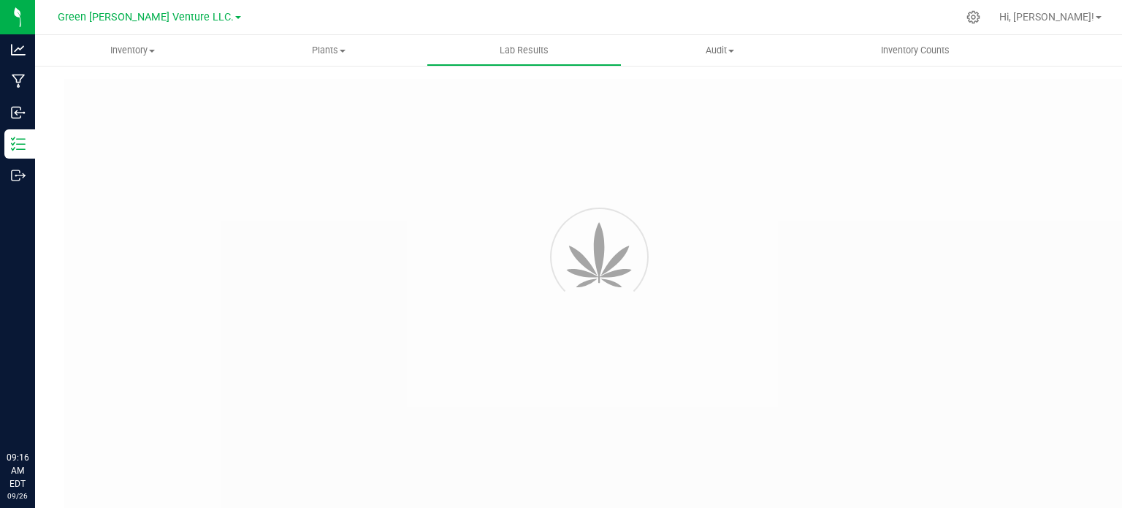
type input "NYFCCMF-20250624-034"
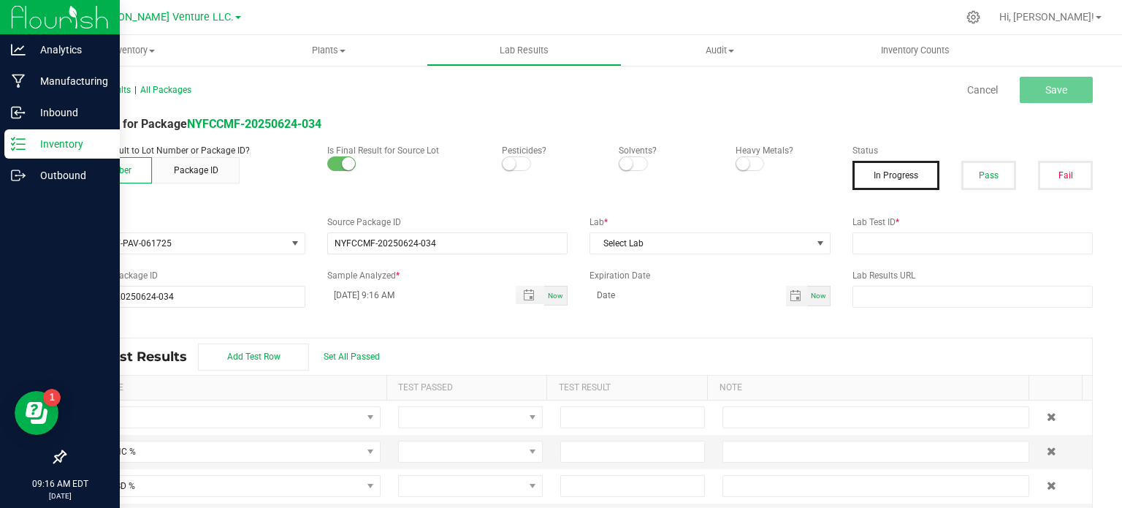
click at [76, 145] on p "Inventory" at bounding box center [70, 144] width 88 height 18
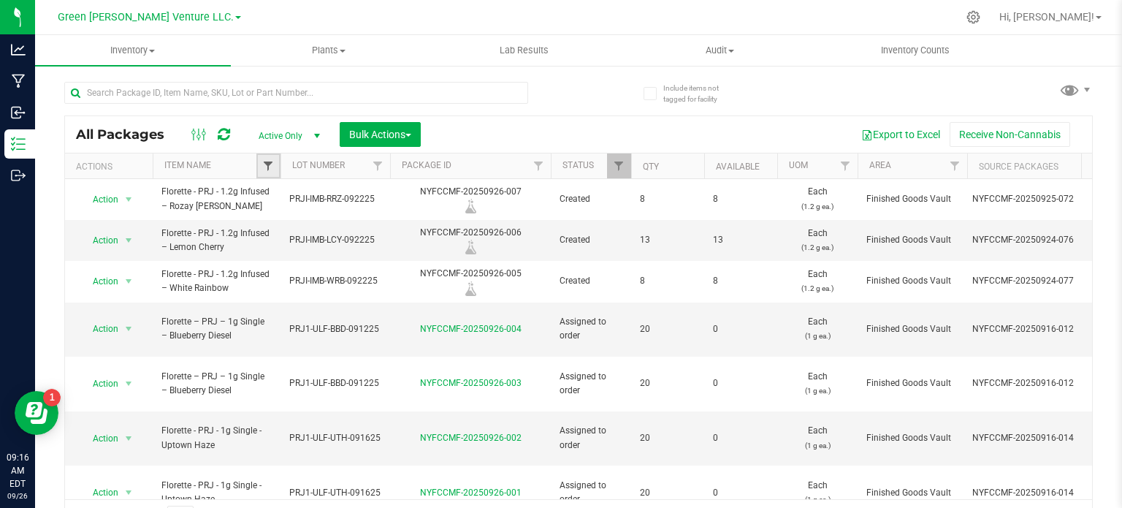
click at [266, 166] on span "Filter" at bounding box center [268, 166] width 12 height 12
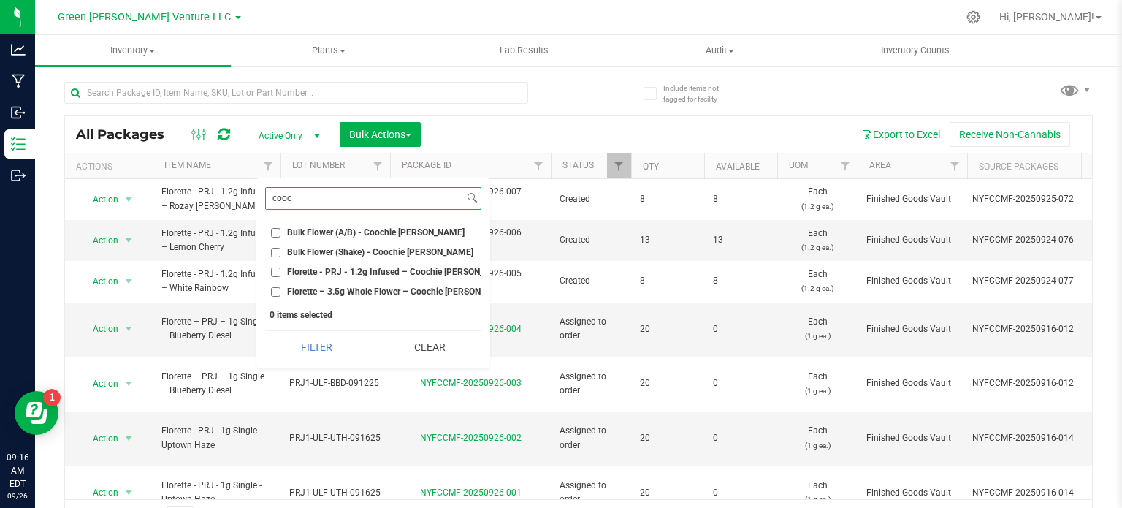
type input "cooc"
click at [274, 228] on input "Bulk Flower (A/B) - Coochie [PERSON_NAME]" at bounding box center [275, 232] width 9 height 9
checkbox input "true"
click at [272, 251] on input "Bulk Flower (Shake) - Coochie Runtz" at bounding box center [275, 252] width 9 height 9
checkbox input "true"
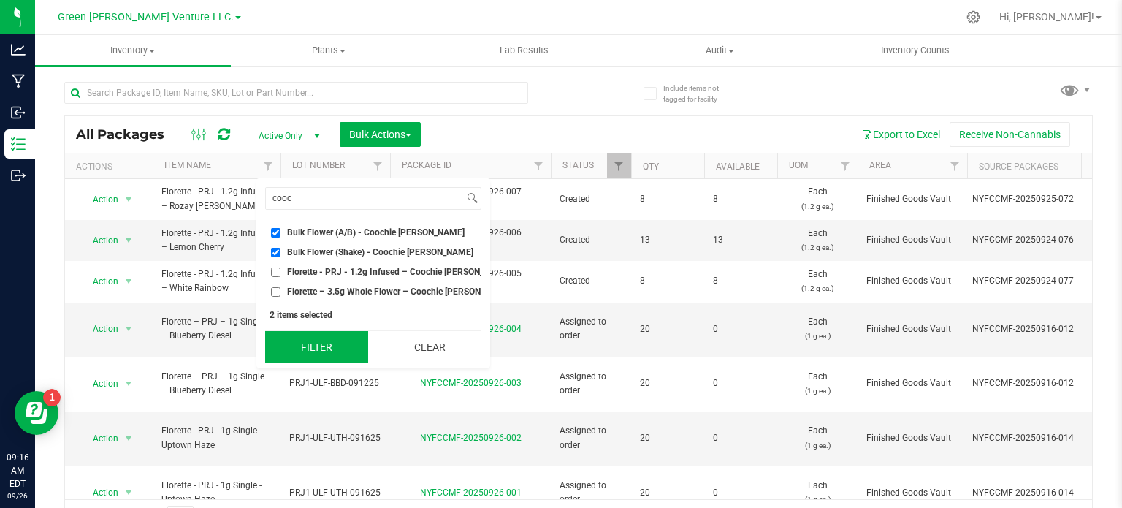
click at [283, 338] on button "Filter" at bounding box center [316, 347] width 103 height 32
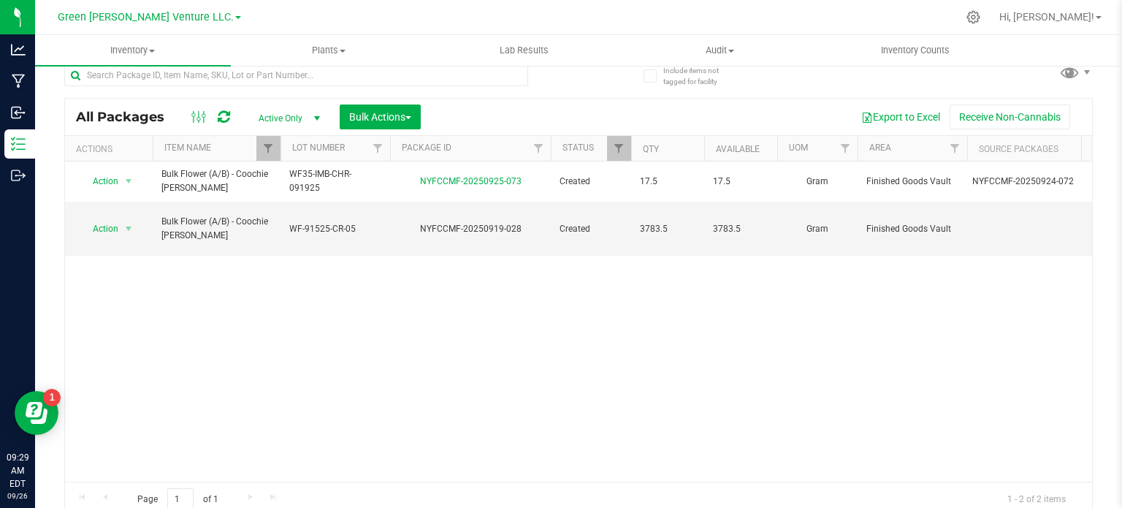
scroll to position [26, 0]
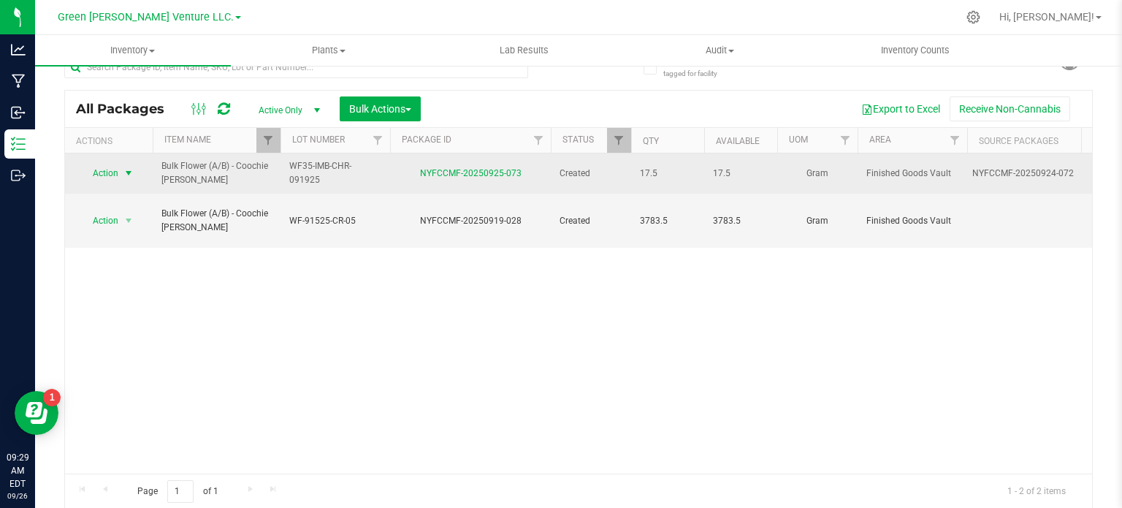
click at [126, 167] on span "select" at bounding box center [129, 173] width 12 height 12
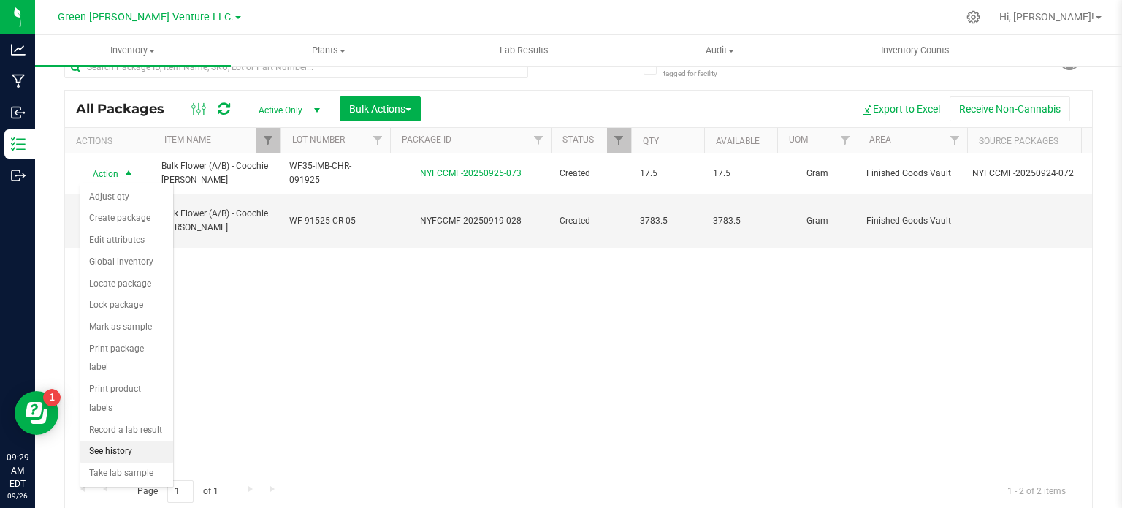
click at [117, 440] on li "See history" at bounding box center [126, 451] width 93 height 22
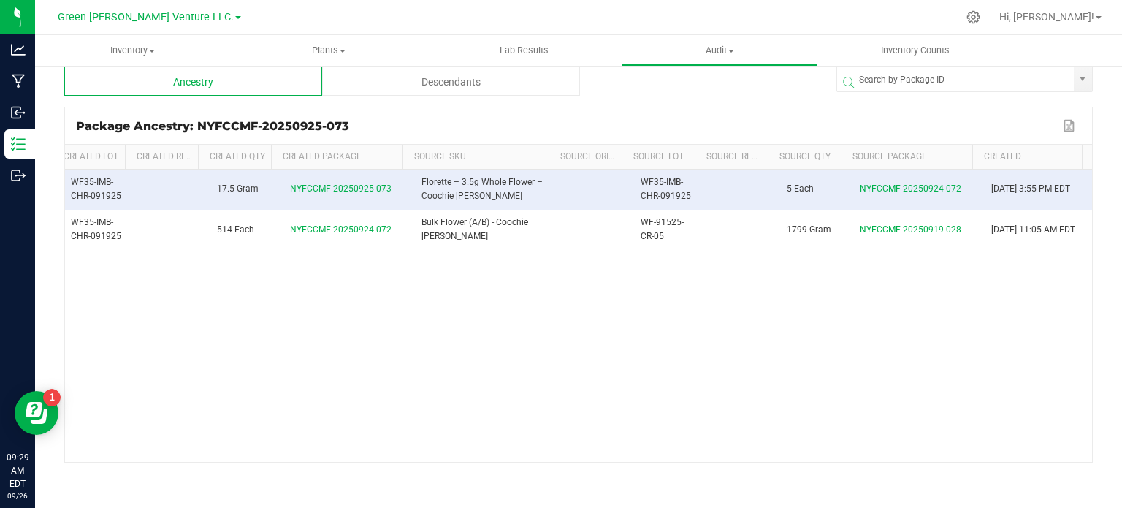
scroll to position [0, 260]
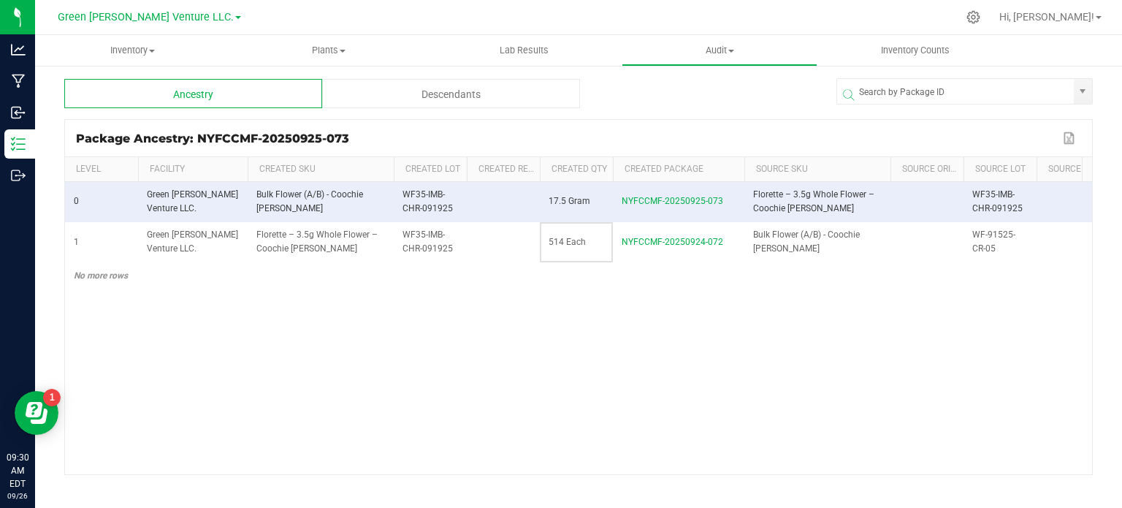
click at [565, 251] on td "514 Each" at bounding box center [576, 242] width 73 height 40
click at [296, 308] on div "0 Green Wells Venture LLC. Bulk Flower (A/B) - Coochie Runtz WF35-IMB-CHR-09192…" at bounding box center [578, 328] width 1027 height 292
click at [568, 216] on td "17.5 Gram" at bounding box center [576, 202] width 73 height 40
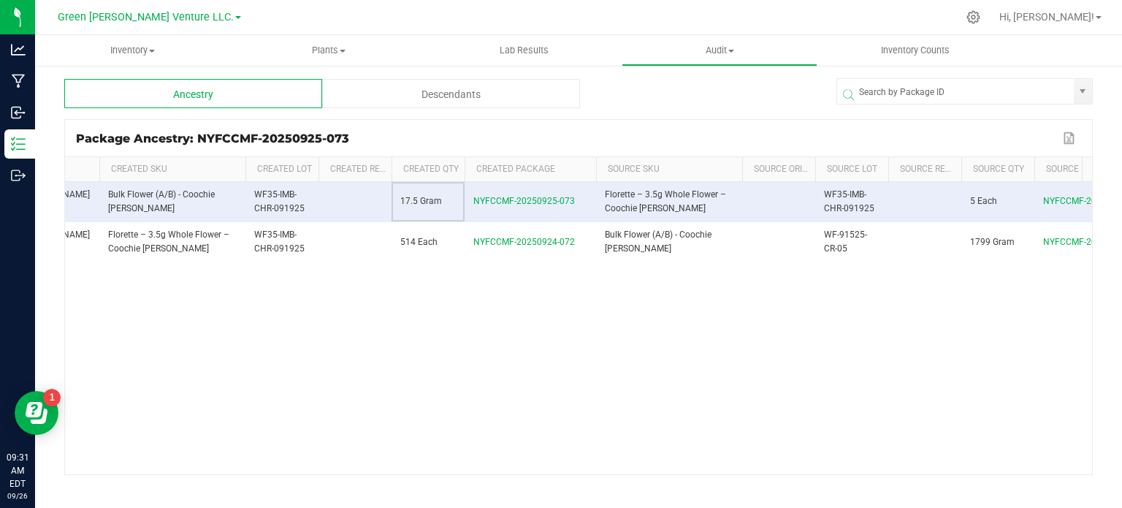
scroll to position [0, 0]
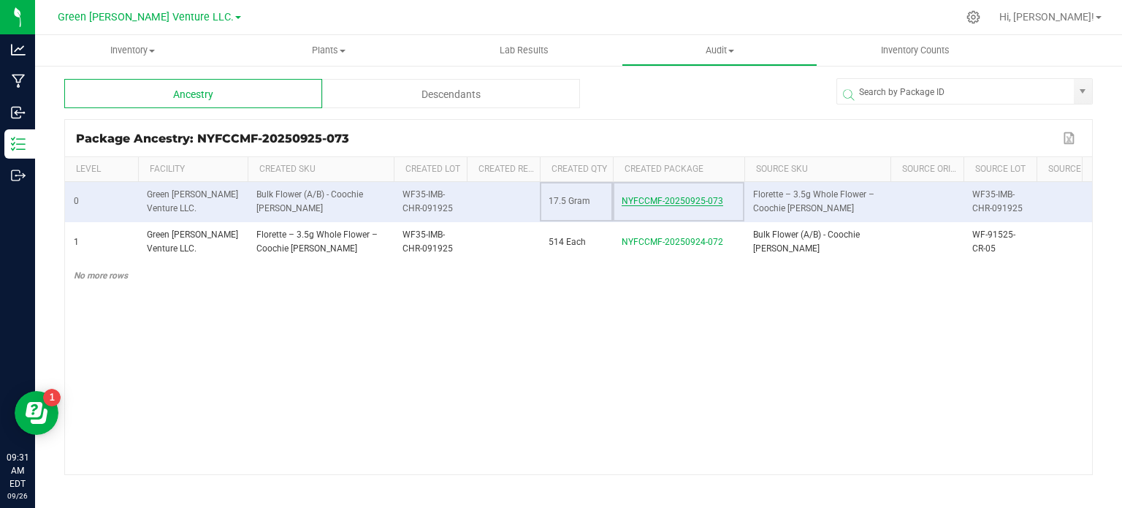
click at [646, 202] on span "NYFCCMF-20250925-073" at bounding box center [673, 201] width 102 height 10
click at [659, 199] on span "NYFCCMF-20250925-073" at bounding box center [673, 201] width 102 height 10
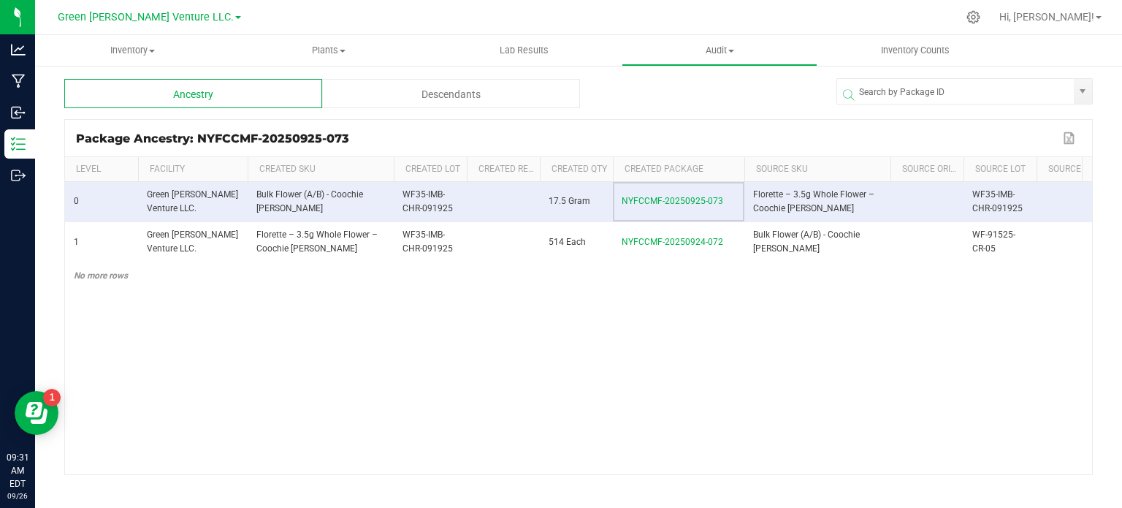
click at [623, 330] on div "0 Green Wells Venture LLC. Bulk Flower (A/B) - Coochie Runtz WF35-IMB-CHR-09192…" at bounding box center [578, 328] width 1027 height 292
click at [134, 46] on span "Inventory" at bounding box center [133, 50] width 196 height 13
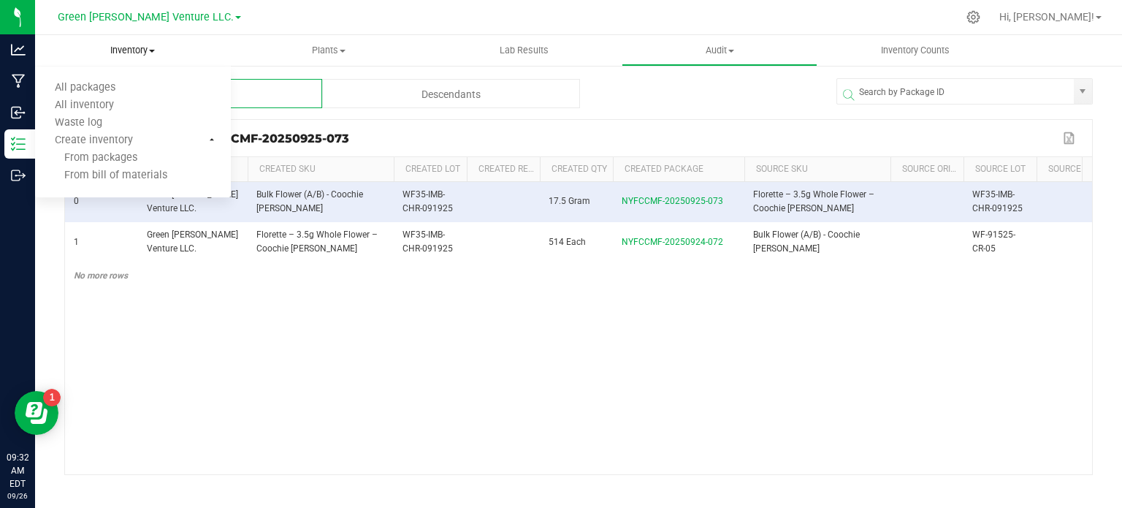
click at [172, 42] on uib-tab-heading "Inventory All packages All inventory Waste log Create inventory From packages F…" at bounding box center [133, 50] width 196 height 31
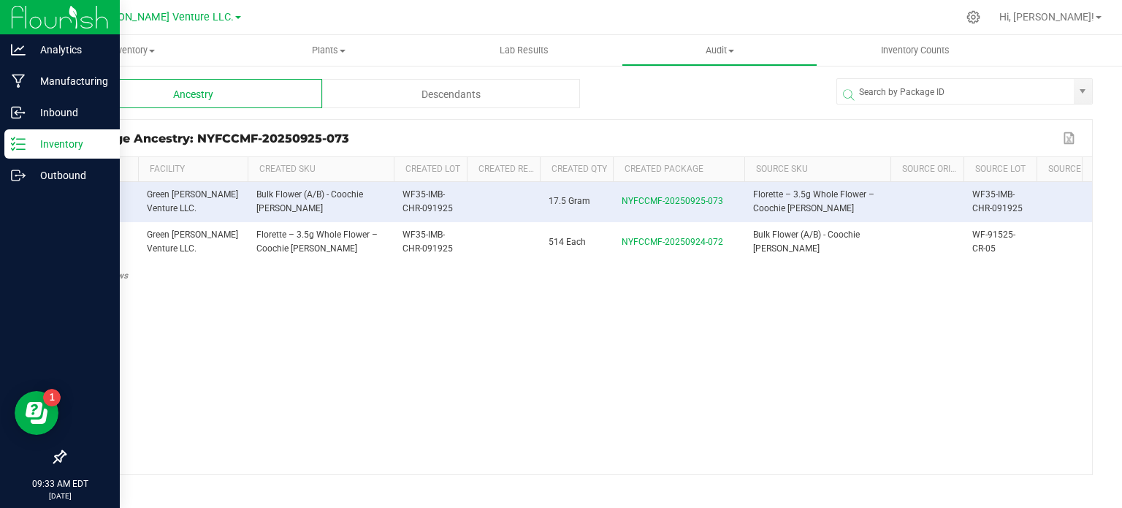
click at [37, 145] on p "Inventory" at bounding box center [70, 144] width 88 height 18
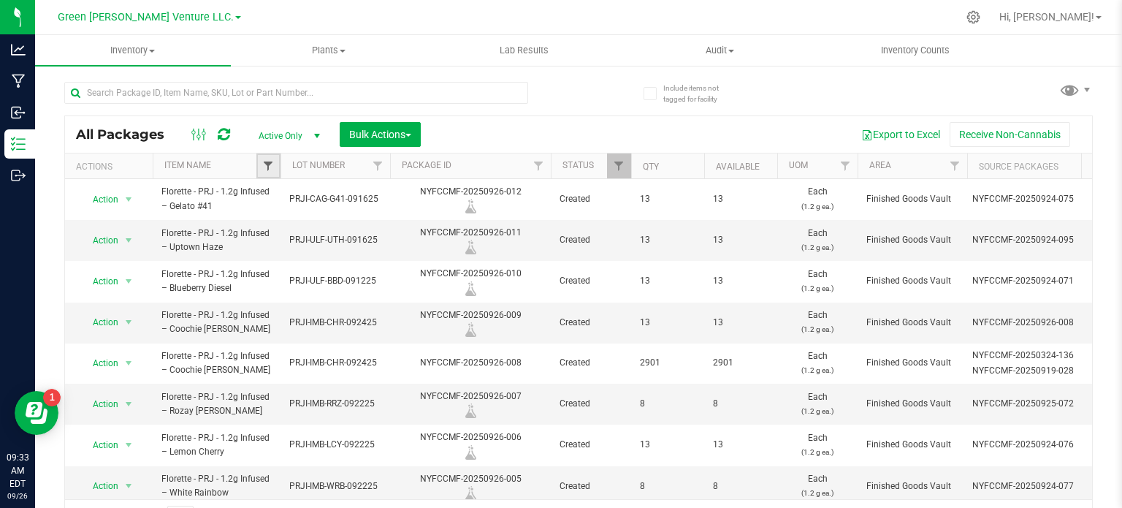
click at [267, 160] on span "Filter" at bounding box center [268, 166] width 12 height 12
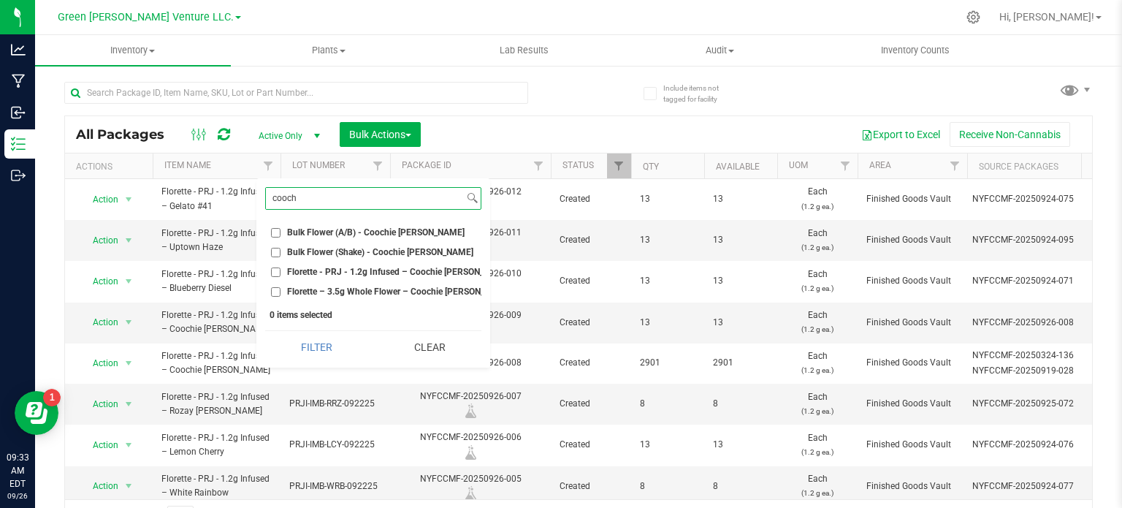
type input "cooch"
click at [278, 251] on input "Bulk Flower (Shake) - Coochie Runtz" at bounding box center [275, 252] width 9 height 9
checkbox input "true"
click at [275, 229] on input "Bulk Flower (A/B) - Coochie [PERSON_NAME]" at bounding box center [275, 232] width 9 height 9
checkbox input "true"
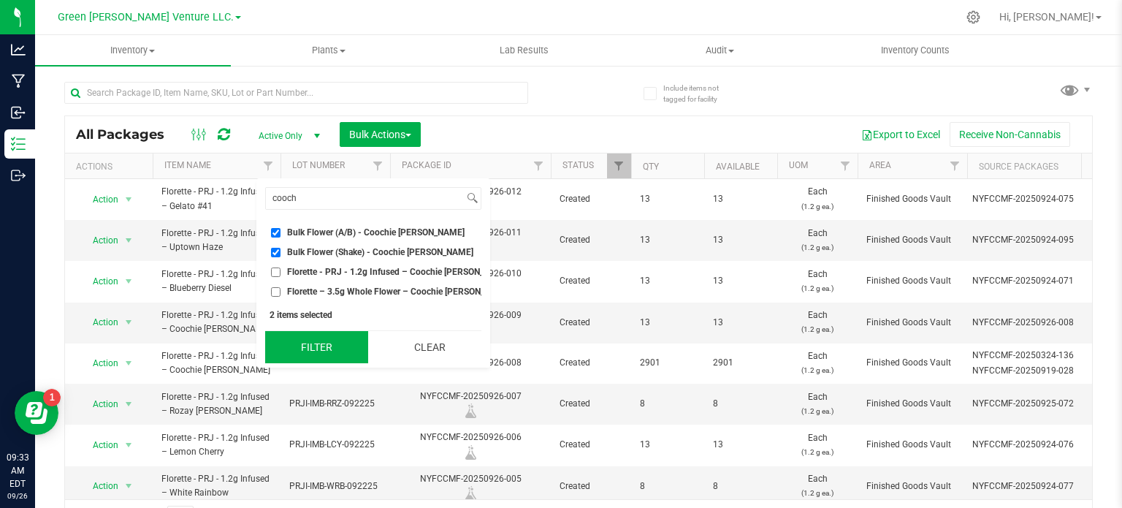
click at [278, 346] on button "Filter" at bounding box center [316, 347] width 103 height 32
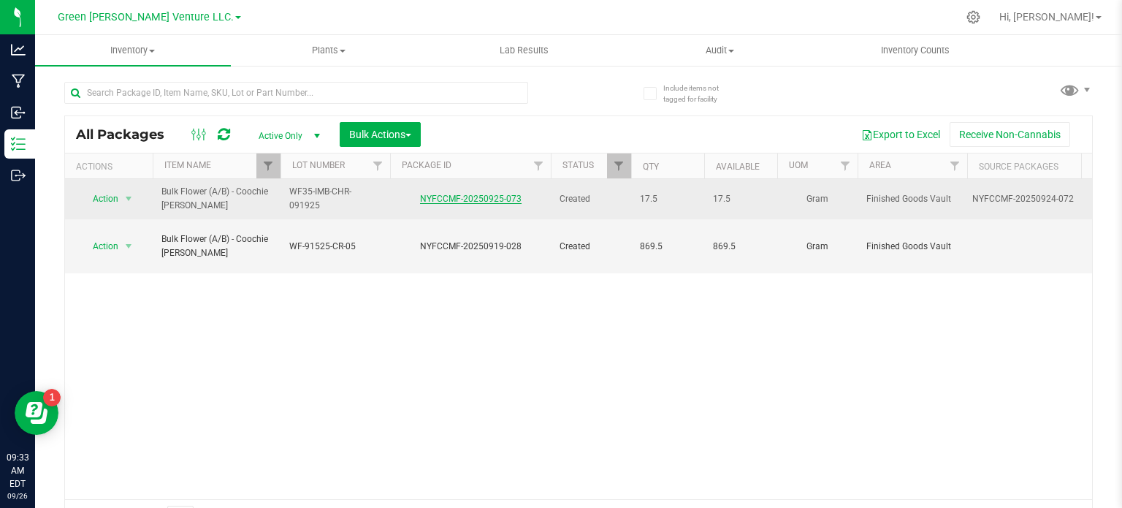
click at [488, 196] on link "NYFCCMF-20250925-073" at bounding box center [471, 199] width 102 height 10
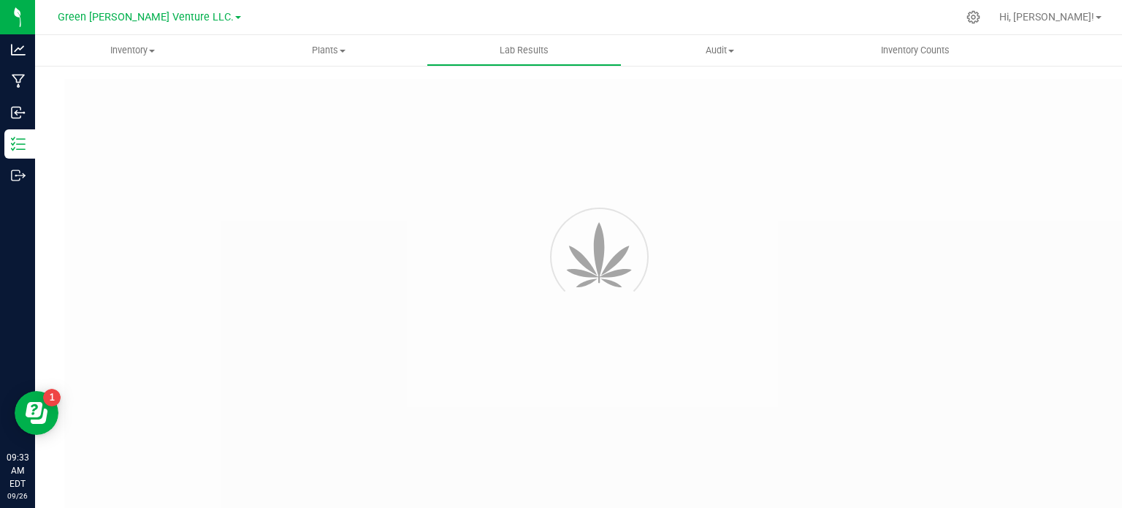
type input "NYFCCMF-20250924-072"
type input "AL50920001-008"
type input "NYFCCMF-20250924-072"
type input "09/24/2025 9:49 AM"
type input "09/24/2026"
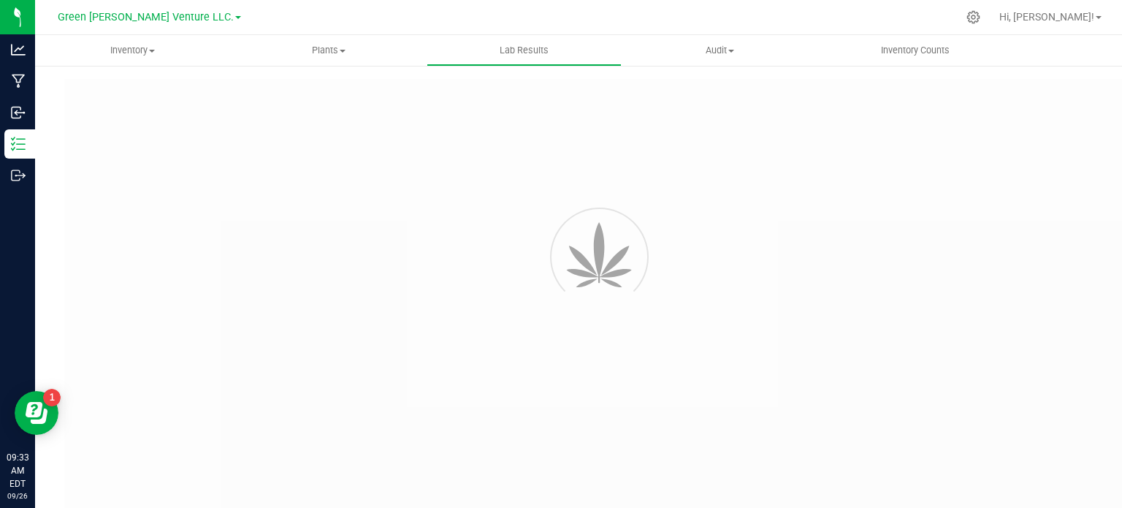
type input "https://www.florettecannabis.com/test-results"
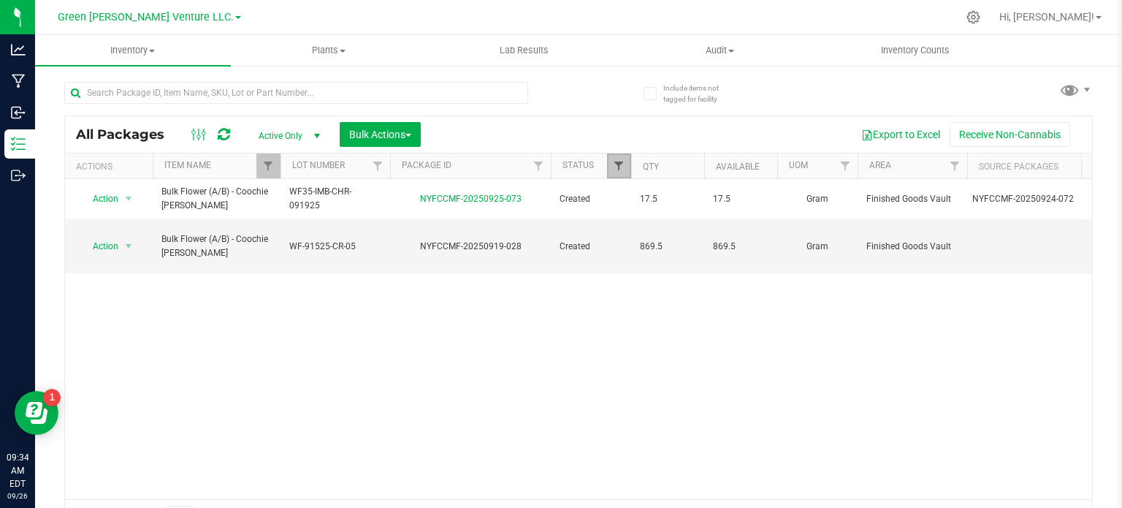
click at [619, 163] on span "Filter" at bounding box center [619, 166] width 12 height 12
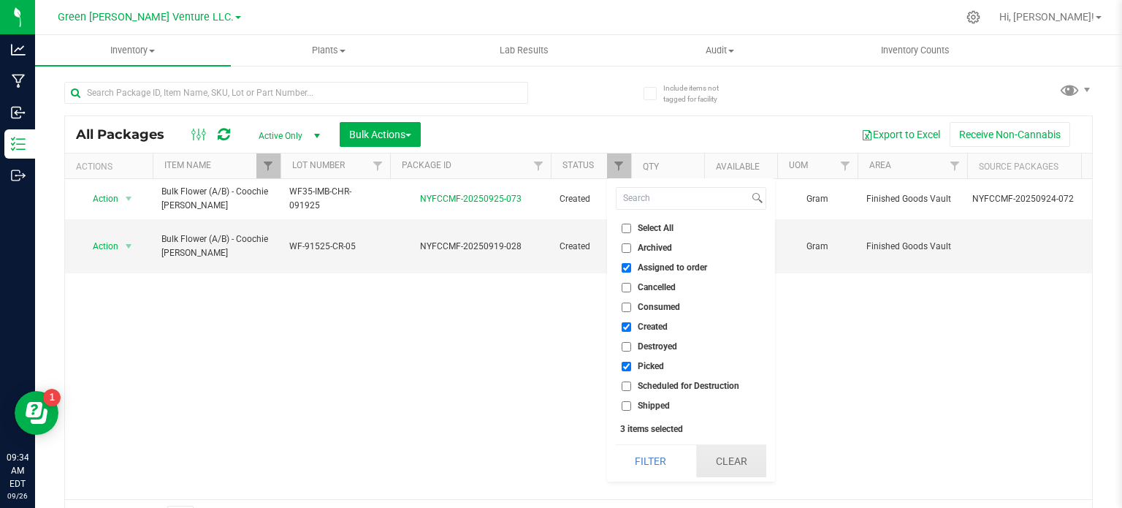
click at [725, 461] on button "Clear" at bounding box center [731, 461] width 70 height 32
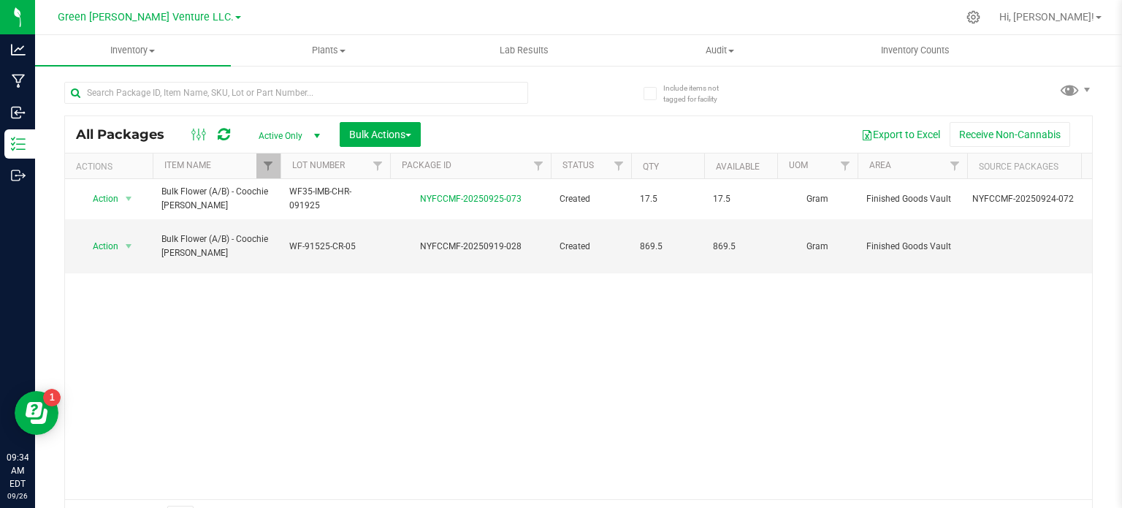
click at [375, 312] on div "Action Action Adjust qty Create package Edit attributes Global inventory Locate…" at bounding box center [578, 339] width 1027 height 320
click at [680, 253] on td "869.5" at bounding box center [667, 246] width 73 height 54
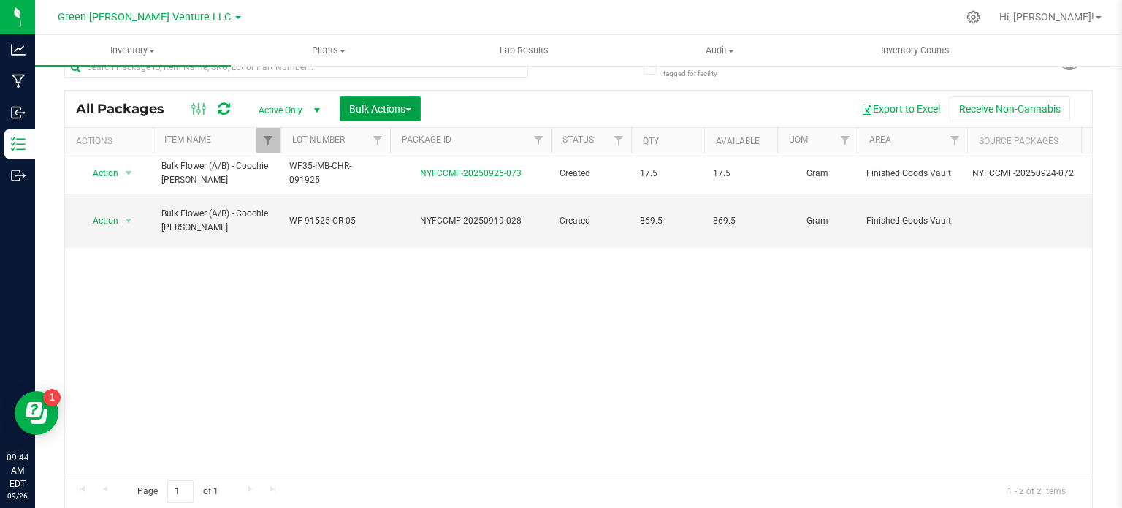
click at [409, 104] on span "Bulk Actions" at bounding box center [380, 109] width 62 height 12
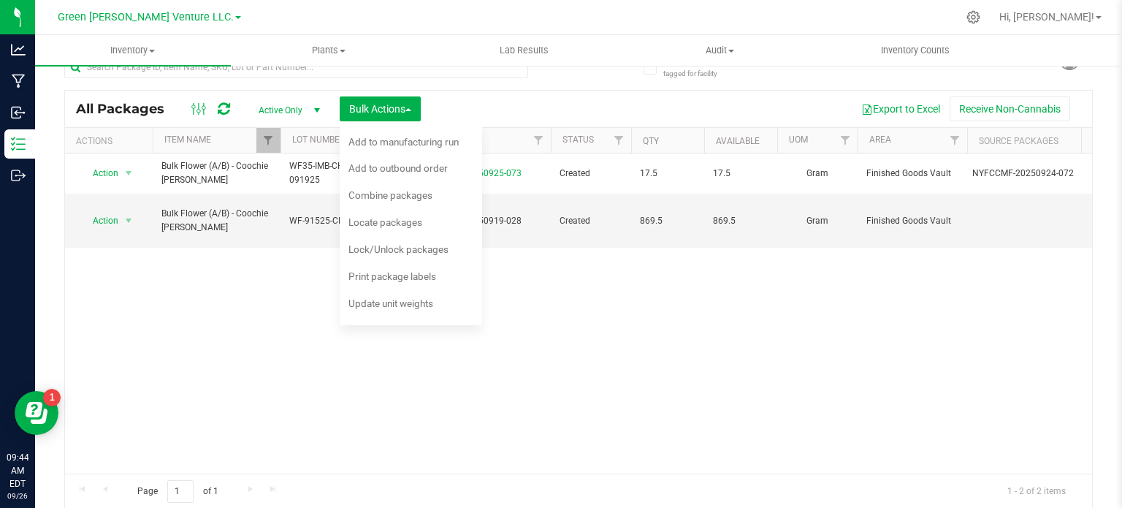
click at [370, 408] on div "Action Action Adjust qty Create package Edit attributes Global inventory Locate…" at bounding box center [578, 313] width 1027 height 320
drag, startPoint x: 248, startPoint y: 332, endPoint x: 258, endPoint y: 307, distance: 27.3
click at [252, 318] on div "Action Action Adjust qty Create package Edit attributes Global inventory Locate…" at bounding box center [578, 313] width 1027 height 320
click at [413, 104] on button "Bulk Actions" at bounding box center [380, 108] width 81 height 25
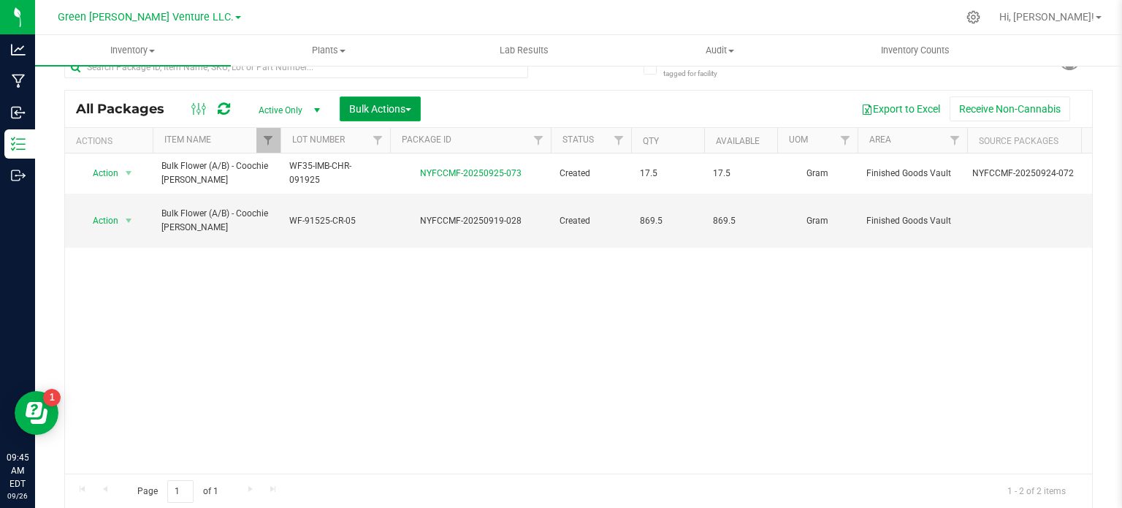
click at [411, 104] on span "Bulk Actions" at bounding box center [380, 109] width 62 height 12
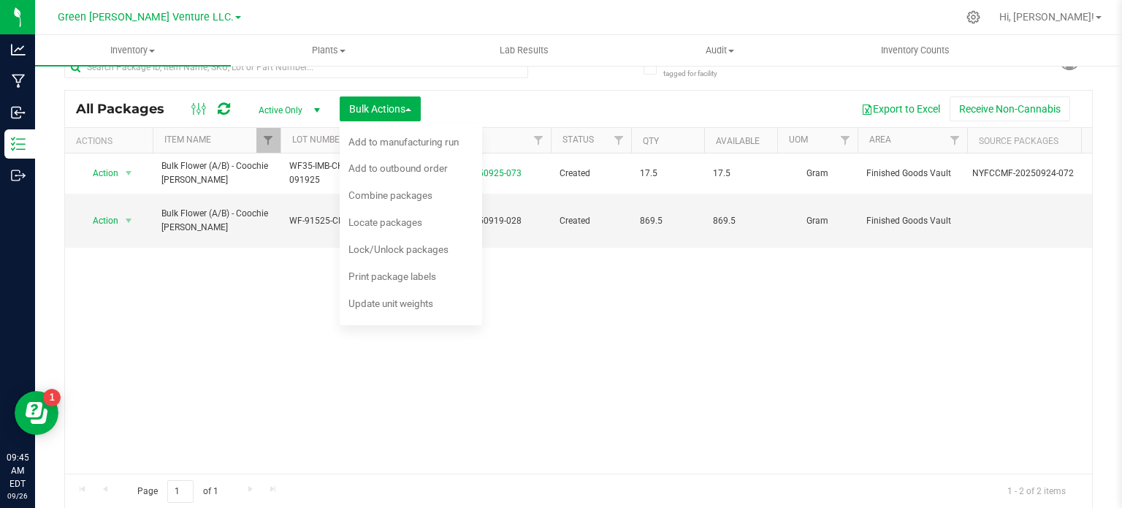
click at [506, 340] on div "Action Action Adjust qty Create package Edit attributes Global inventory Locate…" at bounding box center [578, 313] width 1027 height 320
click at [432, 198] on div "Combine packages" at bounding box center [400, 197] width 104 height 23
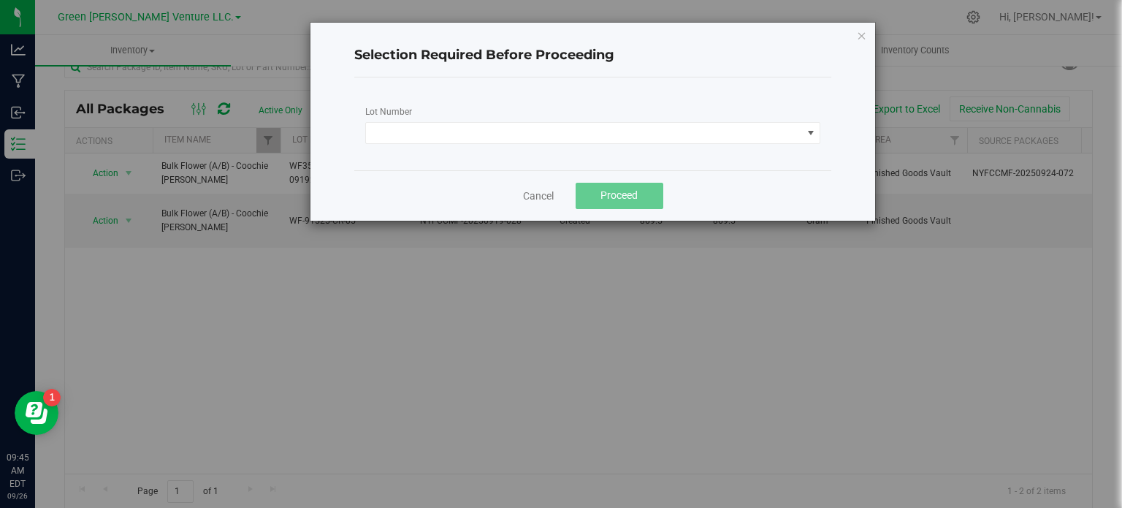
click at [867, 34] on div "Selection Required Before Proceeding Lot Number Cancel Proceed" at bounding box center [592, 122] width 565 height 198
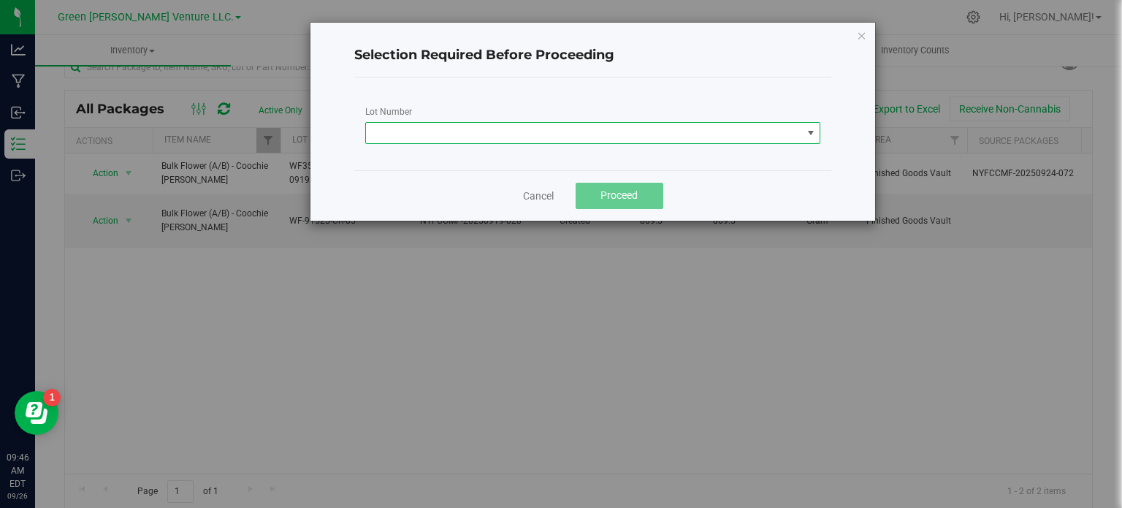
click at [588, 131] on span at bounding box center [584, 133] width 436 height 20
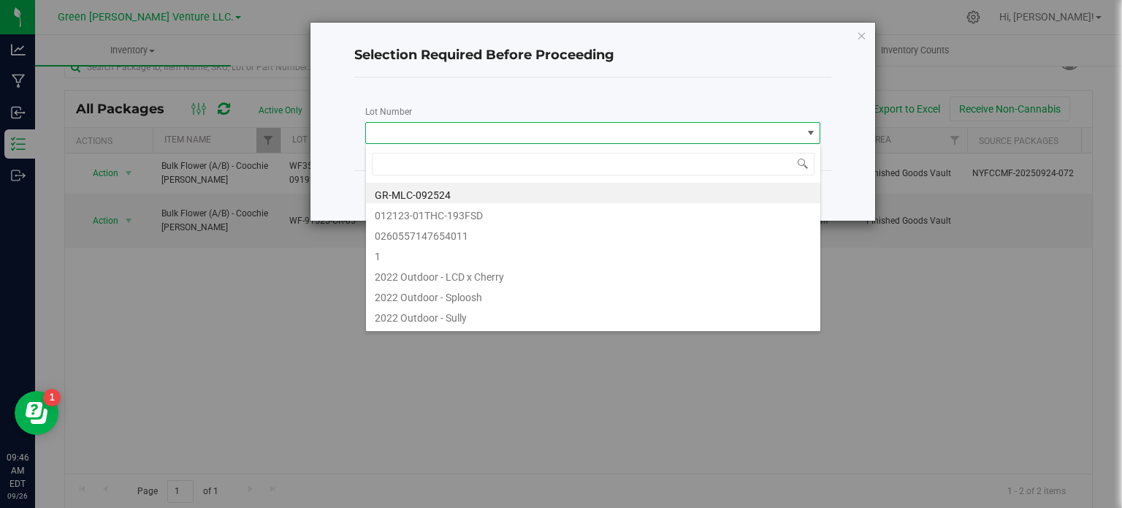
scroll to position [21, 456]
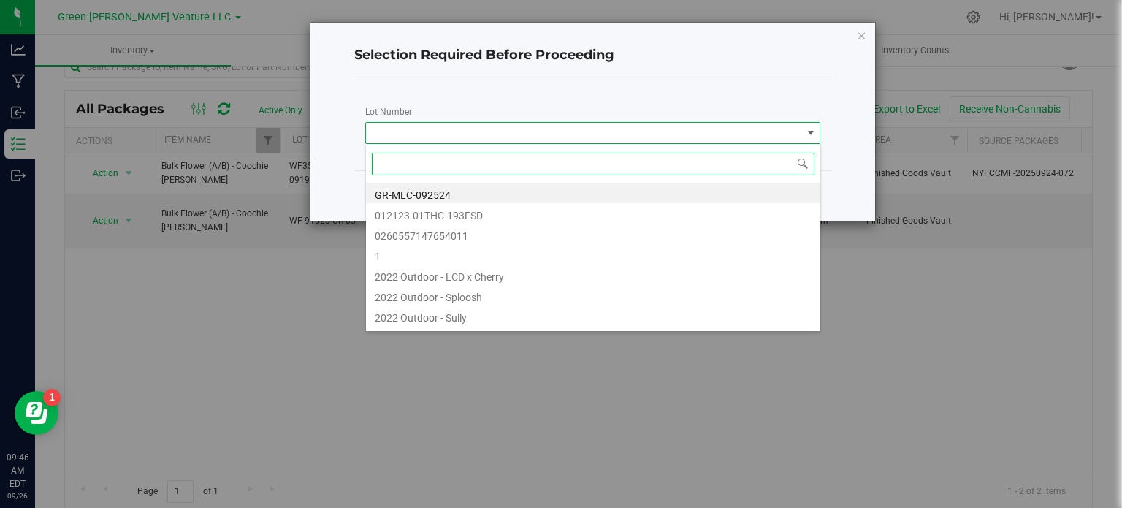
drag, startPoint x: 587, startPoint y: 131, endPoint x: 414, endPoint y: 166, distance: 176.5
click at [414, 166] on input at bounding box center [593, 164] width 443 height 23
paste input "WF35-IMB-CHR-091925"
type input "WF35-IMB-CHR-091925"
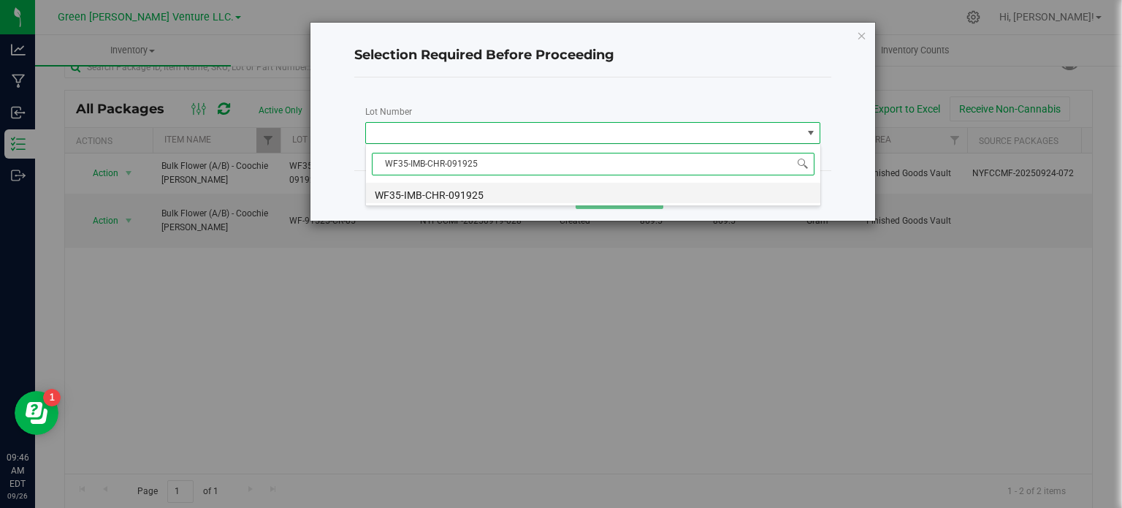
click at [486, 189] on li "WF35-IMB-CHR-091925" at bounding box center [593, 193] width 454 height 20
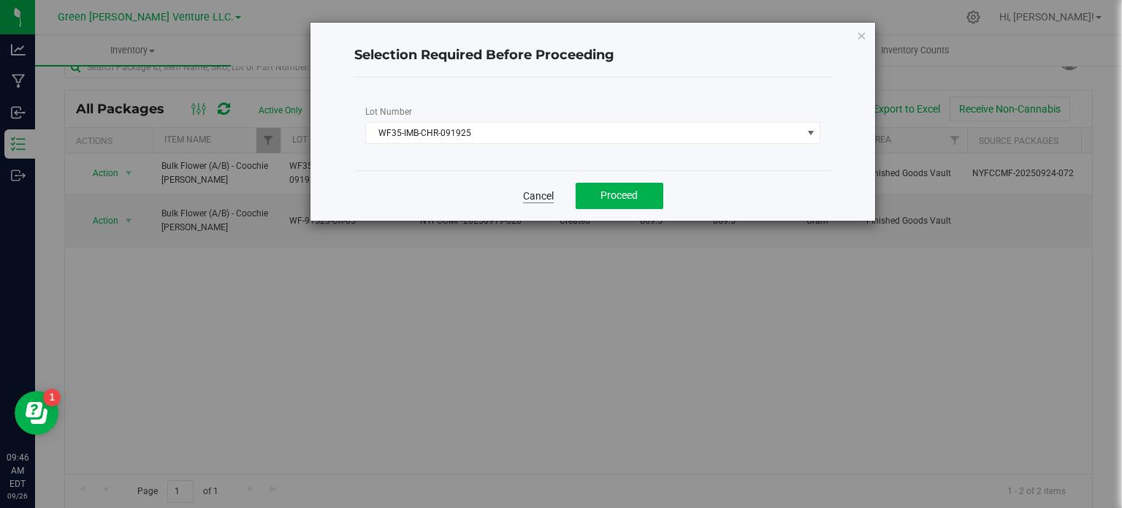
click at [546, 191] on link "Cancel" at bounding box center [538, 195] width 31 height 15
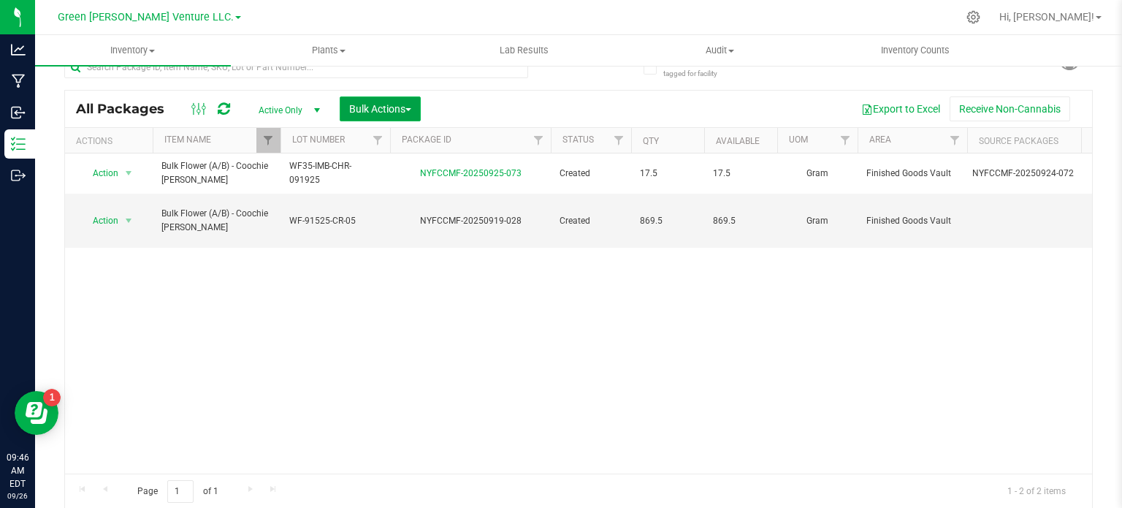
click at [417, 101] on button "Bulk Actions" at bounding box center [380, 108] width 81 height 25
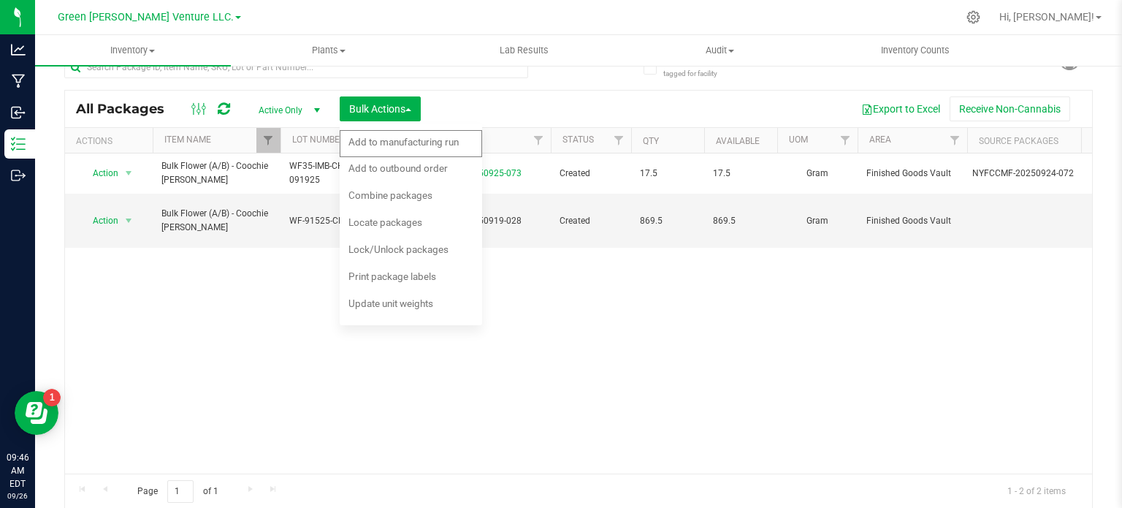
click at [272, 280] on div "Action Action Adjust qty Create package Edit attributes Global inventory Locate…" at bounding box center [578, 313] width 1027 height 320
click at [741, 383] on div "Action Action Adjust qty Create package Edit attributes Global inventory Locate…" at bounding box center [578, 313] width 1027 height 320
click at [407, 105] on span "Bulk Actions" at bounding box center [380, 109] width 62 height 12
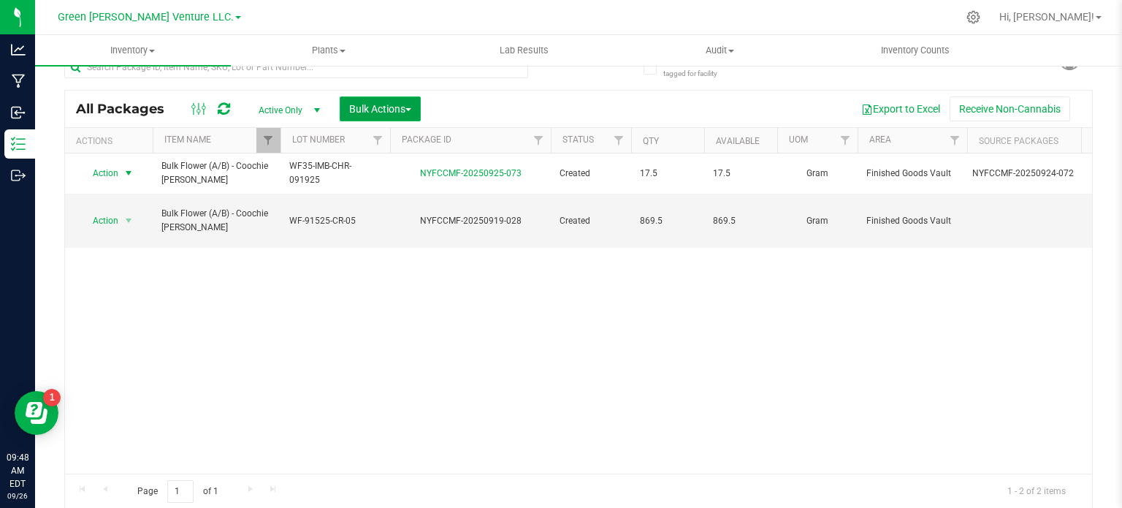
click at [410, 109] on span "button" at bounding box center [408, 109] width 6 height 3
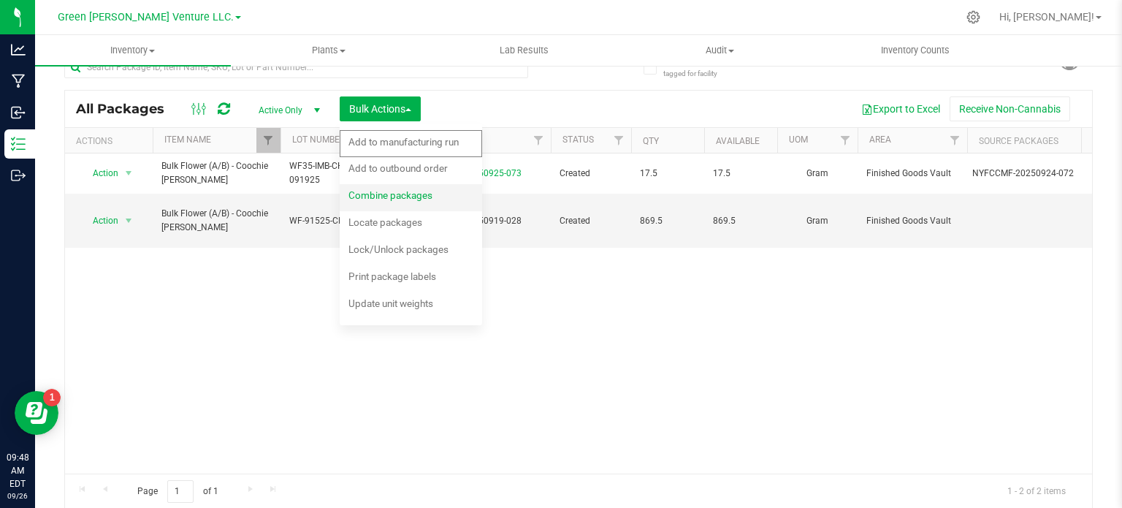
click at [412, 201] on span "Combine packages" at bounding box center [390, 195] width 84 height 12
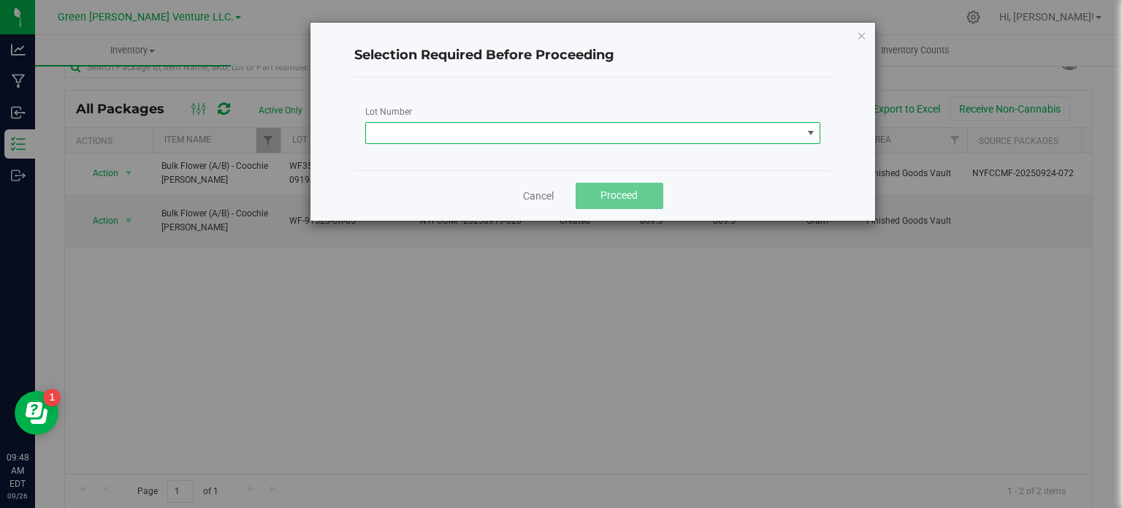
click at [498, 131] on span at bounding box center [584, 133] width 436 height 20
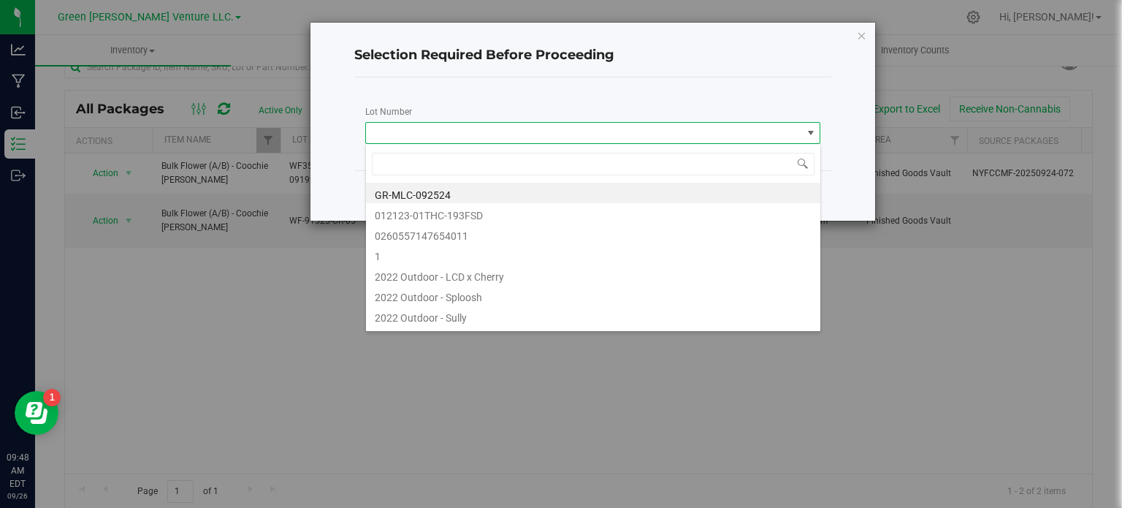
click at [105, 312] on div "Selection Required Before Proceeding Lot Number Cancel Proceed" at bounding box center [566, 254] width 1133 height 508
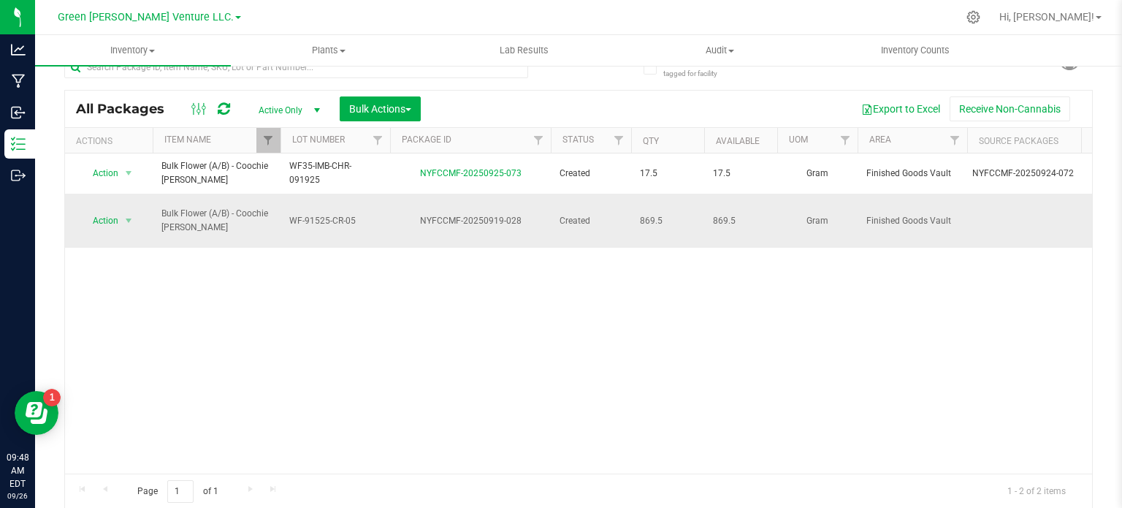
drag, startPoint x: 361, startPoint y: 207, endPoint x: 291, endPoint y: 211, distance: 69.5
click at [291, 214] on span "WF-91525-CR-05" at bounding box center [335, 221] width 92 height 14
drag, startPoint x: 291, startPoint y: 210, endPoint x: 184, endPoint y: 315, distance: 150.3
click at [184, 315] on div "Action Action Adjust qty Create package Edit attributes Global inventory Locate…" at bounding box center [578, 313] width 1027 height 320
drag, startPoint x: 371, startPoint y: 209, endPoint x: 337, endPoint y: 215, distance: 34.1
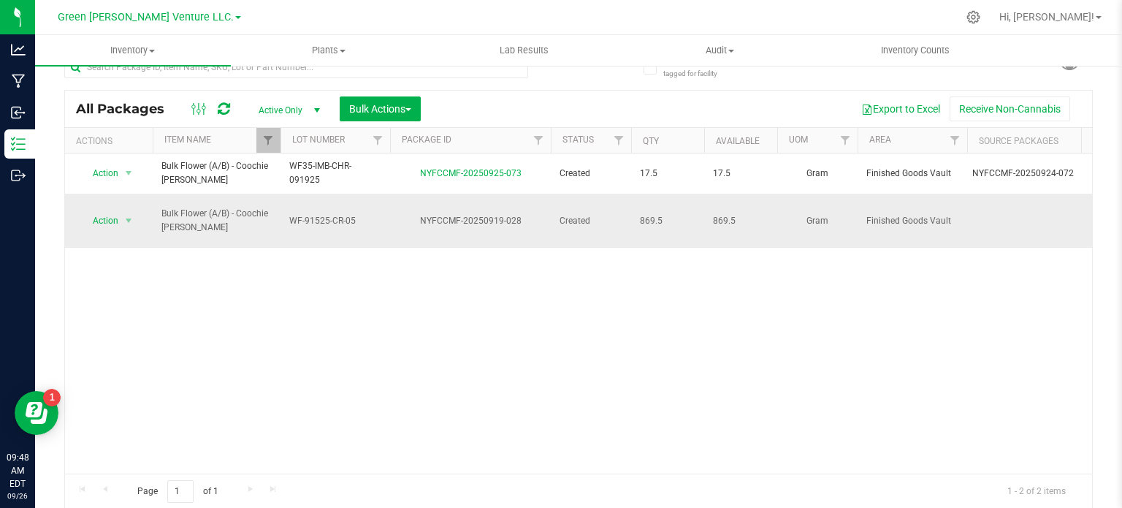
click at [337, 215] on span "WF-91525-CR-05" at bounding box center [335, 221] width 92 height 14
drag, startPoint x: 361, startPoint y: 213, endPoint x: 290, endPoint y: 209, distance: 71.0
click at [290, 210] on input "WF-91525-CR-05" at bounding box center [332, 221] width 104 height 23
click at [297, 299] on div "Action Action Adjust qty Create package Edit attributes Global inventory Locate…" at bounding box center [578, 313] width 1027 height 320
click at [411, 104] on span "Bulk Actions" at bounding box center [380, 109] width 62 height 12
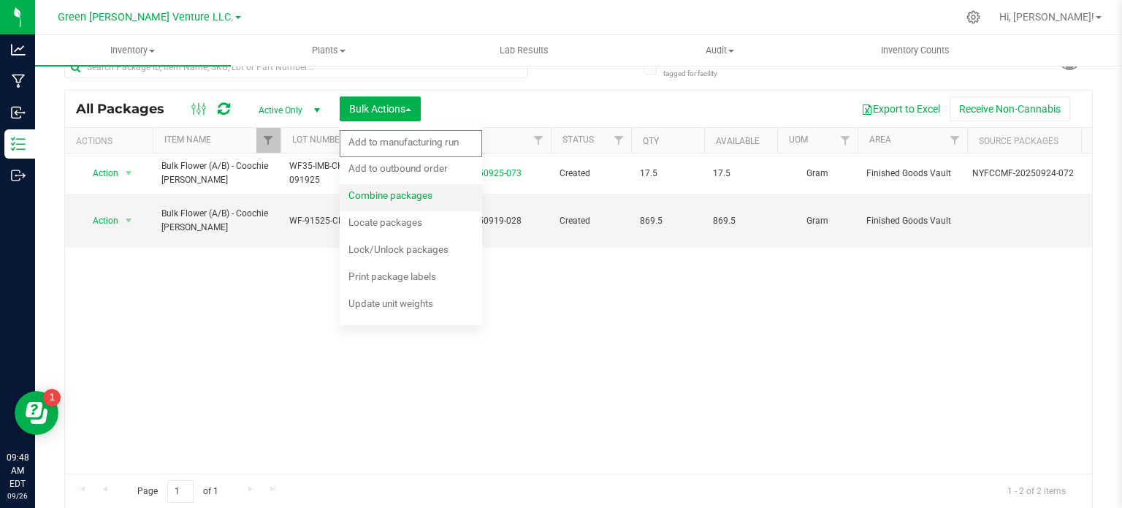
click at [396, 199] on span "Combine packages" at bounding box center [390, 195] width 84 height 12
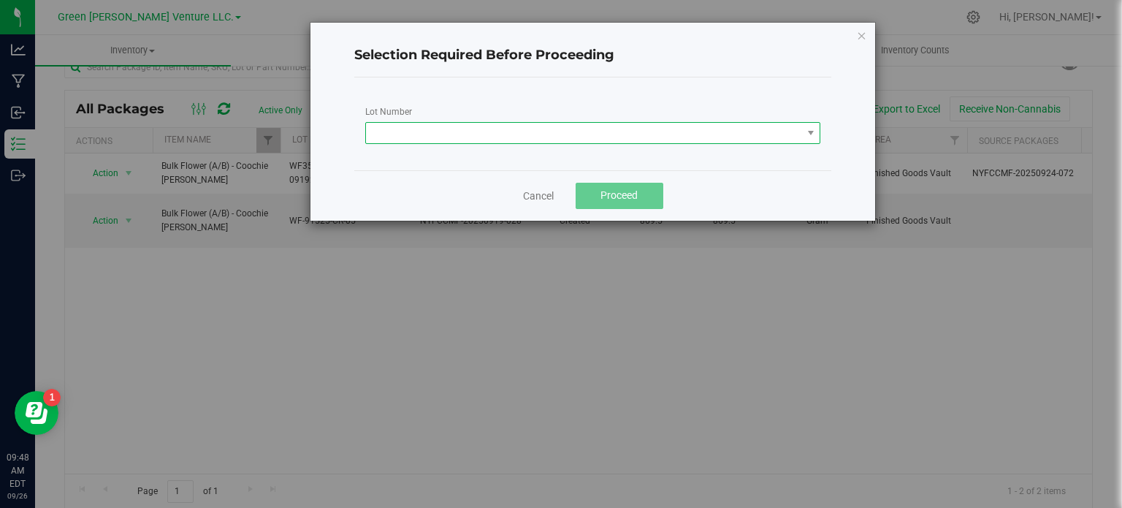
click at [417, 131] on span at bounding box center [584, 133] width 436 height 20
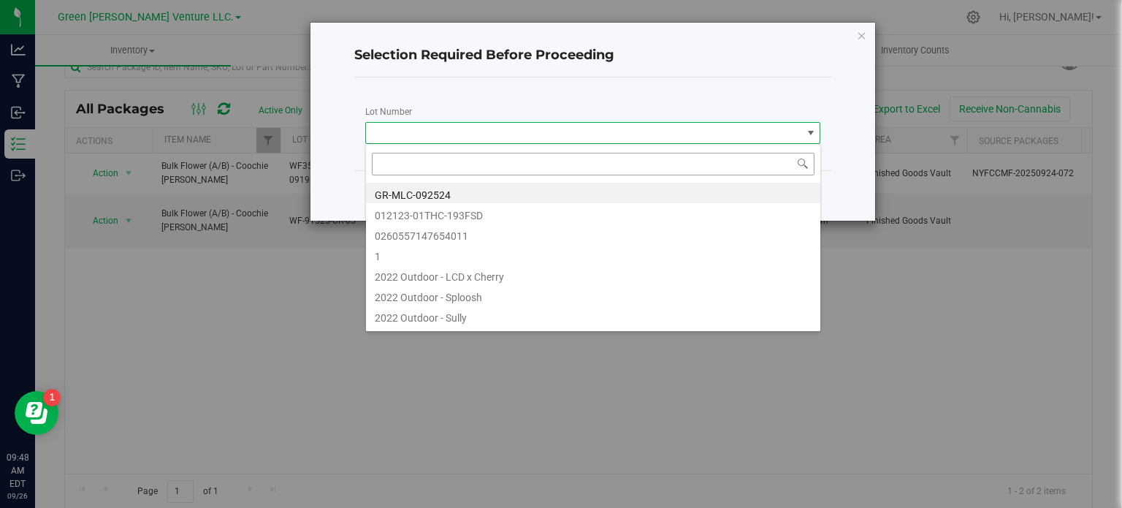
click at [425, 163] on input at bounding box center [593, 164] width 443 height 23
type input "WF-91525-CR-05"
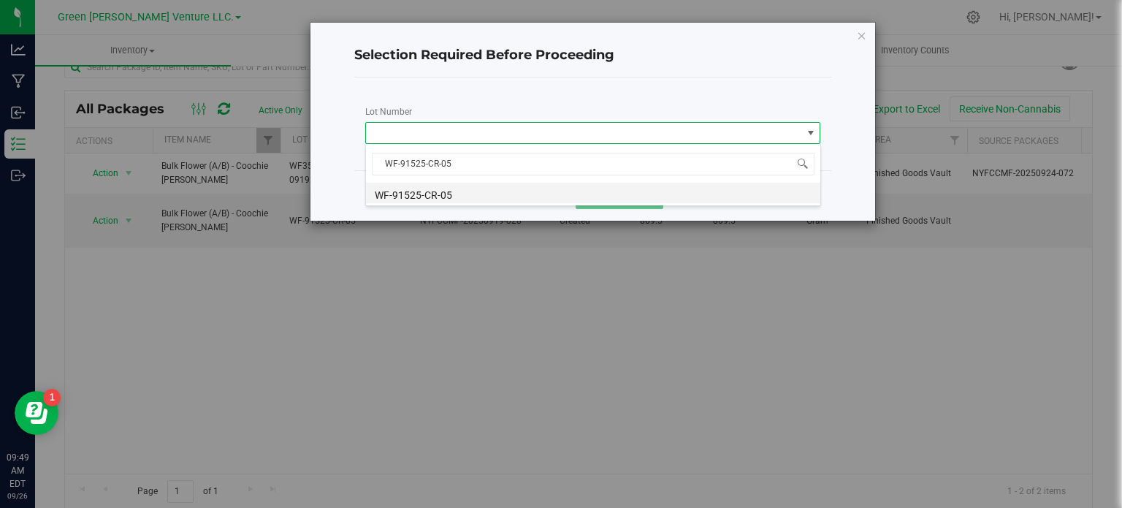
click at [502, 191] on li "WF-91525-CR-05" at bounding box center [593, 193] width 454 height 20
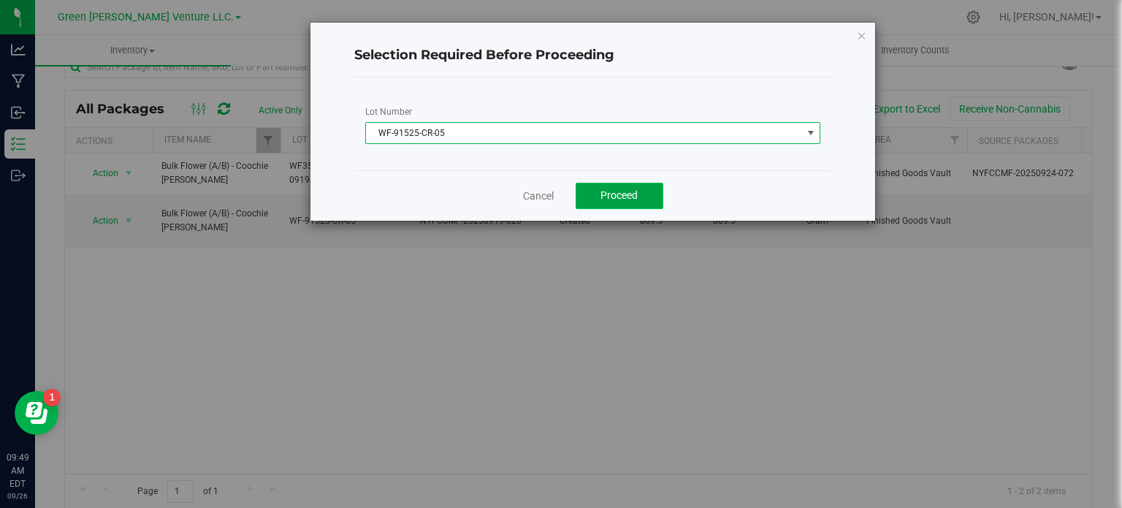
click at [629, 202] on button "Proceed" at bounding box center [620, 196] width 88 height 26
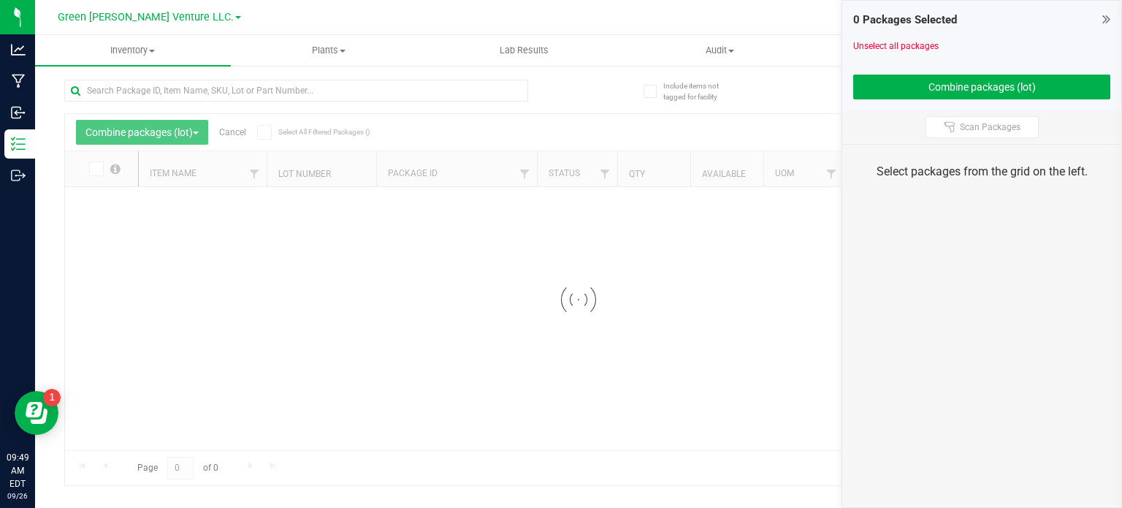
scroll to position [26, 0]
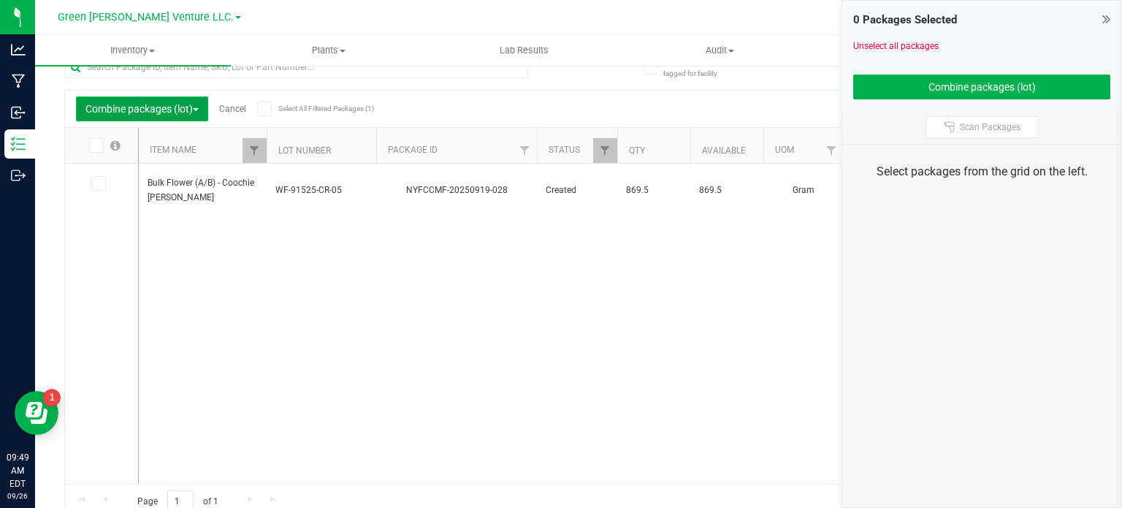
click at [199, 108] on span "button" at bounding box center [196, 109] width 6 height 3
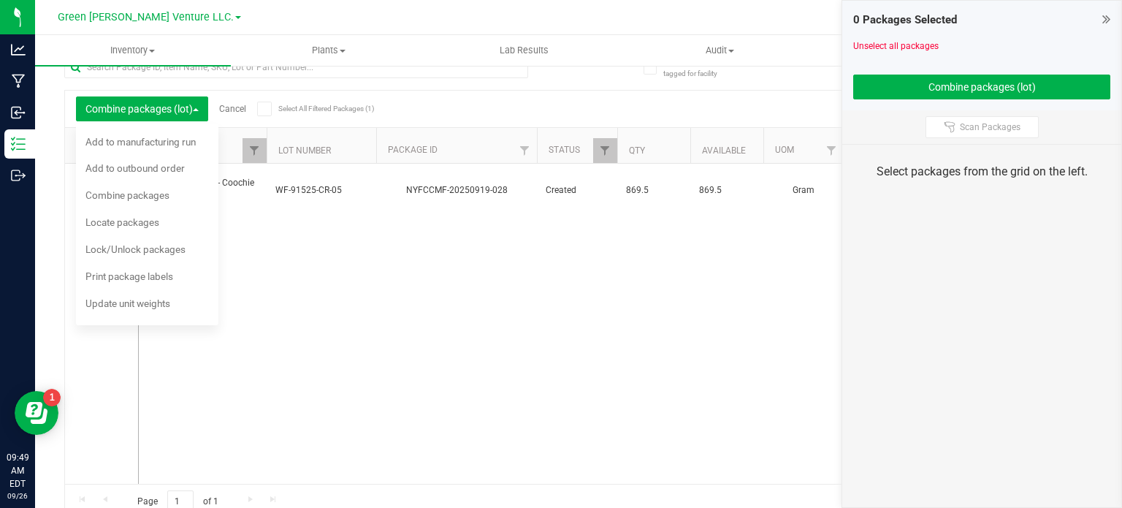
click at [335, 356] on div "Bulk Flower (A/B) - Coochie Runtz WF-91525-CR-05 NYFCCMF-20250919-028 Created 8…" at bounding box center [610, 324] width 942 height 320
click at [136, 309] on div "Update unit weights" at bounding box center [137, 305] width 104 height 23
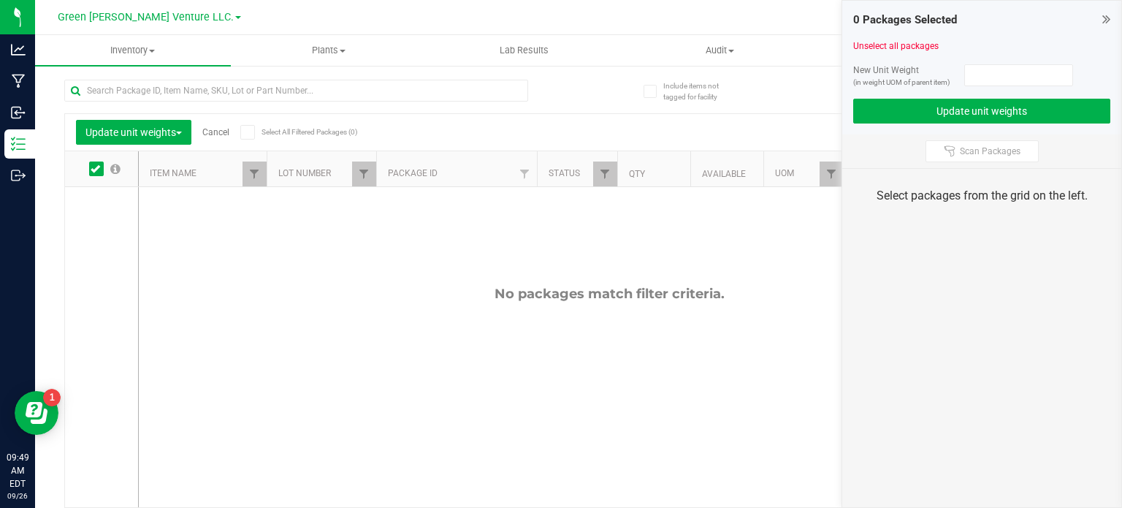
scroll to position [26, 0]
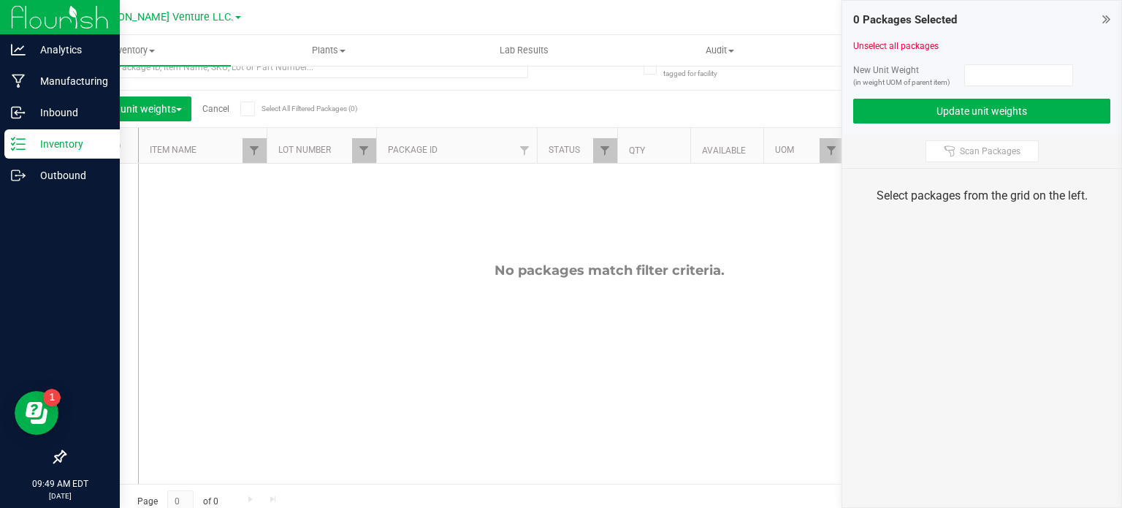
click at [58, 148] on p "Inventory" at bounding box center [70, 144] width 88 height 18
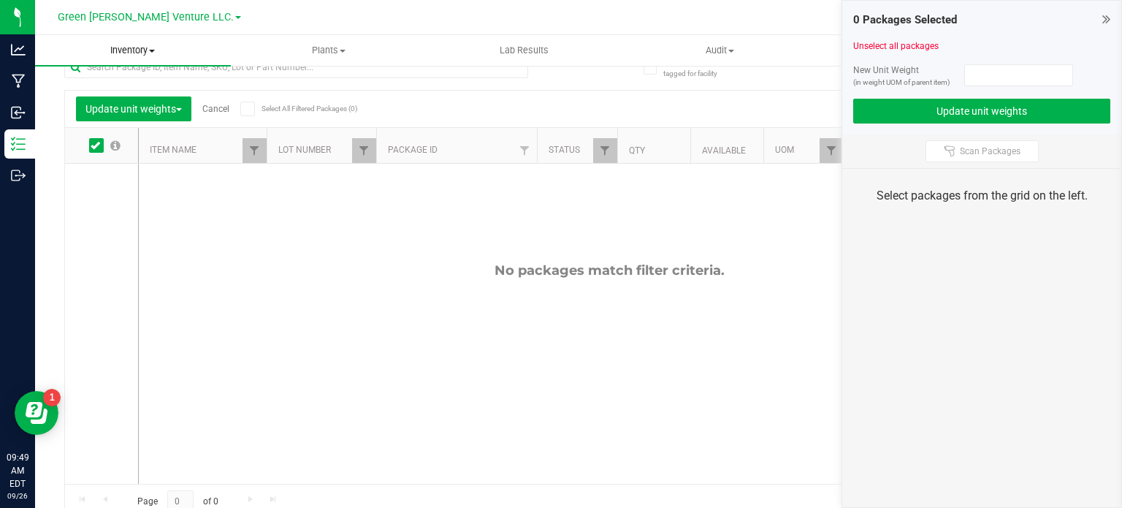
click at [128, 49] on span "Inventory" at bounding box center [133, 50] width 196 height 13
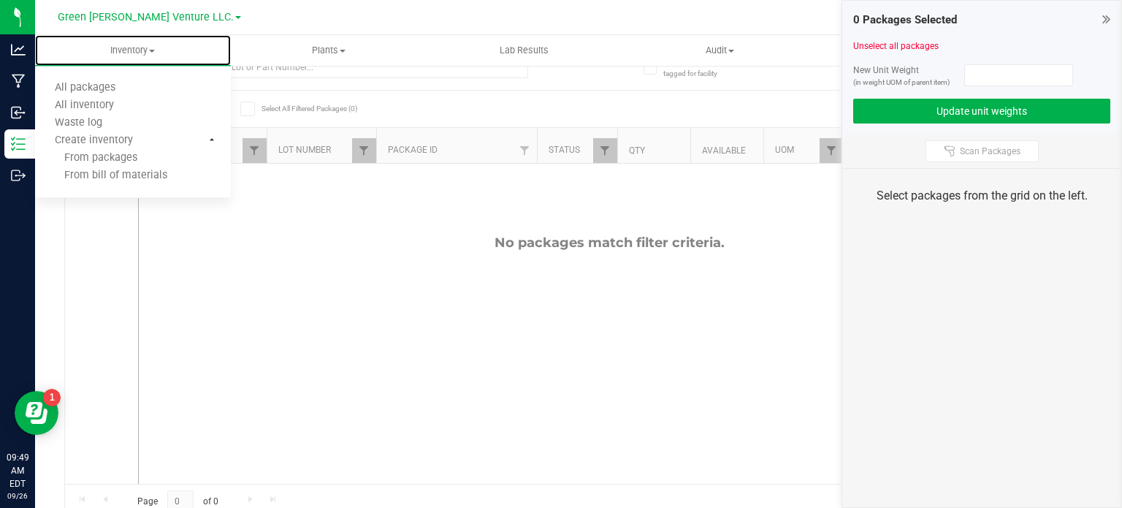
scroll to position [0, 0]
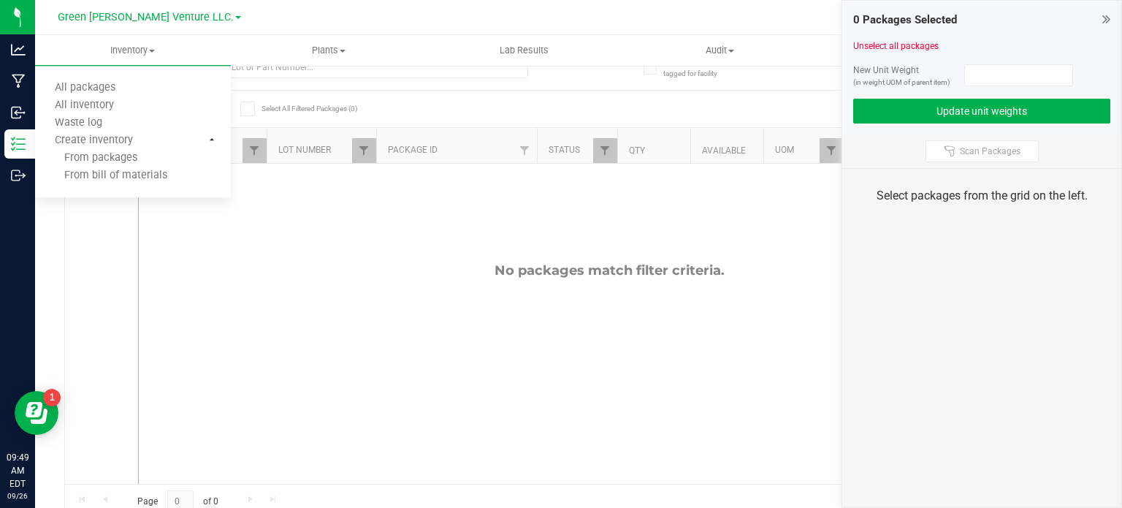
click at [446, 110] on div "Export to Excel Receive Non-Cannabis" at bounding box center [708, 108] width 747 height 25
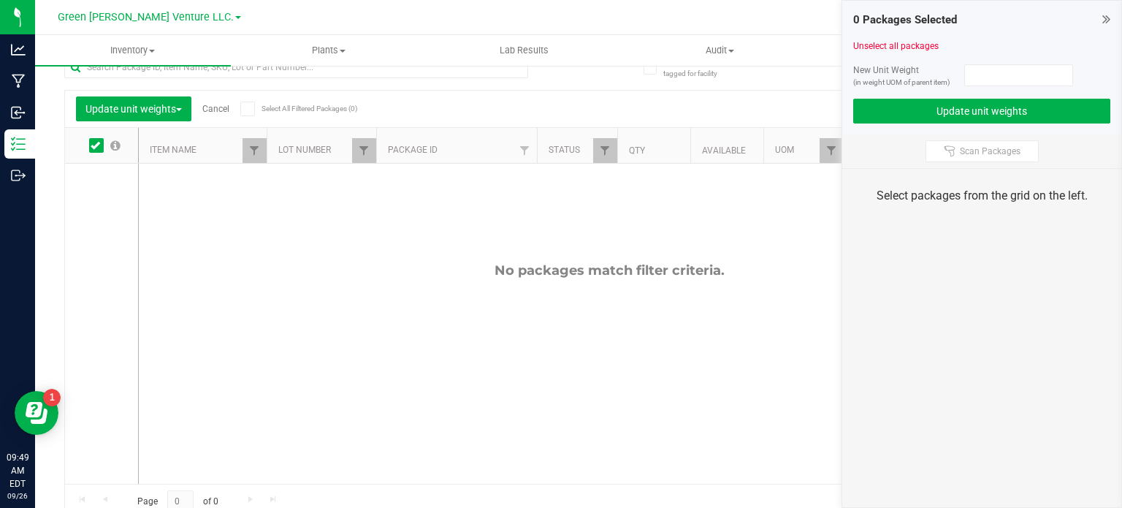
click at [91, 145] on icon at bounding box center [95, 145] width 9 height 0
click at [0, 0] on input "checkbox" at bounding box center [0, 0] width 0 height 0
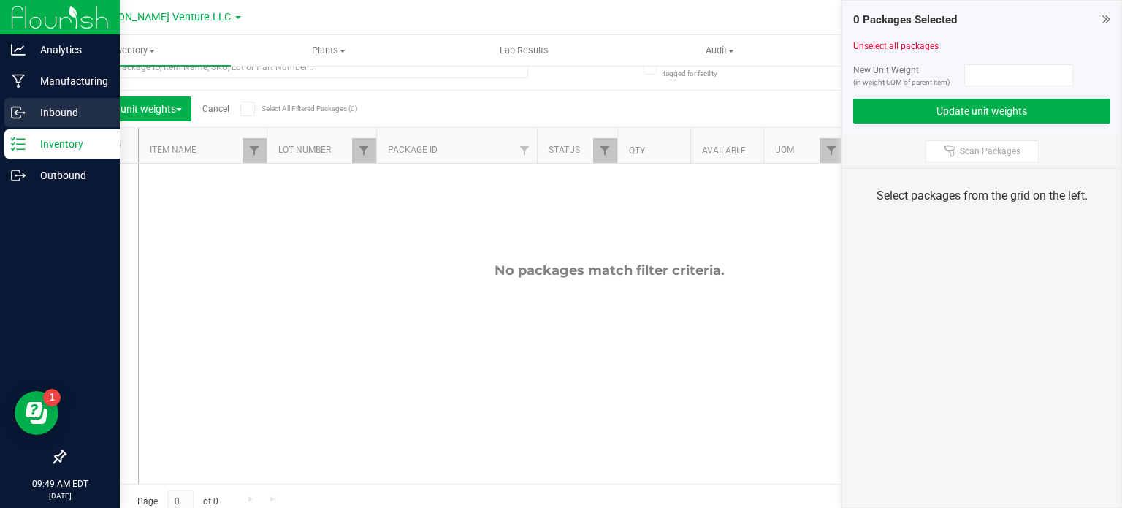
click at [35, 101] on div "Inbound" at bounding box center [61, 112] width 115 height 29
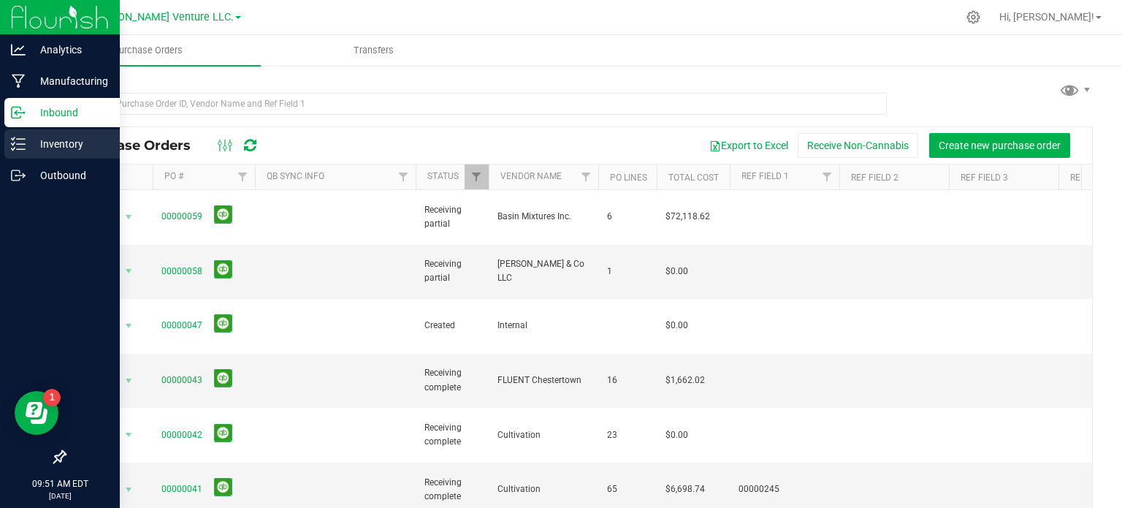
click at [67, 140] on p "Inventory" at bounding box center [70, 144] width 88 height 18
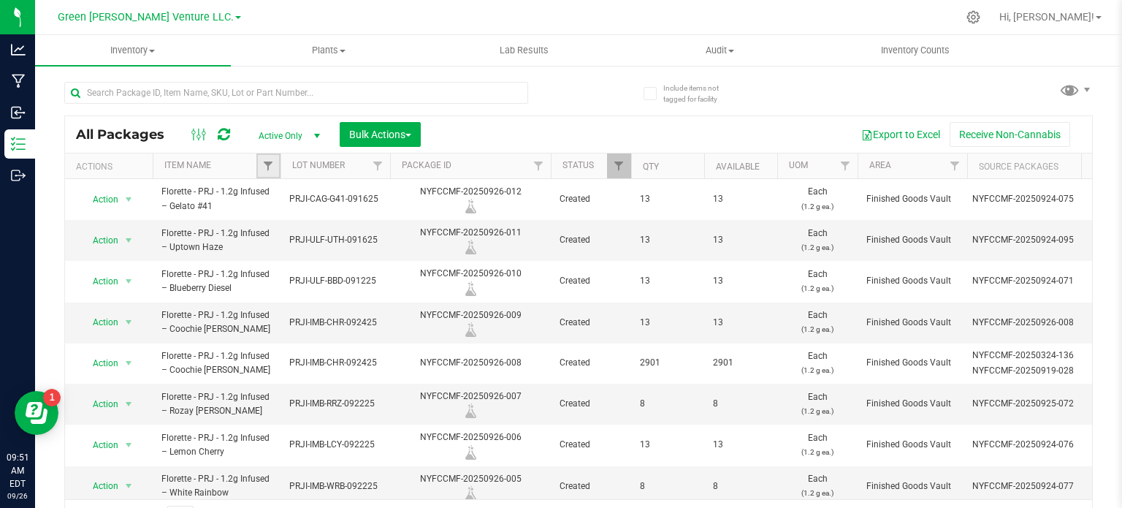
click at [258, 166] on link "Filter" at bounding box center [268, 165] width 24 height 25
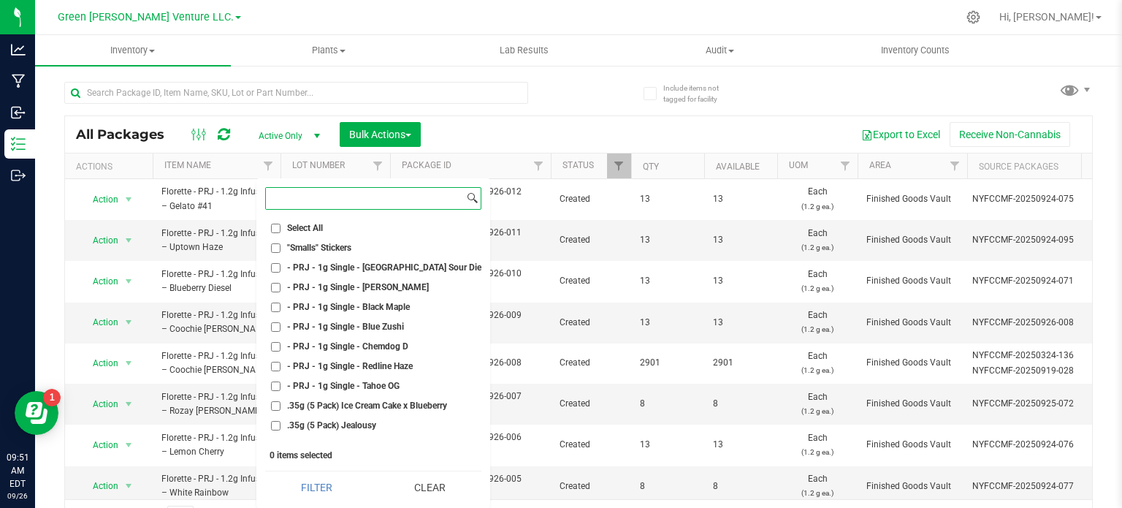
click at [318, 191] on input at bounding box center [365, 198] width 198 height 21
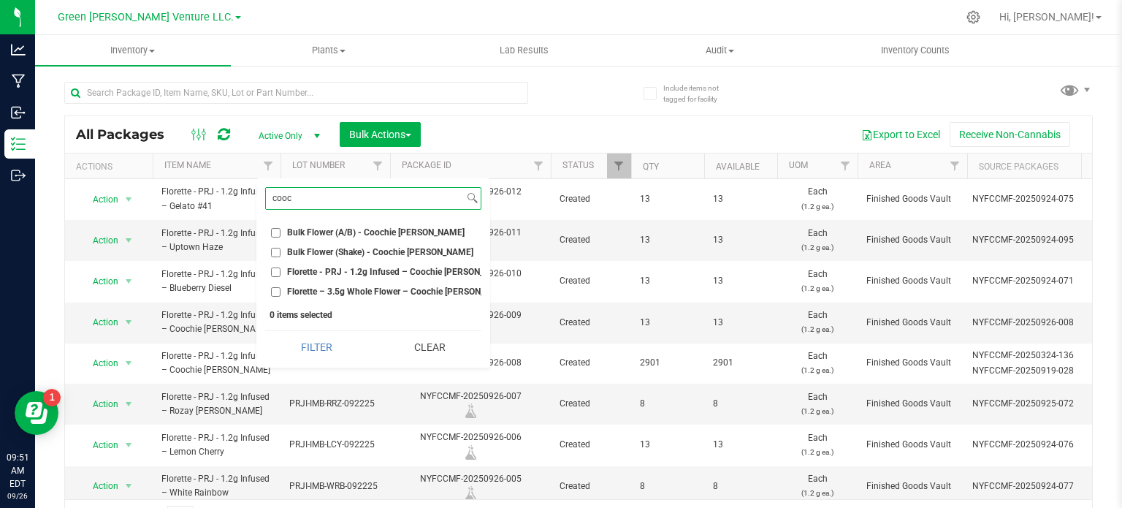
type input "cooc"
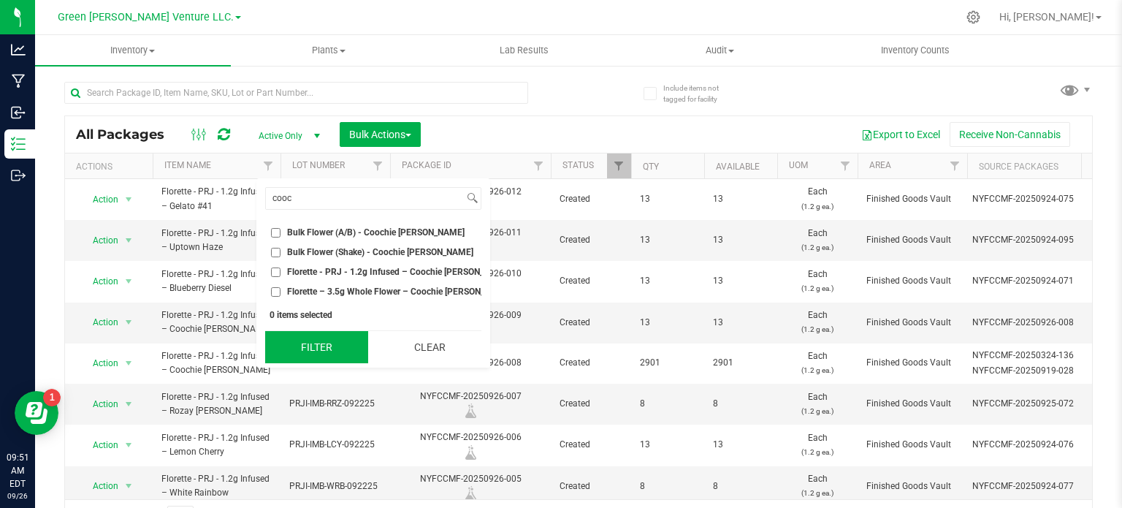
drag, startPoint x: 273, startPoint y: 247, endPoint x: 314, endPoint y: 357, distance: 117.6
click at [273, 248] on input "Bulk Flower (Shake) - Coochie Runtz" at bounding box center [275, 252] width 9 height 9
checkbox input "true"
click at [314, 355] on button "Filter" at bounding box center [316, 347] width 103 height 32
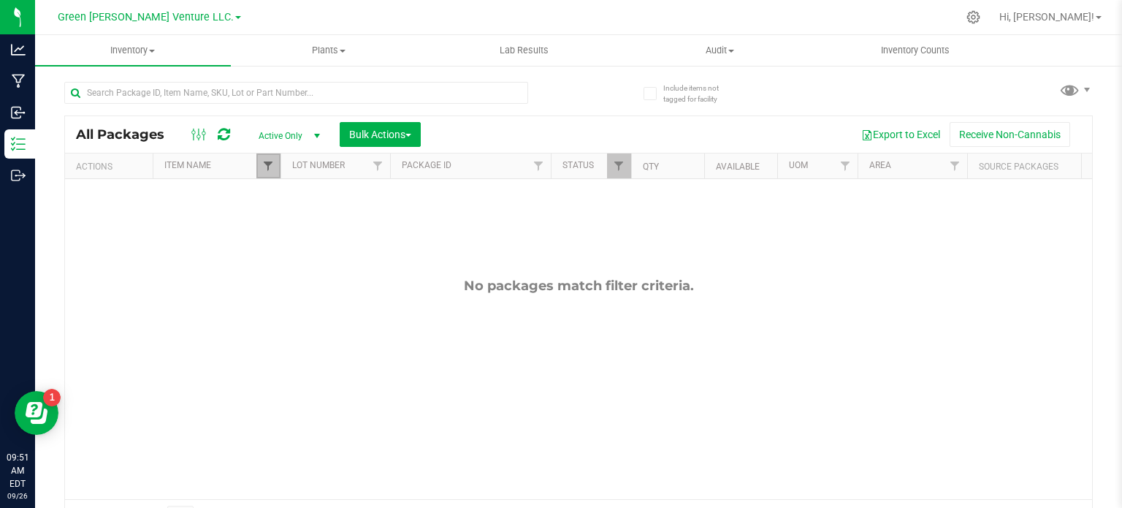
click at [264, 167] on span "Filter" at bounding box center [268, 166] width 12 height 12
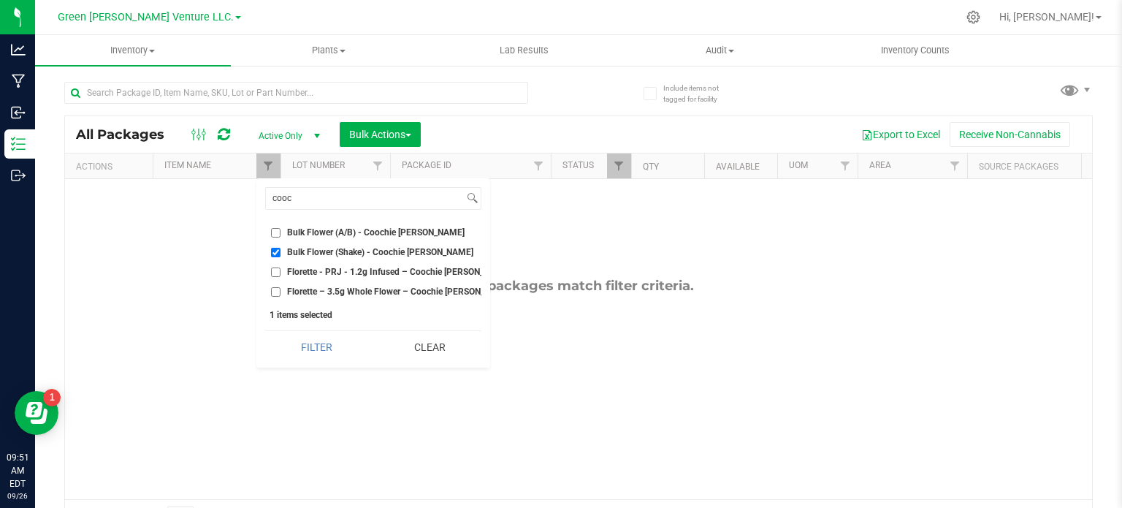
click at [274, 228] on input "Bulk Flower (A/B) - Coochie [PERSON_NAME]" at bounding box center [275, 232] width 9 height 9
checkbox input "true"
click at [289, 341] on button "Filter" at bounding box center [316, 347] width 103 height 32
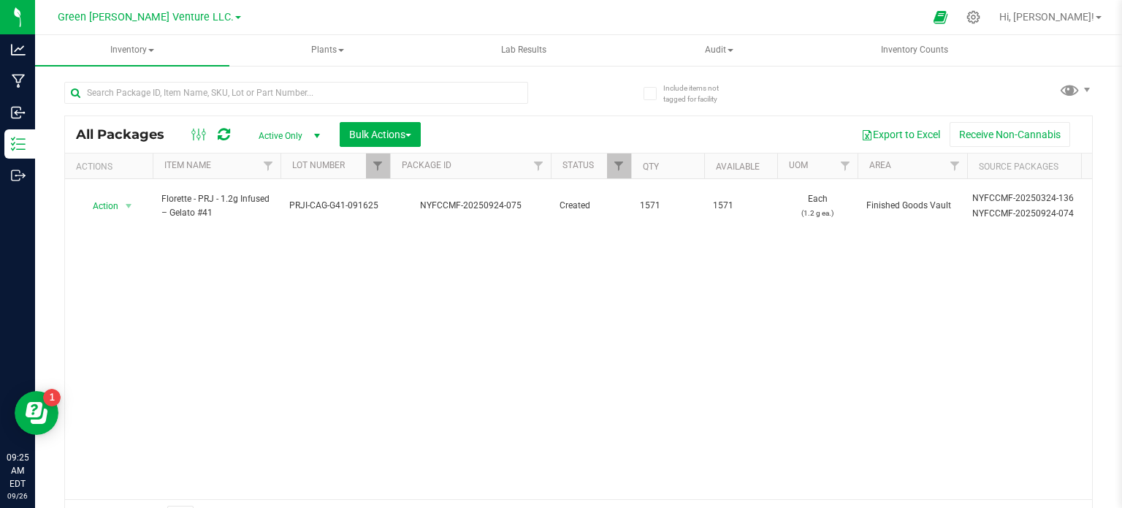
scroll to position [26, 0]
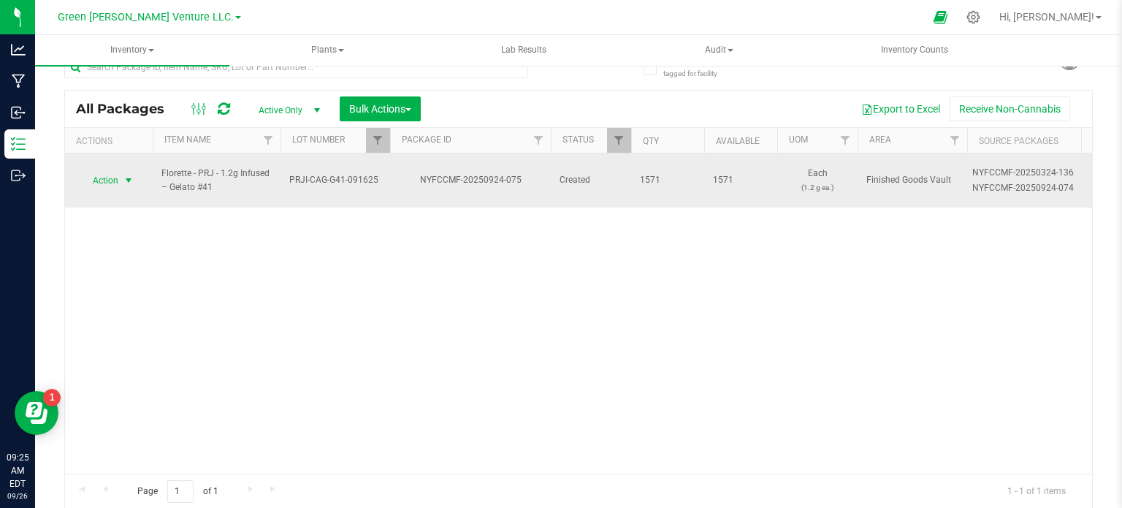
click at [120, 174] on span "select" at bounding box center [129, 180] width 18 height 20
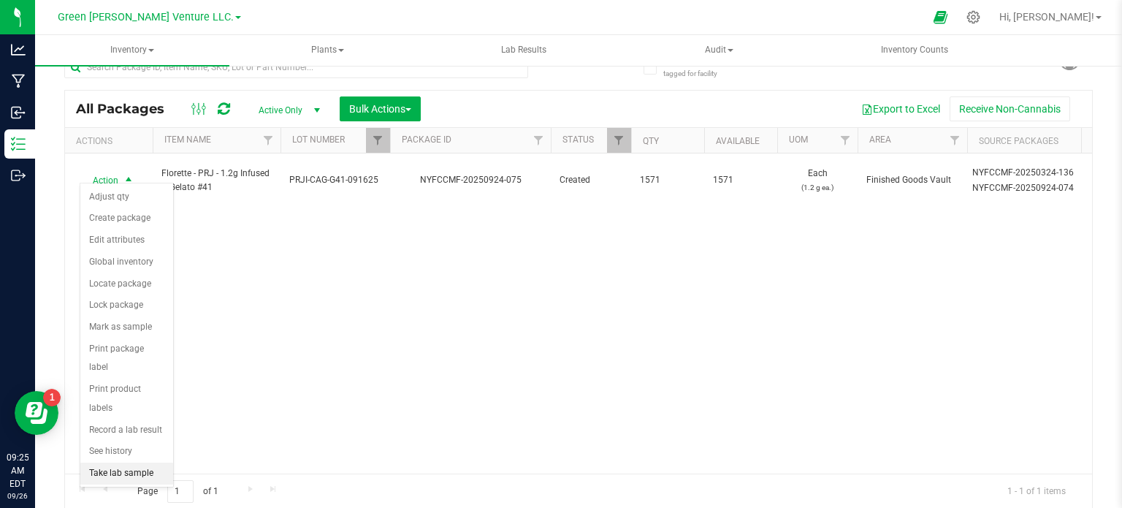
click at [146, 462] on li "Take lab sample" at bounding box center [126, 473] width 93 height 22
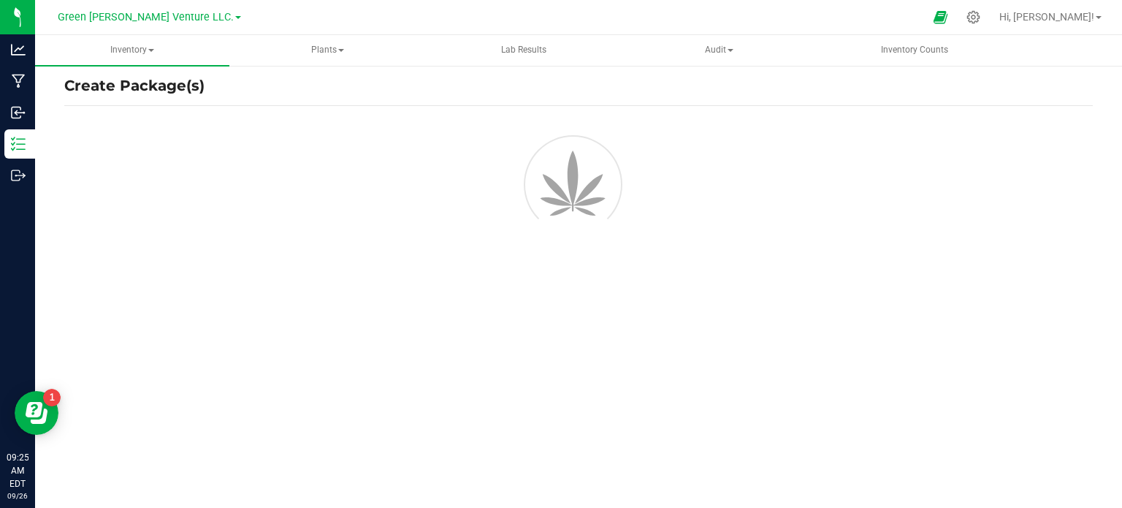
scroll to position [26, 0]
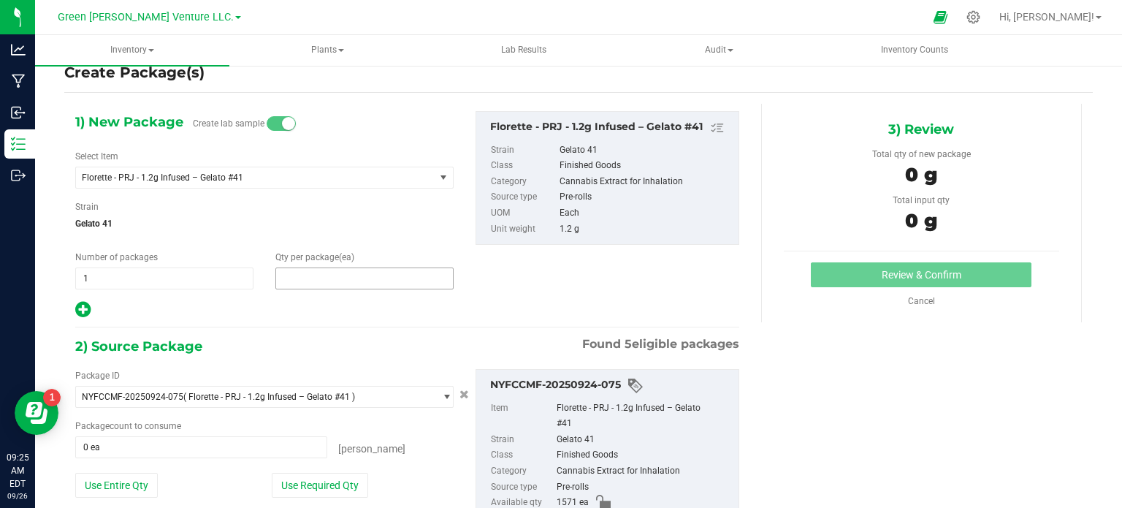
click at [341, 271] on span at bounding box center [364, 278] width 178 height 22
type input "13"
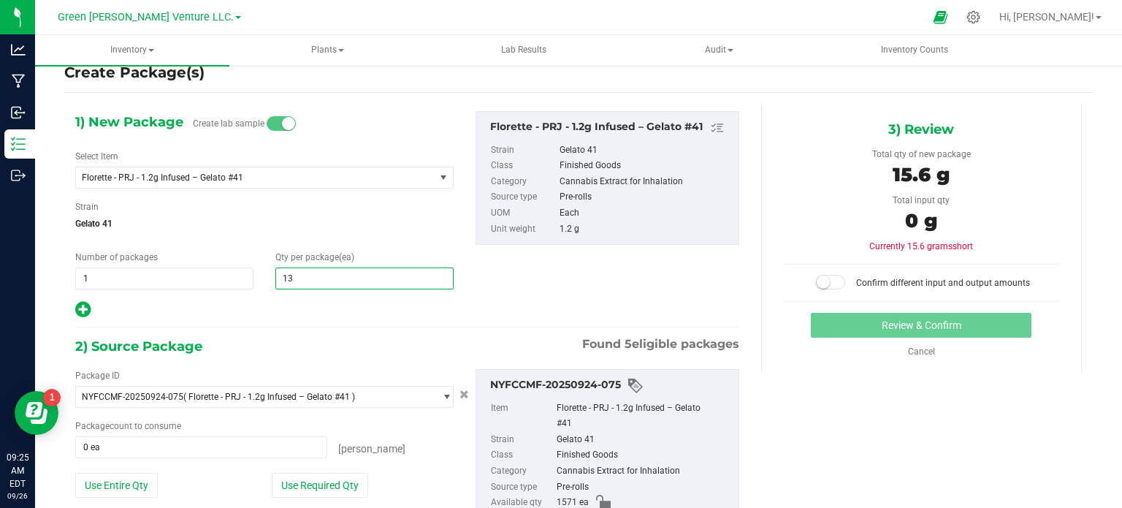
type input "13"
click at [283, 305] on div at bounding box center [264, 309] width 378 height 19
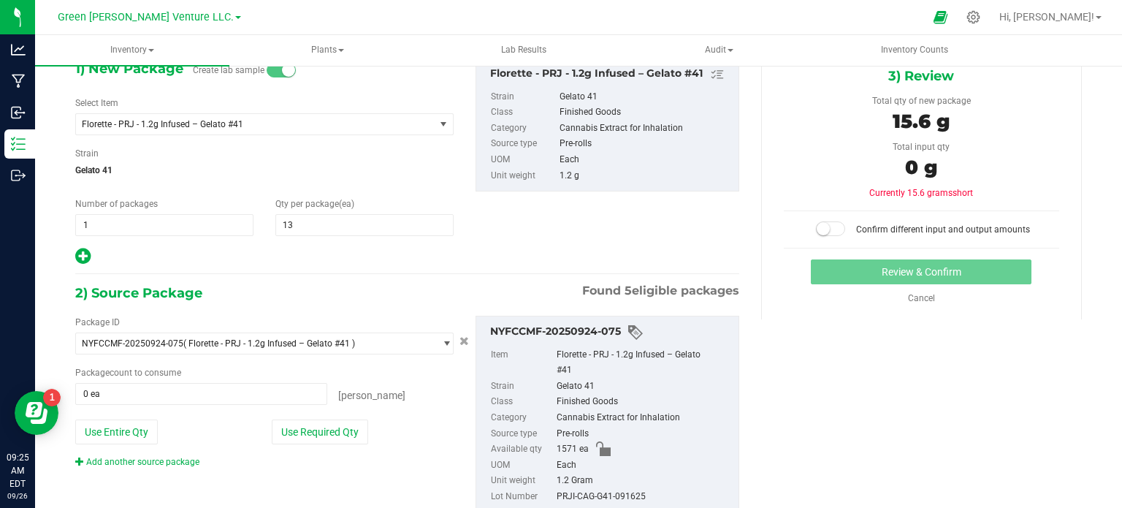
scroll to position [125, 0]
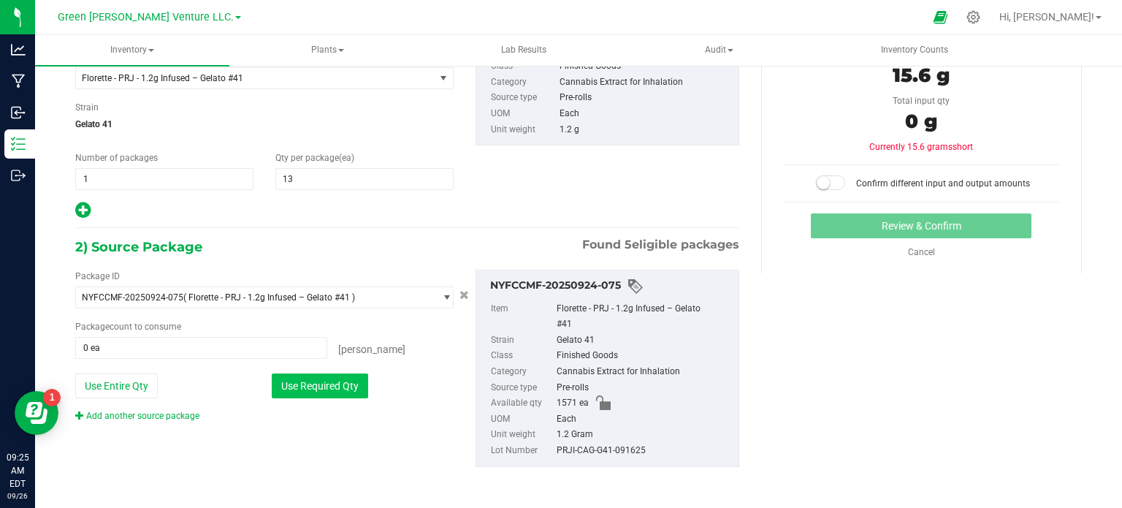
click at [344, 391] on button "Use Required Qty" at bounding box center [320, 385] width 96 height 25
type input "13 ea"
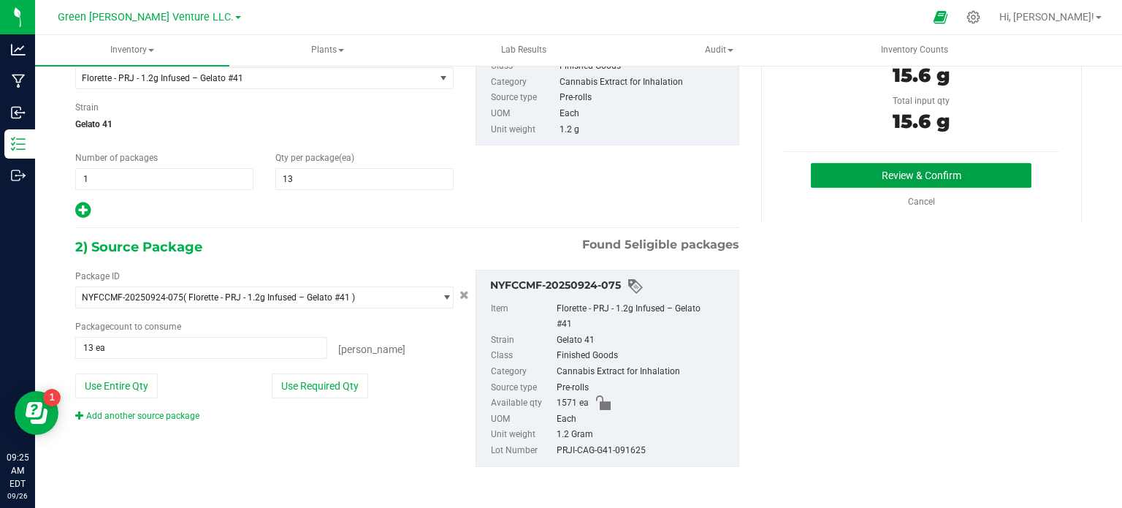
click at [890, 169] on button "Review & Confirm" at bounding box center [921, 175] width 221 height 25
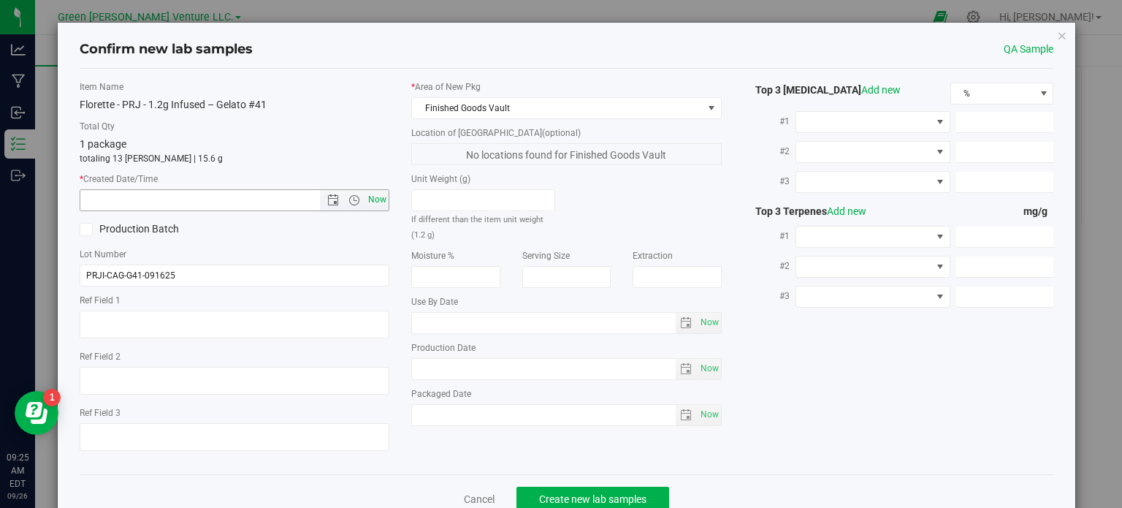
click at [375, 204] on span "Now" at bounding box center [377, 199] width 25 height 21
type input "[DATE] 9:25 AM"
click at [575, 489] on button "Create new lab samples" at bounding box center [592, 499] width 153 height 25
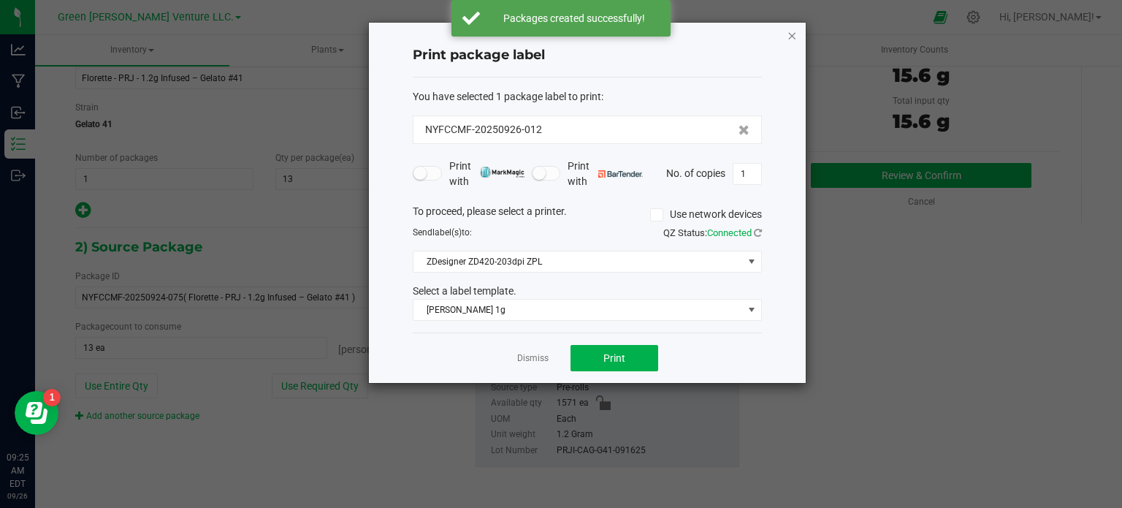
click at [787, 31] on icon "button" at bounding box center [792, 35] width 10 height 18
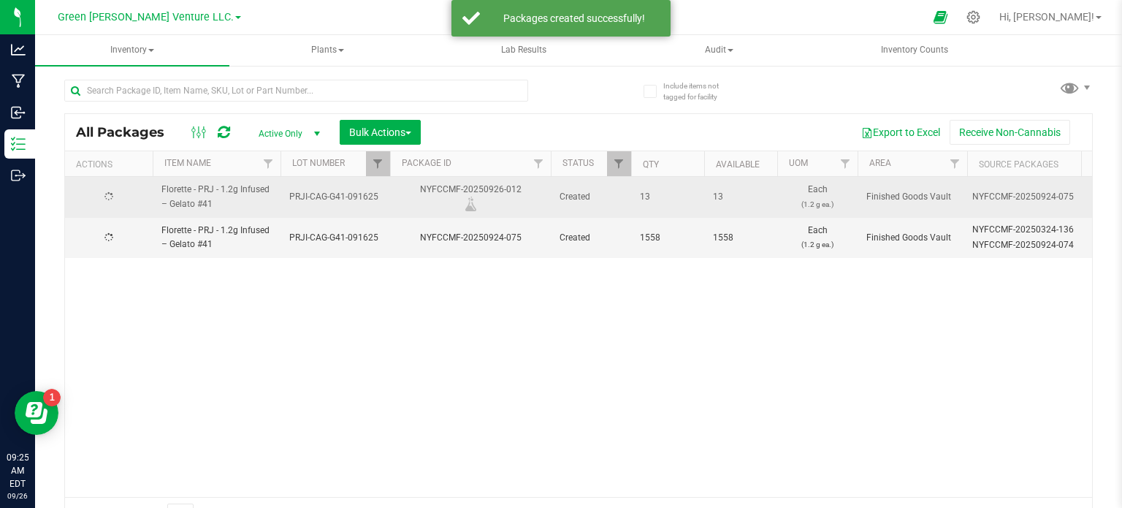
scroll to position [26, 0]
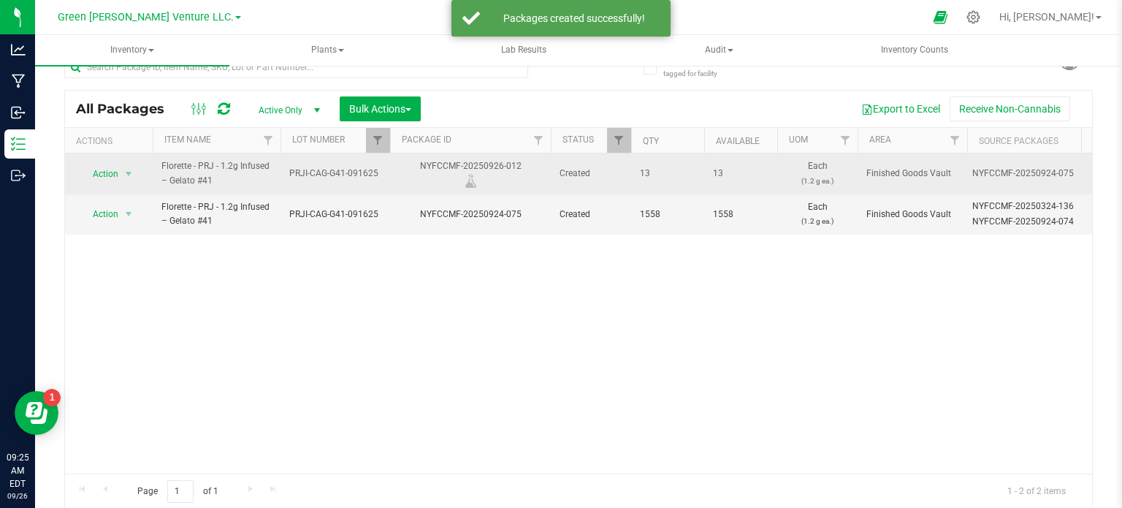
drag, startPoint x: 541, startPoint y: 161, endPoint x: 420, endPoint y: 169, distance: 121.5
click at [420, 169] on div "NYFCCMF-20250926-012" at bounding box center [470, 173] width 165 height 28
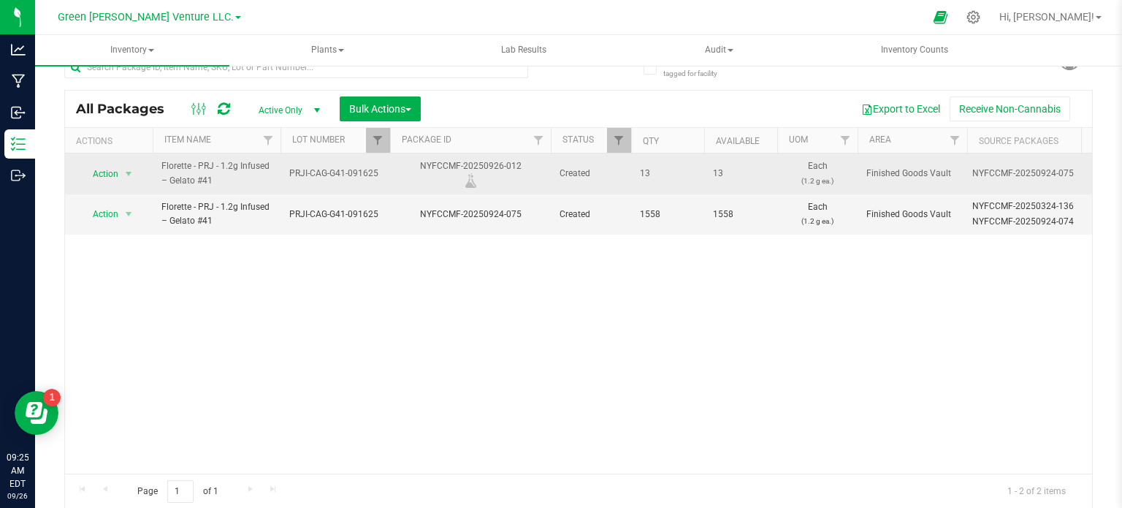
copy div "NYFCCMF-20250926-012"
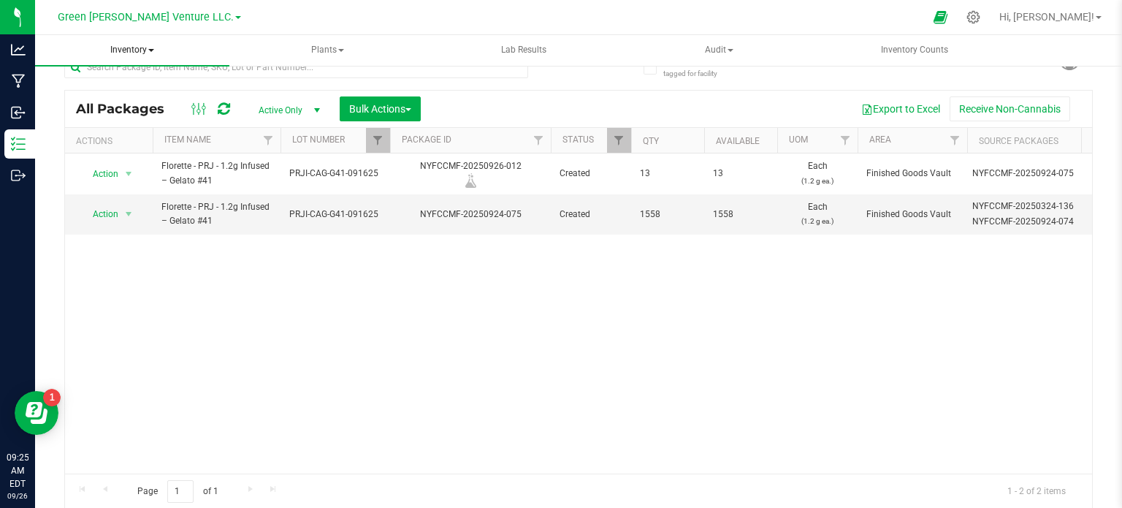
drag, startPoint x: 260, startPoint y: 371, endPoint x: 167, endPoint y: 45, distance: 339.5
click at [260, 359] on div "Action Action Adjust qty Create package Edit attributes Global inventory Locate…" at bounding box center [578, 313] width 1027 height 320
click at [511, 347] on div "Action Action Adjust qty Create package Edit attributes Global inventory Locate…" at bounding box center [578, 313] width 1027 height 320
click at [378, 142] on span "Filter" at bounding box center [378, 140] width 12 height 12
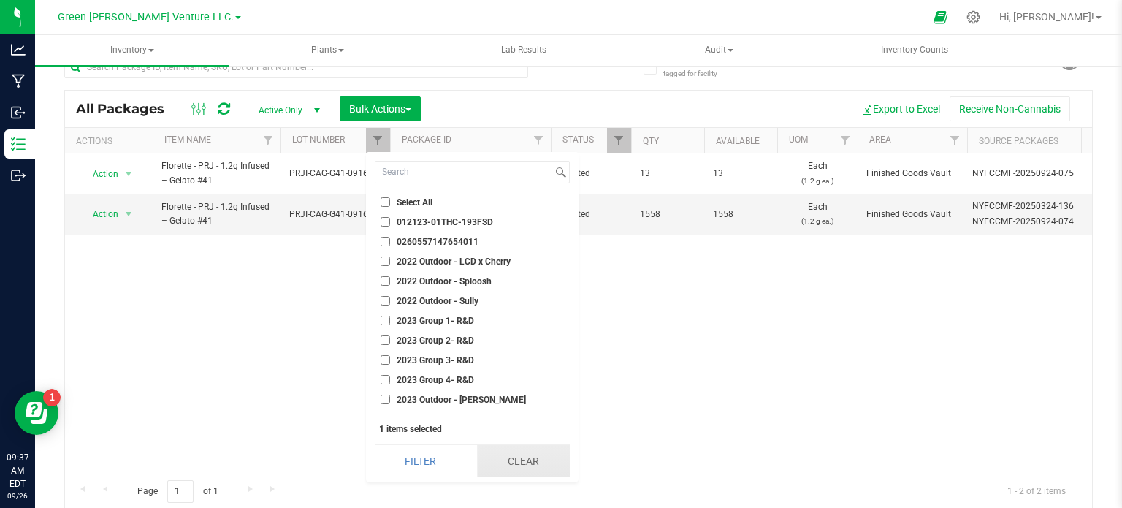
click at [512, 462] on button "Clear" at bounding box center [523, 461] width 93 height 32
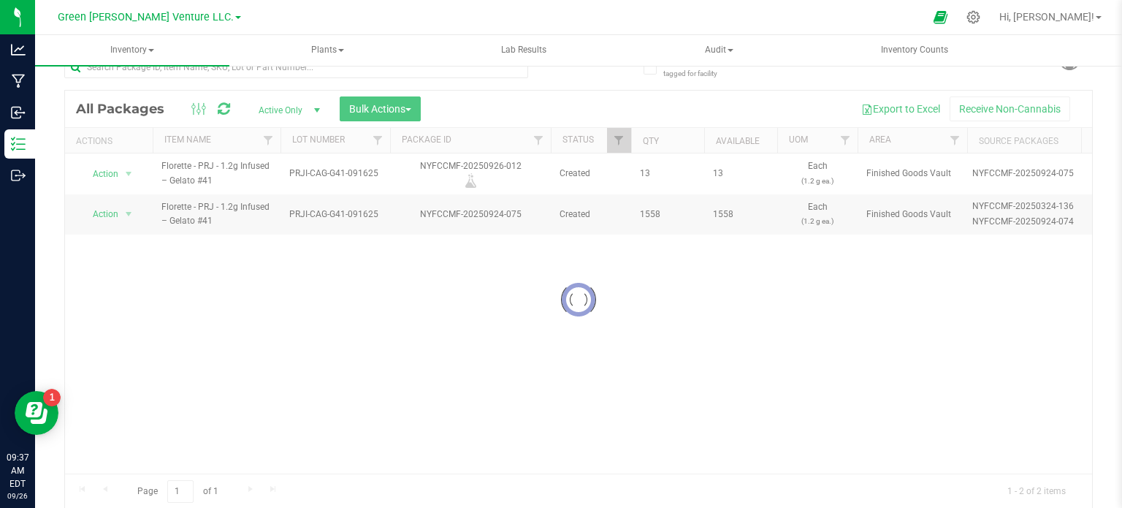
click at [380, 139] on div at bounding box center [578, 300] width 1027 height 418
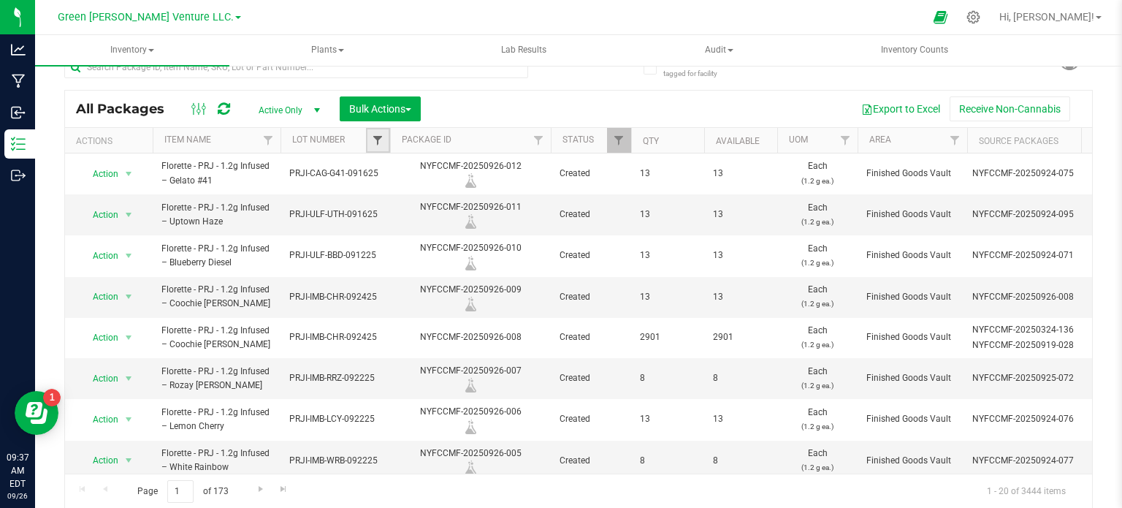
click at [381, 141] on span "Filter" at bounding box center [378, 140] width 12 height 12
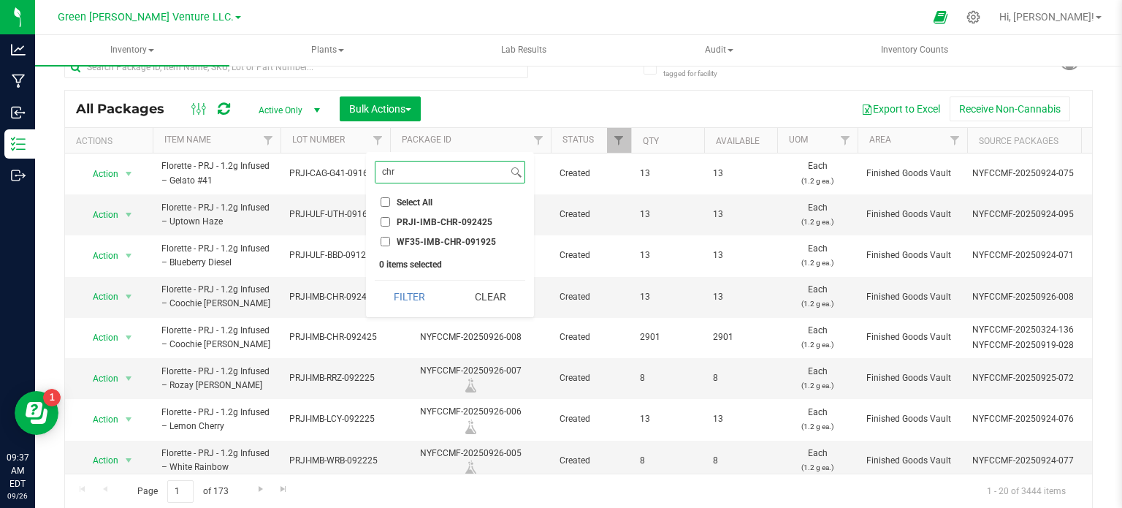
type input "chr"
click at [385, 238] on input "WF35-IMB-CHR-091925" at bounding box center [385, 241] width 9 height 9
checkbox input "true"
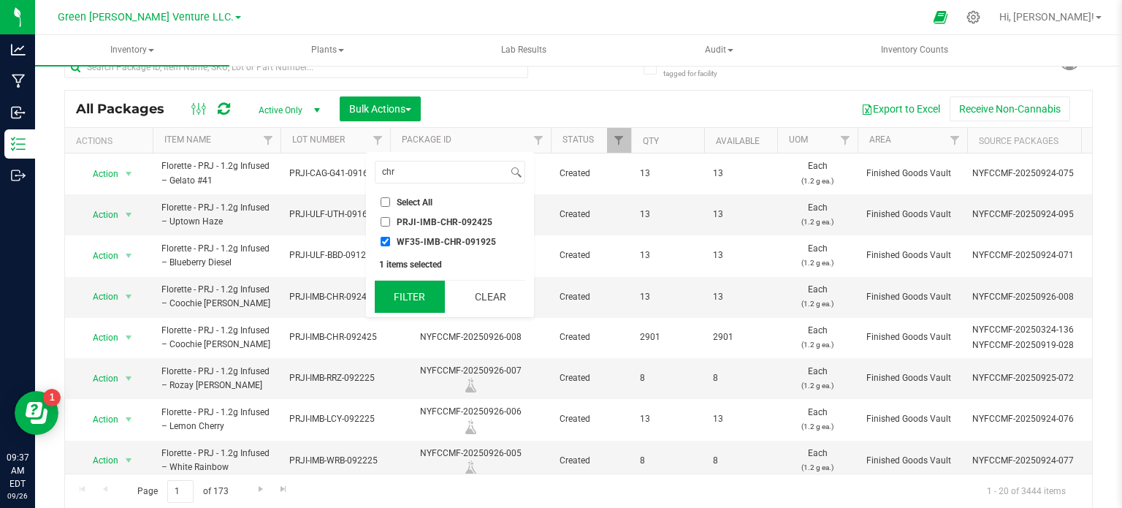
click at [404, 301] on button "Filter" at bounding box center [410, 297] width 70 height 32
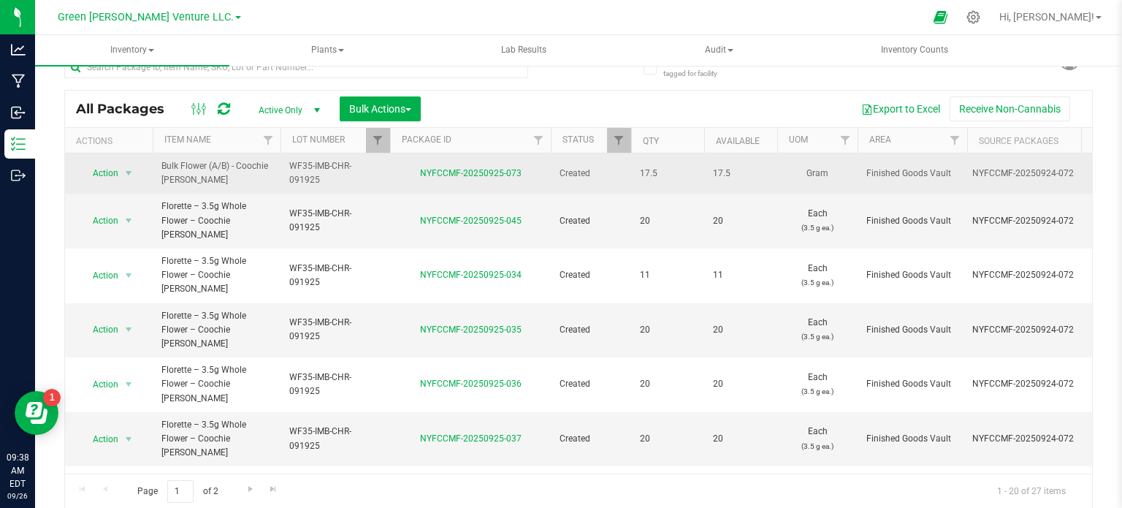
click at [234, 175] on span "Bulk Flower (A/B) - Coochie [PERSON_NAME]" at bounding box center [216, 173] width 110 height 28
click at [395, 184] on td "NYFCCMF-20250925-073" at bounding box center [470, 173] width 161 height 40
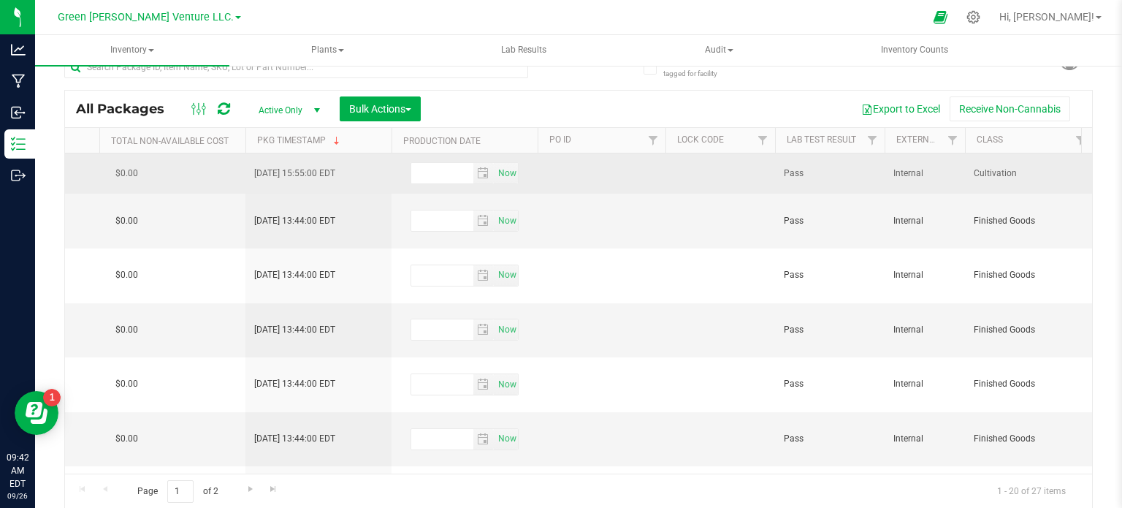
scroll to position [0, 1587]
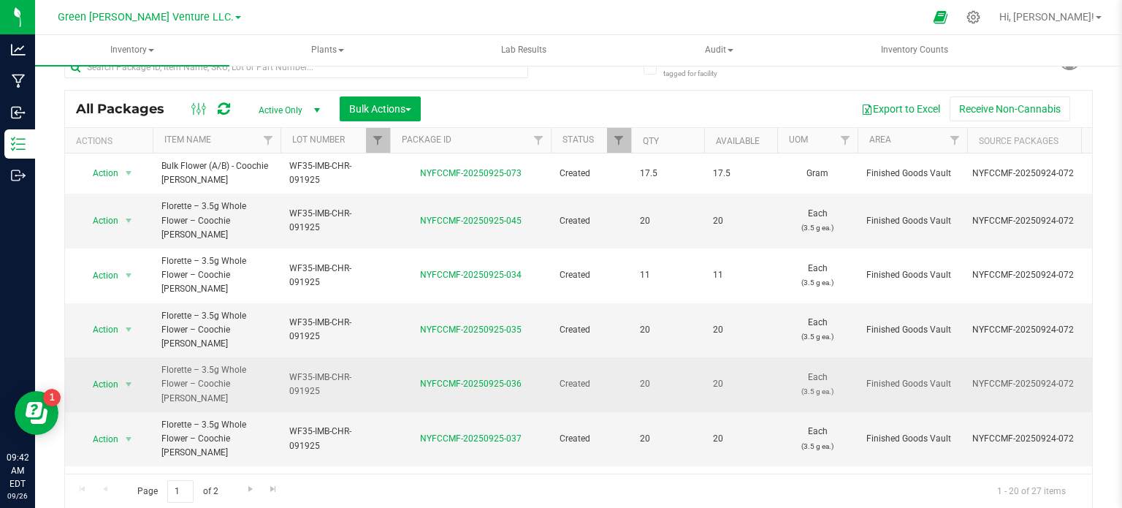
click at [334, 370] on span "WF35-IMB-CHR-091925" at bounding box center [335, 384] width 92 height 28
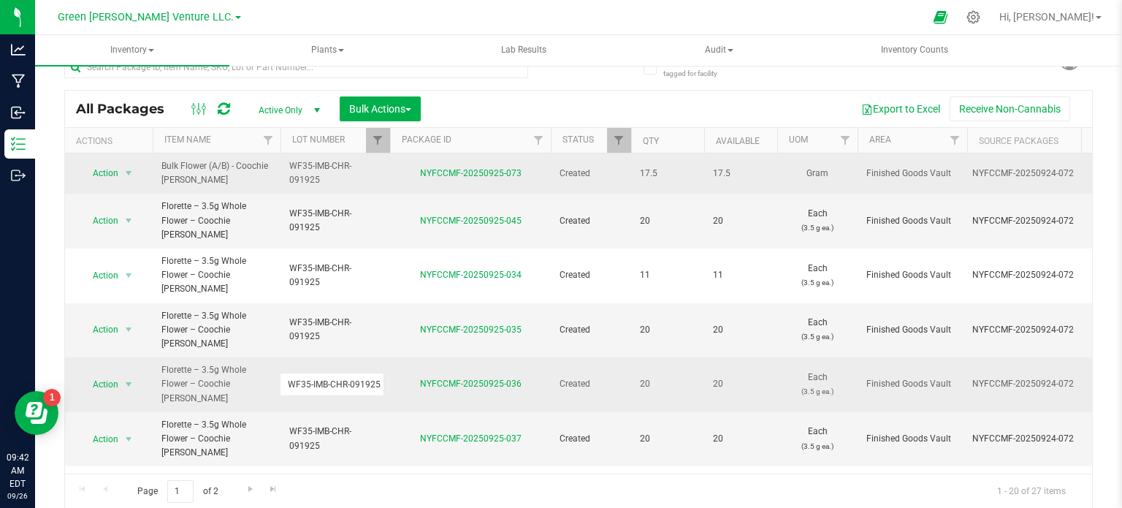
click at [476, 190] on td "NYFCCMF-20250925-073" at bounding box center [470, 173] width 161 height 40
click at [601, 164] on td "Created" at bounding box center [591, 173] width 80 height 40
drag, startPoint x: 360, startPoint y: 163, endPoint x: 287, endPoint y: 183, distance: 75.9
click at [287, 183] on td "WF35-IMB-CHR-091925" at bounding box center [336, 173] width 110 height 40
drag, startPoint x: 381, startPoint y: 168, endPoint x: 232, endPoint y: 175, distance: 149.2
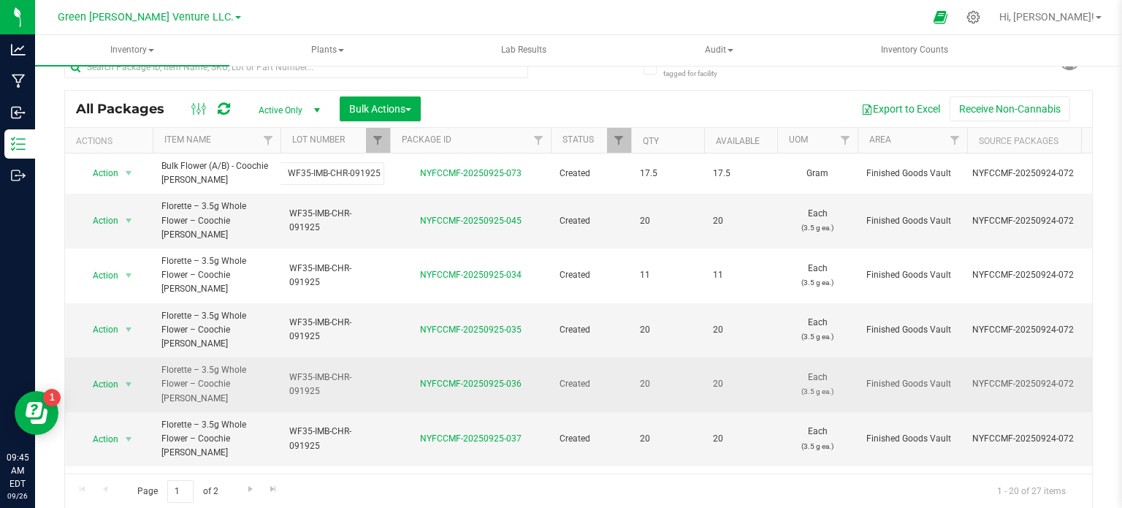
click at [507, 91] on div "All Packages Active Only Active Only Lab Samples Locked All Bulk Actions Add to…" at bounding box center [578, 109] width 1027 height 37
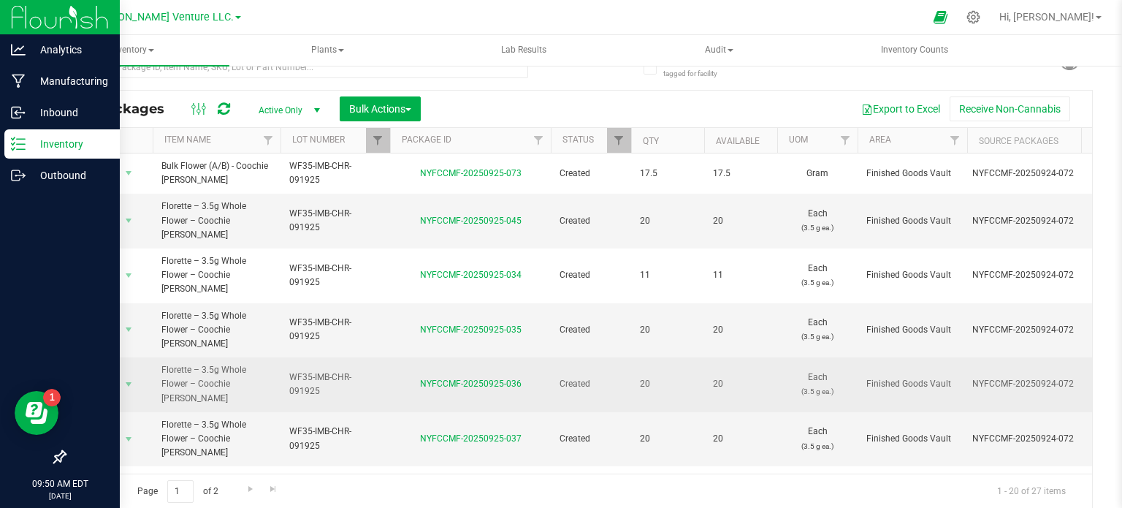
click at [33, 135] on p "Inventory" at bounding box center [70, 144] width 88 height 18
